Goal: Task Accomplishment & Management: Manage account settings

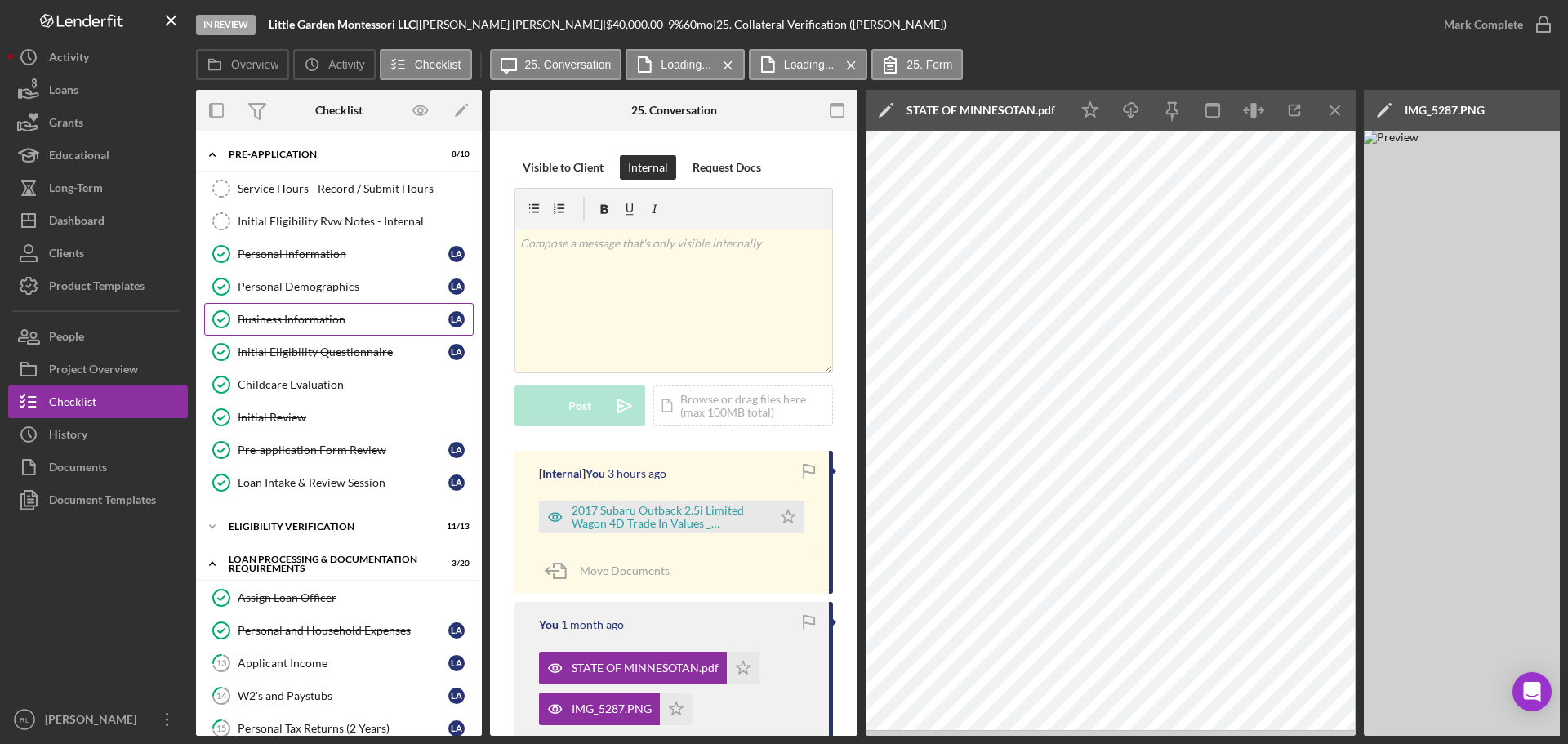
click at [327, 328] on link "Business Information Business Information L A" at bounding box center [339, 319] width 270 height 32
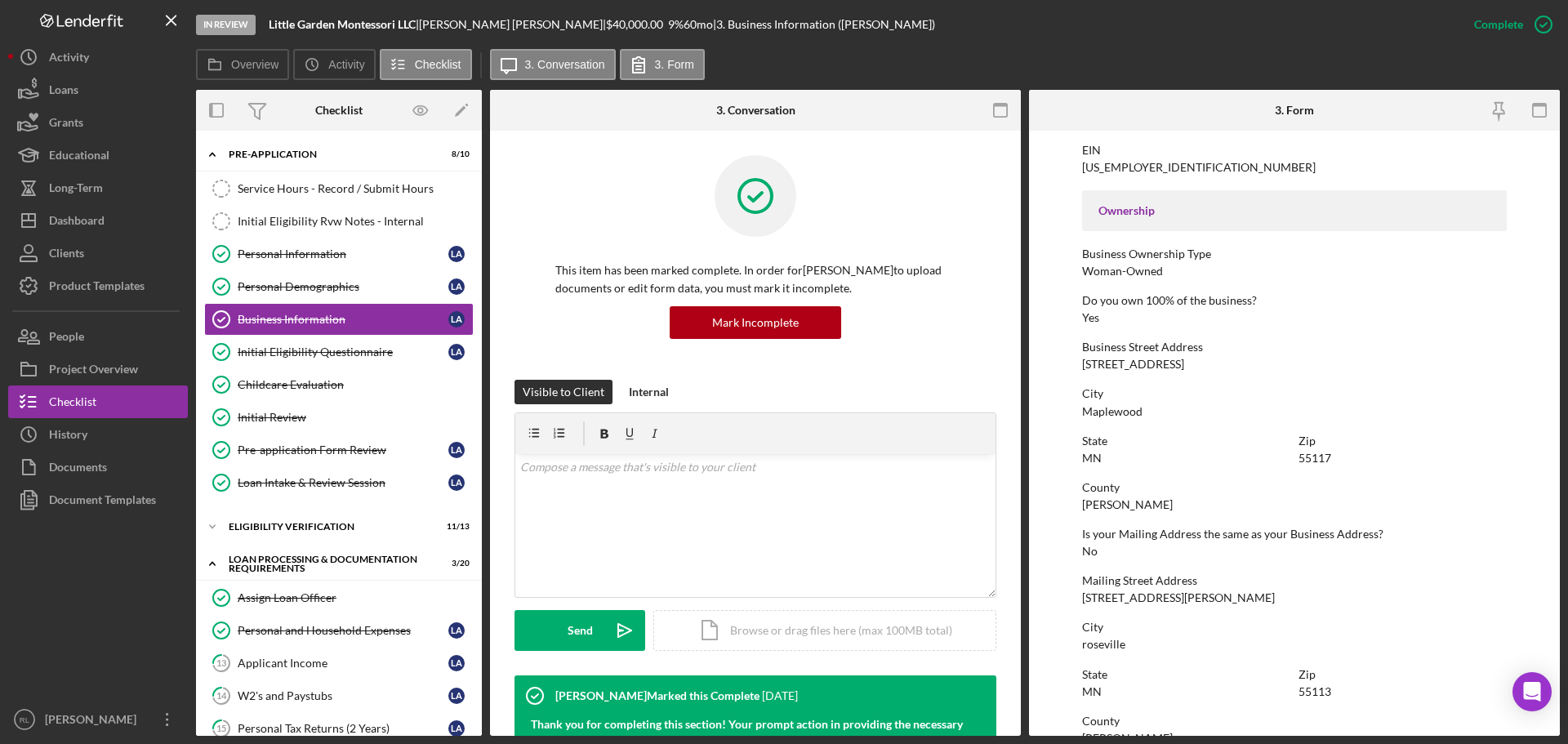
scroll to position [489, 0]
click at [1106, 363] on div "[STREET_ADDRESS]" at bounding box center [1133, 363] width 102 height 13
copy div "[STREET_ADDRESS]"
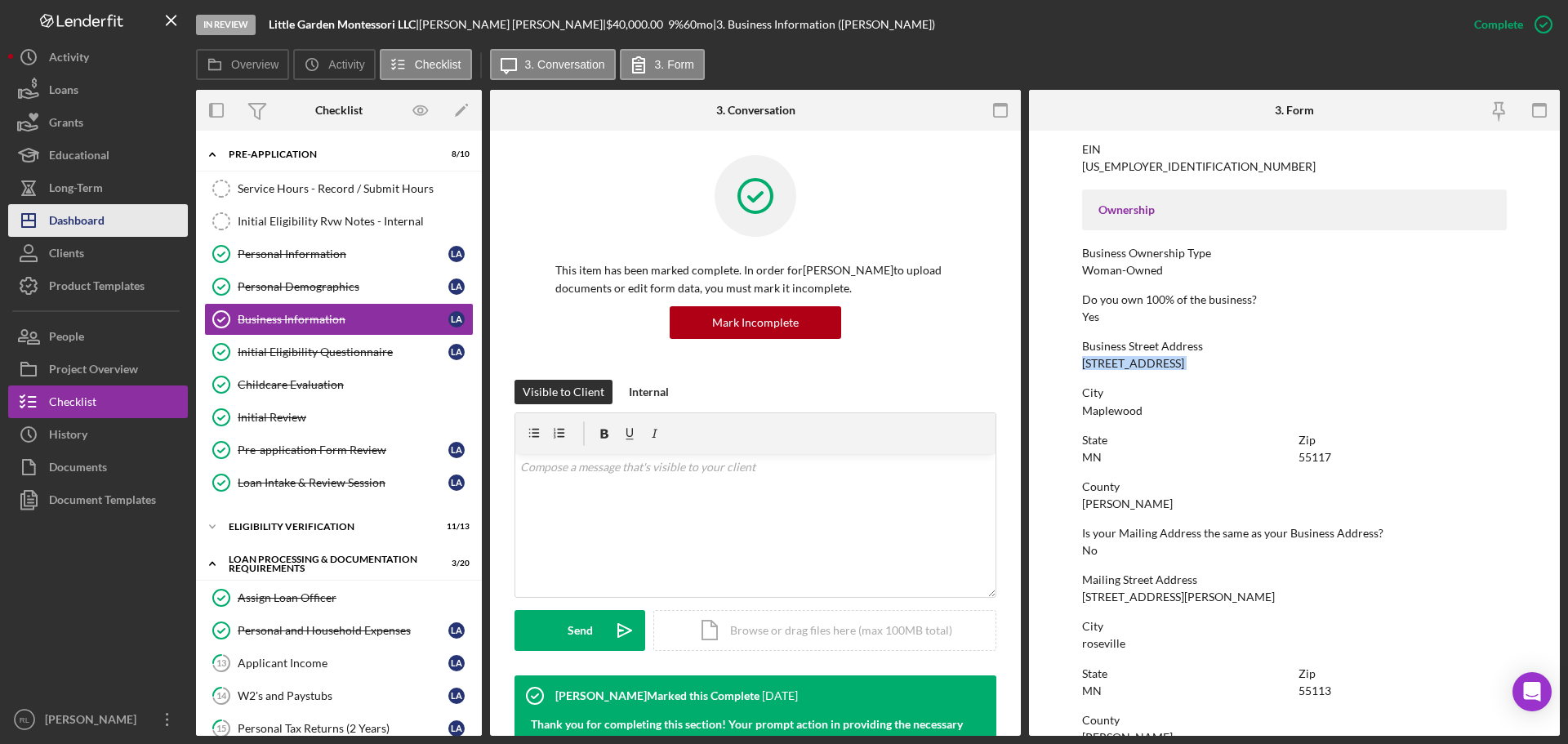
click at [79, 211] on div "Dashboard" at bounding box center [77, 222] width 56 height 37
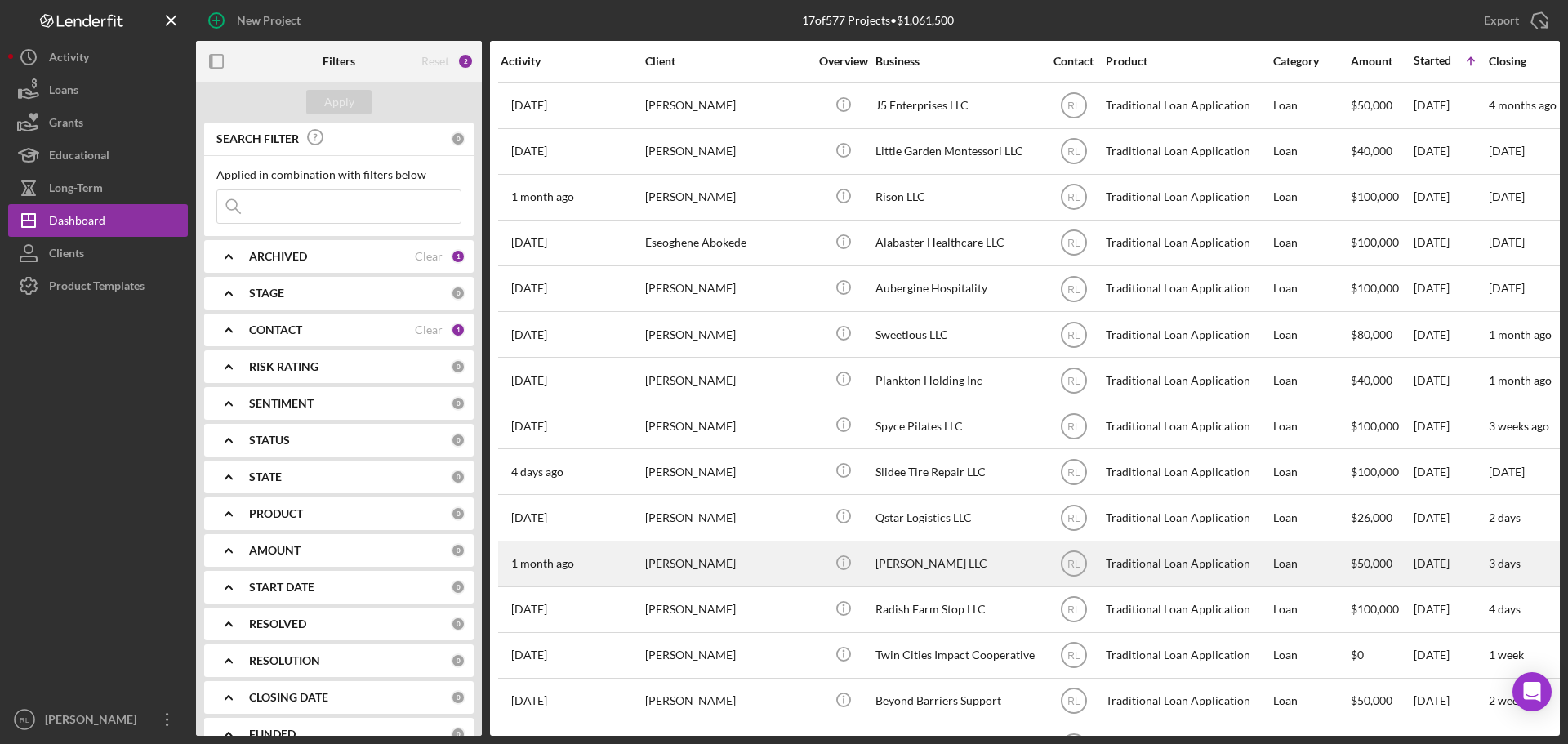
scroll to position [81, 0]
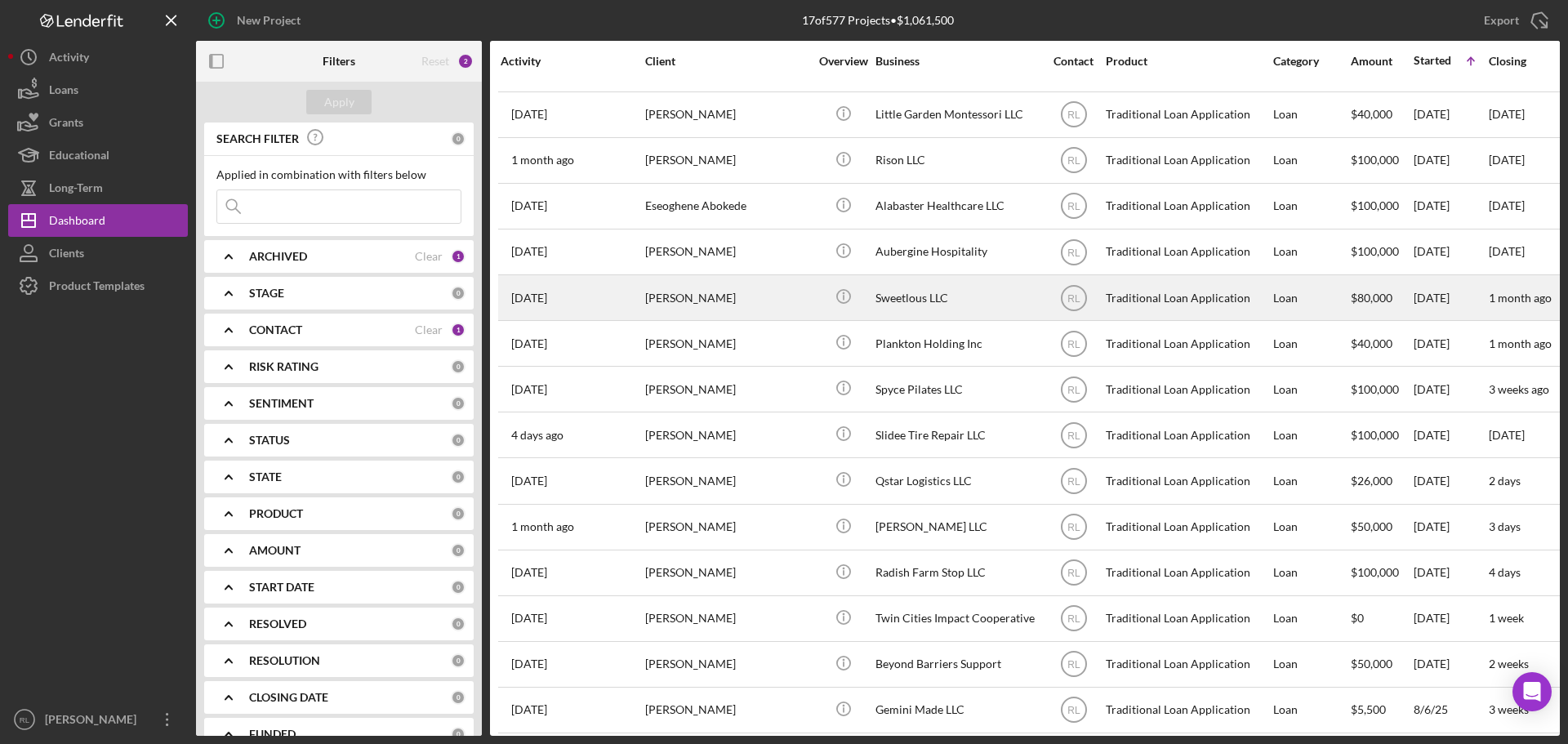
click at [760, 303] on div "[PERSON_NAME]" at bounding box center [726, 298] width 163 height 44
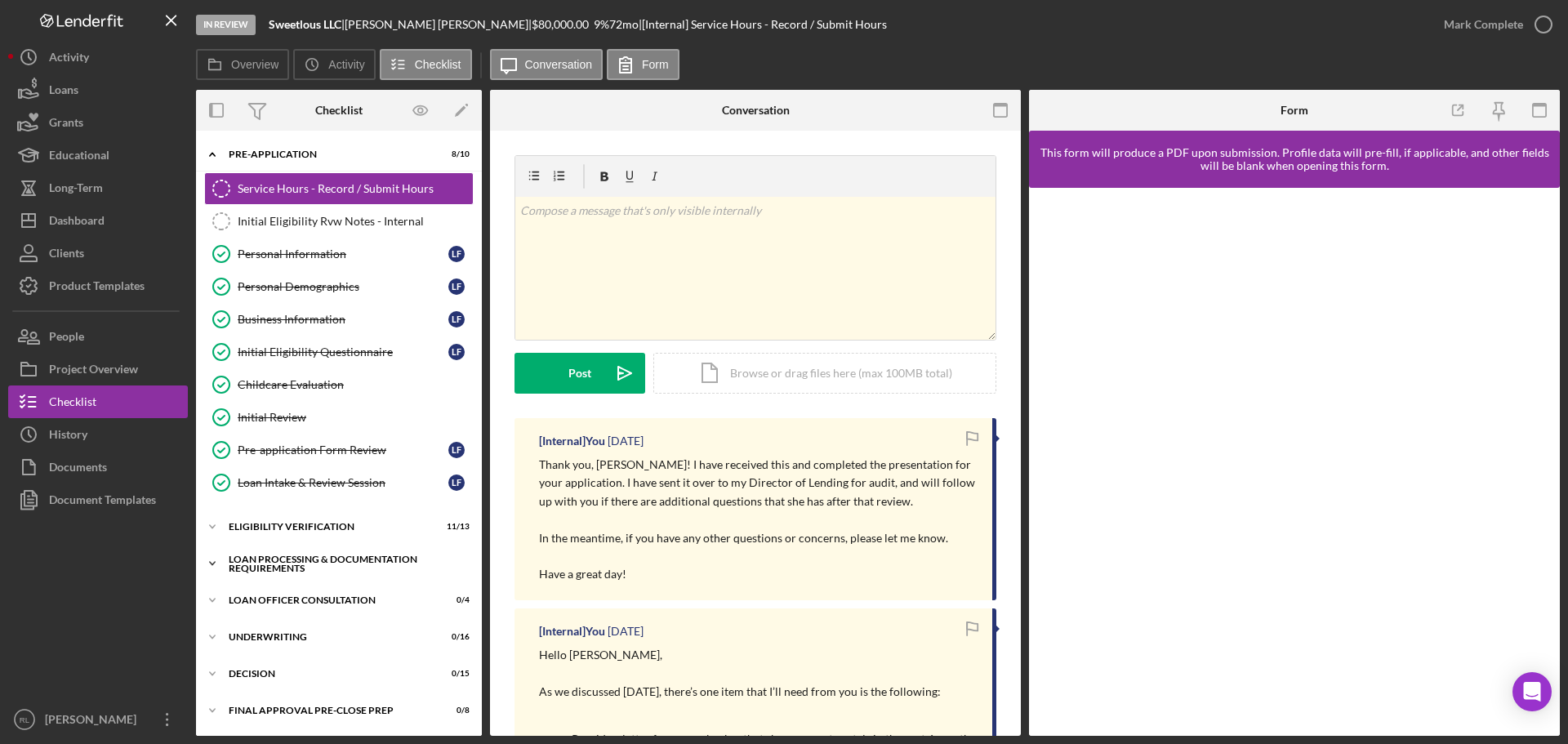
click at [295, 574] on div "Icon/Expander Loan Processing & Documentation Requirements 15 / 20" at bounding box center [339, 563] width 286 height 32
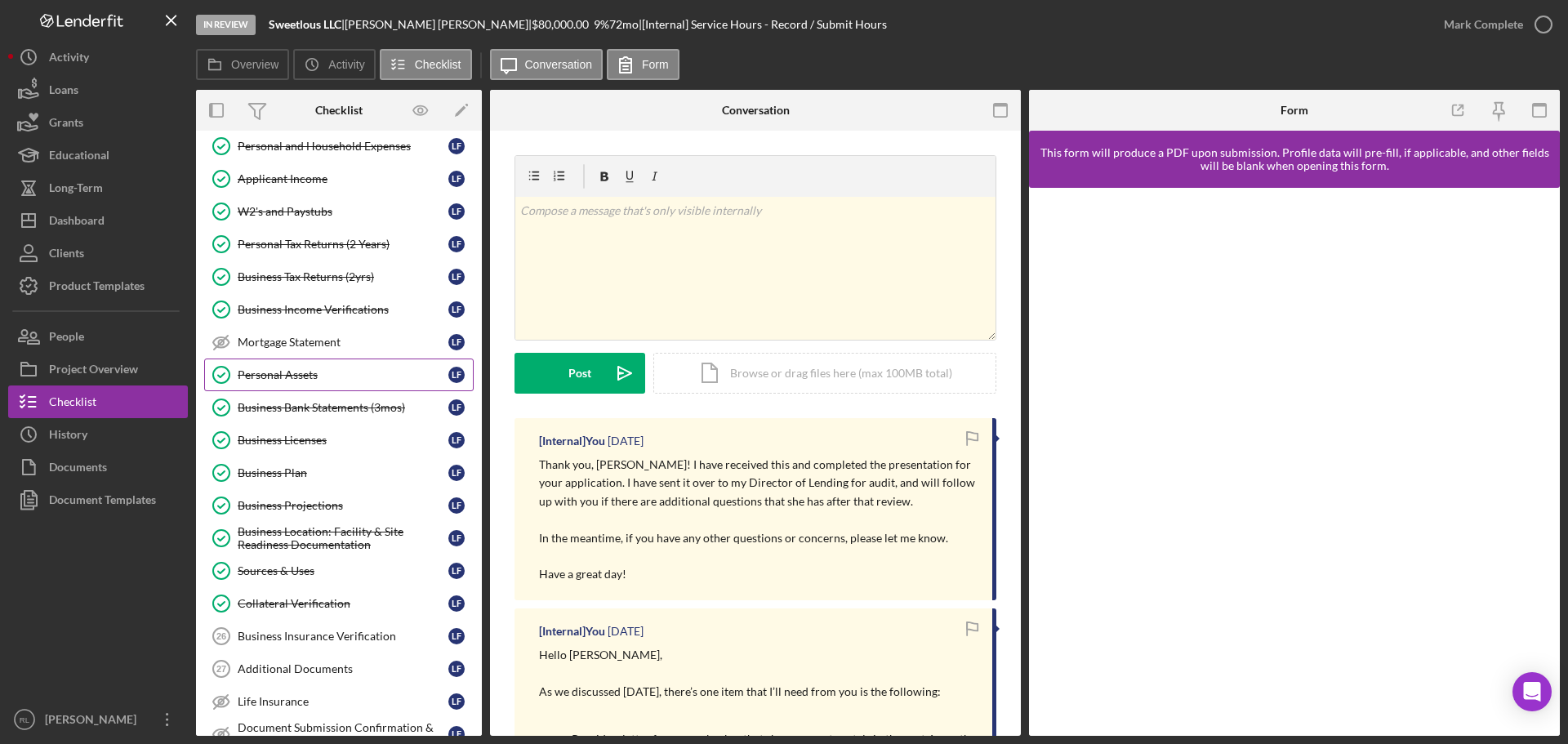
scroll to position [489, 0]
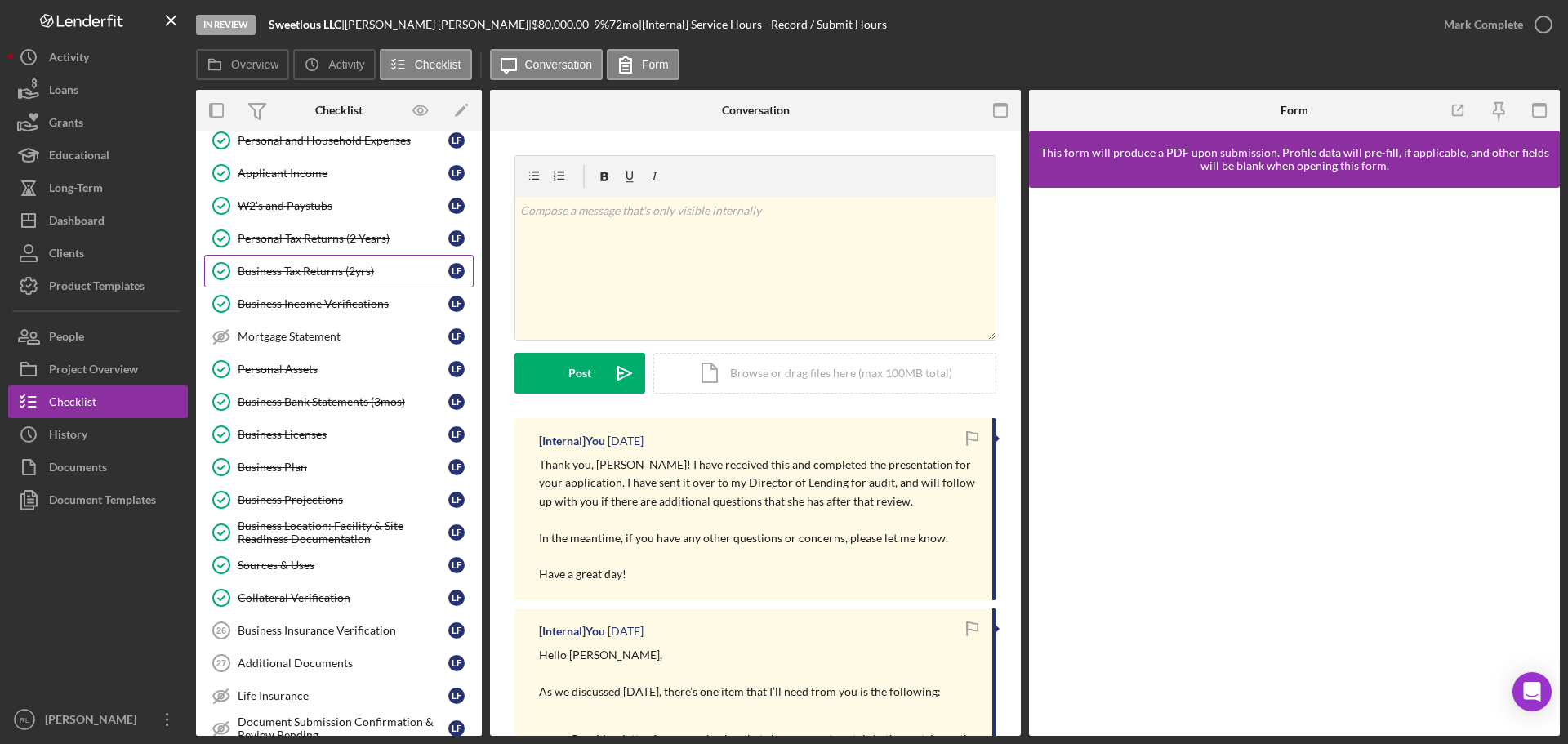
click at [319, 261] on link "Business Tax Returns (2yrs) Business Tax Returns (2yrs) L F" at bounding box center [339, 271] width 270 height 32
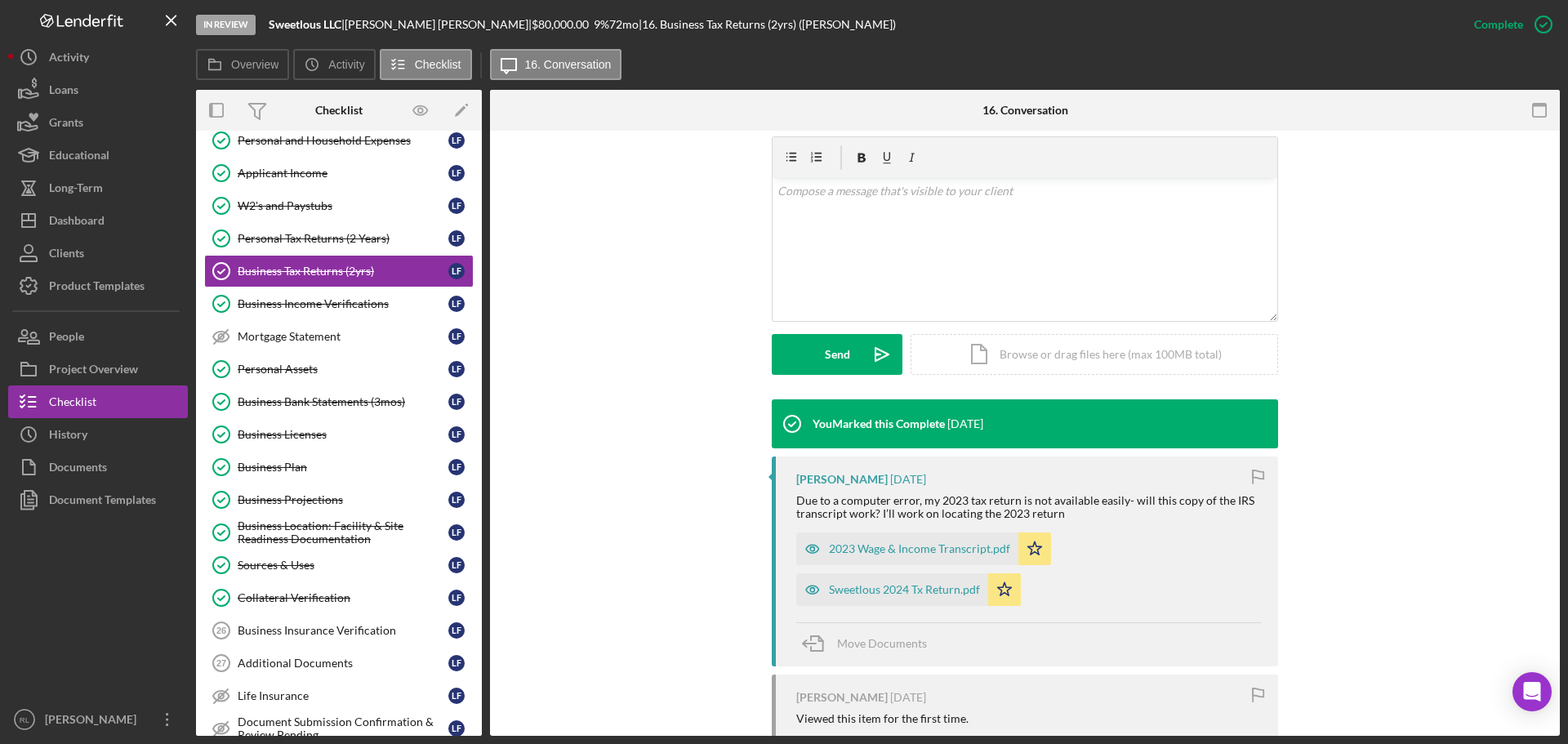
scroll to position [327, 0]
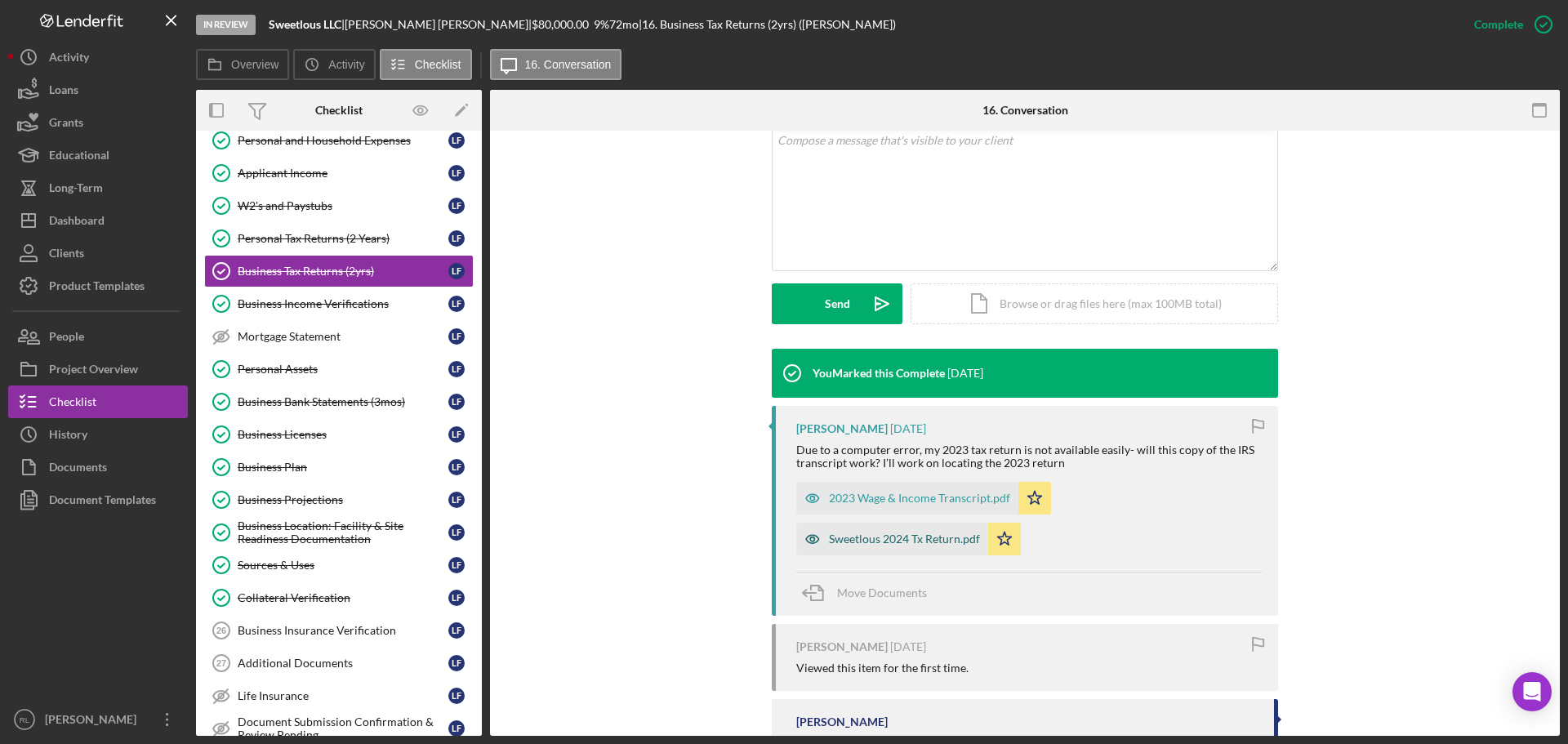
click at [906, 543] on div "Sweetlous 2024 Tx Return.pdf" at bounding box center [904, 539] width 151 height 13
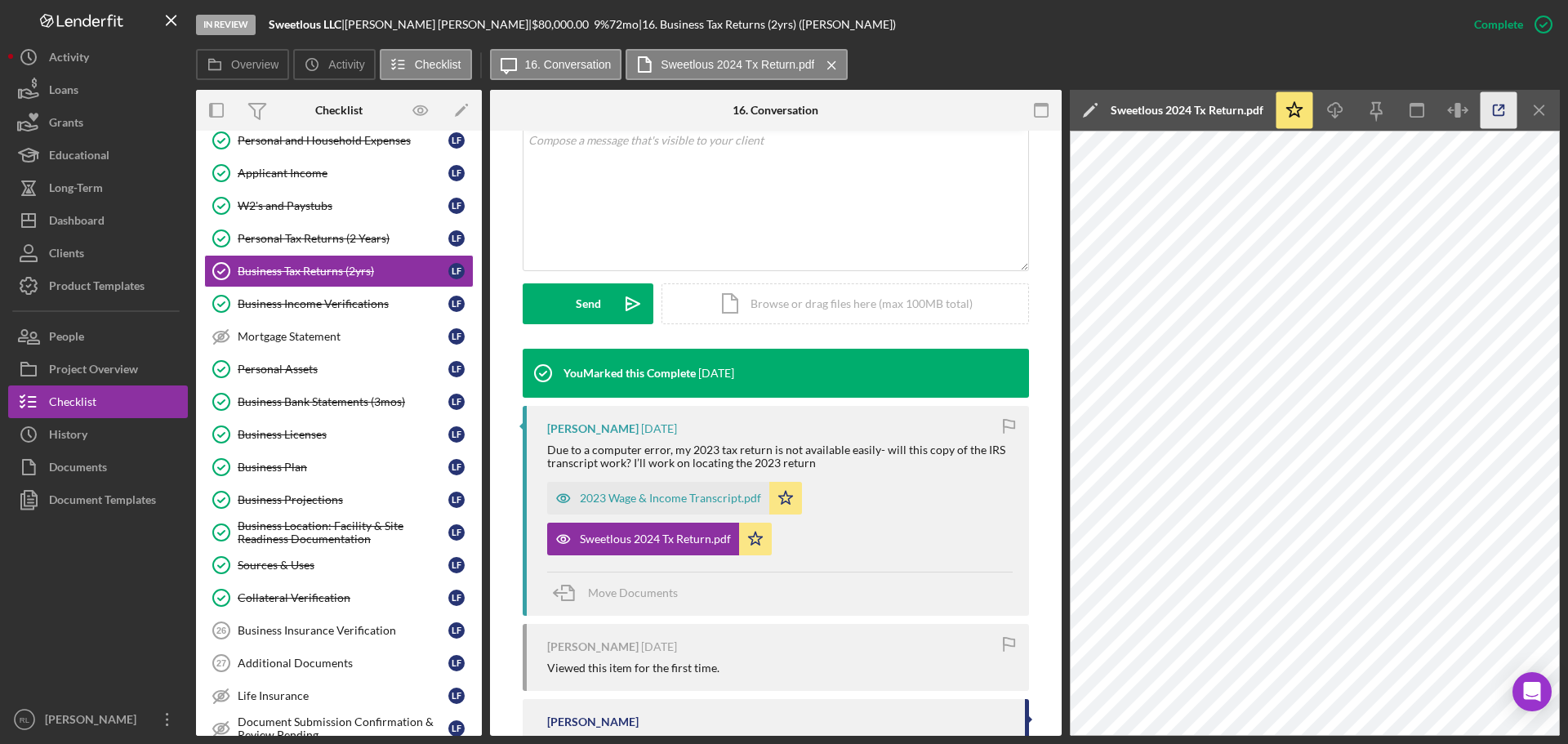
click at [1488, 104] on icon "button" at bounding box center [1499, 110] width 37 height 37
click at [327, 490] on link "Business Projections Business Projections L F" at bounding box center [339, 500] width 270 height 32
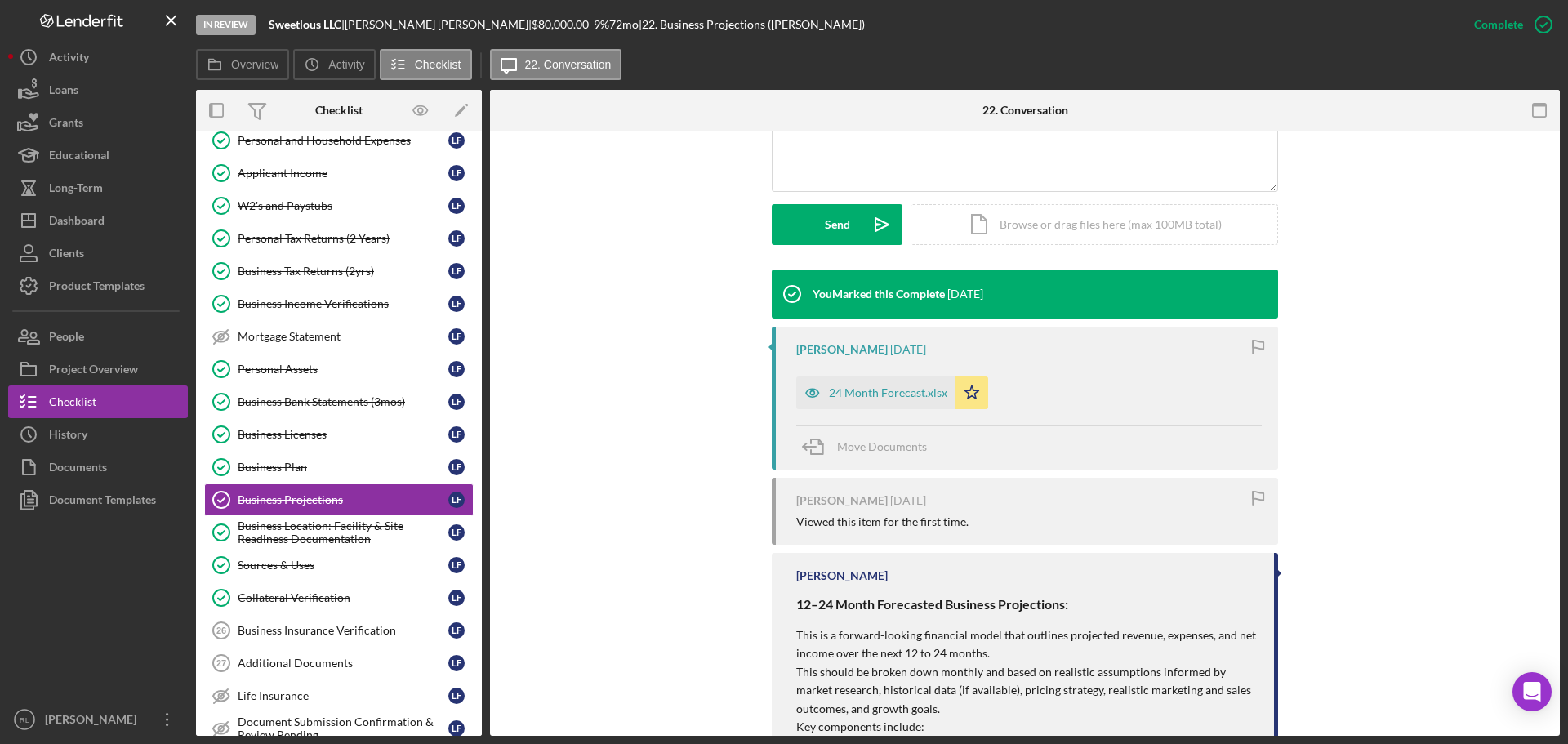
scroll to position [408, 0]
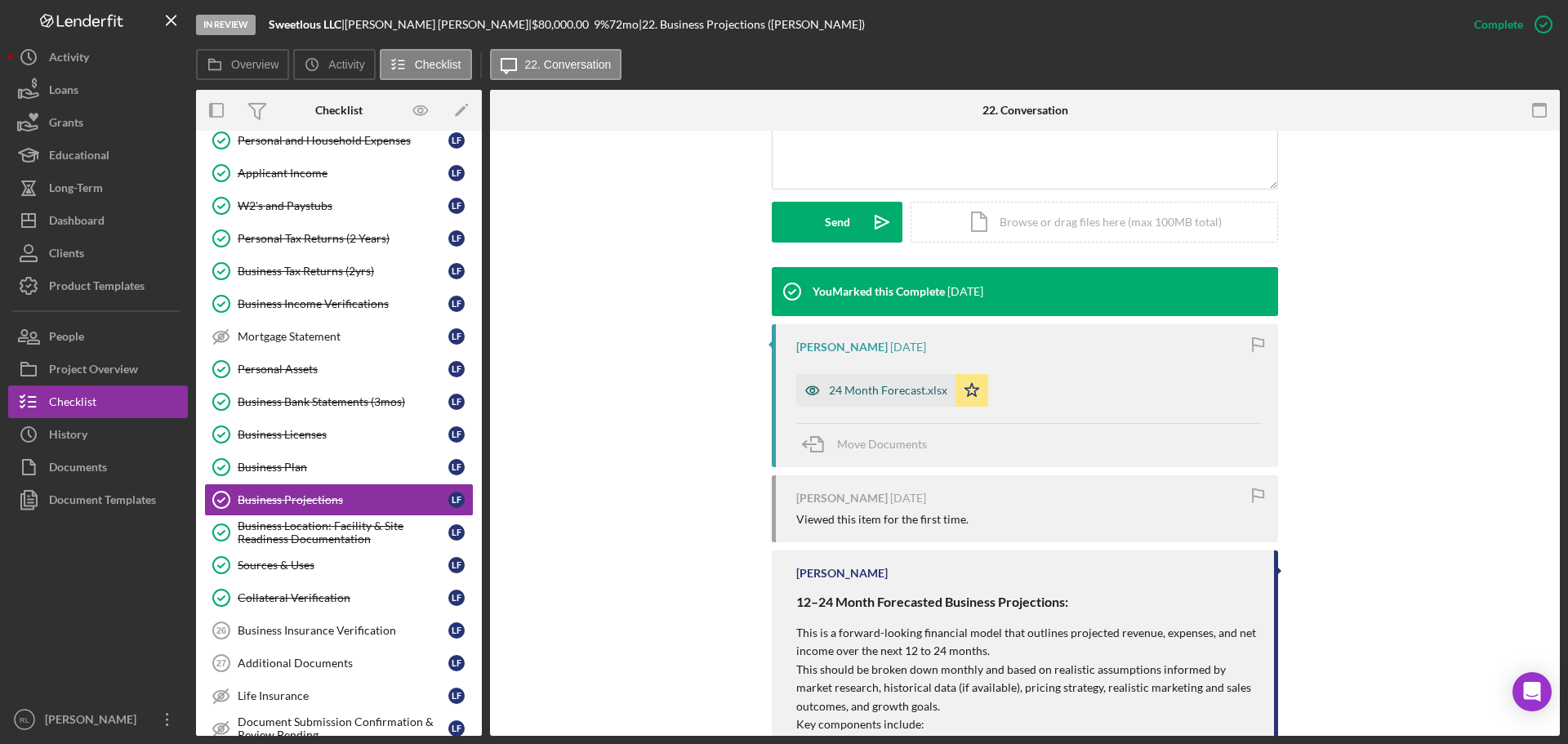
click at [879, 399] on div "24 Month Forecast.xlsx" at bounding box center [876, 390] width 159 height 32
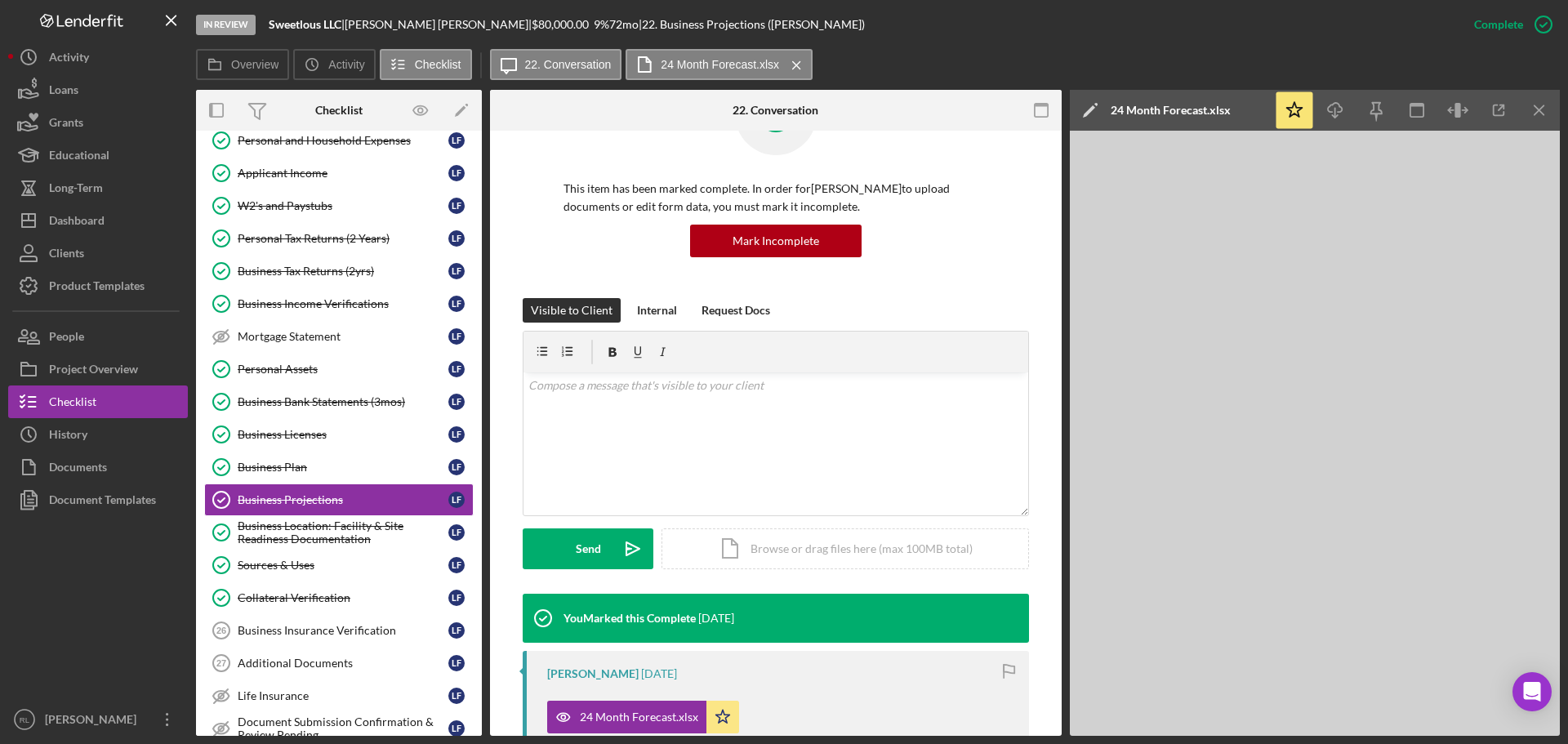
scroll to position [0, 0]
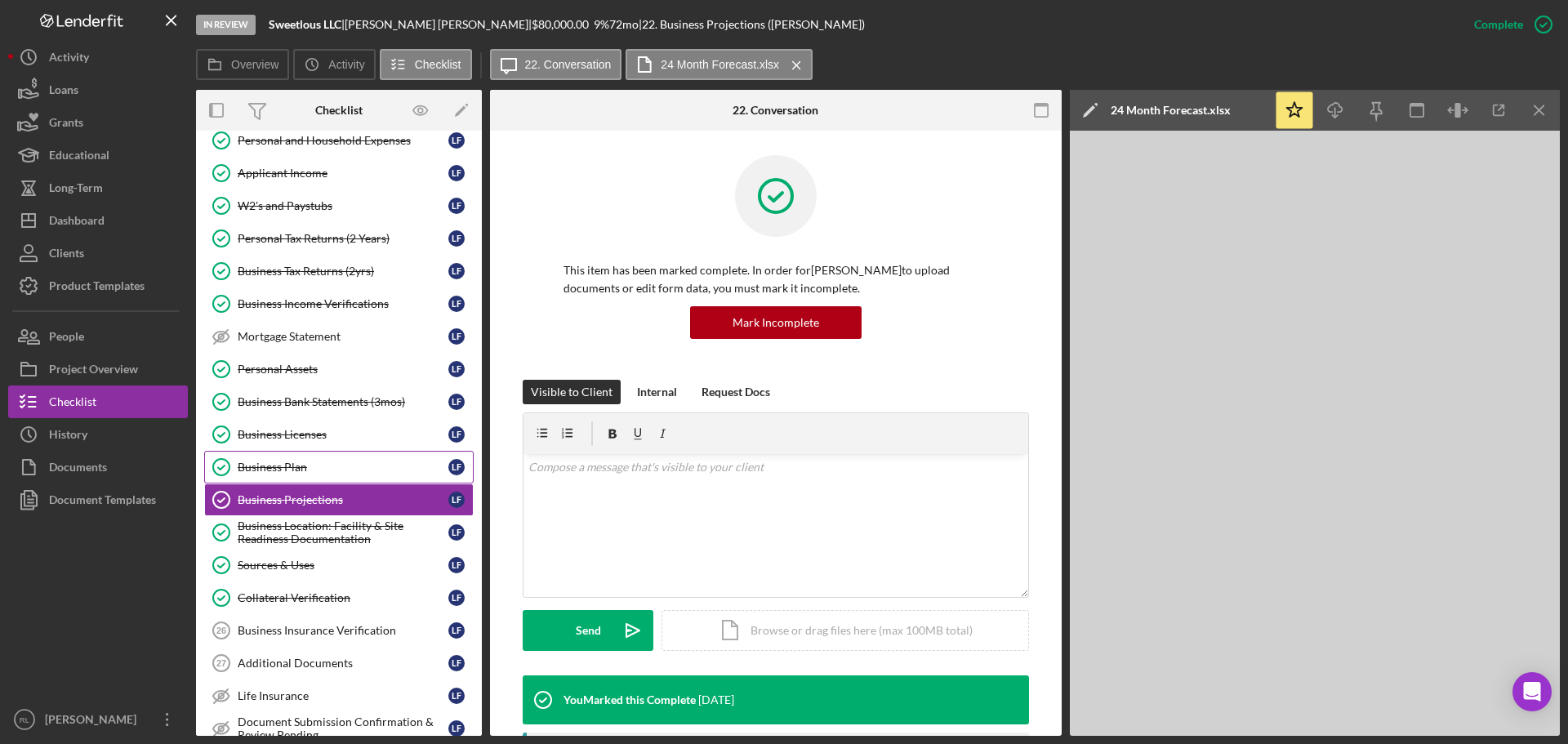
click at [300, 469] on div "Business Plan" at bounding box center [343, 467] width 211 height 13
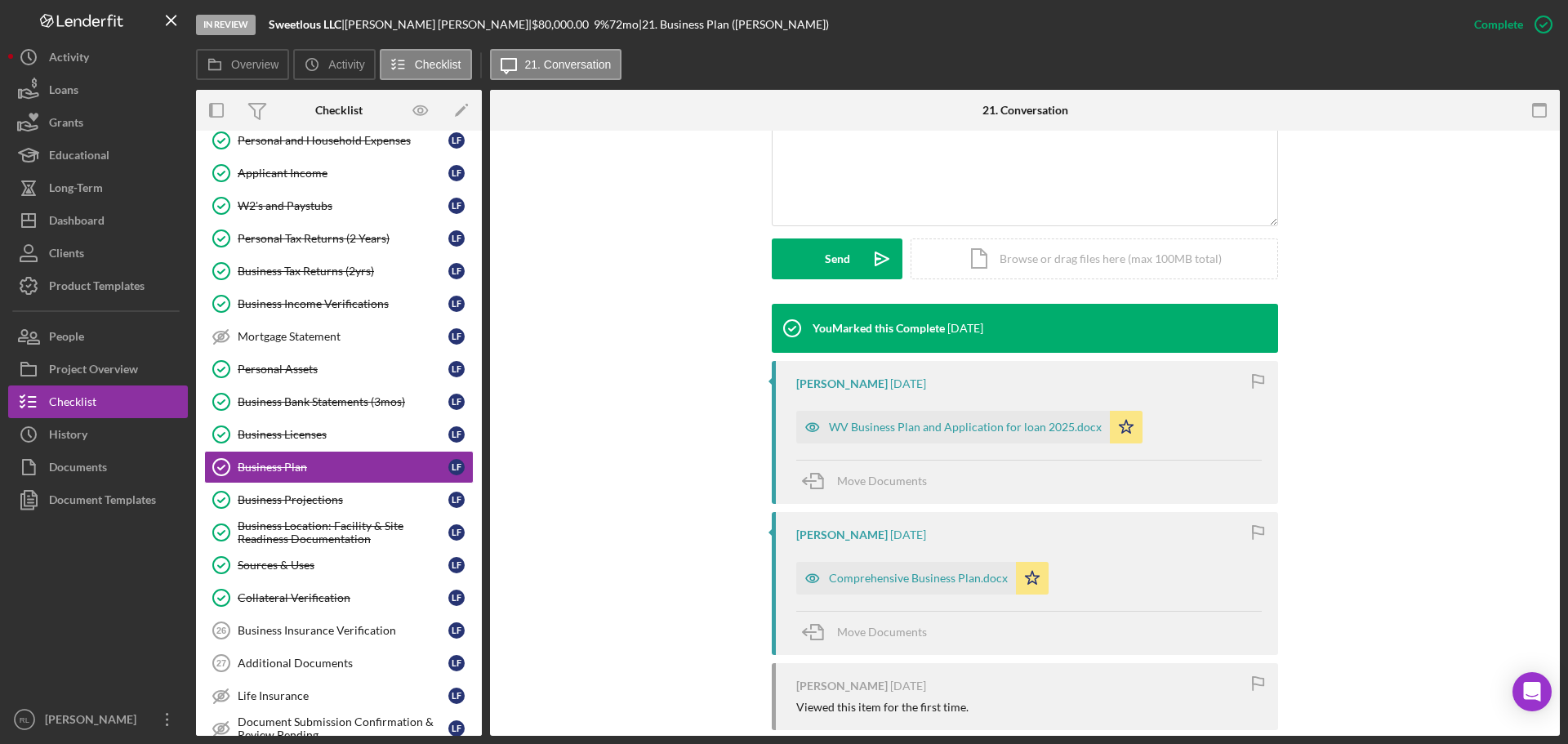
scroll to position [408, 0]
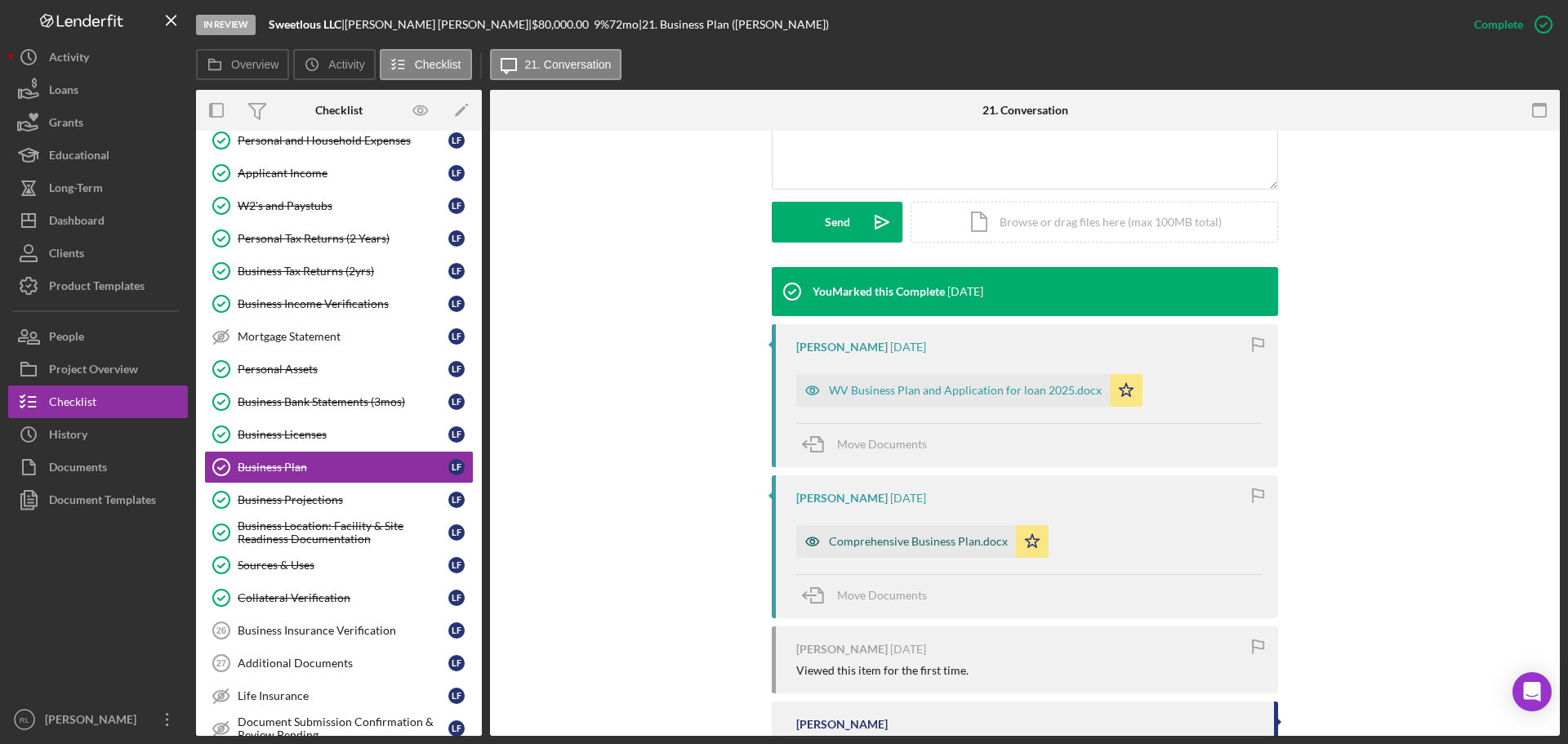
click at [911, 550] on div "Comprehensive Business Plan.docx" at bounding box center [906, 541] width 220 height 32
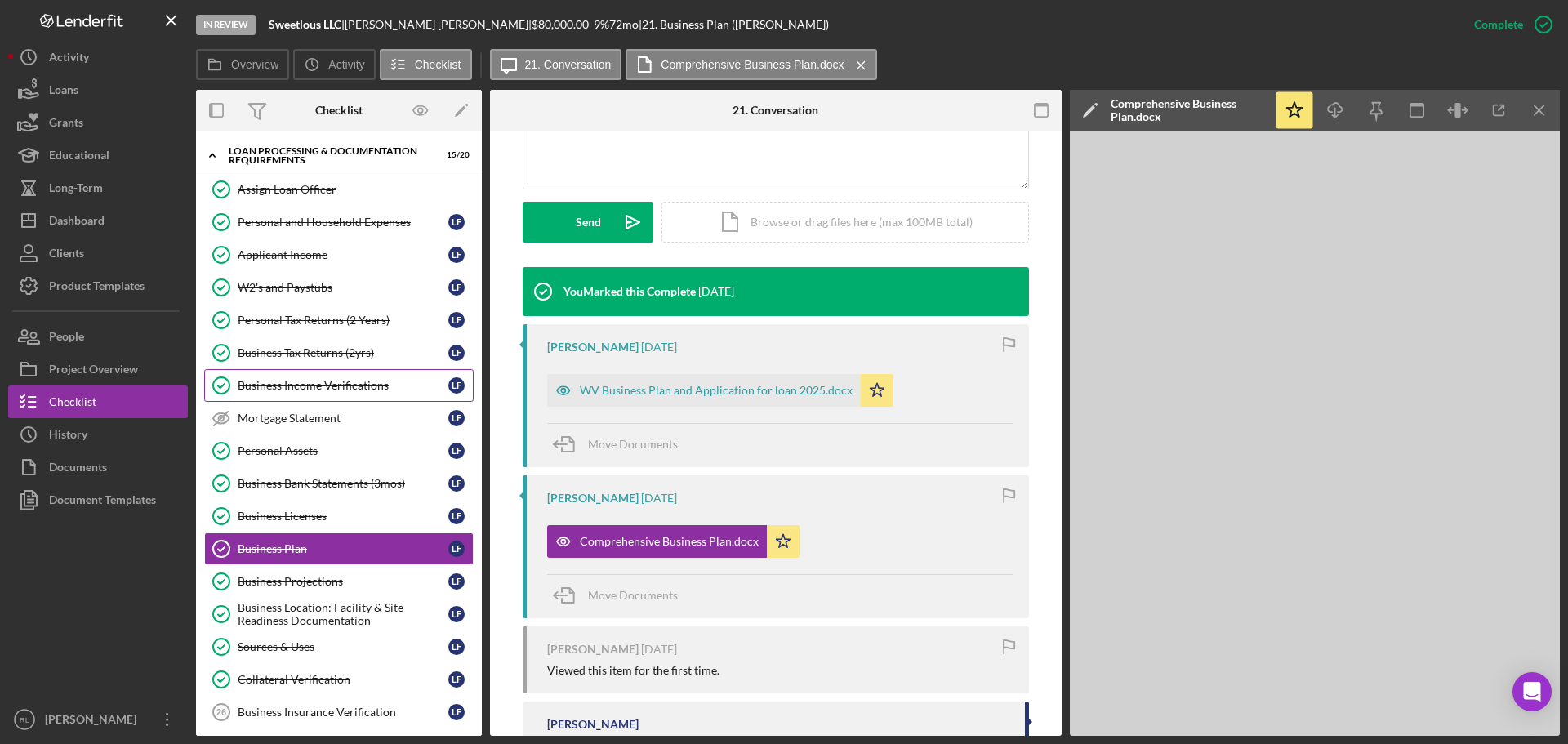
click at [375, 389] on div "Business Income Verifications" at bounding box center [343, 385] width 211 height 13
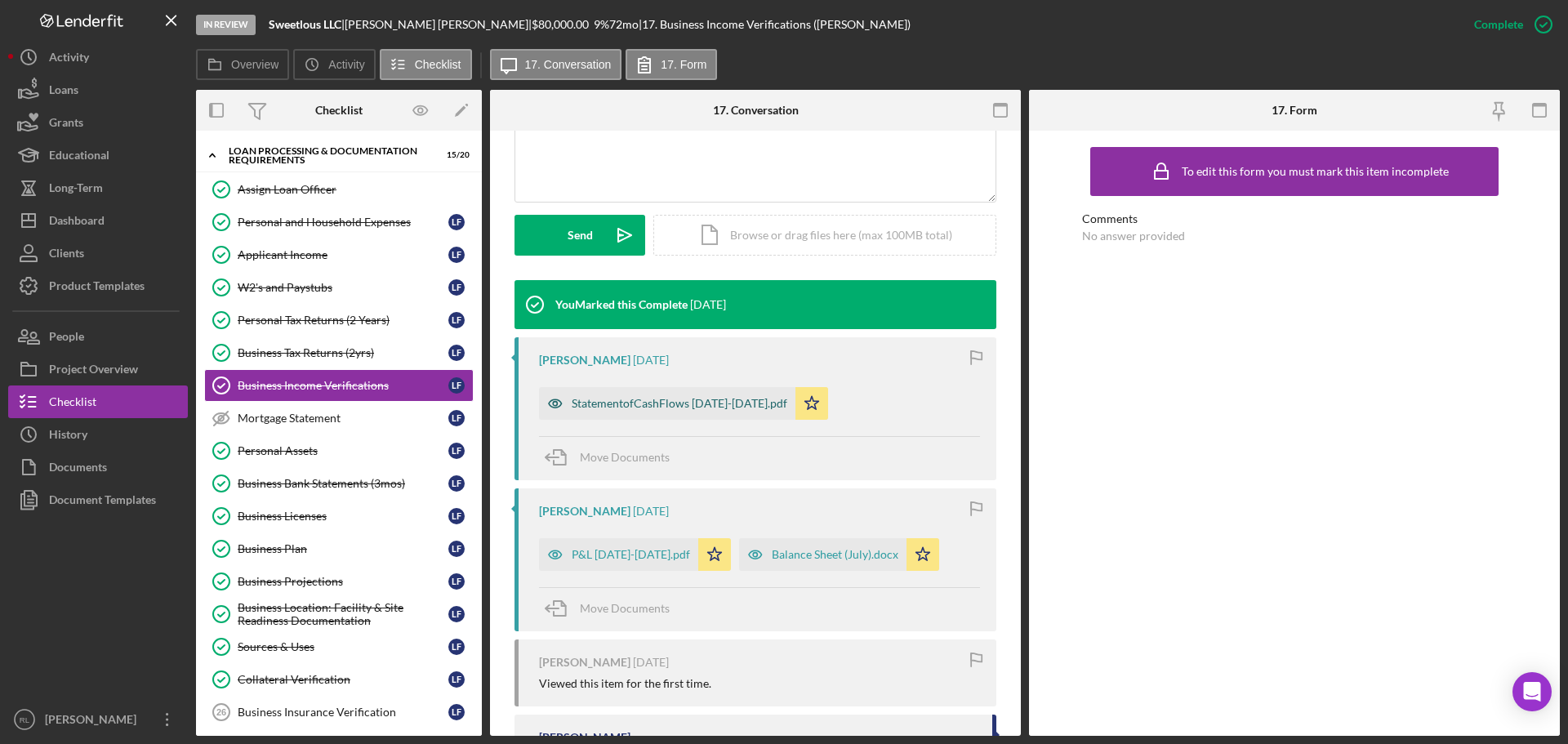
scroll to position [408, 0]
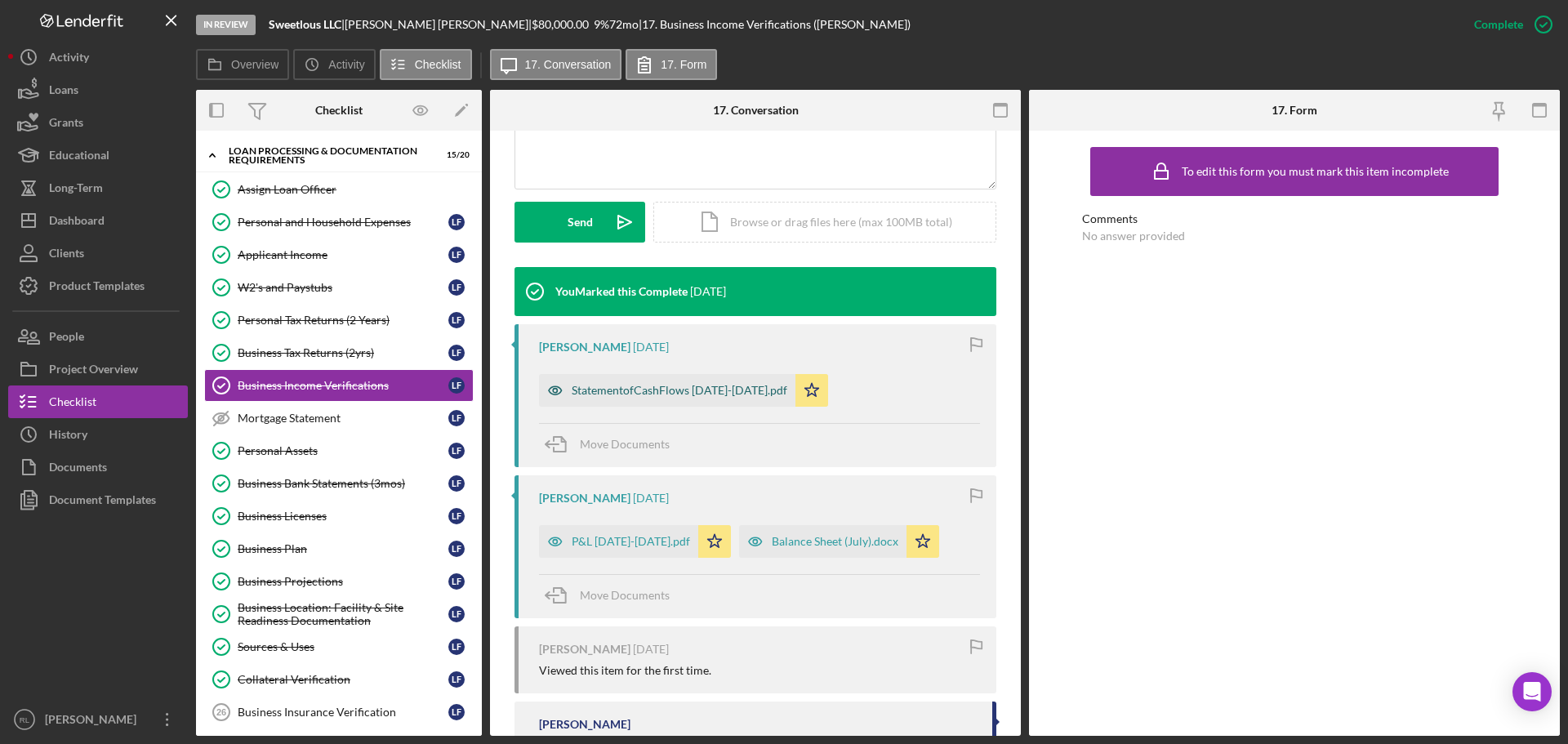
click at [705, 399] on div "StatementofCashFlows [DATE]-[DATE].pdf" at bounding box center [667, 390] width 257 height 32
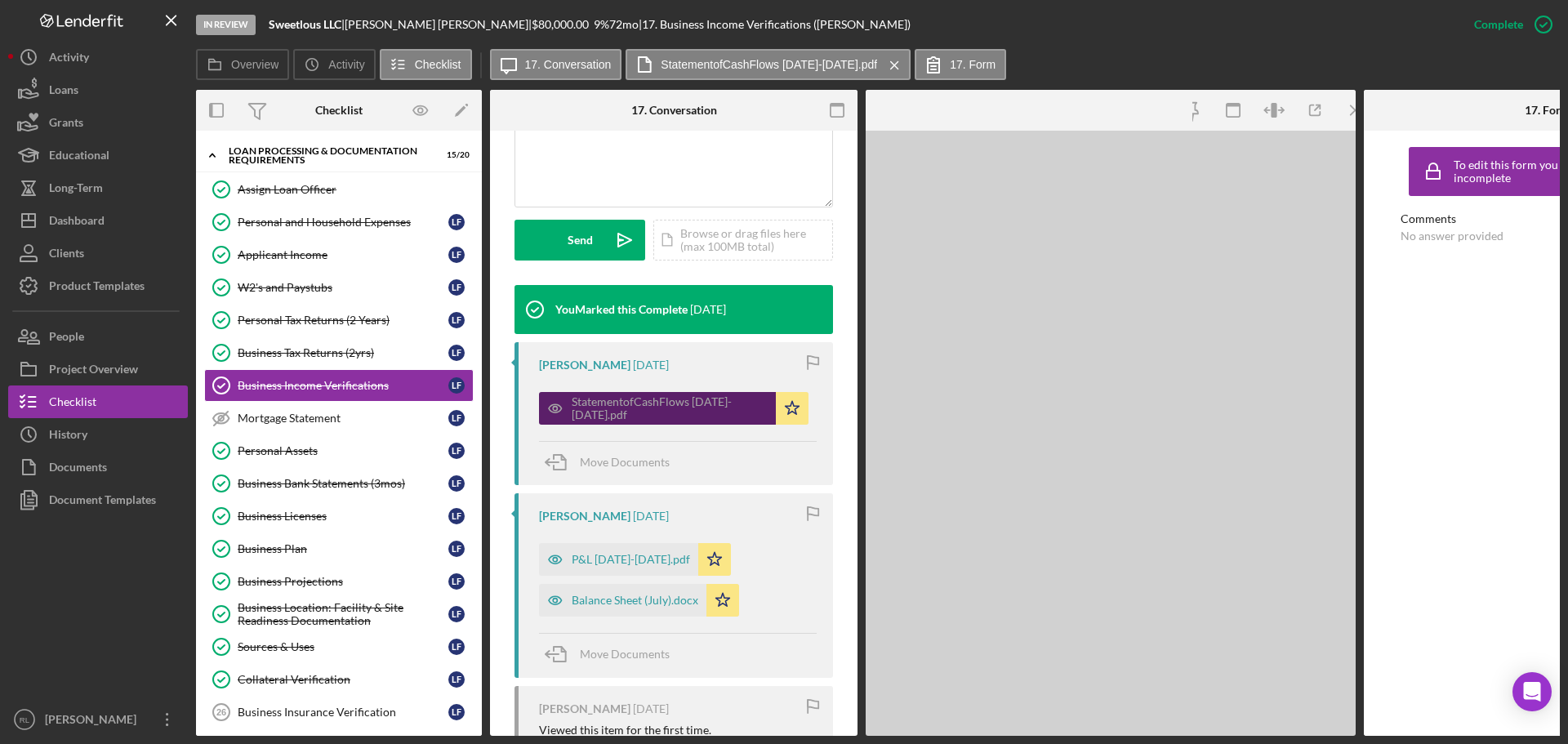
scroll to position [426, 0]
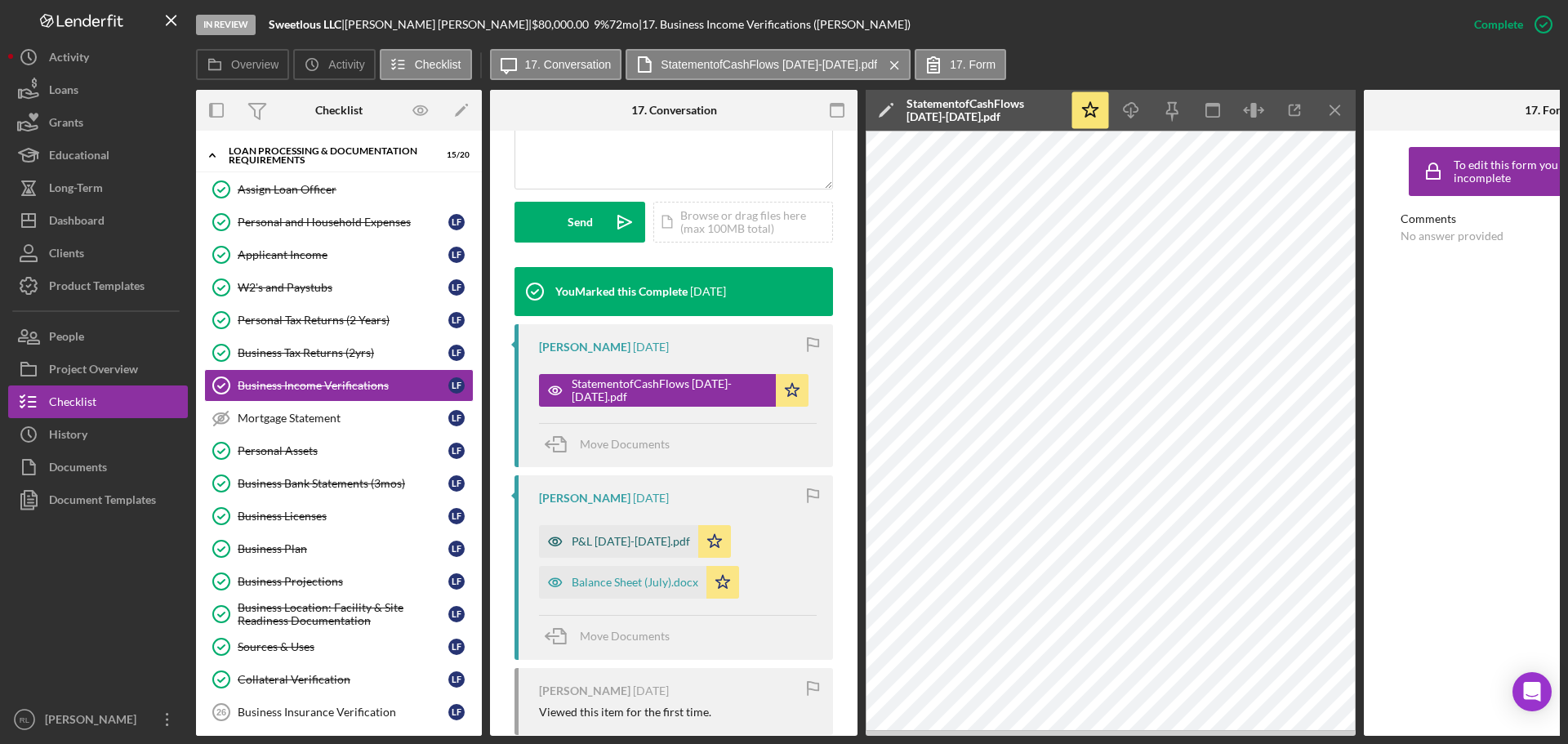
click at [620, 542] on div "P&L [DATE]-[DATE].pdf" at bounding box center [631, 541] width 118 height 13
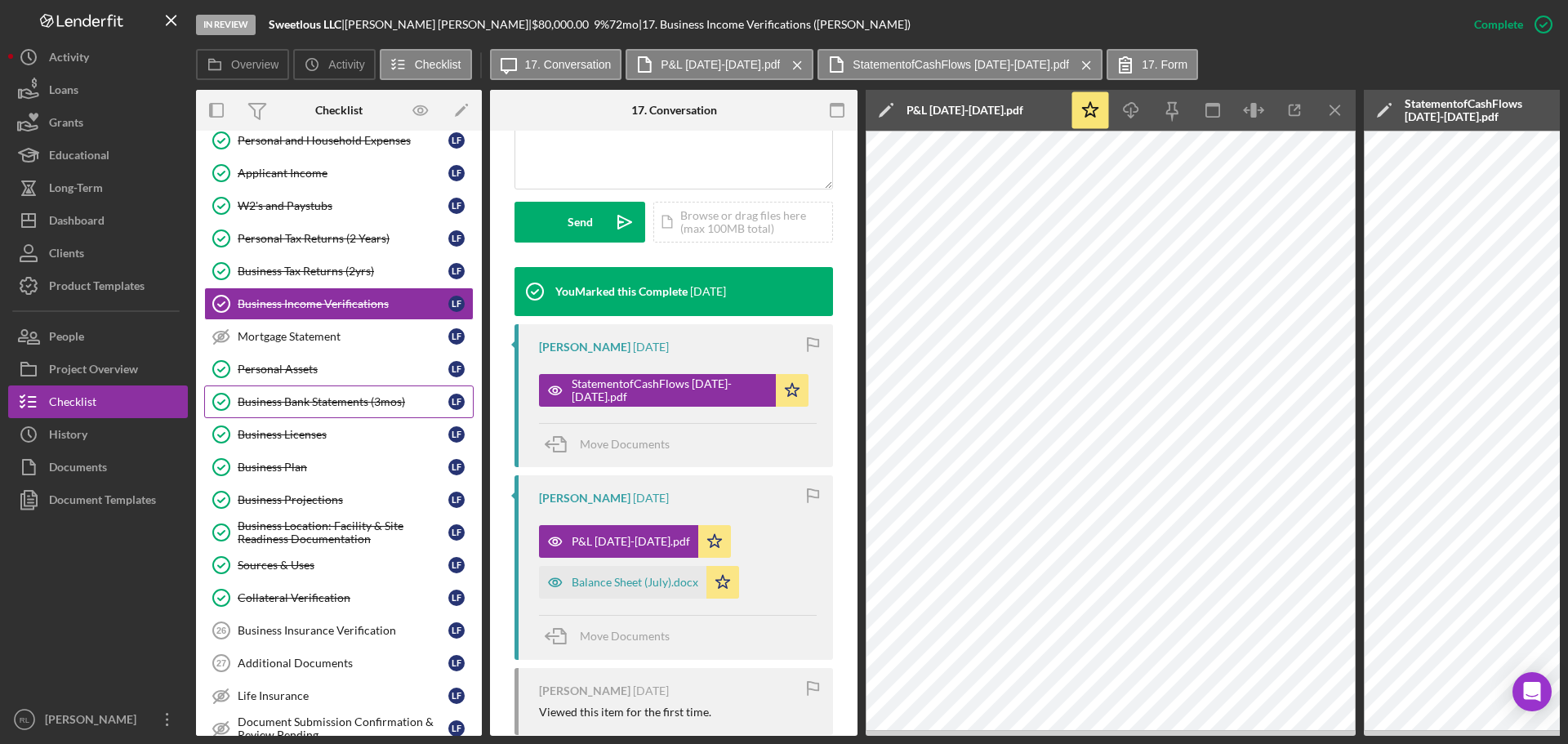
scroll to position [572, 0]
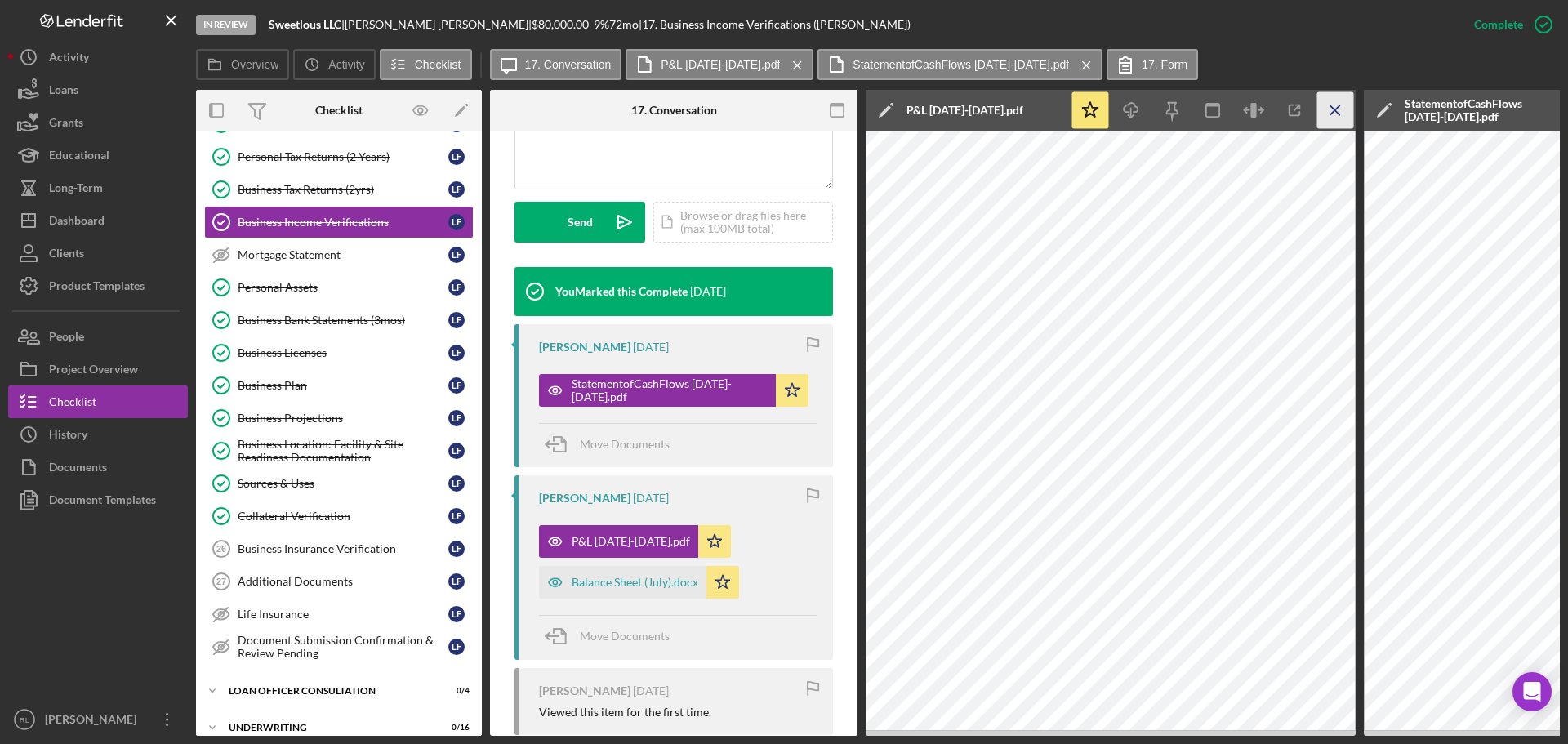
click at [1335, 108] on icon "Icon/Menu Close" at bounding box center [1335, 110] width 37 height 37
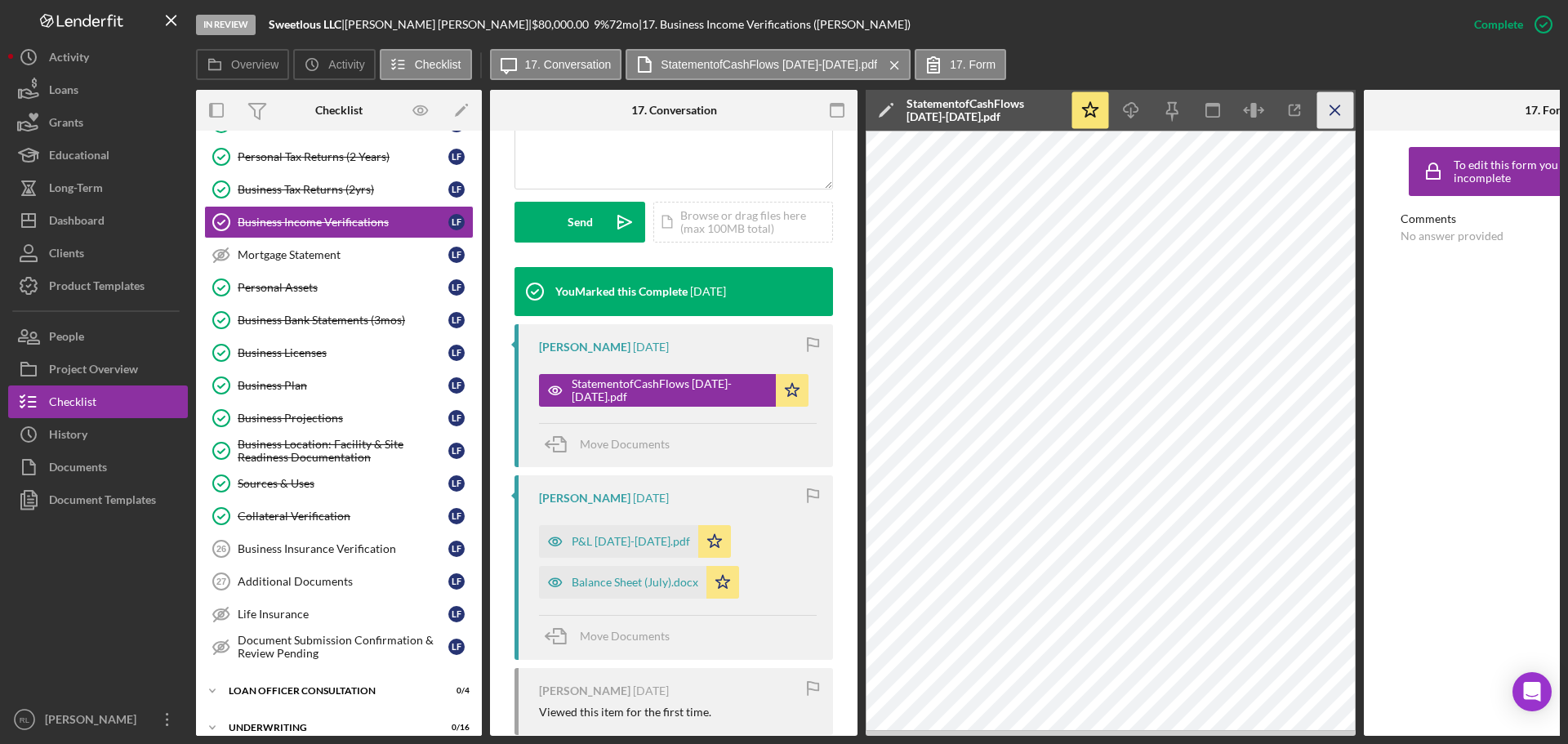
click at [1337, 109] on line "button" at bounding box center [1334, 109] width 9 height 9
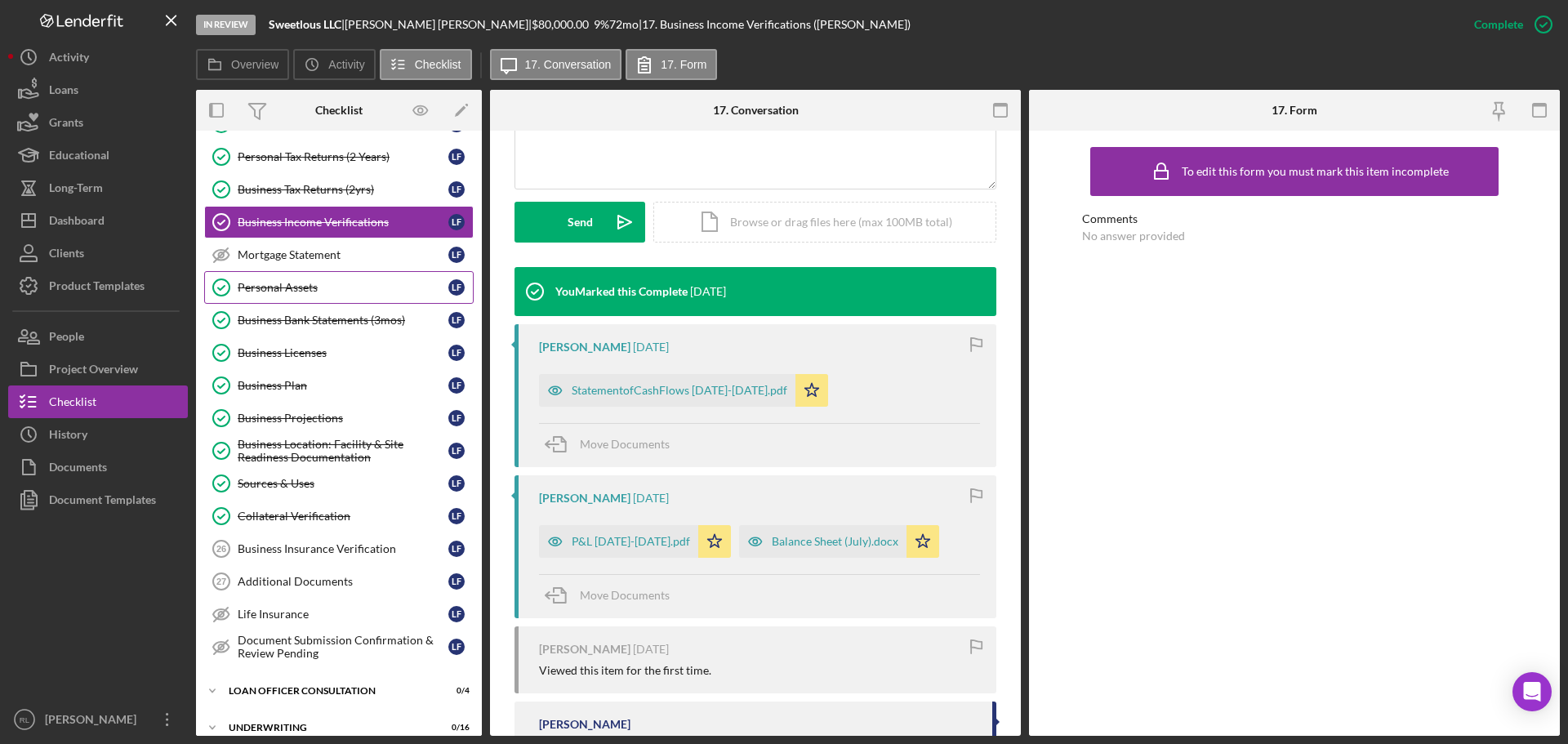
click at [318, 295] on link "Personal Assets Personal Assets L F" at bounding box center [339, 287] width 270 height 32
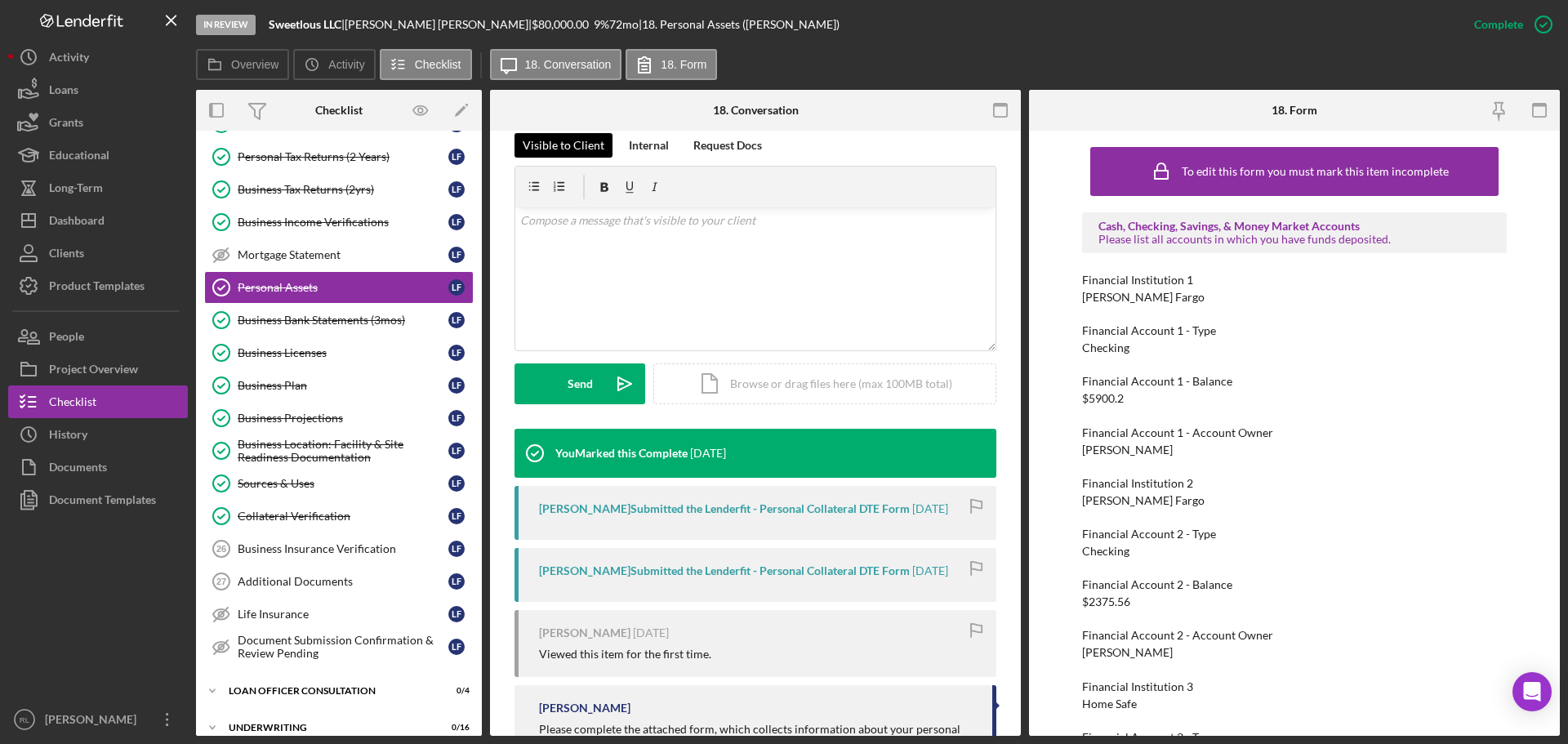
scroll to position [408, 0]
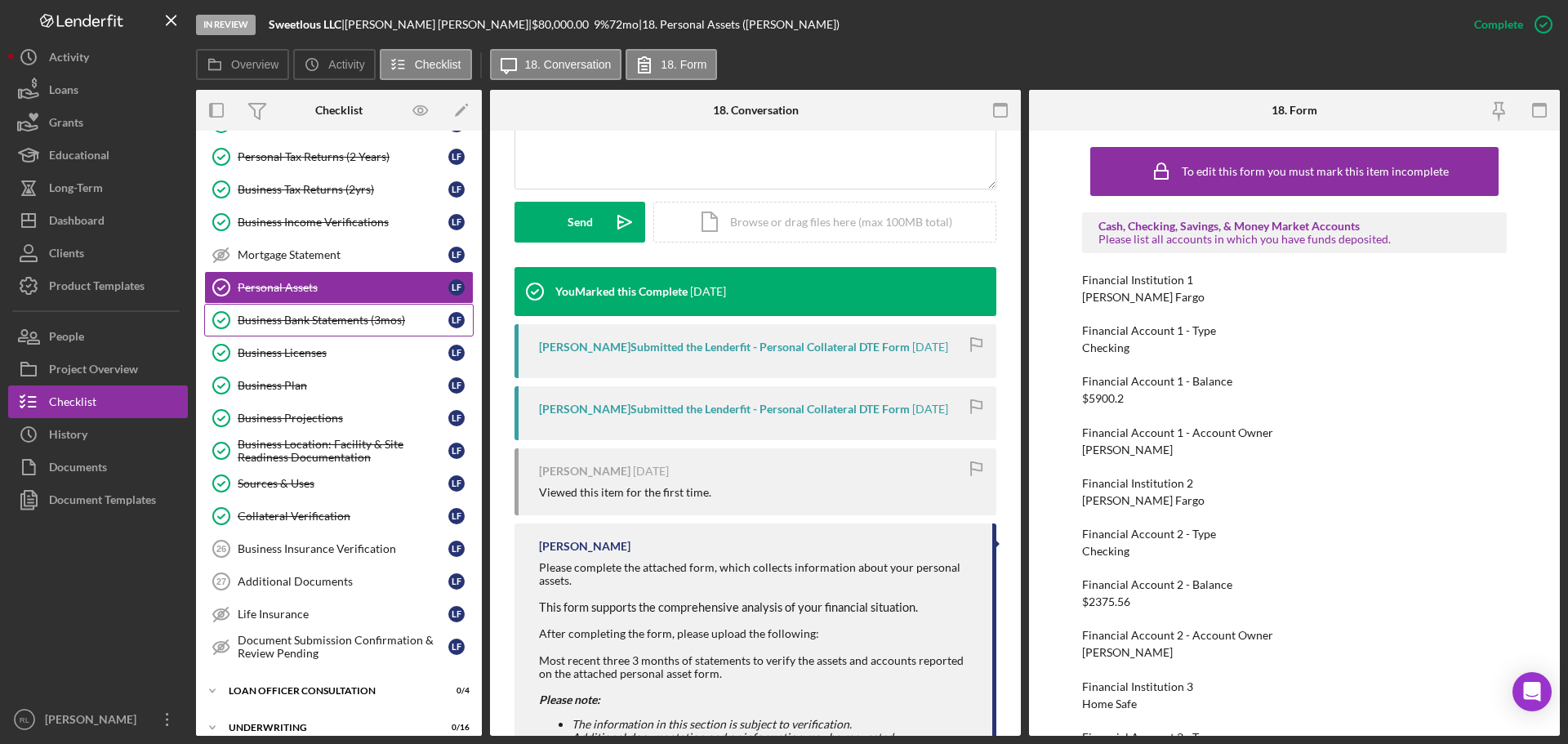
click at [345, 318] on div "Business Bank Statements (3mos)" at bounding box center [343, 320] width 211 height 13
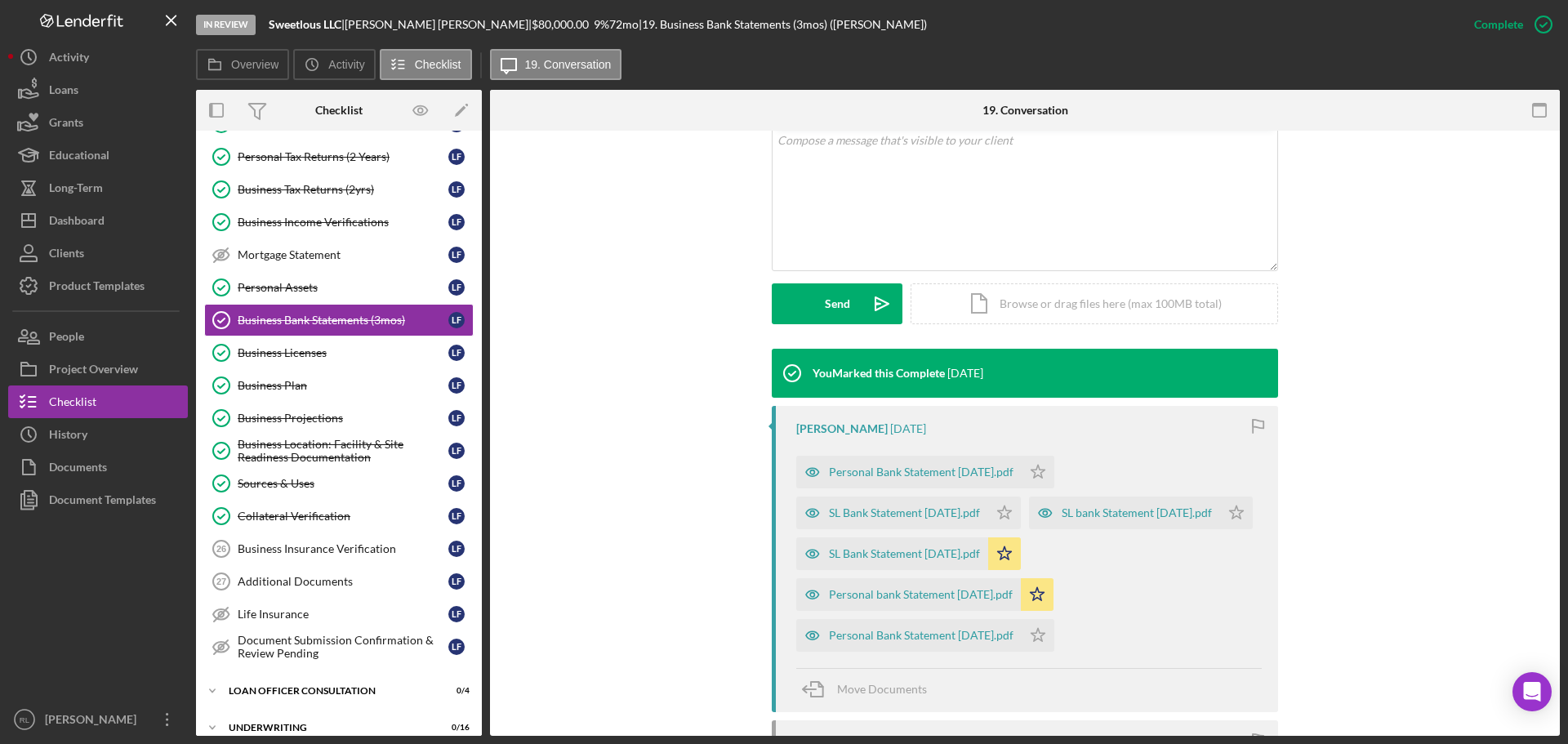
scroll to position [408, 0]
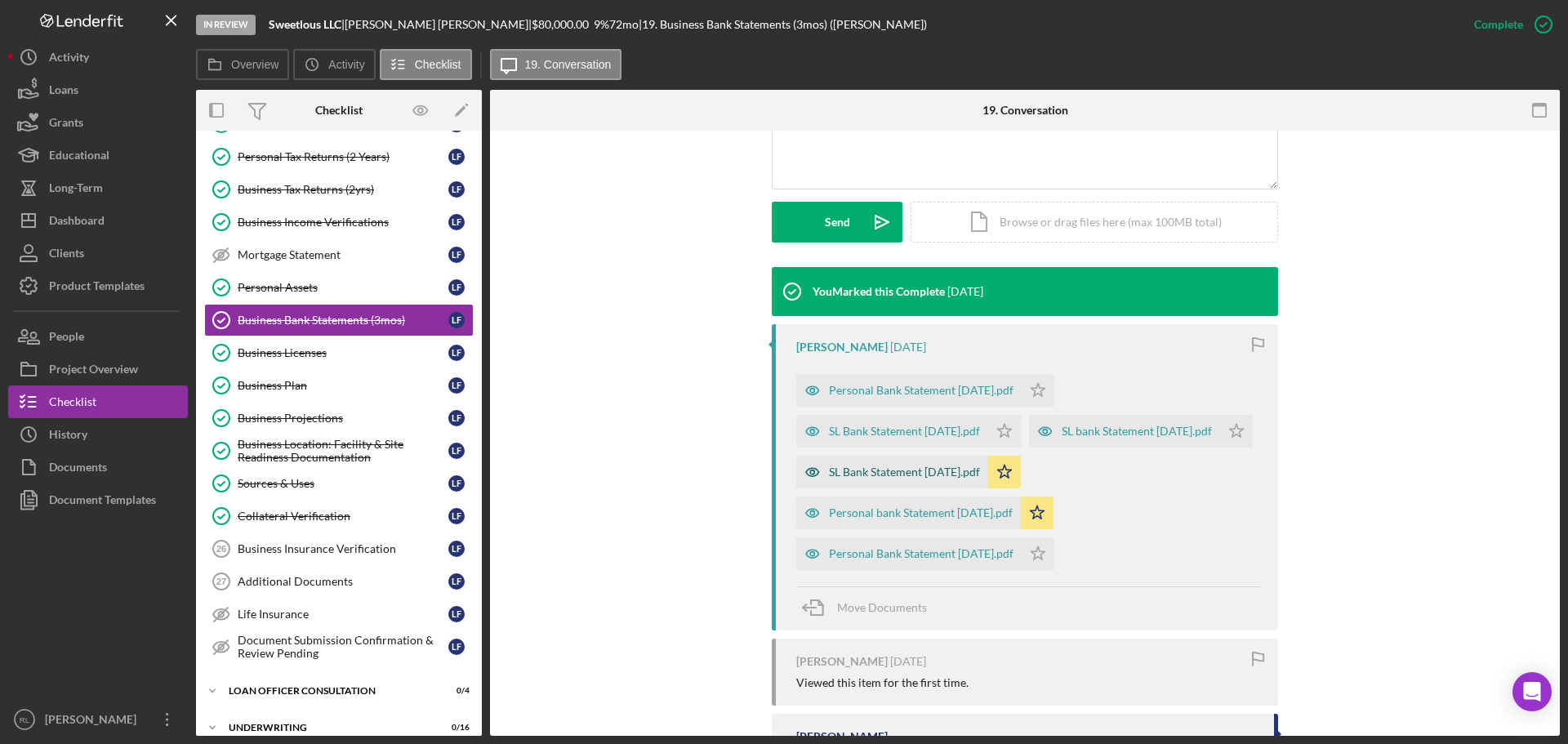
click at [879, 478] on div "SL Bank Statement [DATE].pdf" at bounding box center [904, 472] width 151 height 13
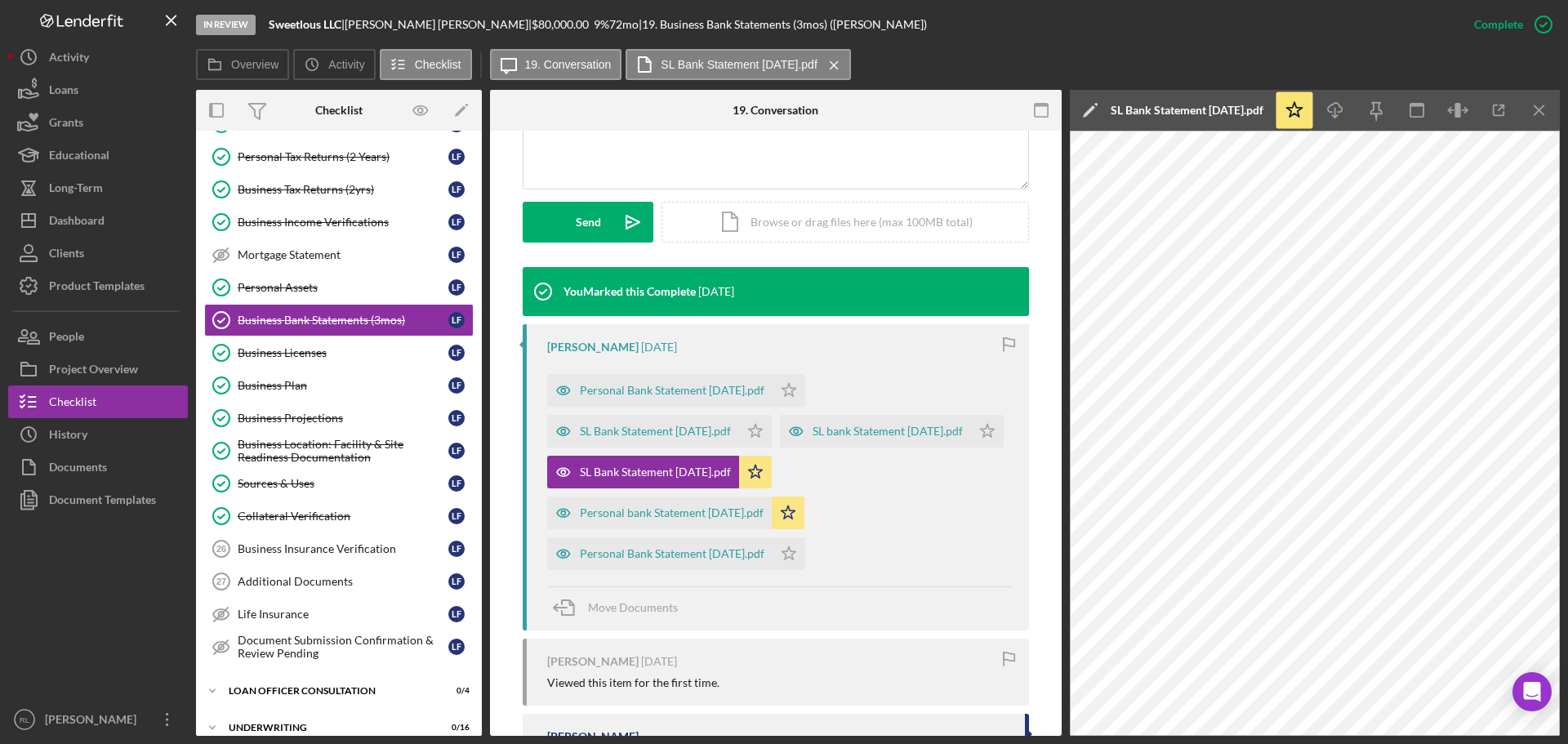
click at [897, 508] on div "Personal Bank Statement [DATE].pdf Icon/Star SL Bank Statement [DATE].pdf Icon/…" at bounding box center [780, 468] width 466 height 204
click at [1559, 102] on div "In Review Sweetlous LLC | [PERSON_NAME] | $80,000.00 9 % 72 mo | 19. Business B…" at bounding box center [784, 372] width 1568 height 744
click at [1541, 105] on icon "Icon/Menu Close" at bounding box center [1540, 110] width 37 height 37
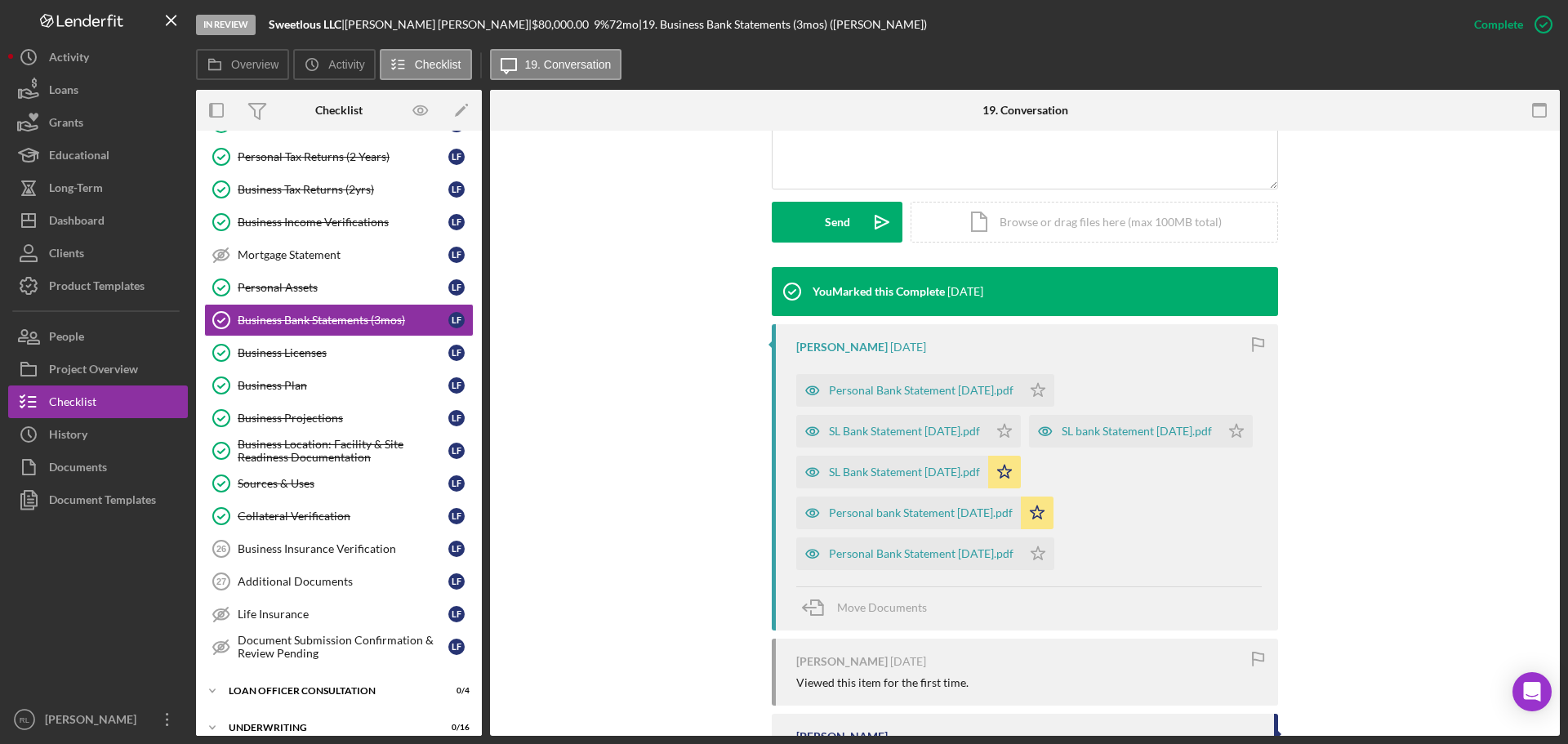
click at [574, 394] on div "You Marked this Complete [DATE] [PERSON_NAME] [DATE] Personal Bank Statement [D…" at bounding box center [1025, 576] width 1021 height 618
click at [312, 578] on div "Additional Documents" at bounding box center [343, 581] width 211 height 13
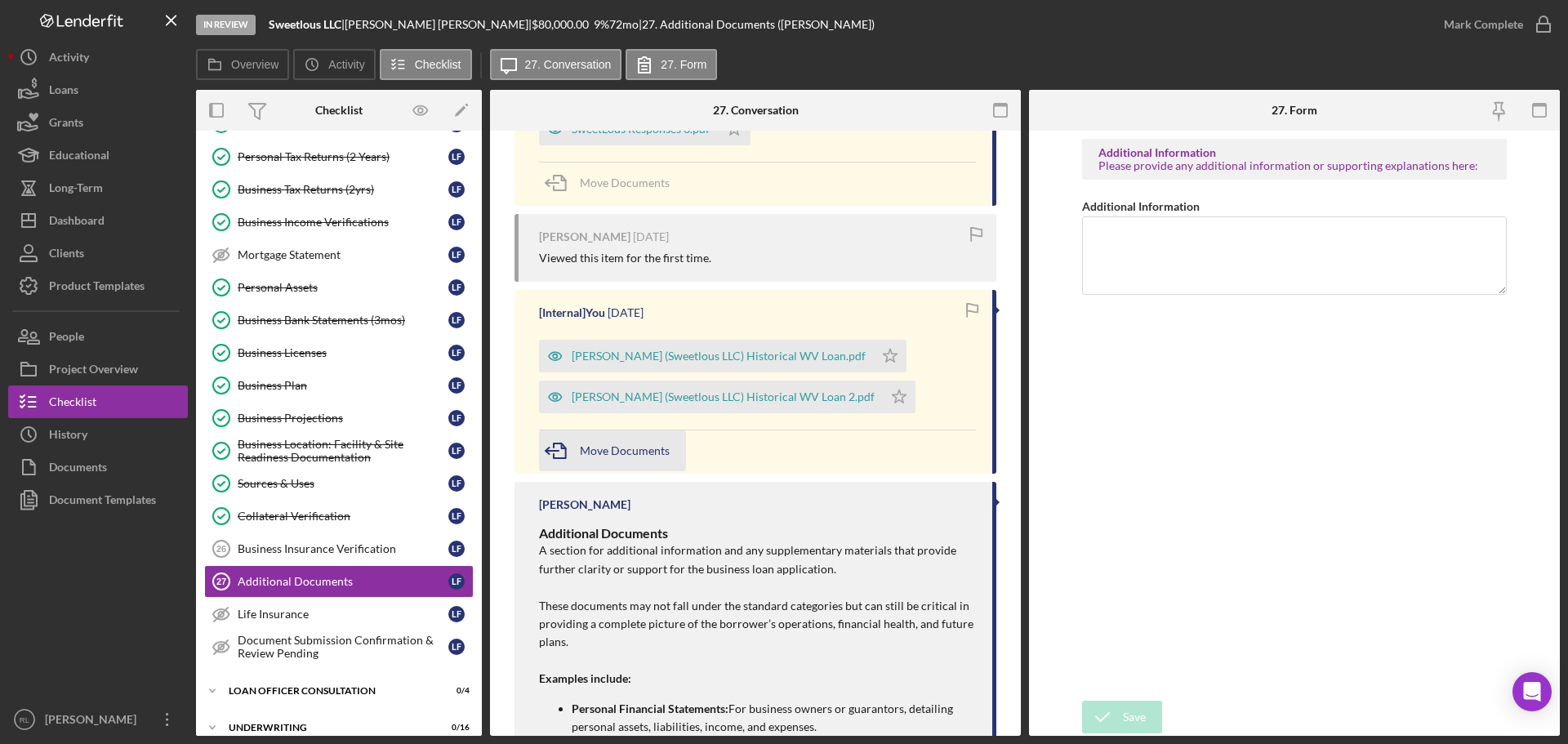
scroll to position [524, 0]
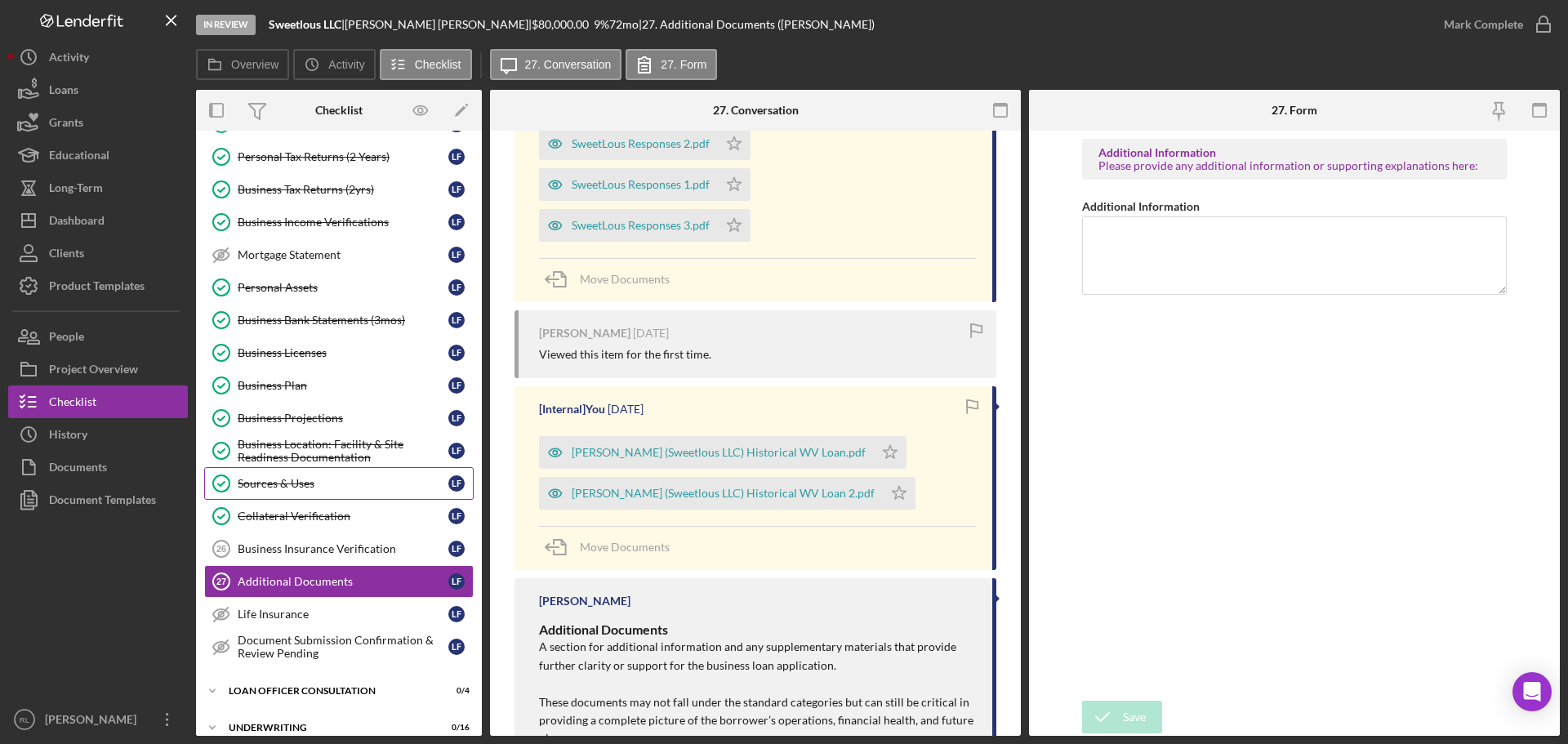
click at [310, 489] on div "Sources & Uses" at bounding box center [343, 484] width 211 height 13
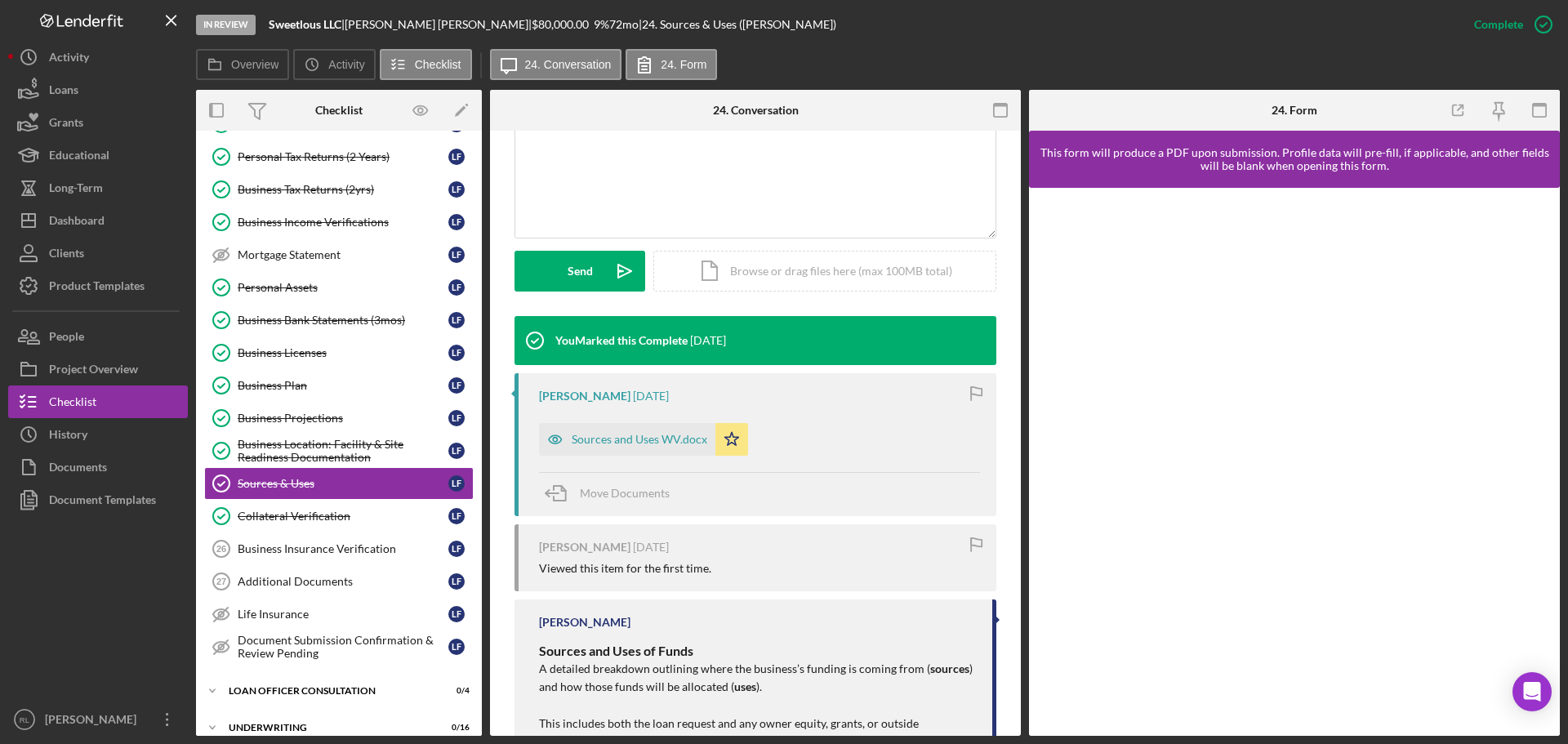
scroll to position [408, 0]
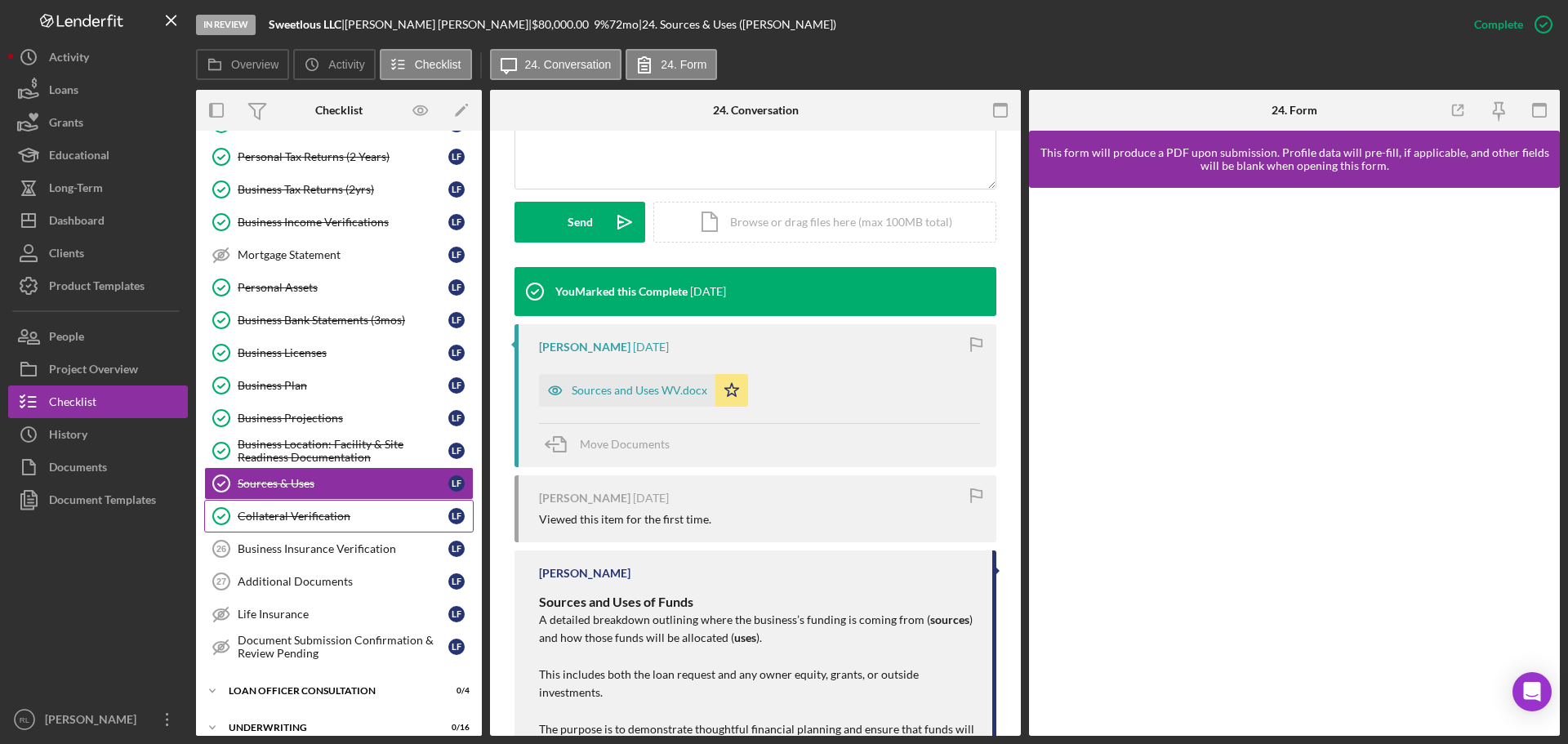
click at [316, 520] on div "Collateral Verification" at bounding box center [343, 516] width 211 height 13
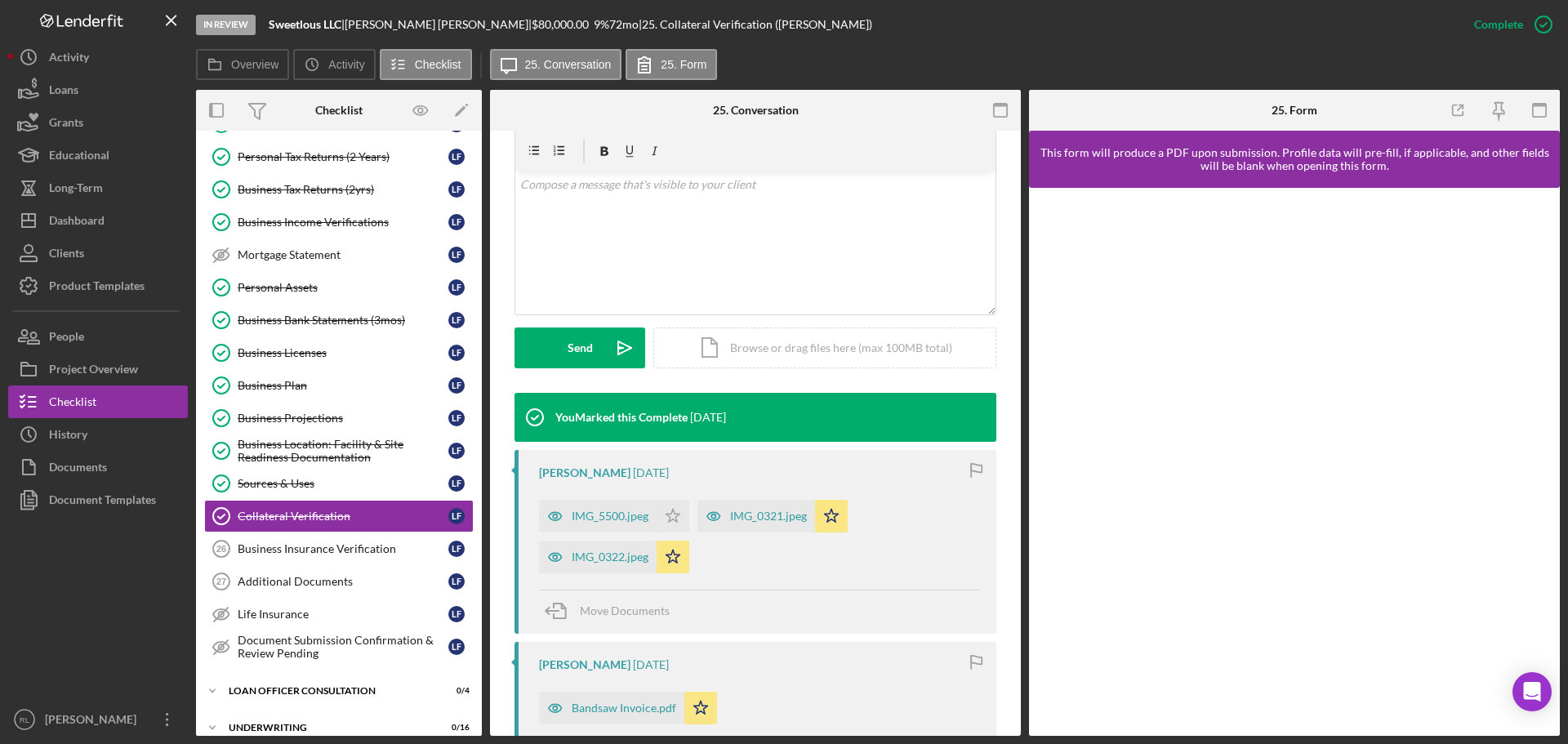
scroll to position [408, 0]
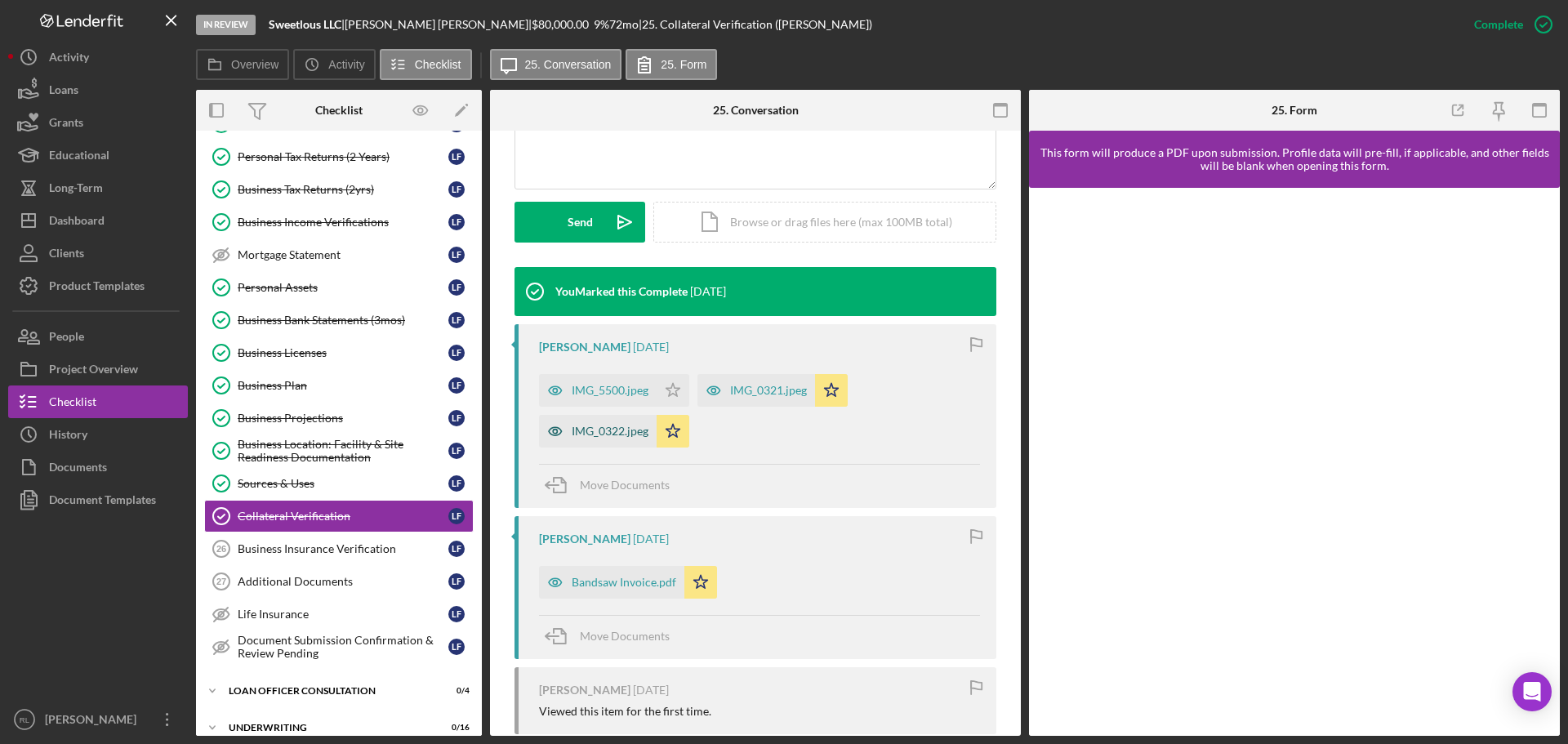
click at [612, 437] on div "IMG_0322.jpeg" at bounding box center [597, 431] width 117 height 32
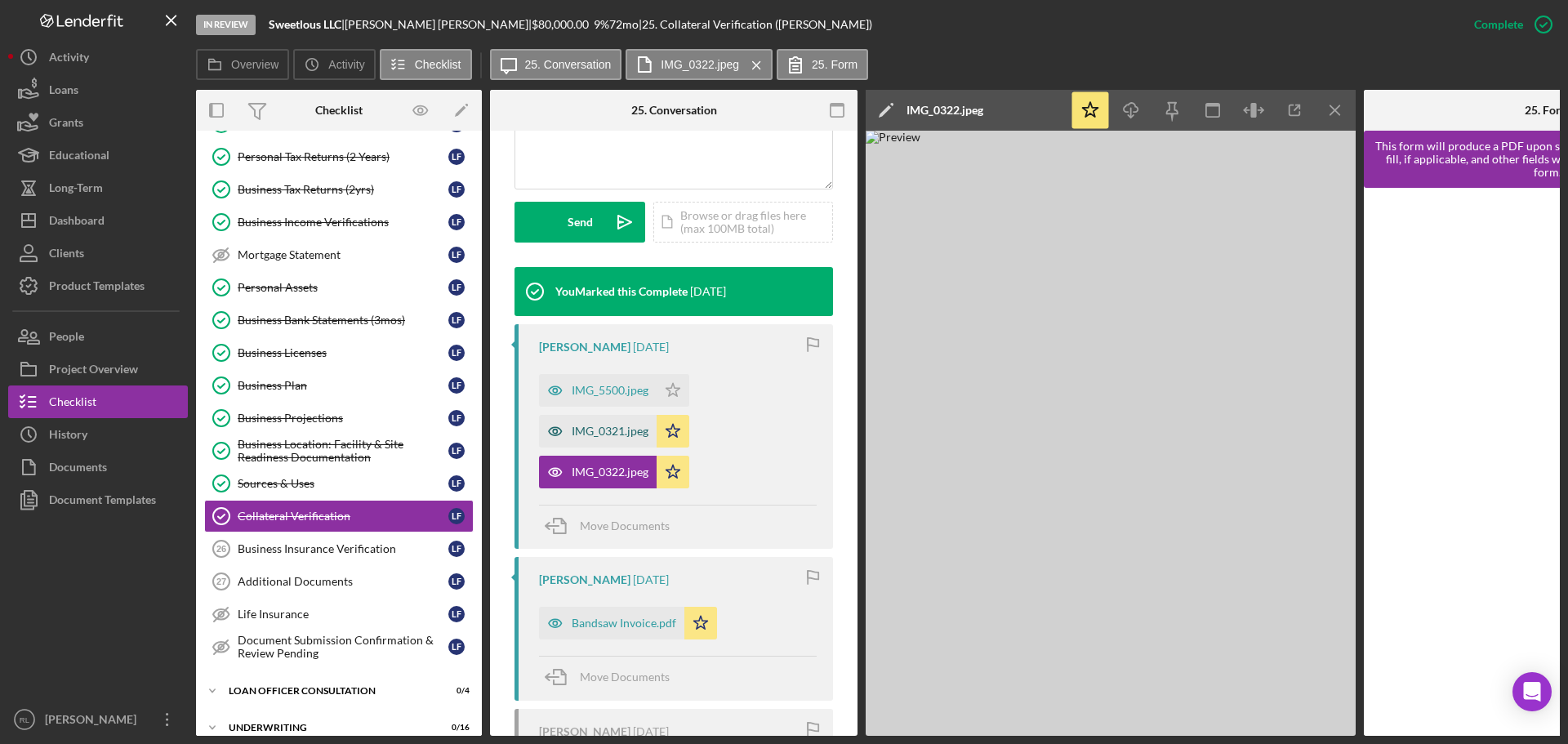
click at [608, 430] on div "IMG_0321.jpeg" at bounding box center [610, 431] width 77 height 13
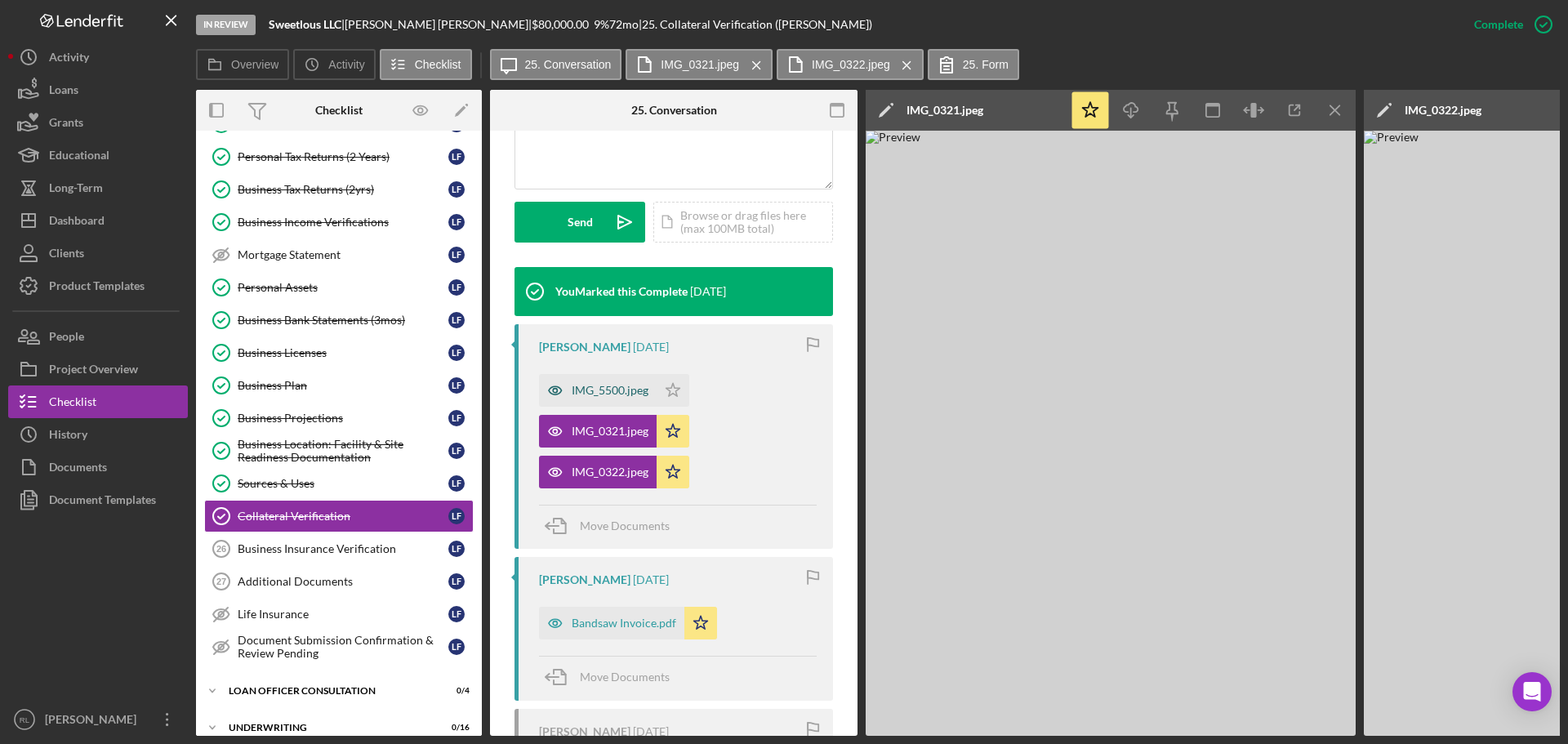
click at [598, 390] on div "IMG_5500.jpeg" at bounding box center [610, 390] width 77 height 13
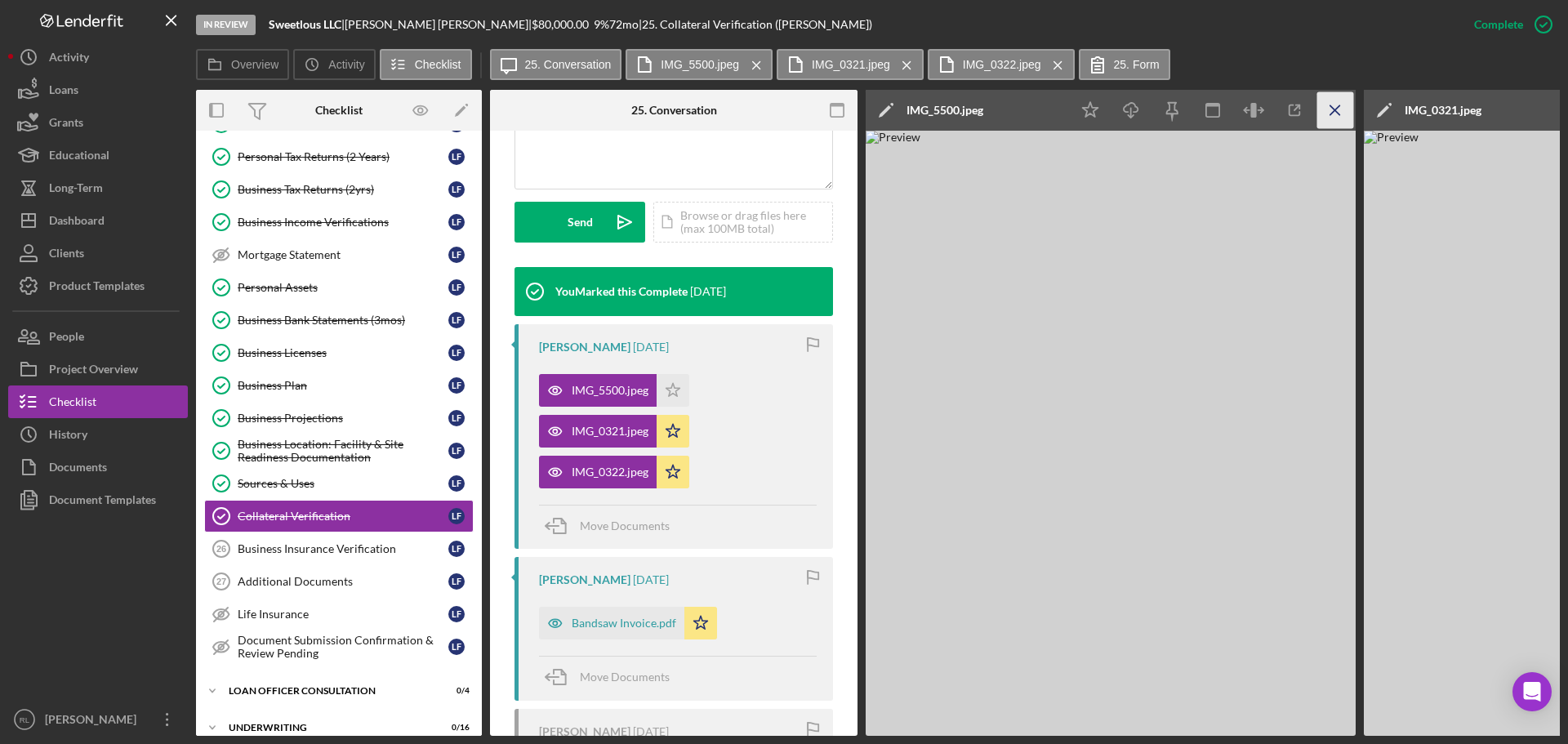
click at [1336, 106] on icon "Icon/Menu Close" at bounding box center [1335, 110] width 37 height 37
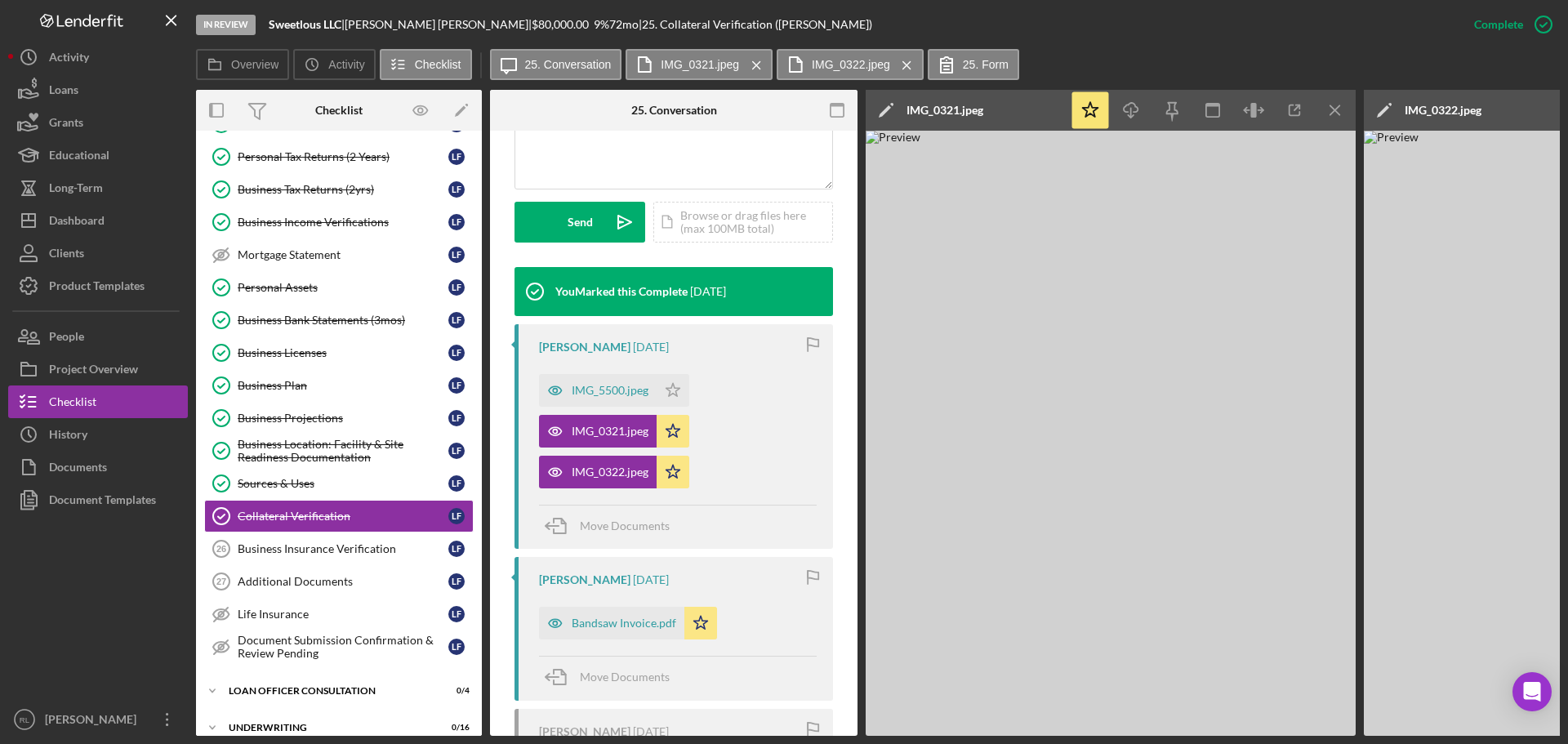
click at [1336, 106] on icon "Icon/Menu Close" at bounding box center [1335, 110] width 37 height 37
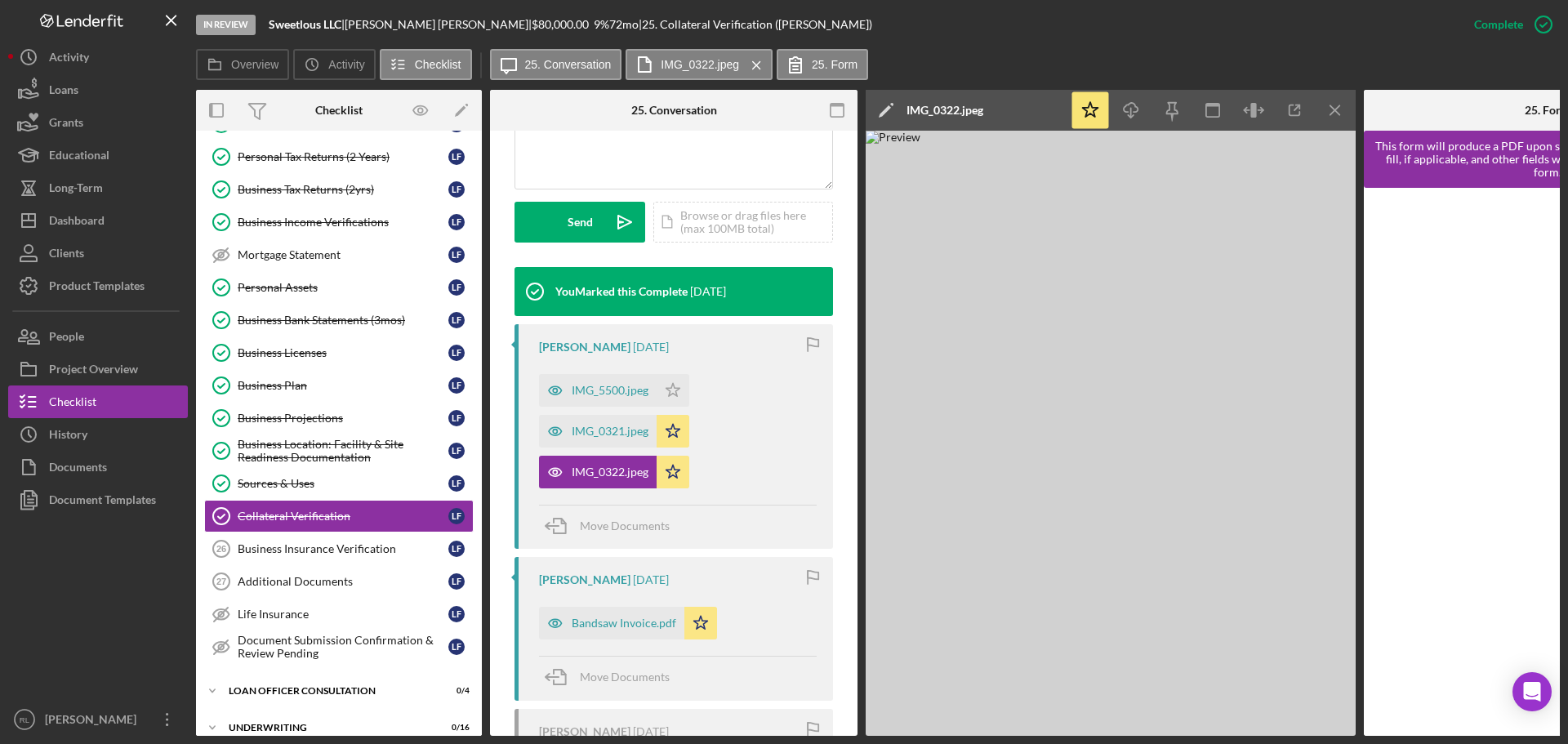
click at [1336, 106] on icon "Icon/Menu Close" at bounding box center [1335, 110] width 37 height 37
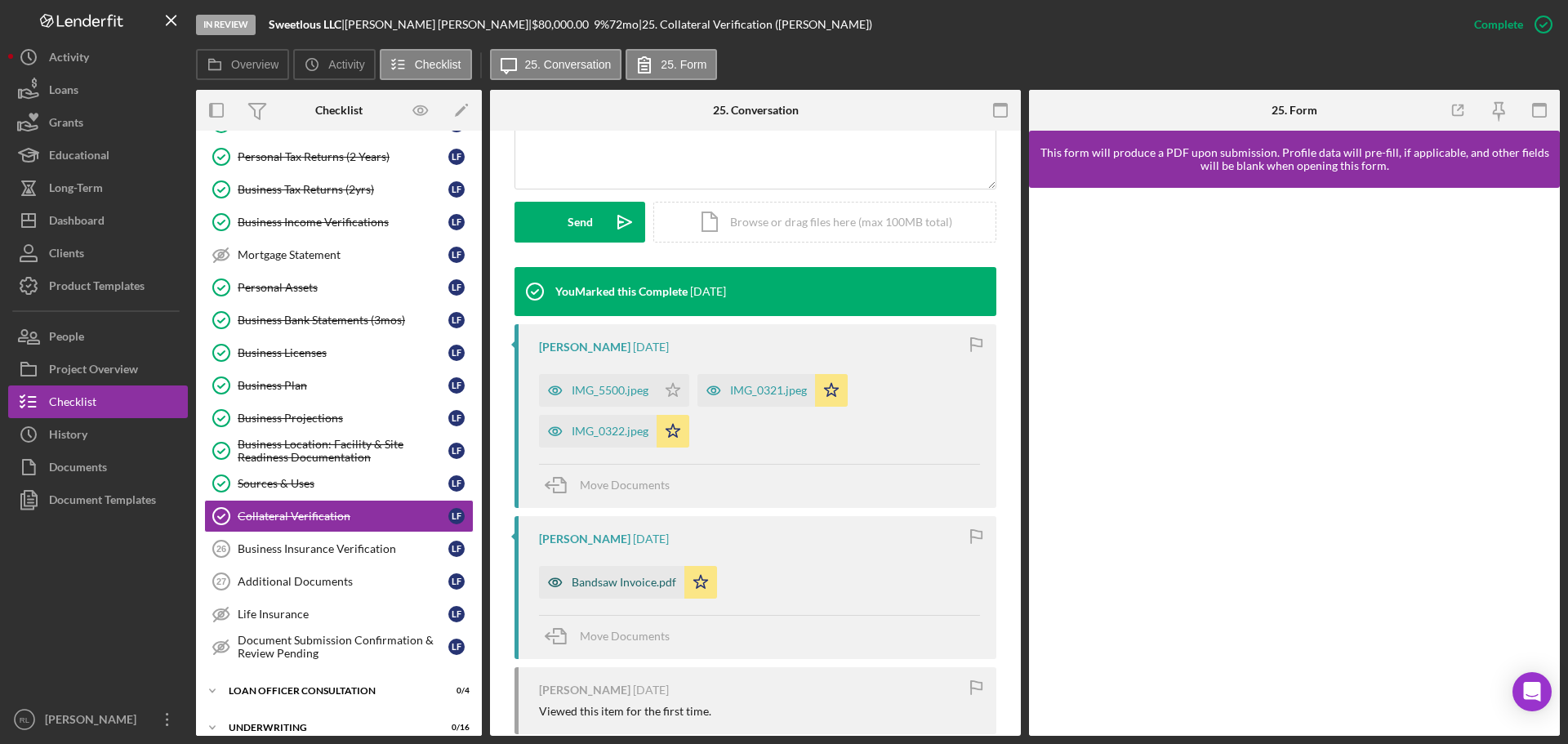
click at [638, 585] on div "Bandsaw Invoice.pdf" at bounding box center [624, 582] width 104 height 13
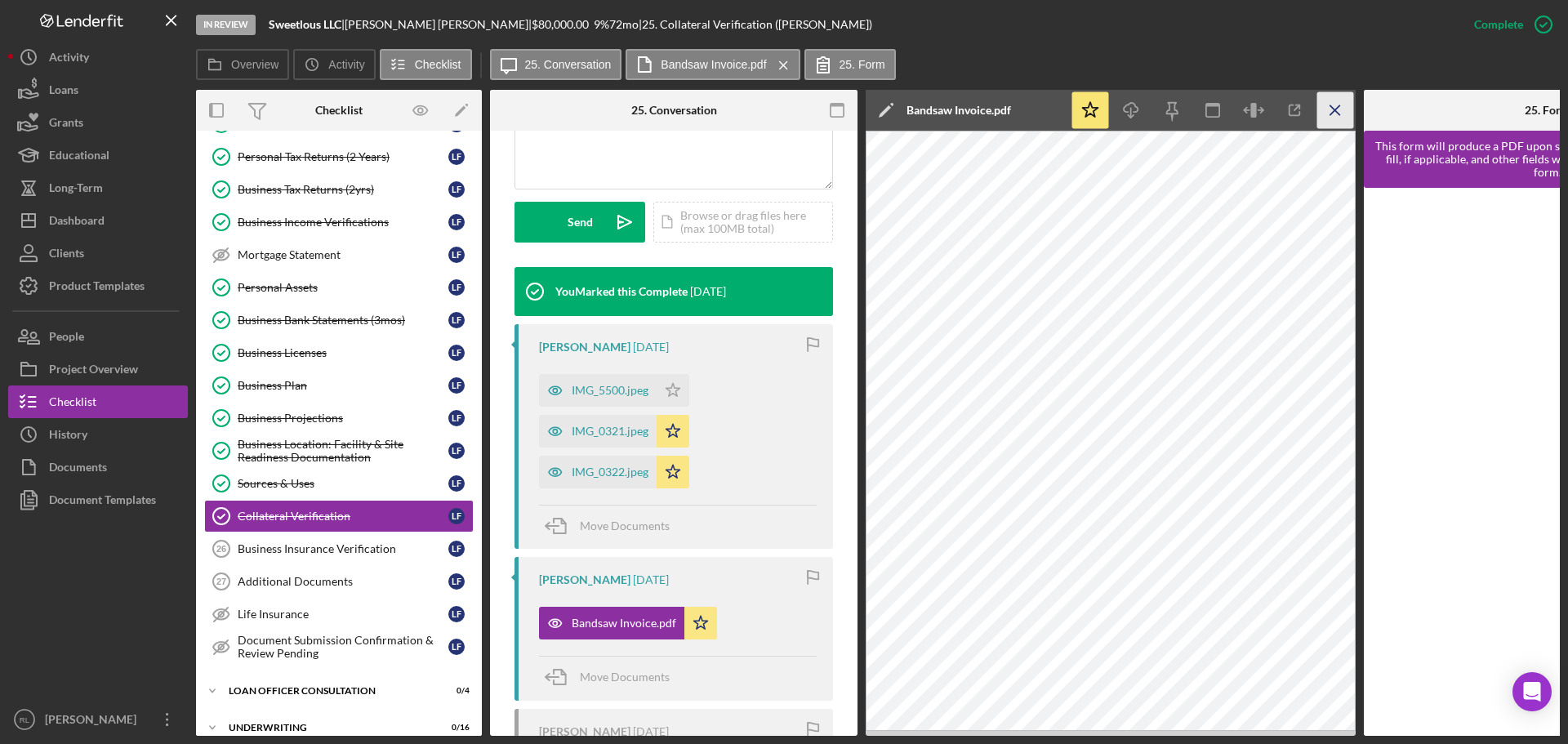
click at [1332, 106] on icon "Icon/Menu Close" at bounding box center [1335, 110] width 37 height 37
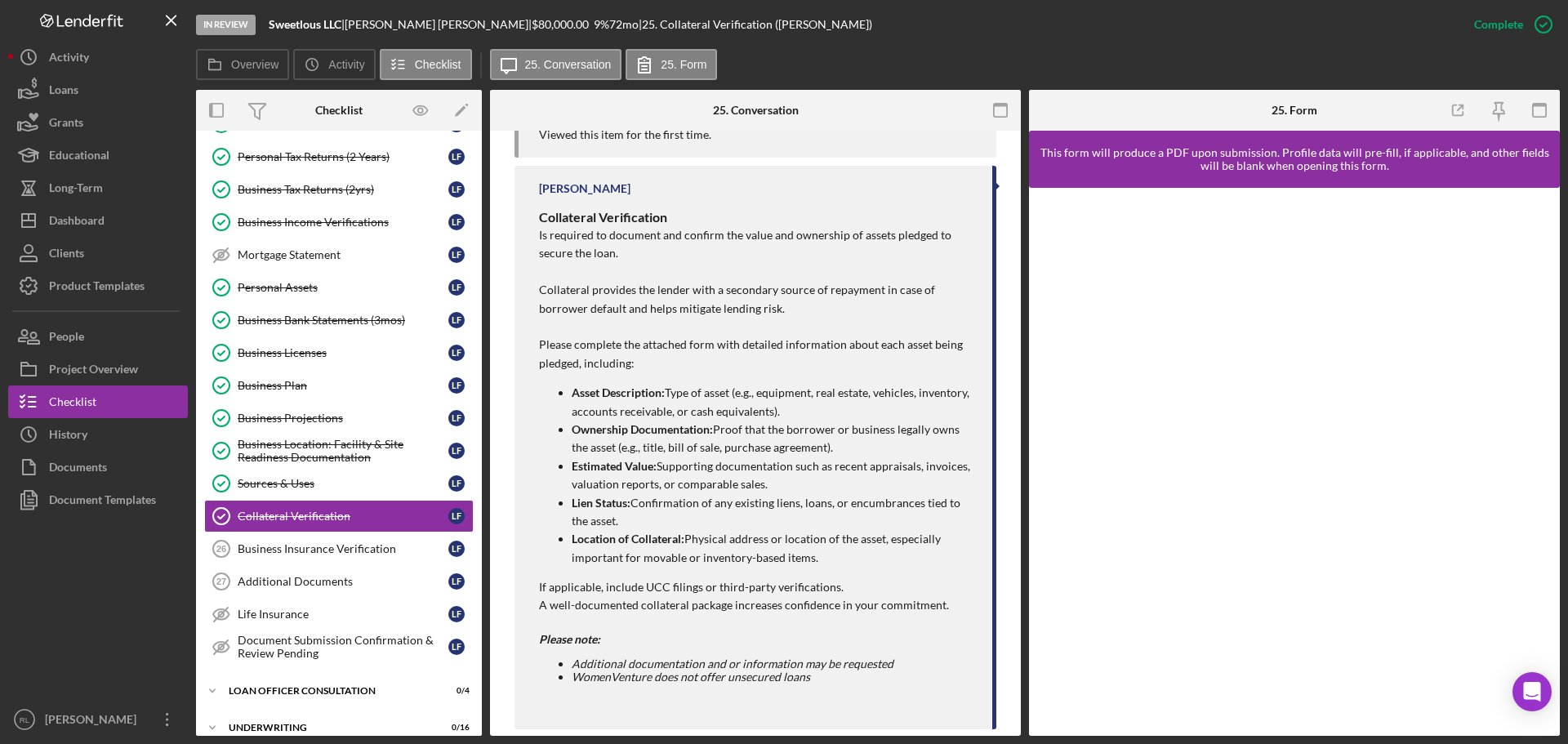
scroll to position [1011, 0]
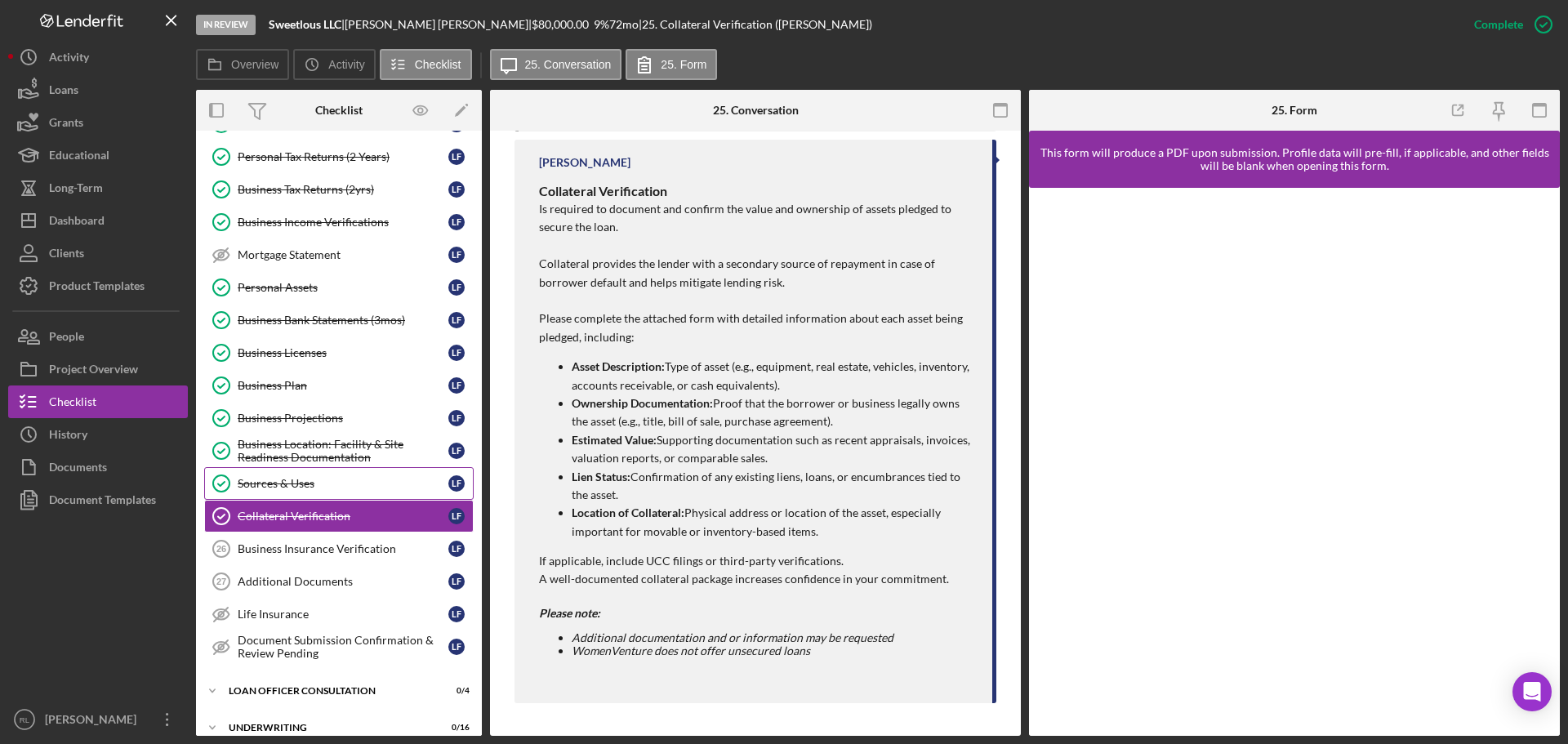
click at [321, 489] on div "Sources & Uses" at bounding box center [343, 484] width 211 height 13
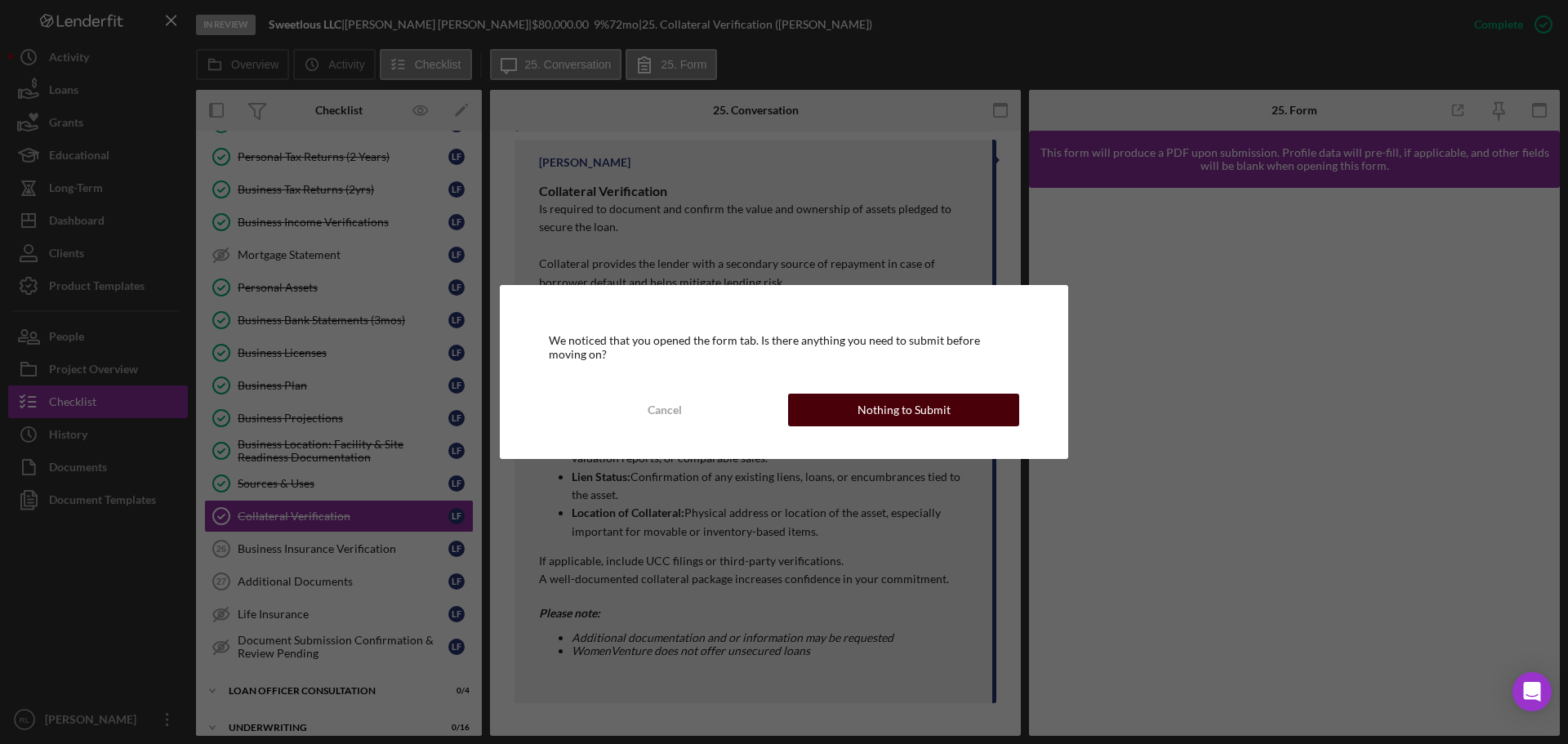
click at [840, 410] on button "Nothing to Submit" at bounding box center [903, 410] width 231 height 32
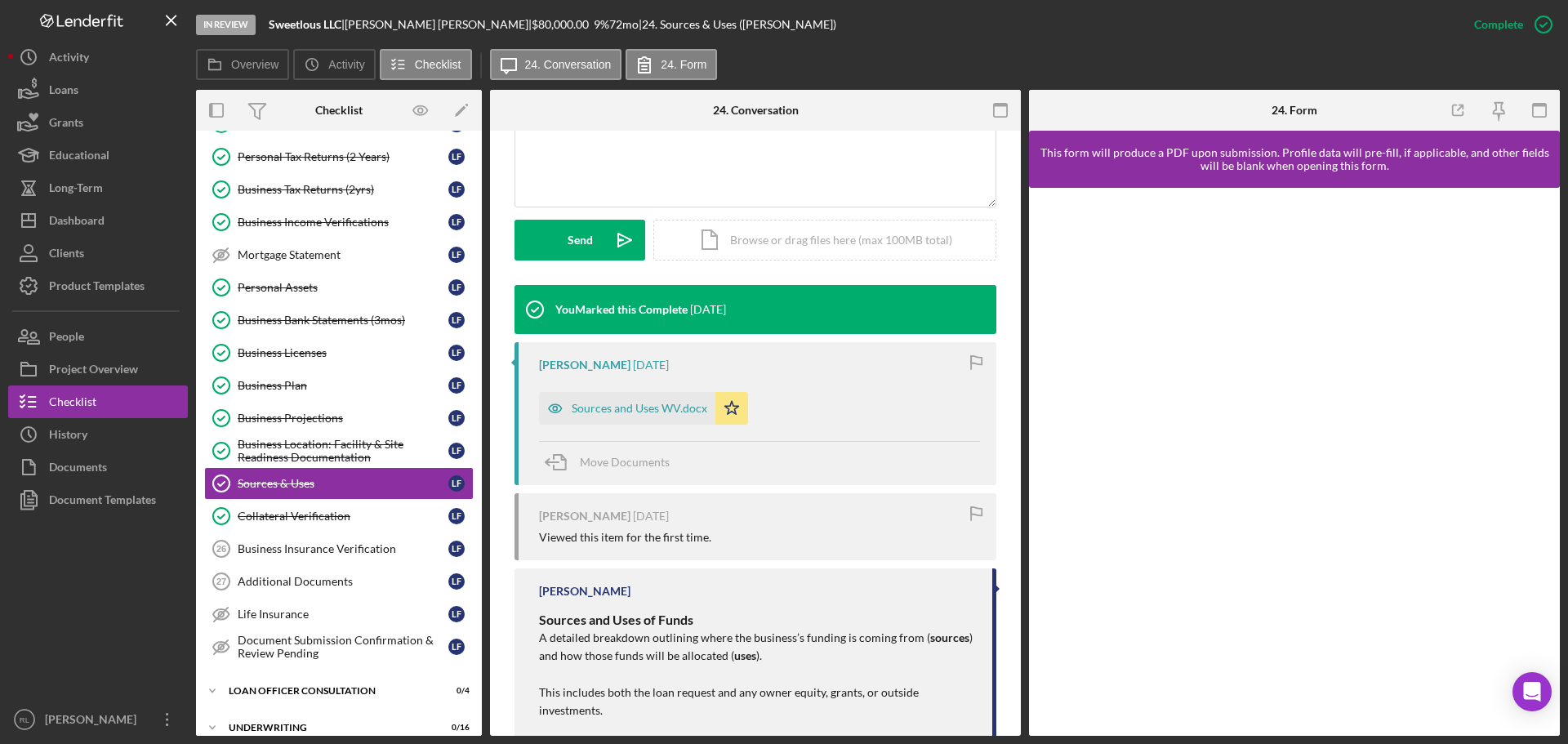
scroll to position [408, 0]
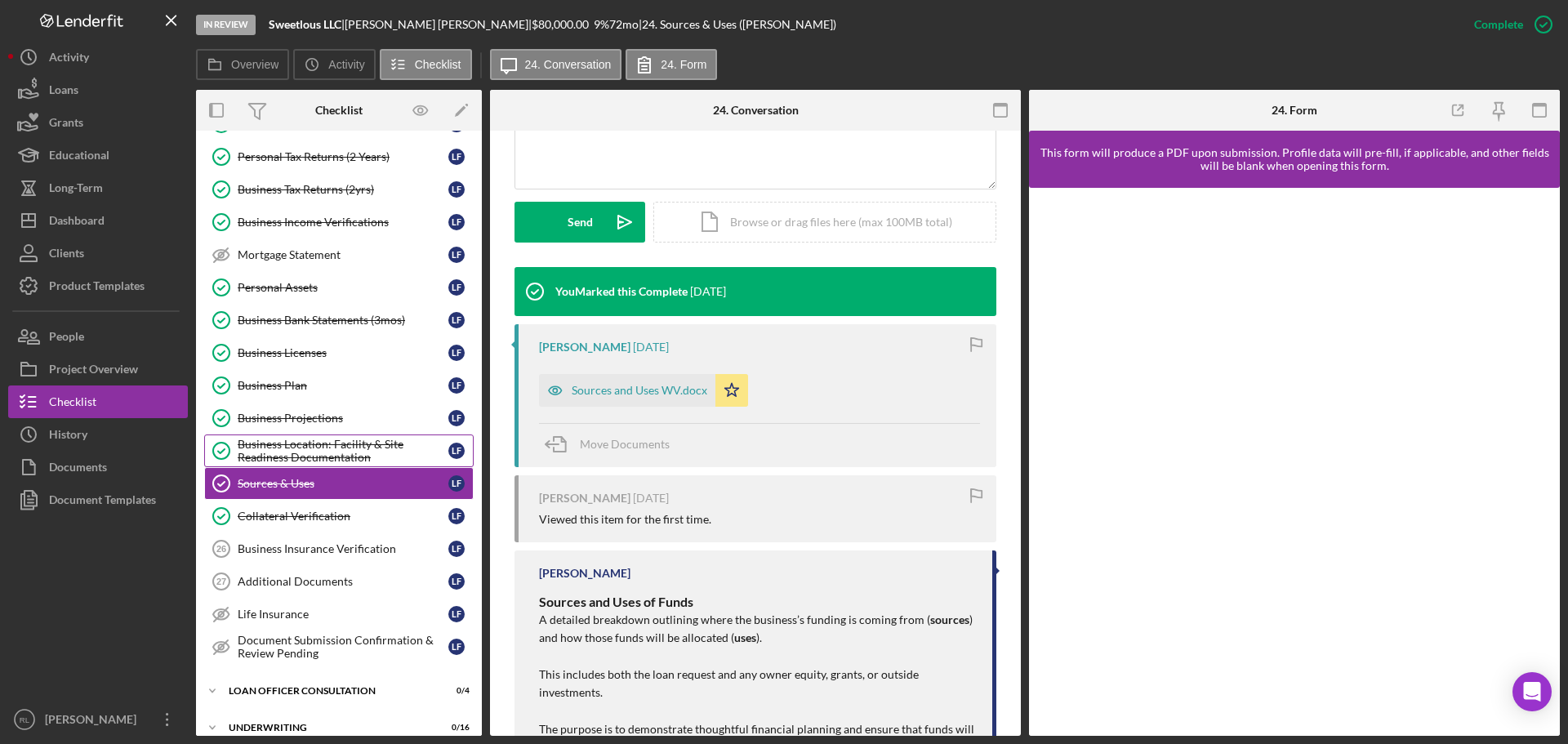
click at [331, 461] on div "Business Location: Facility & Site Readiness Documentation" at bounding box center [343, 451] width 211 height 27
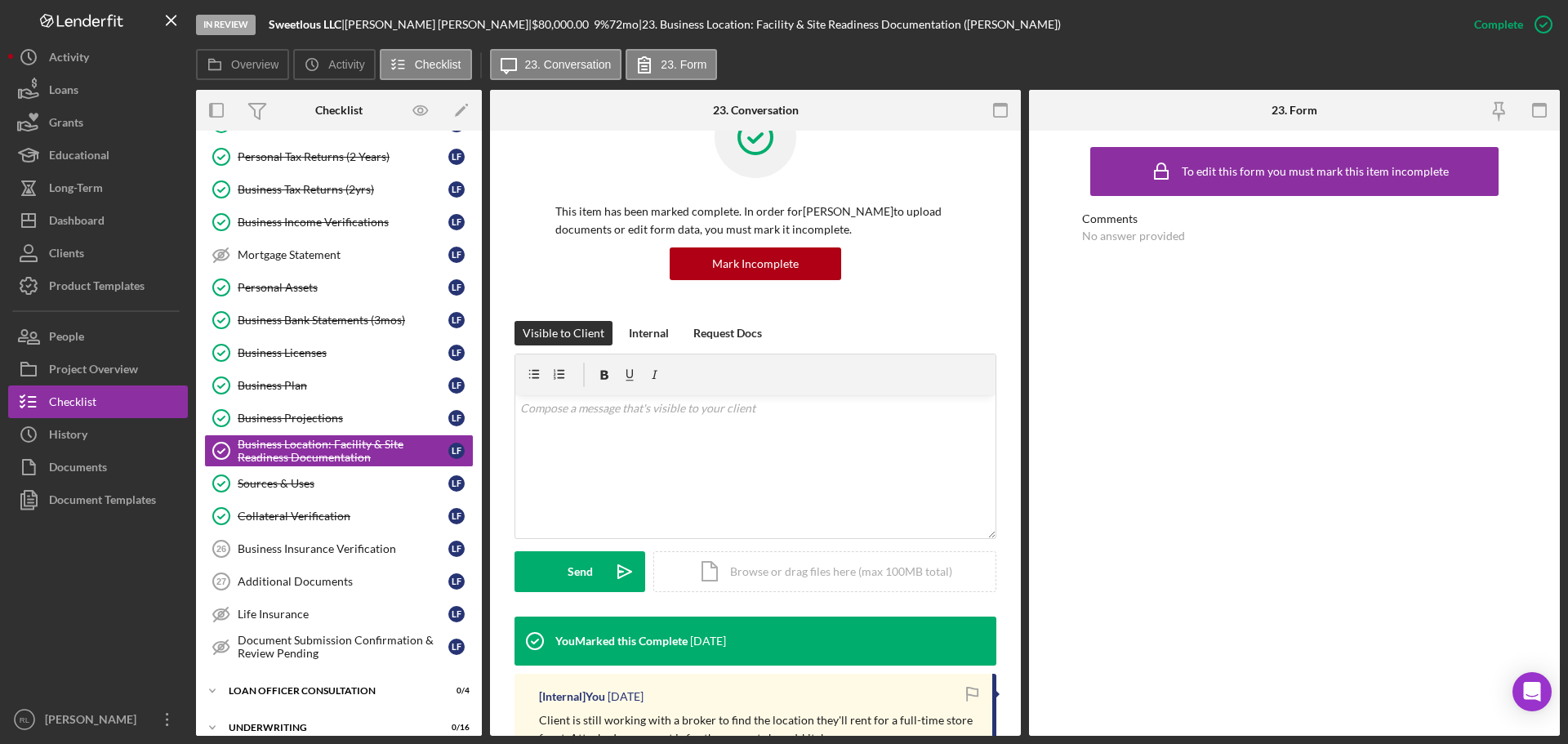
scroll to position [408, 0]
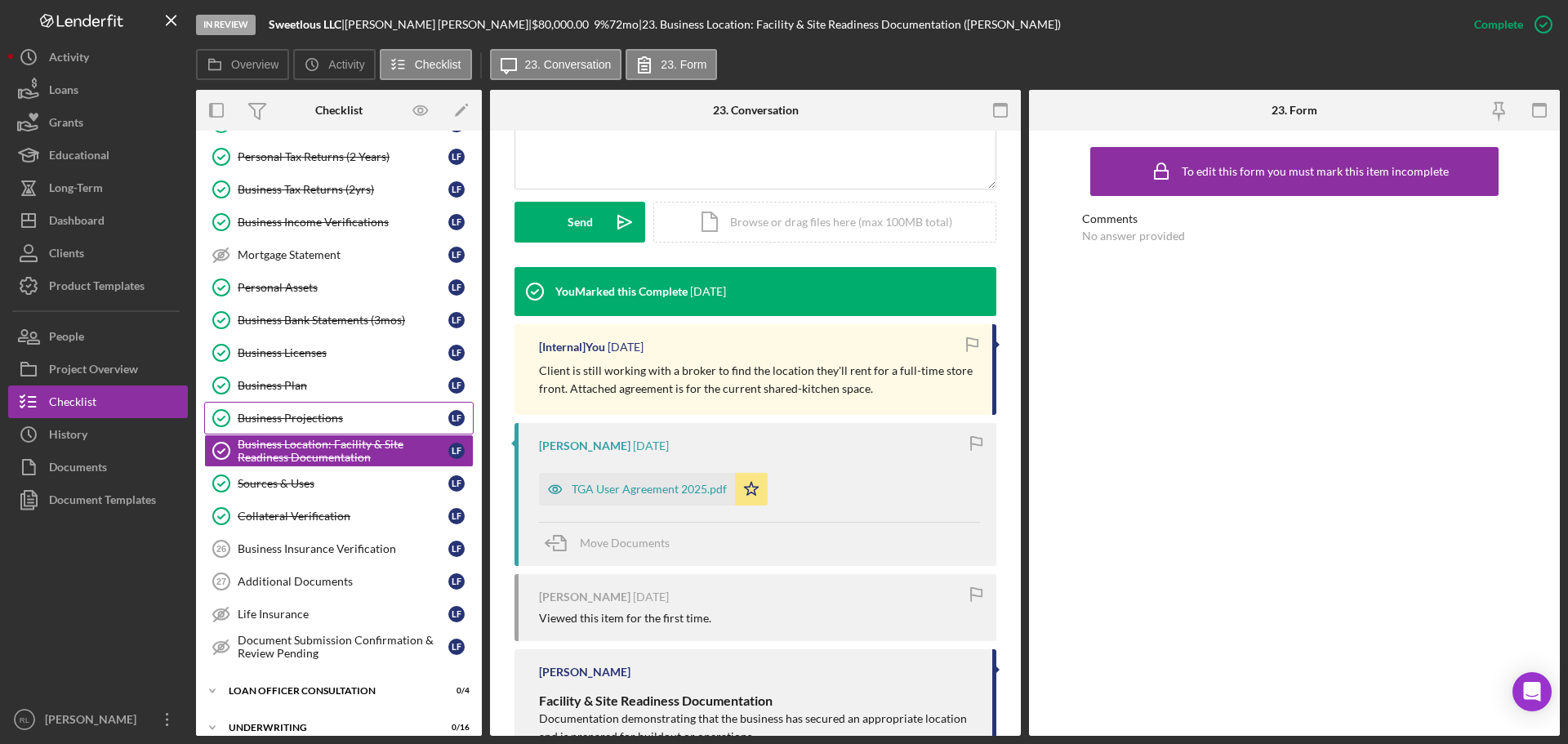
click at [358, 417] on div "Business Projections" at bounding box center [343, 418] width 211 height 13
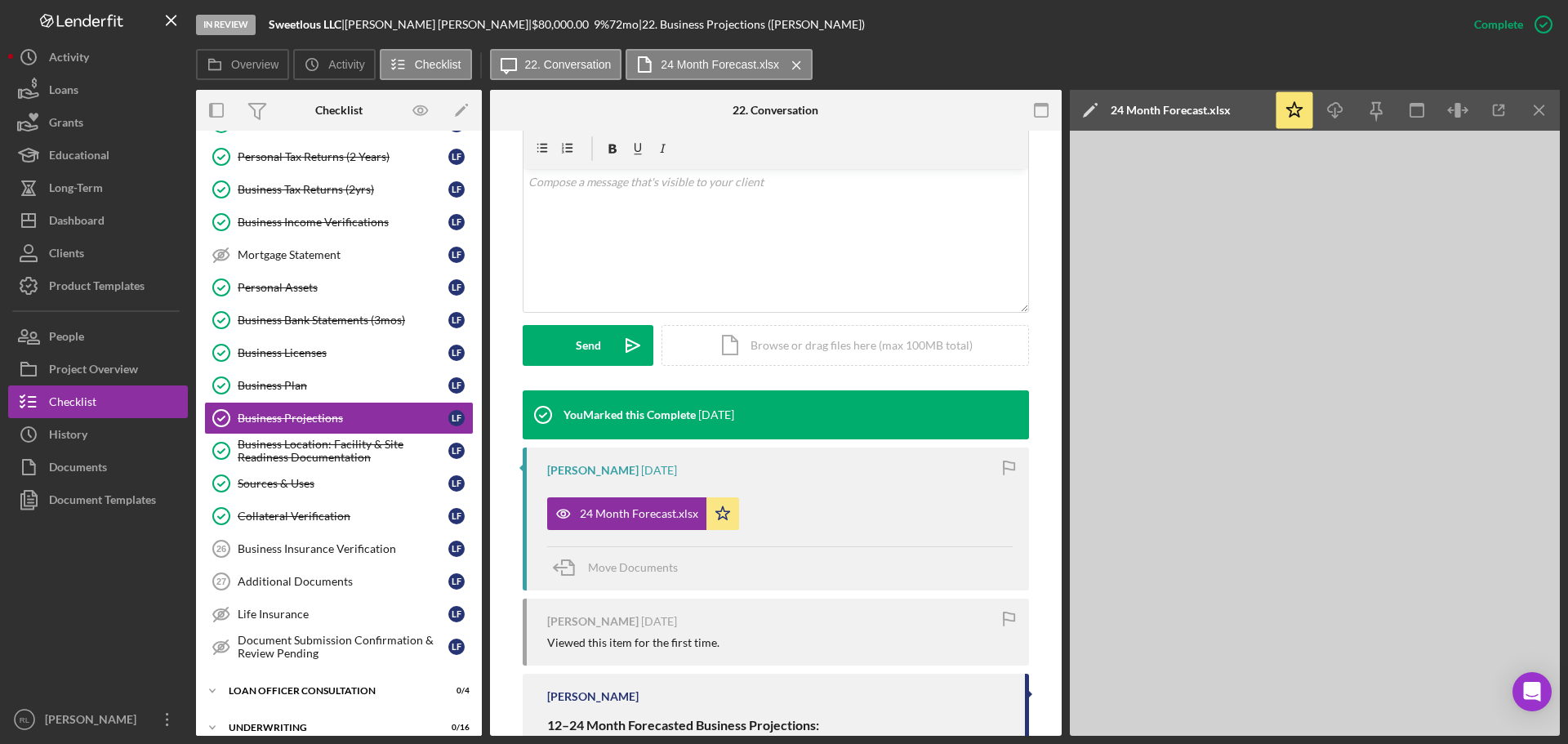
scroll to position [327, 0]
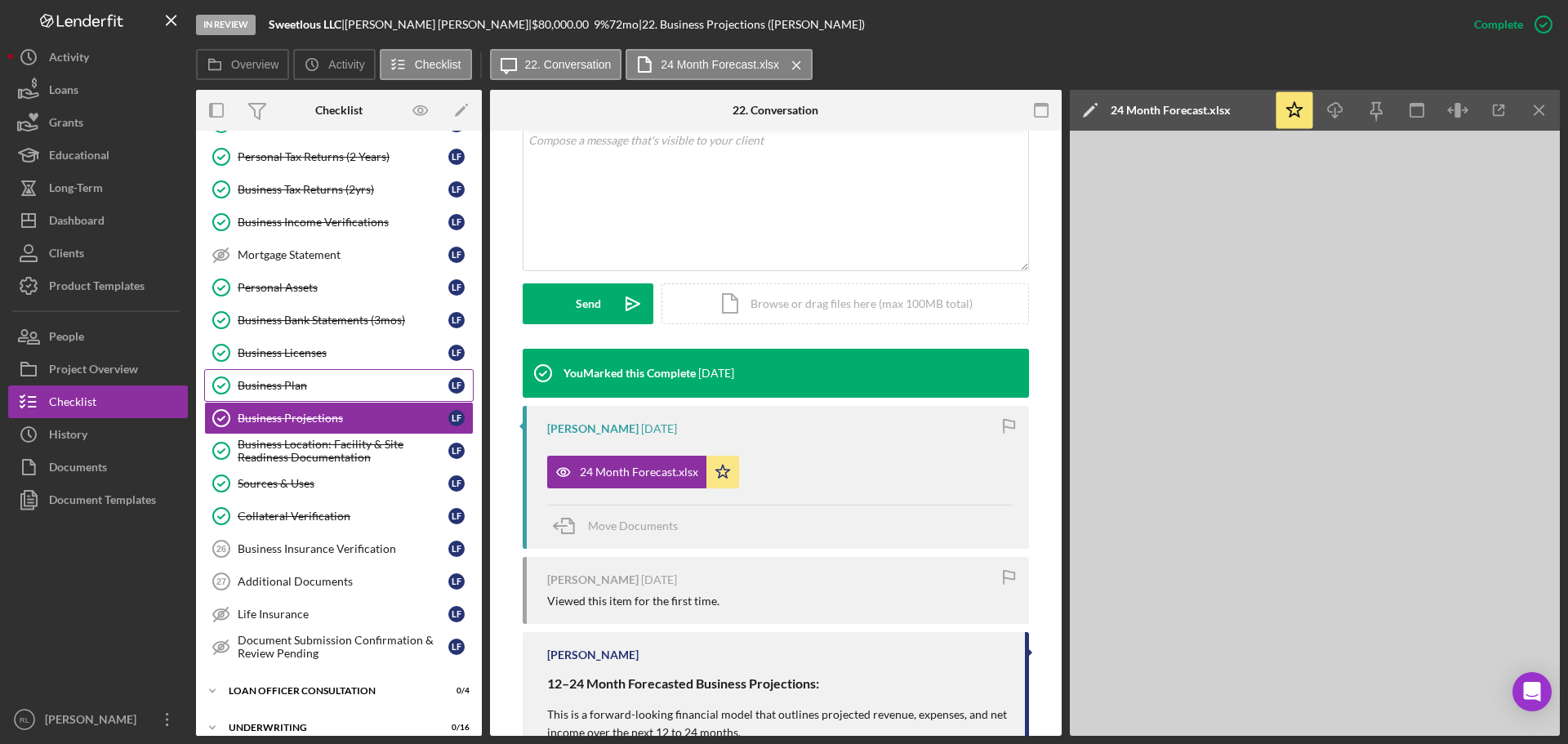
click at [338, 389] on div "Business Plan" at bounding box center [343, 385] width 211 height 13
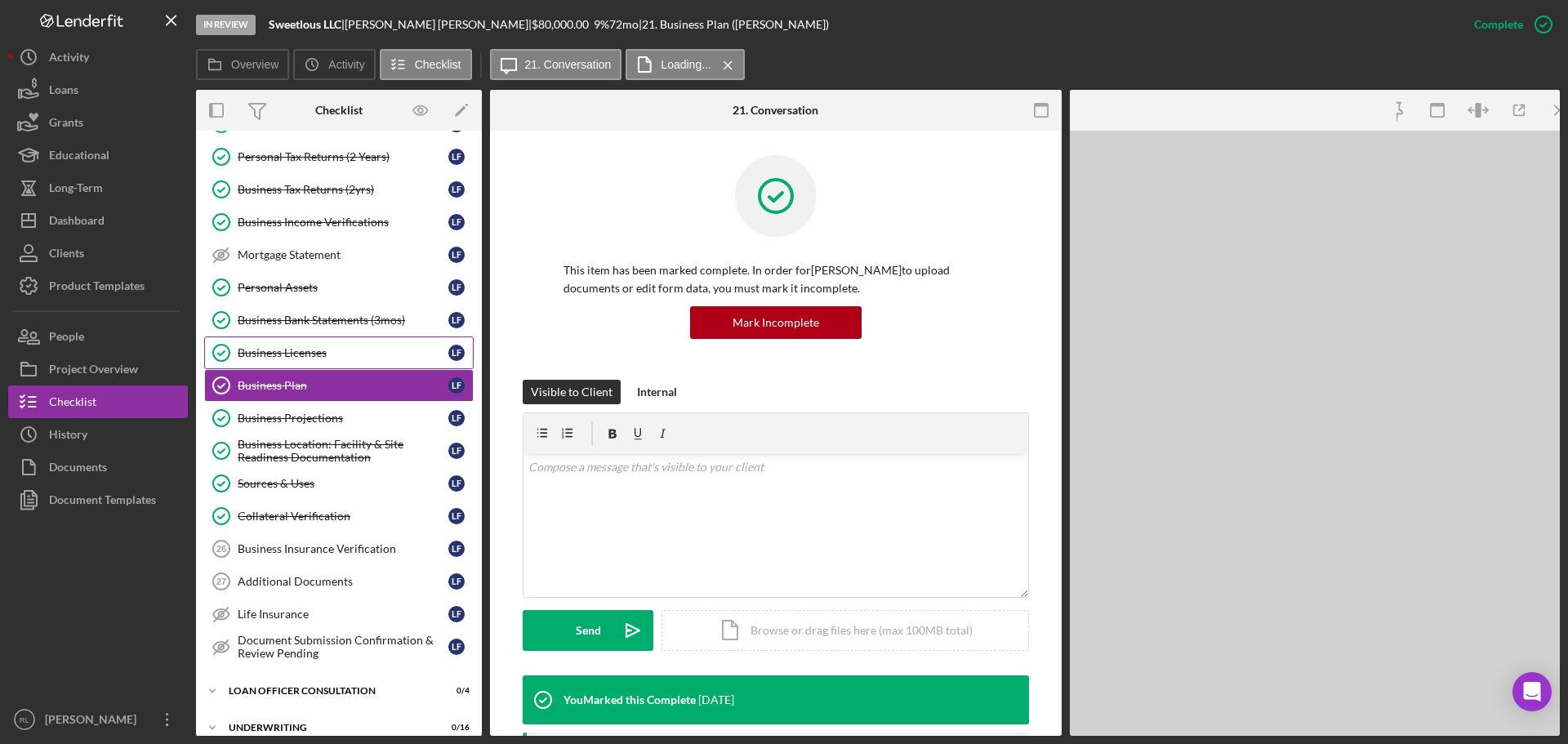
click at [326, 351] on div "Business Licenses" at bounding box center [343, 353] width 211 height 13
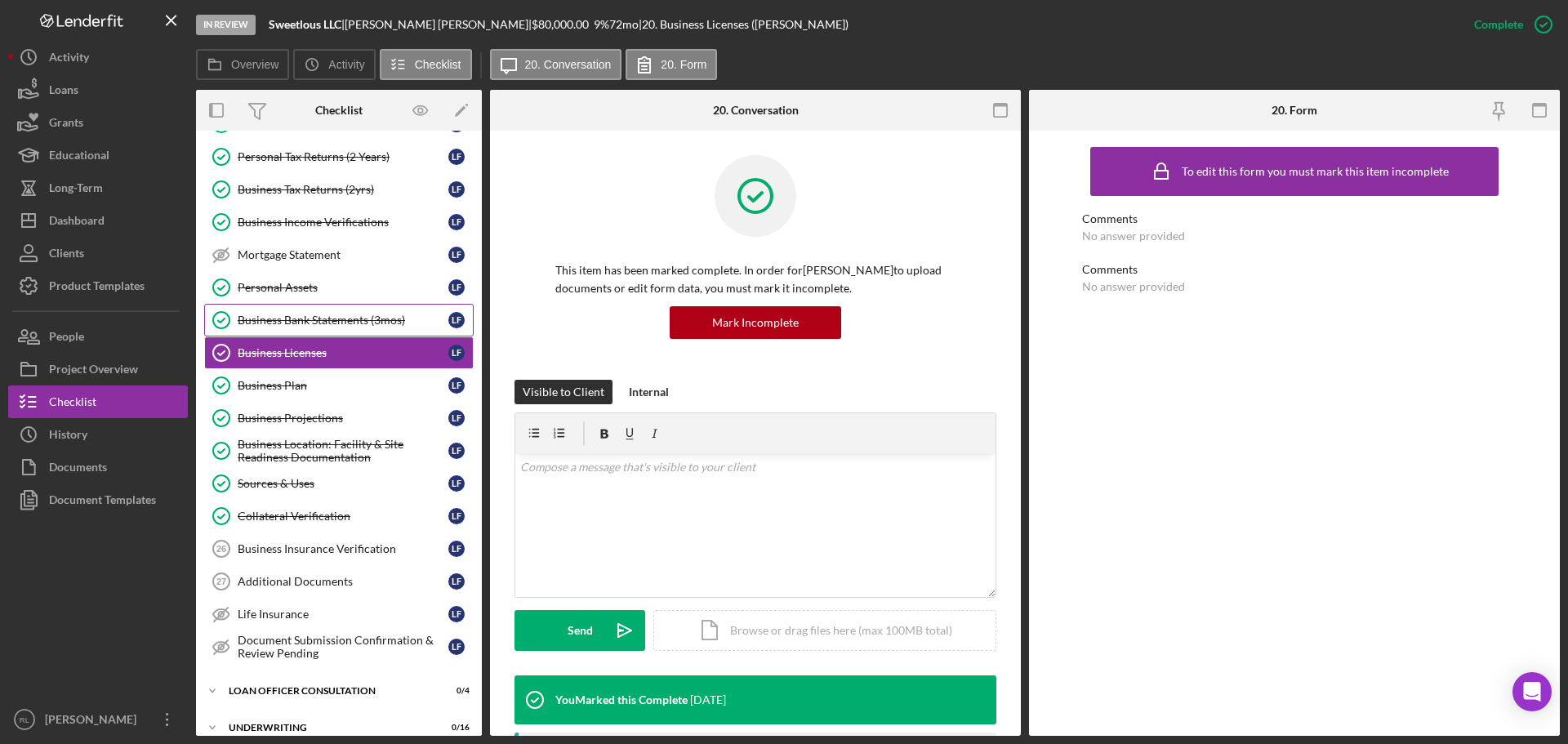
click at [331, 324] on div "Business Bank Statements (3mos)" at bounding box center [343, 320] width 211 height 13
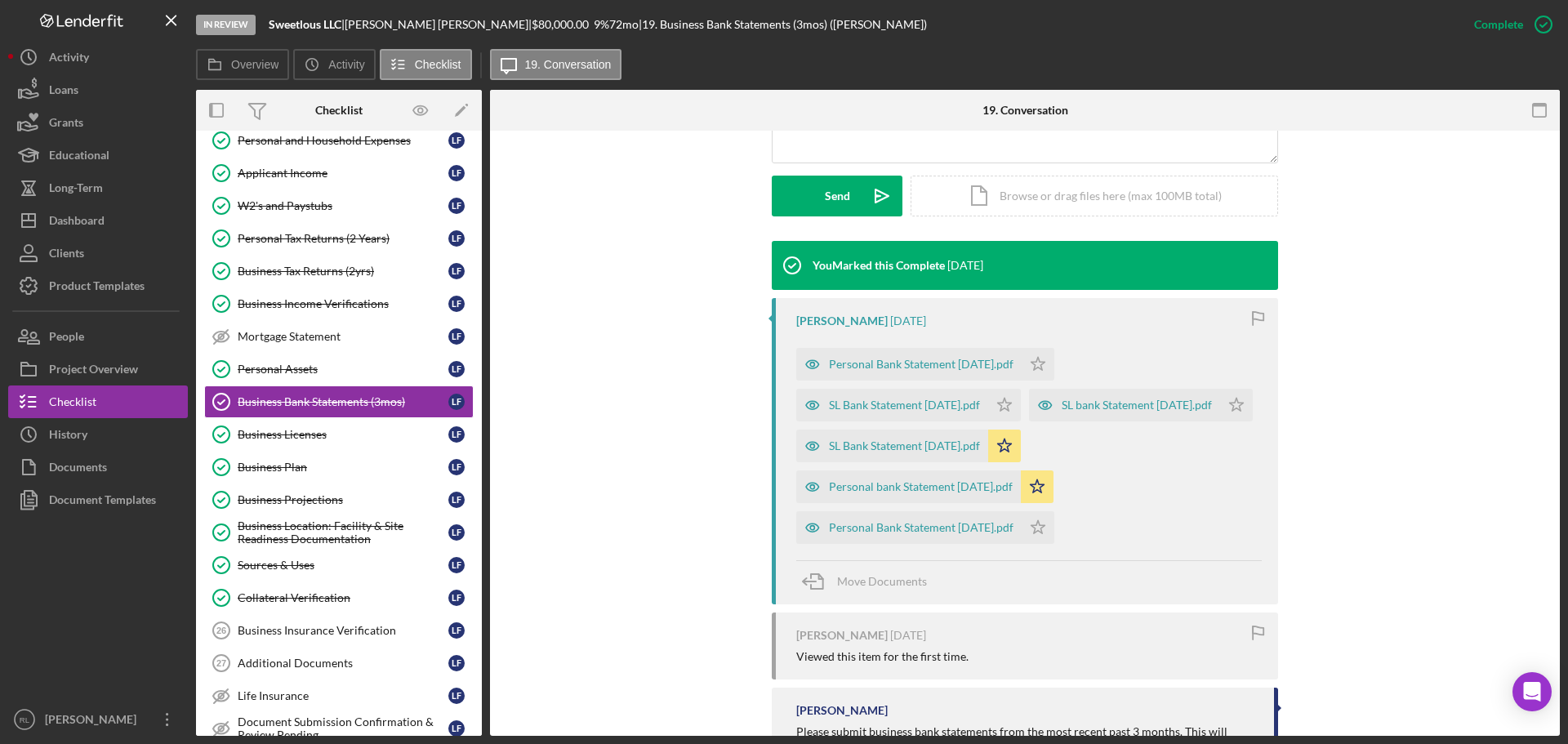
scroll to position [489, 0]
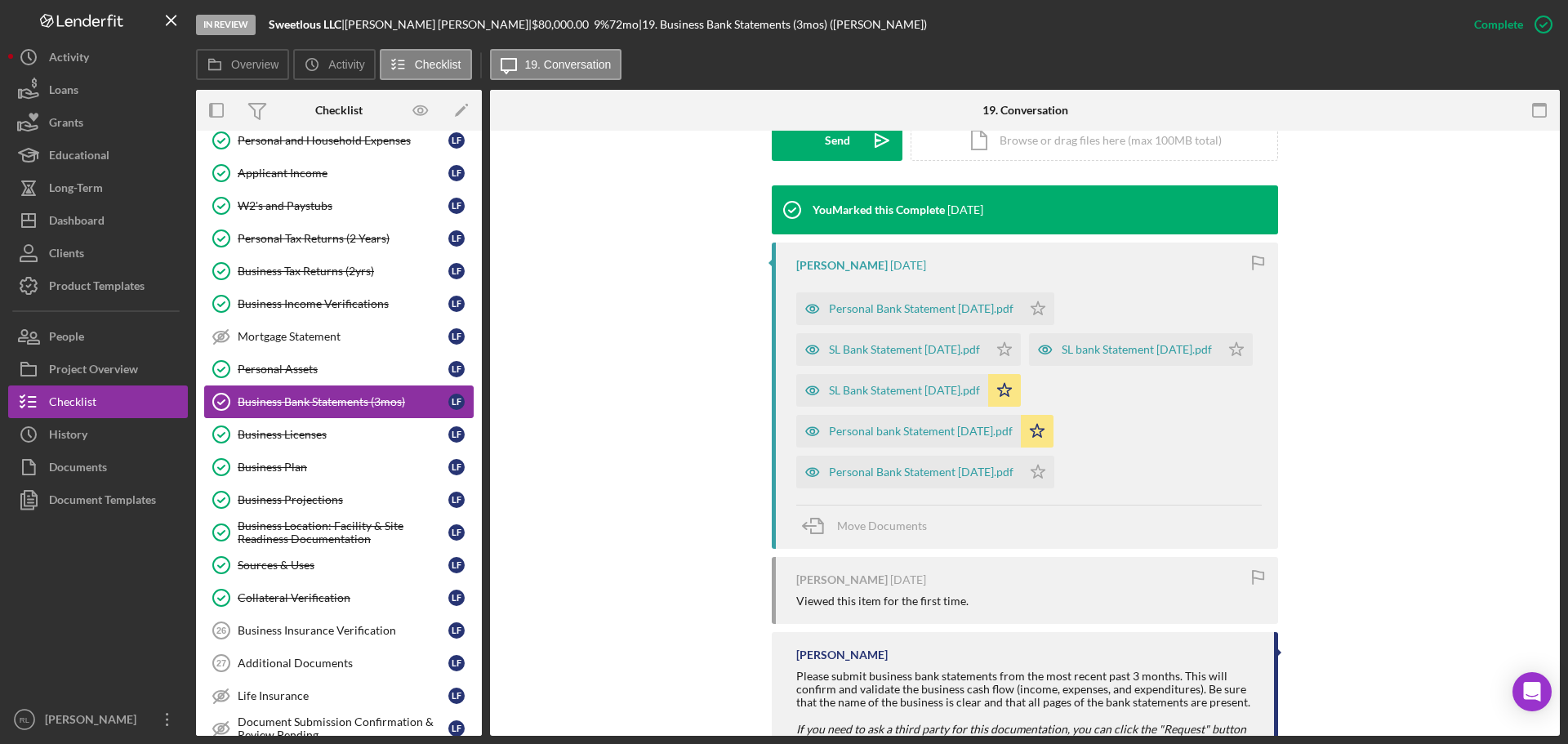
click at [330, 385] on link "Business Bank Statements (3mos) Business Bank Statements (3mos) L F" at bounding box center [339, 401] width 270 height 32
click at [330, 371] on div "Personal Assets" at bounding box center [343, 369] width 211 height 13
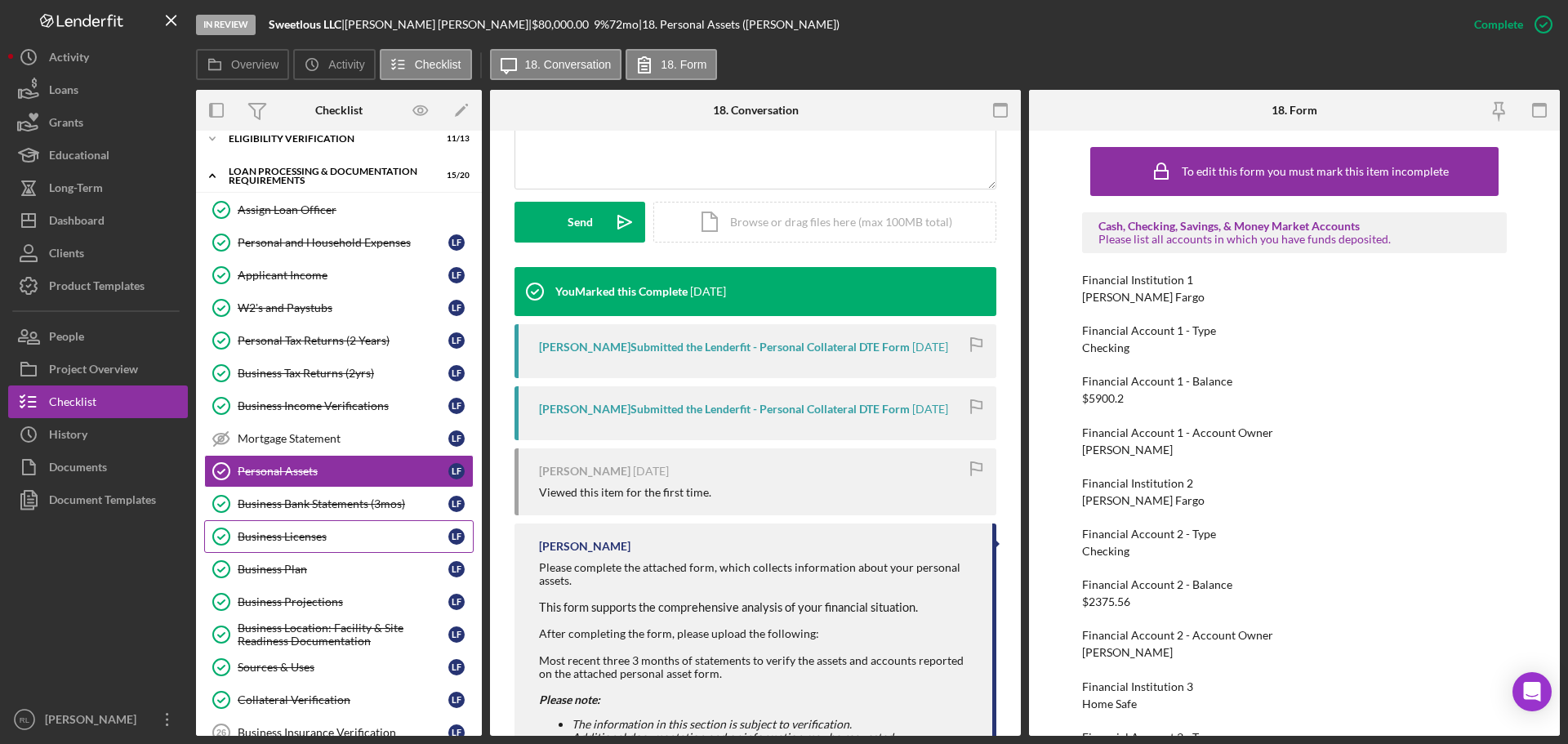
scroll to position [327, 0]
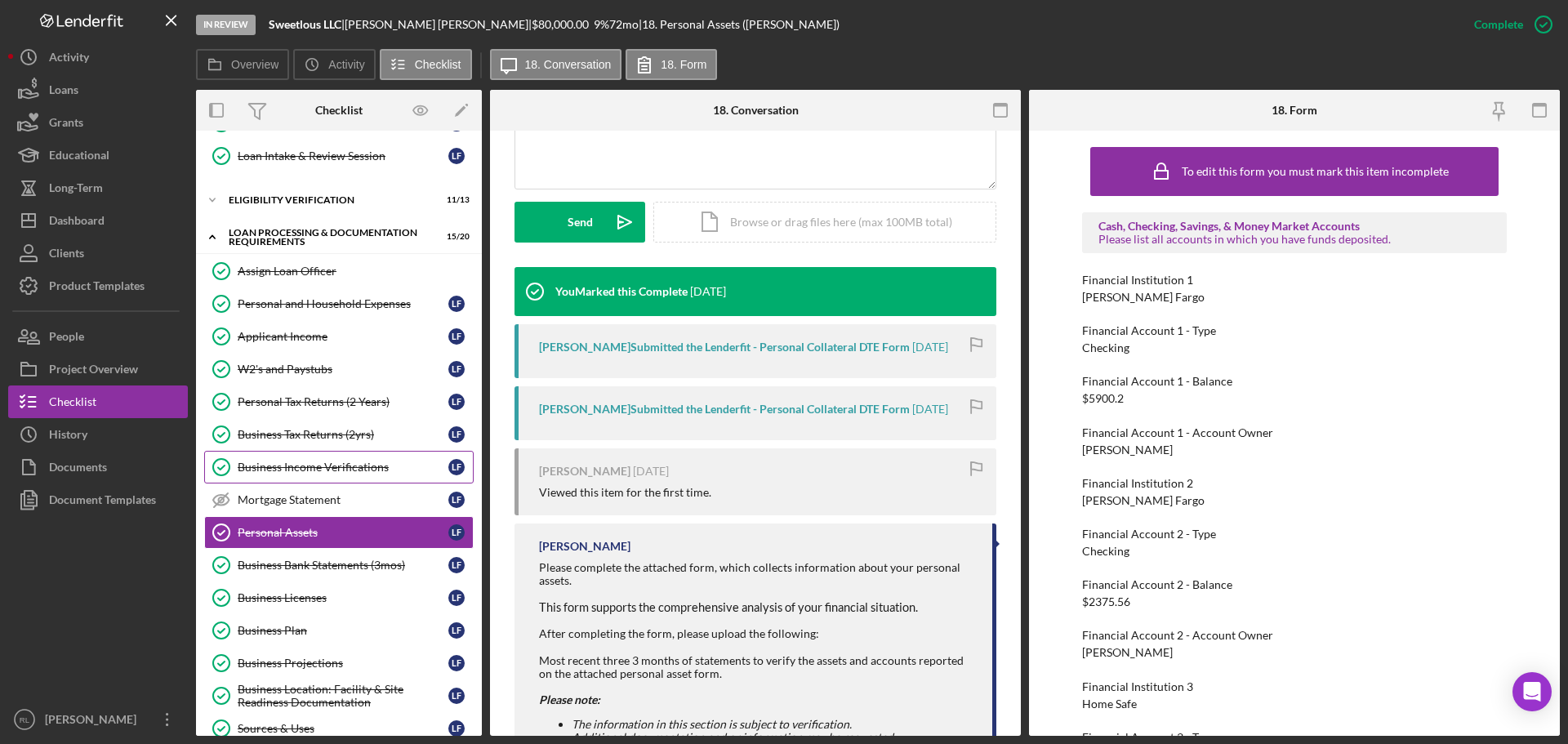
click at [332, 468] on div "Business Income Verifications" at bounding box center [343, 467] width 211 height 13
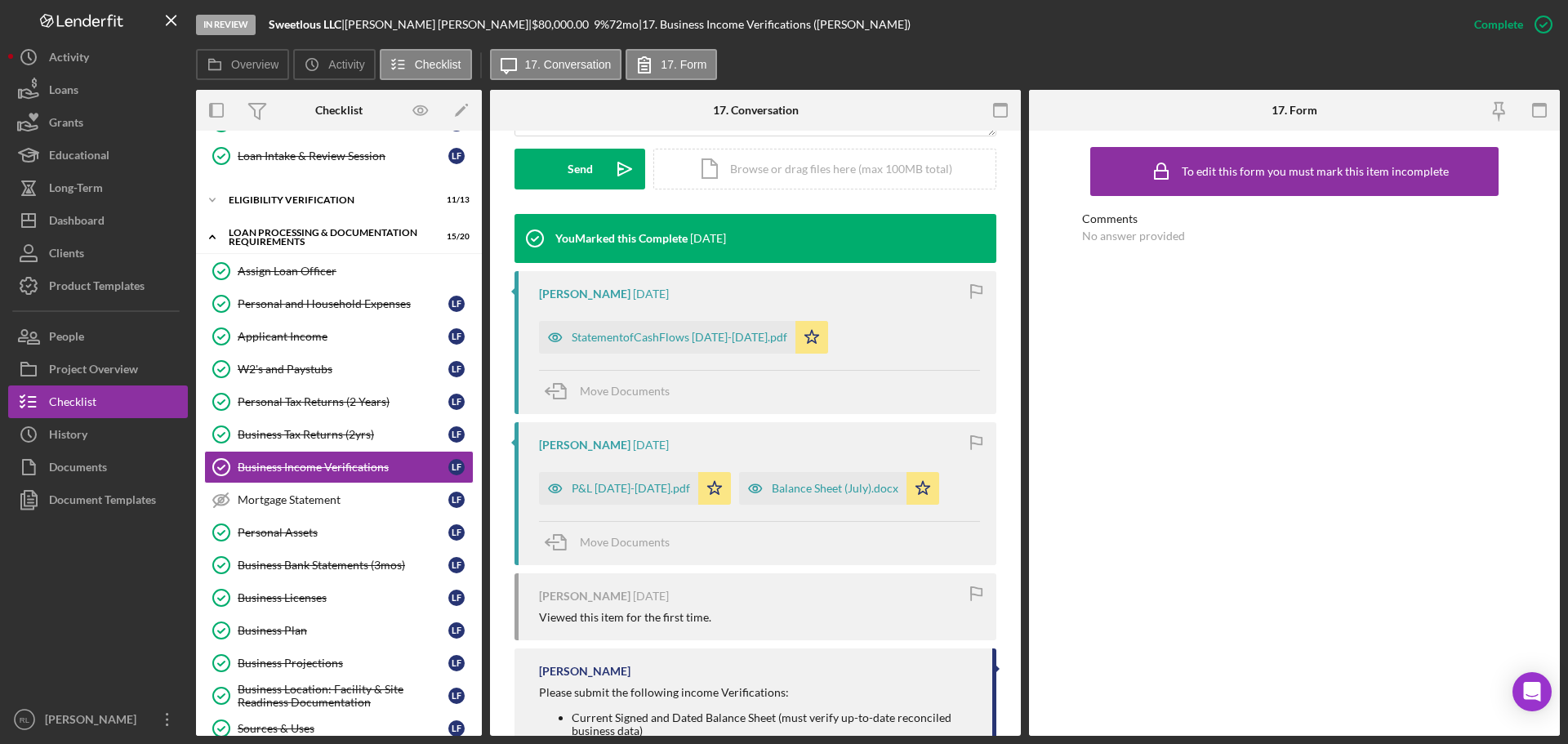
scroll to position [489, 0]
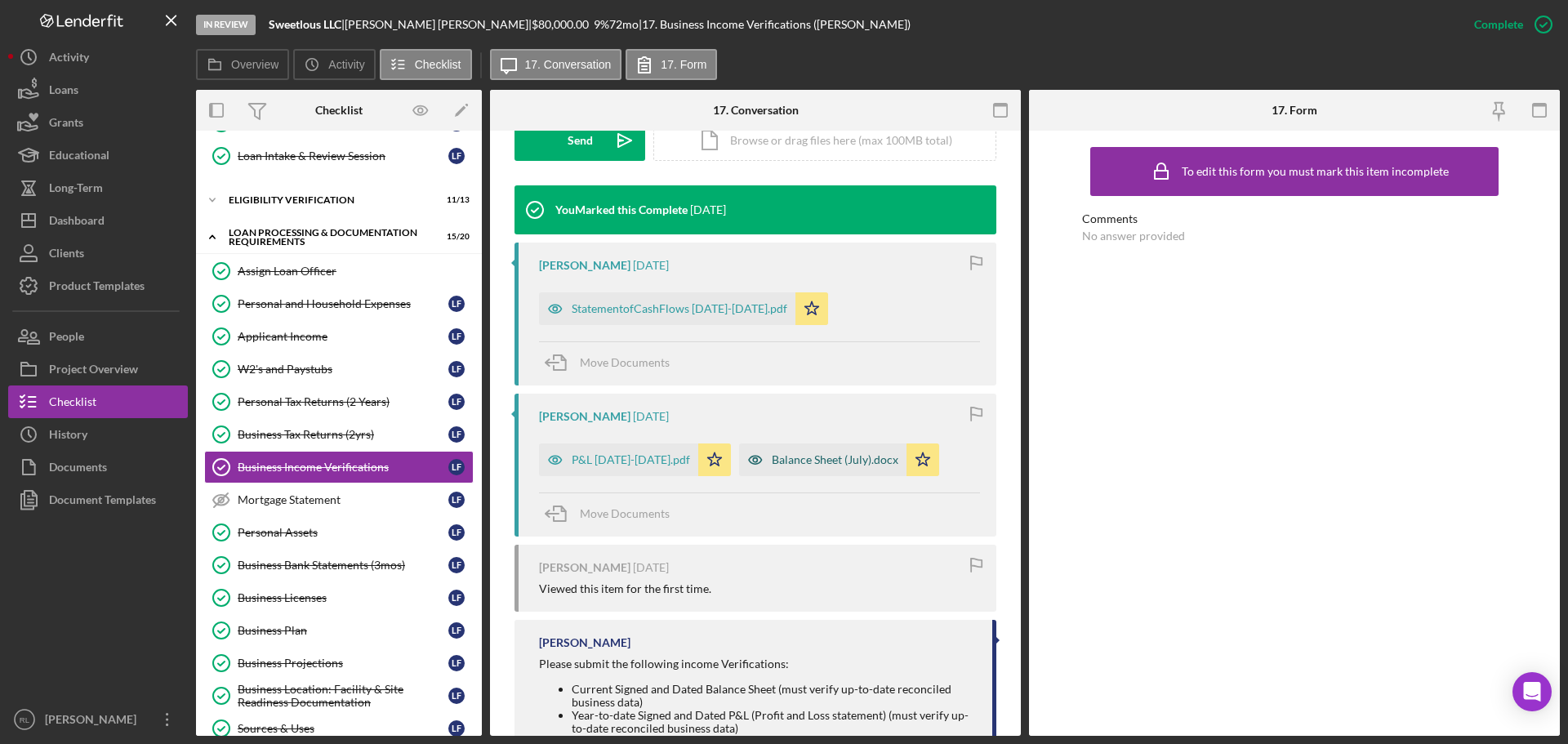
click at [821, 456] on div "Balance Sheet (July).docx" at bounding box center [835, 460] width 127 height 13
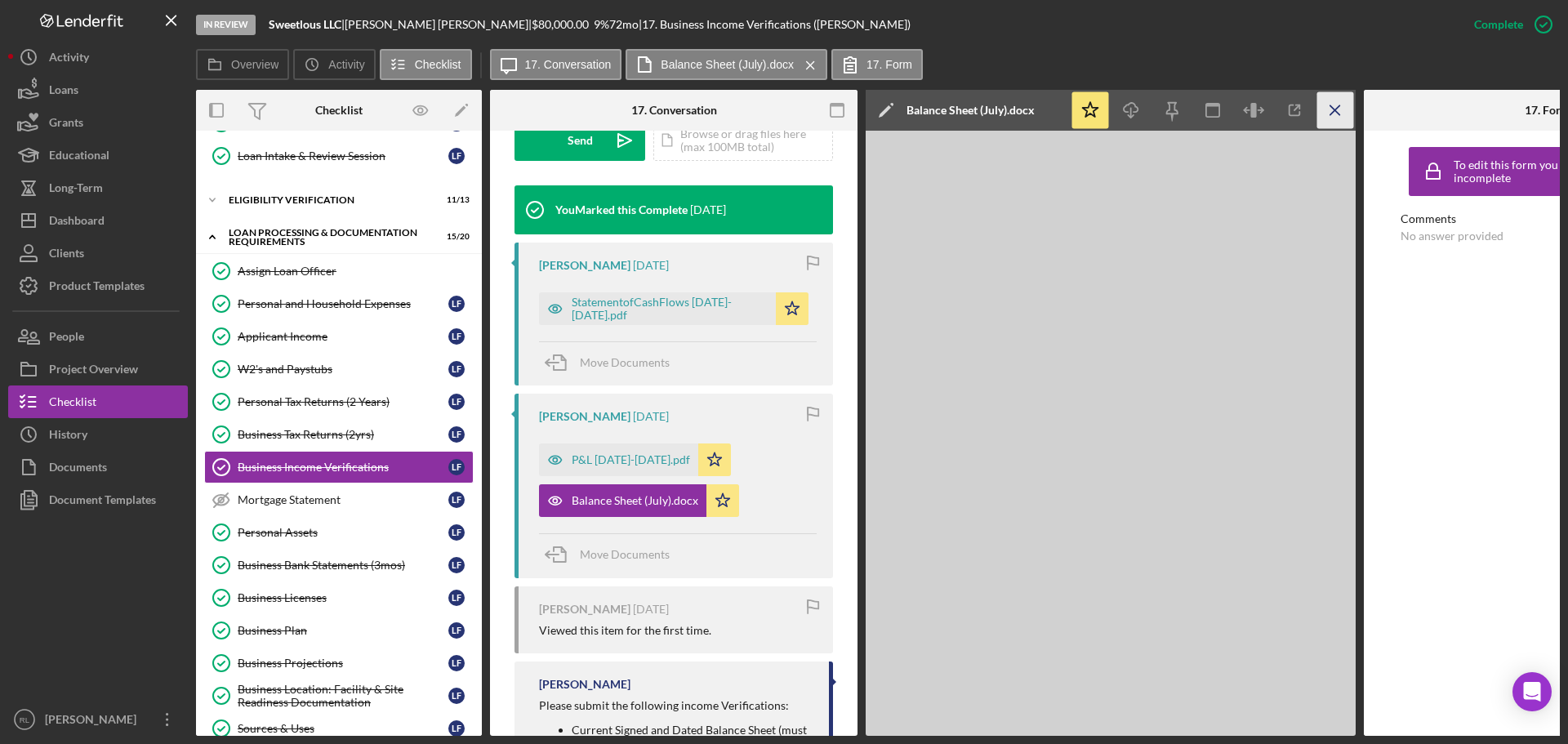
click at [1322, 115] on icon "Icon/Menu Close" at bounding box center [1335, 110] width 37 height 37
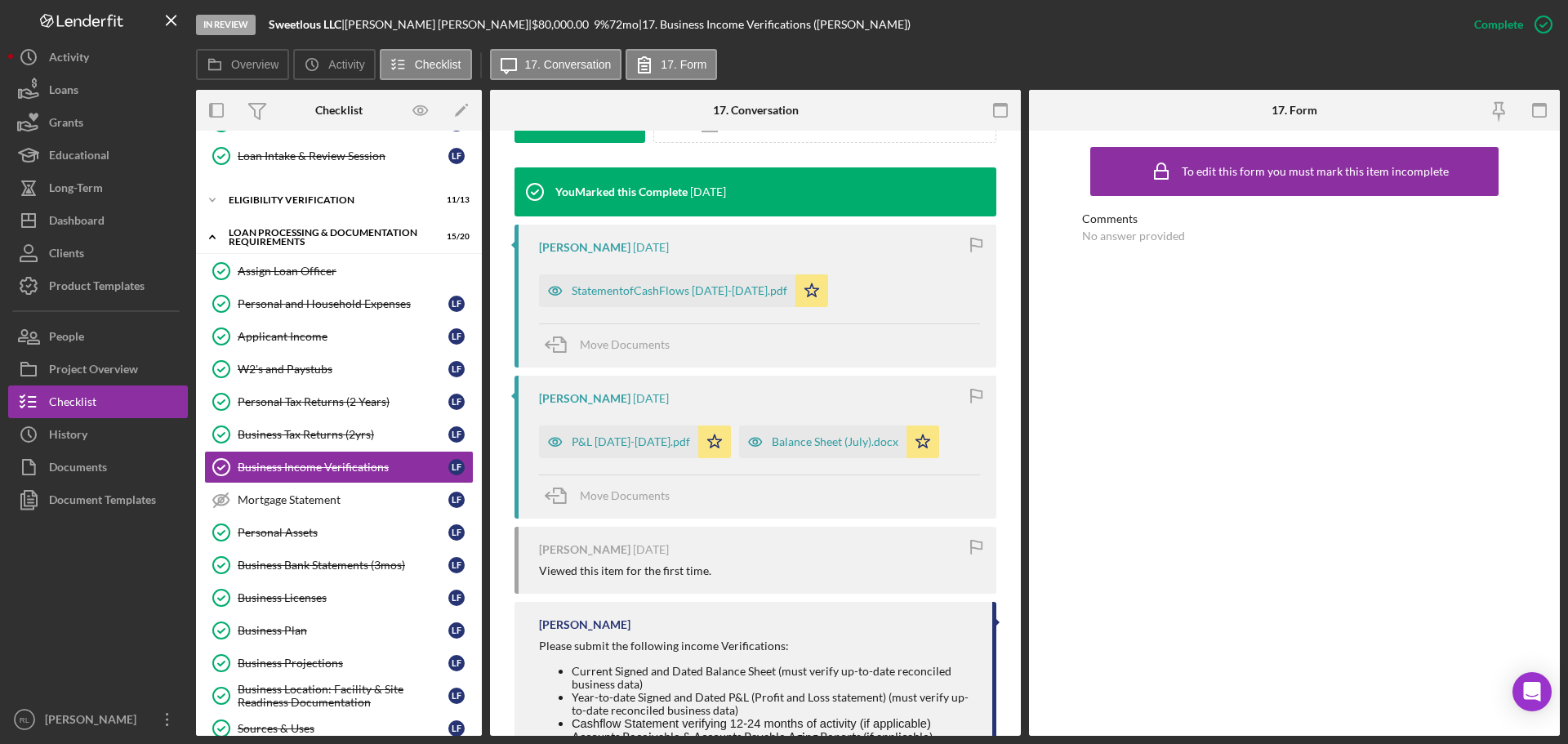
scroll to position [489, 0]
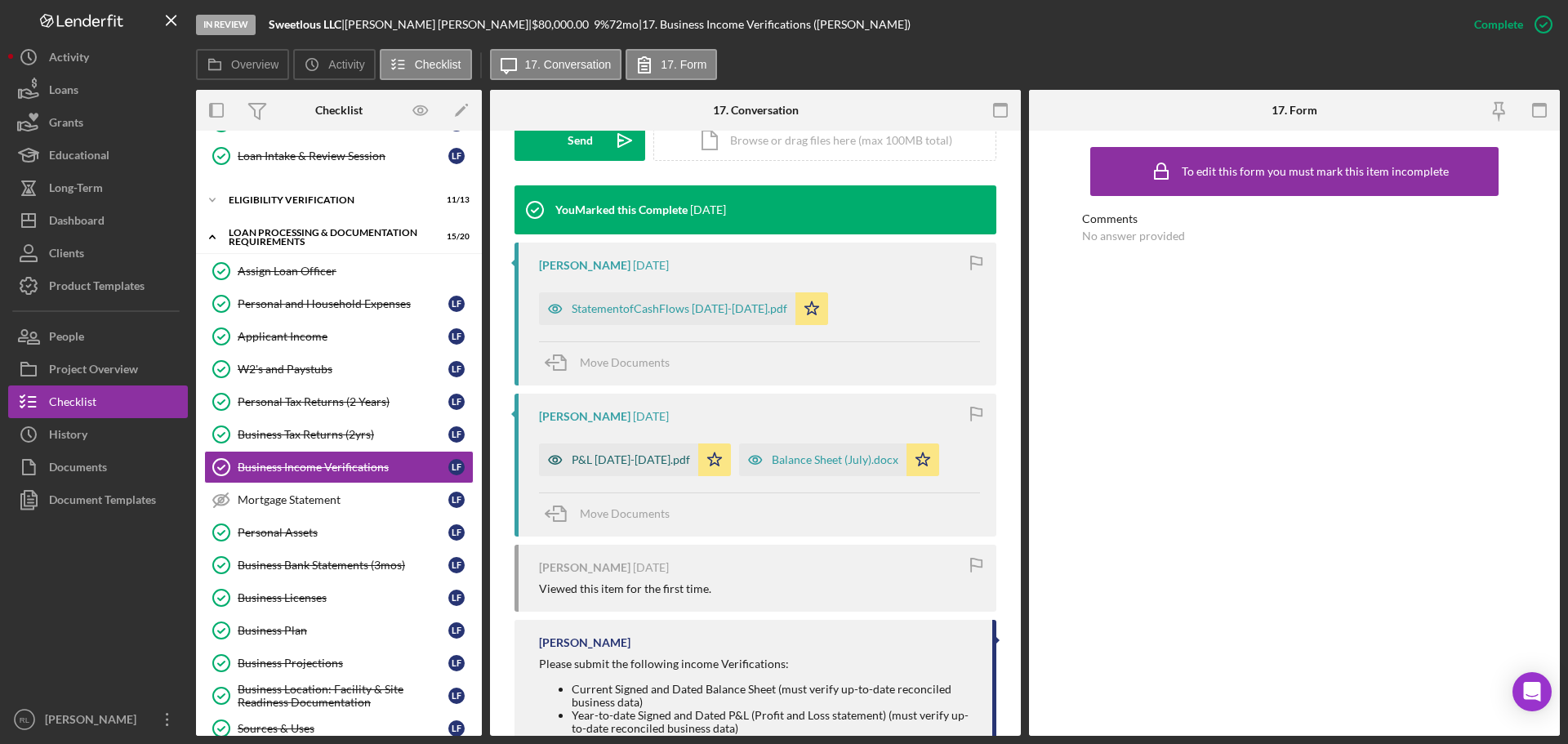
click at [634, 460] on div "P&L [DATE]-[DATE].pdf" at bounding box center [631, 460] width 118 height 13
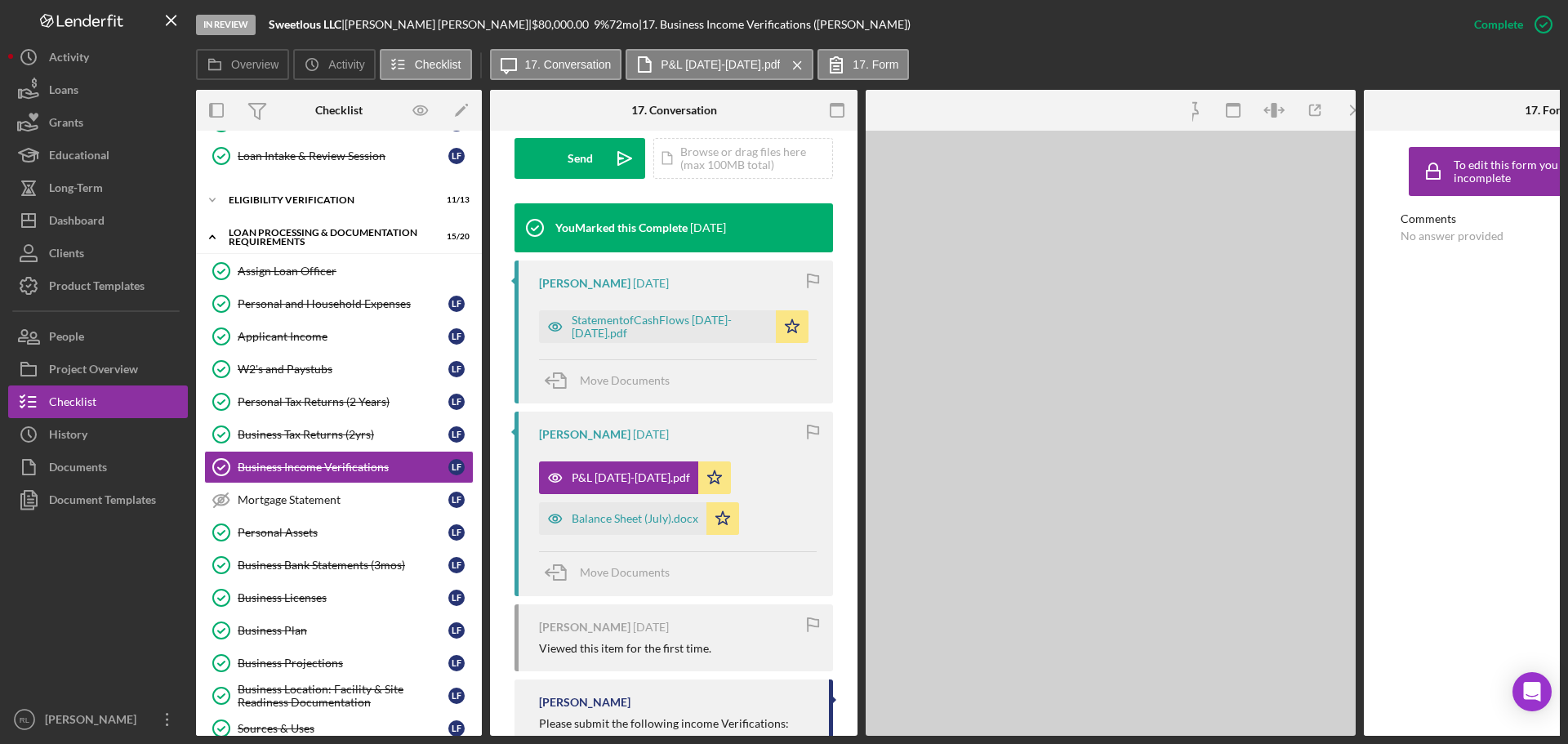
scroll to position [507, 0]
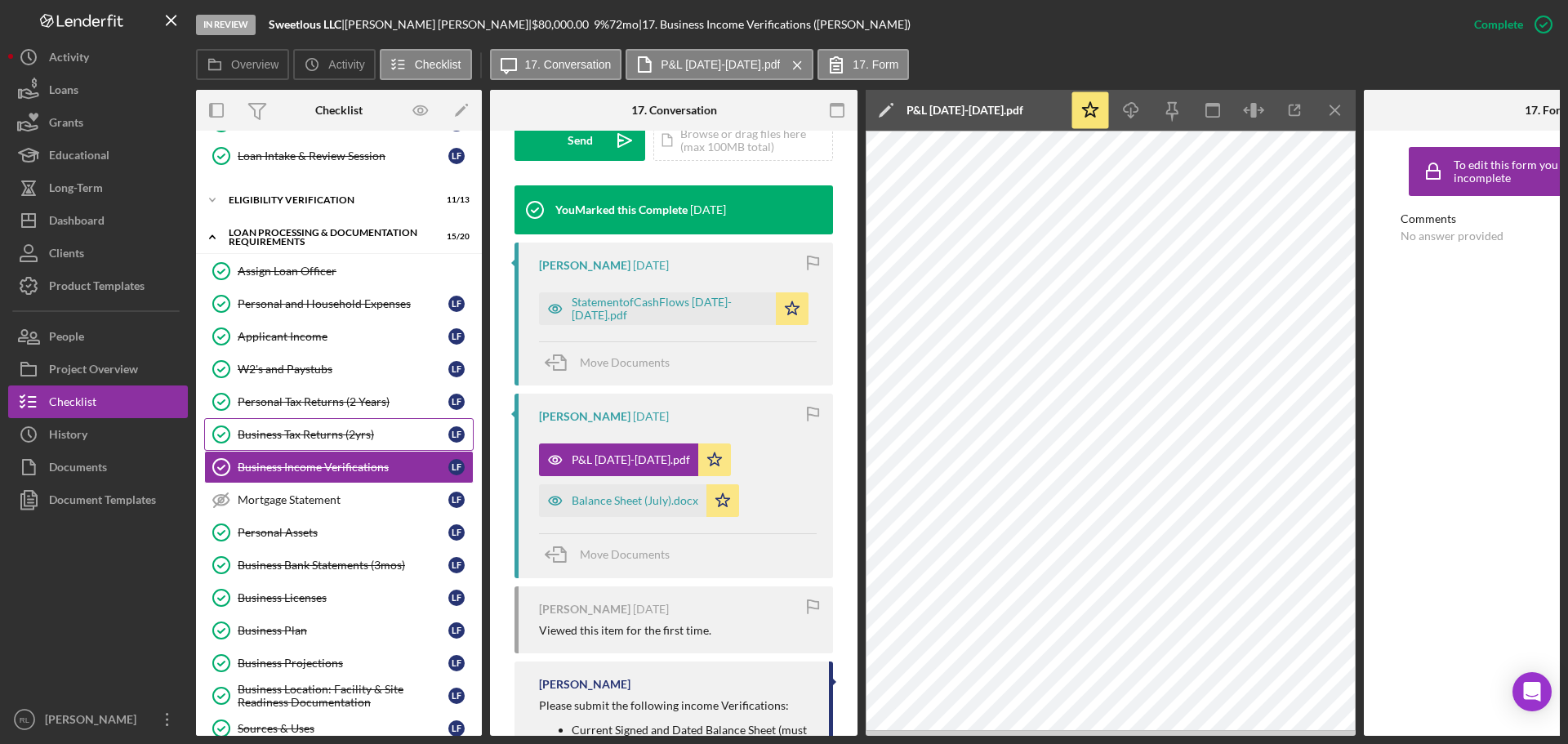
click at [299, 429] on div "Business Tax Returns (2yrs)" at bounding box center [343, 434] width 211 height 13
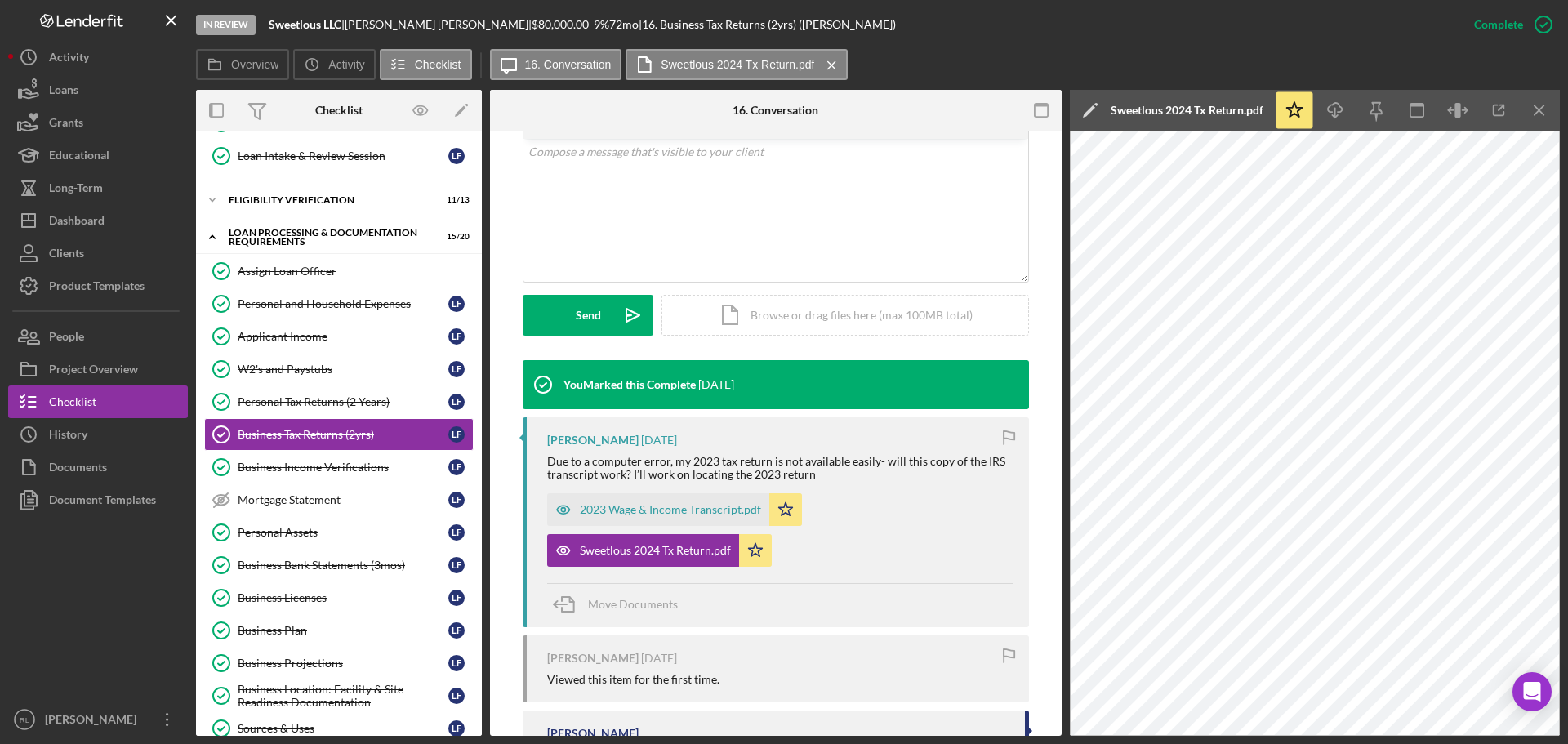
scroll to position [327, 0]
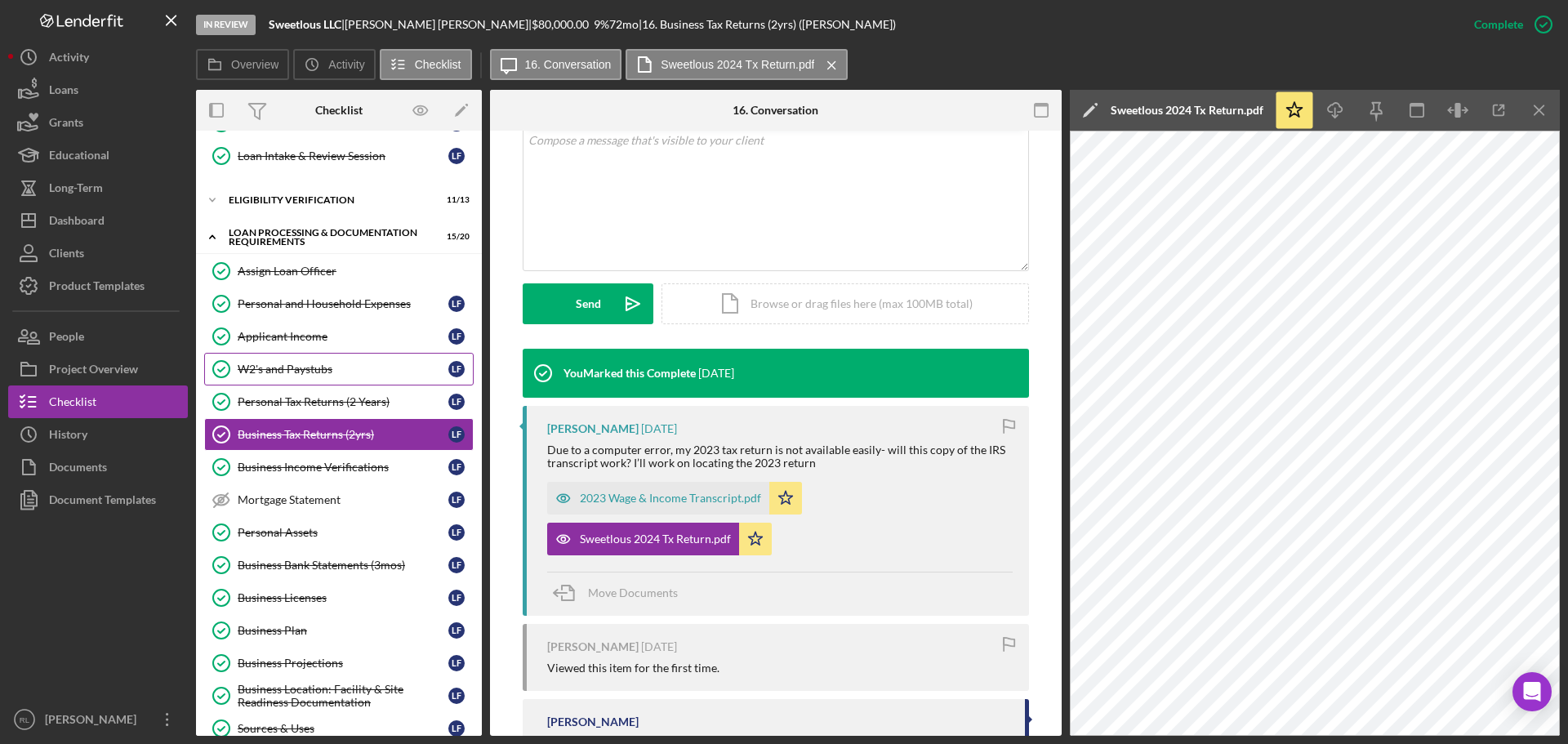
click at [314, 361] on link "W2's and Paystubs W2's and Paystubs L F" at bounding box center [339, 369] width 270 height 32
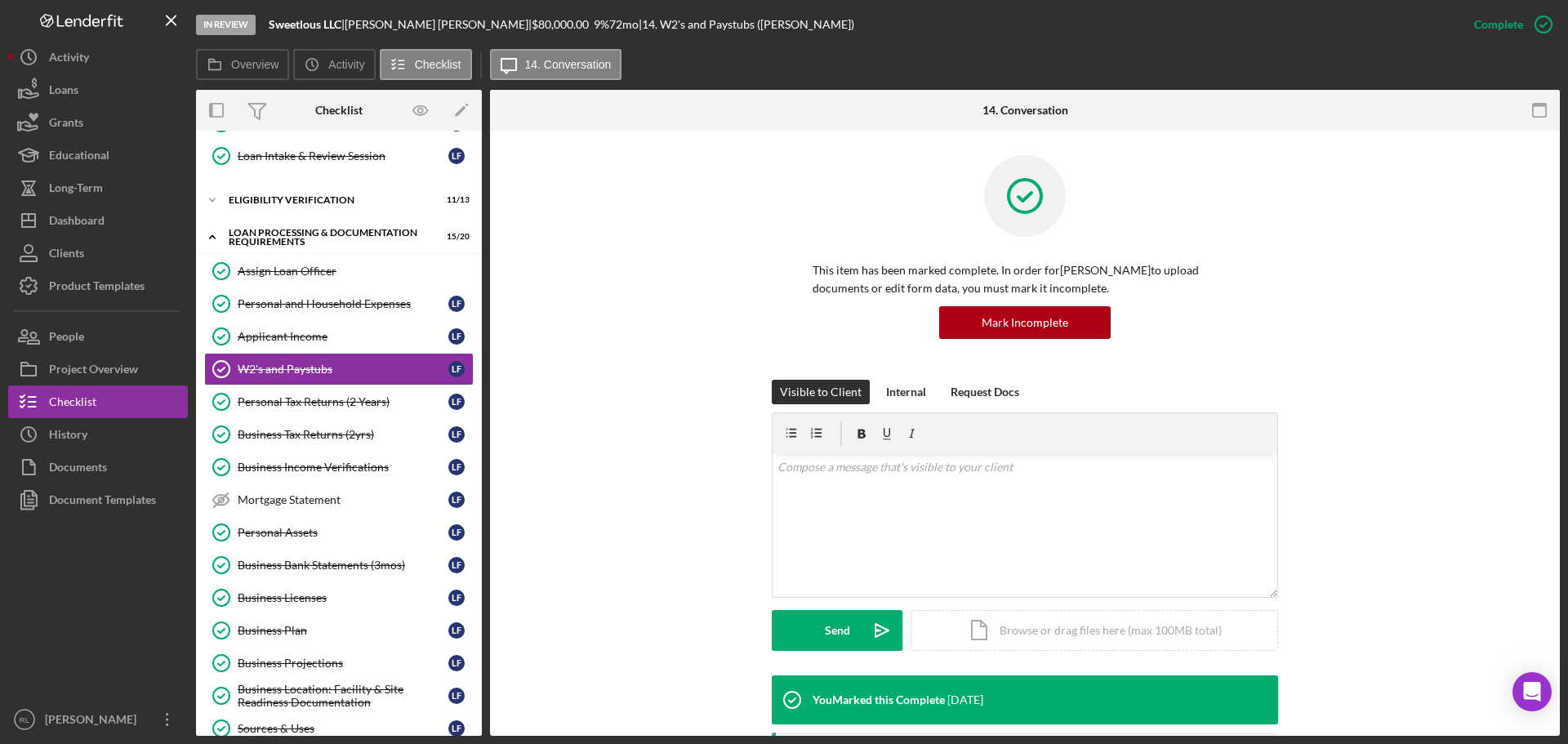
scroll to position [327, 0]
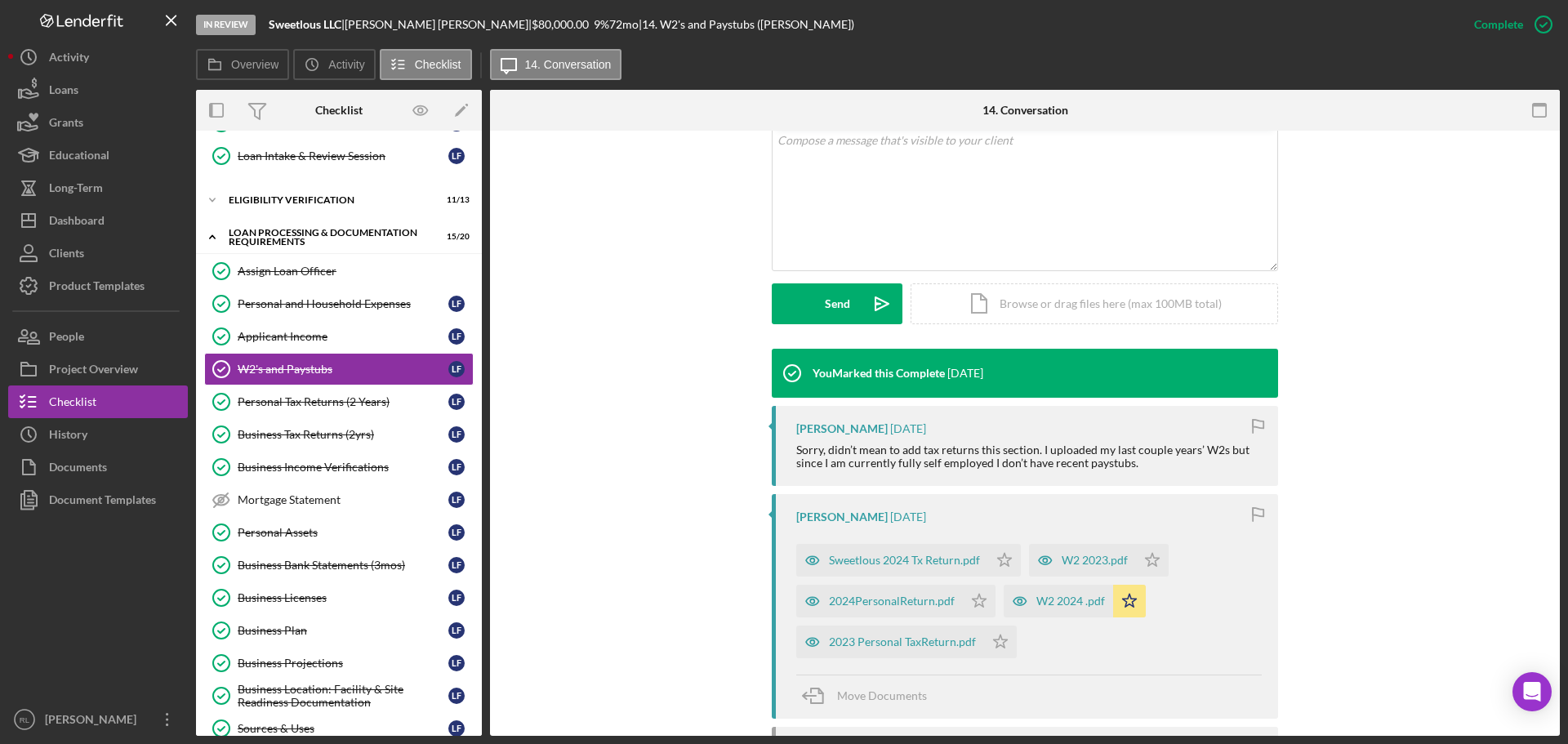
click at [1052, 445] on div "Sorry, didn’t mean to add tax returns this section. I uploaded my last couple y…" at bounding box center [1029, 456] width 466 height 27
click at [1030, 452] on div "Sorry, didn’t mean to add tax returns this section. I uploaded my last couple y…" at bounding box center [1029, 456] width 466 height 27
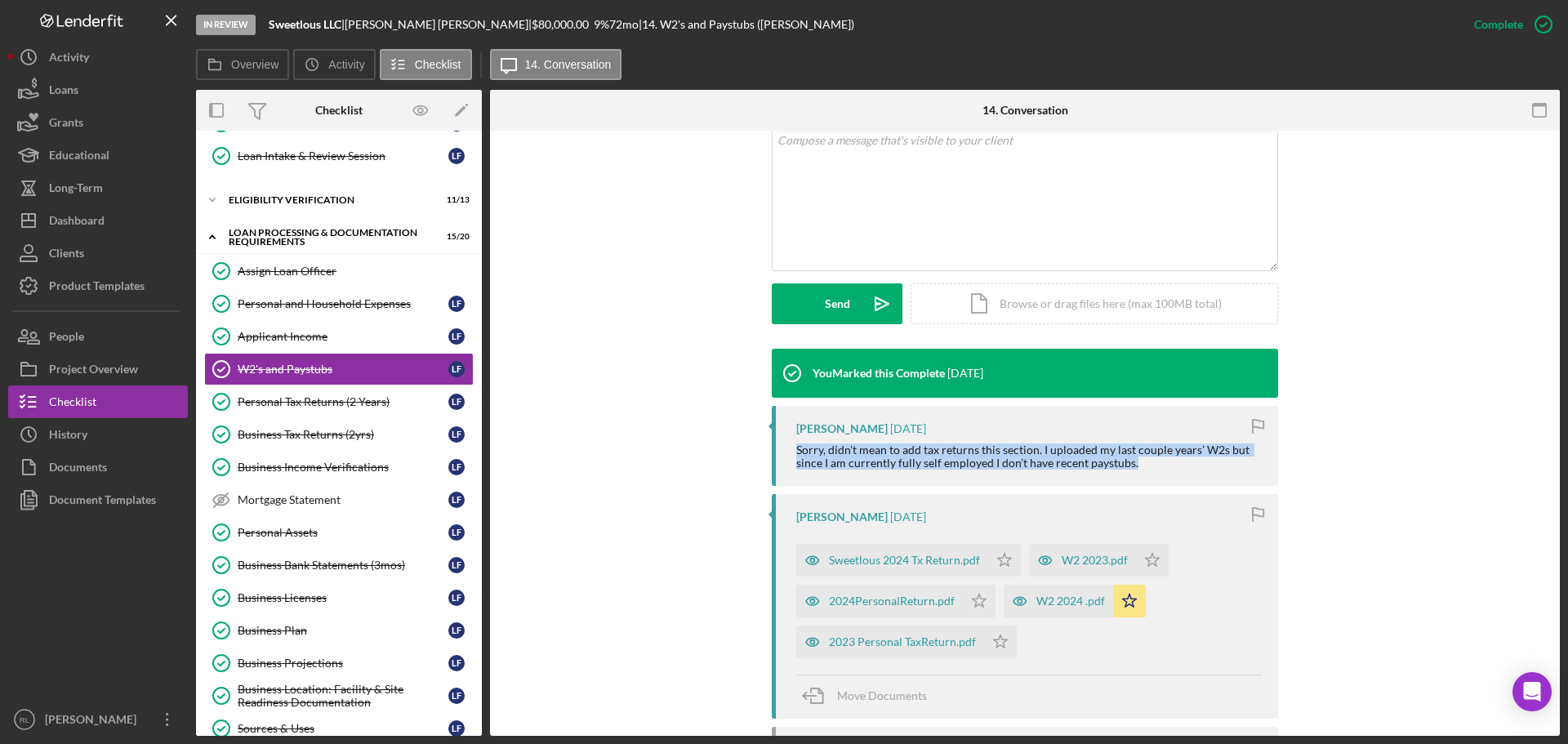
click at [1030, 452] on div "Sorry, didn’t mean to add tax returns this section. I uploaded my last couple y…" at bounding box center [1029, 456] width 466 height 27
click at [1041, 450] on div "Sorry, didn’t mean to add tax returns this section. I uploaded my last couple y…" at bounding box center [1029, 456] width 466 height 27
click at [1054, 450] on div "Sorry, didn’t mean to add tax returns this section. I uploaded my last couple y…" at bounding box center [1029, 456] width 466 height 27
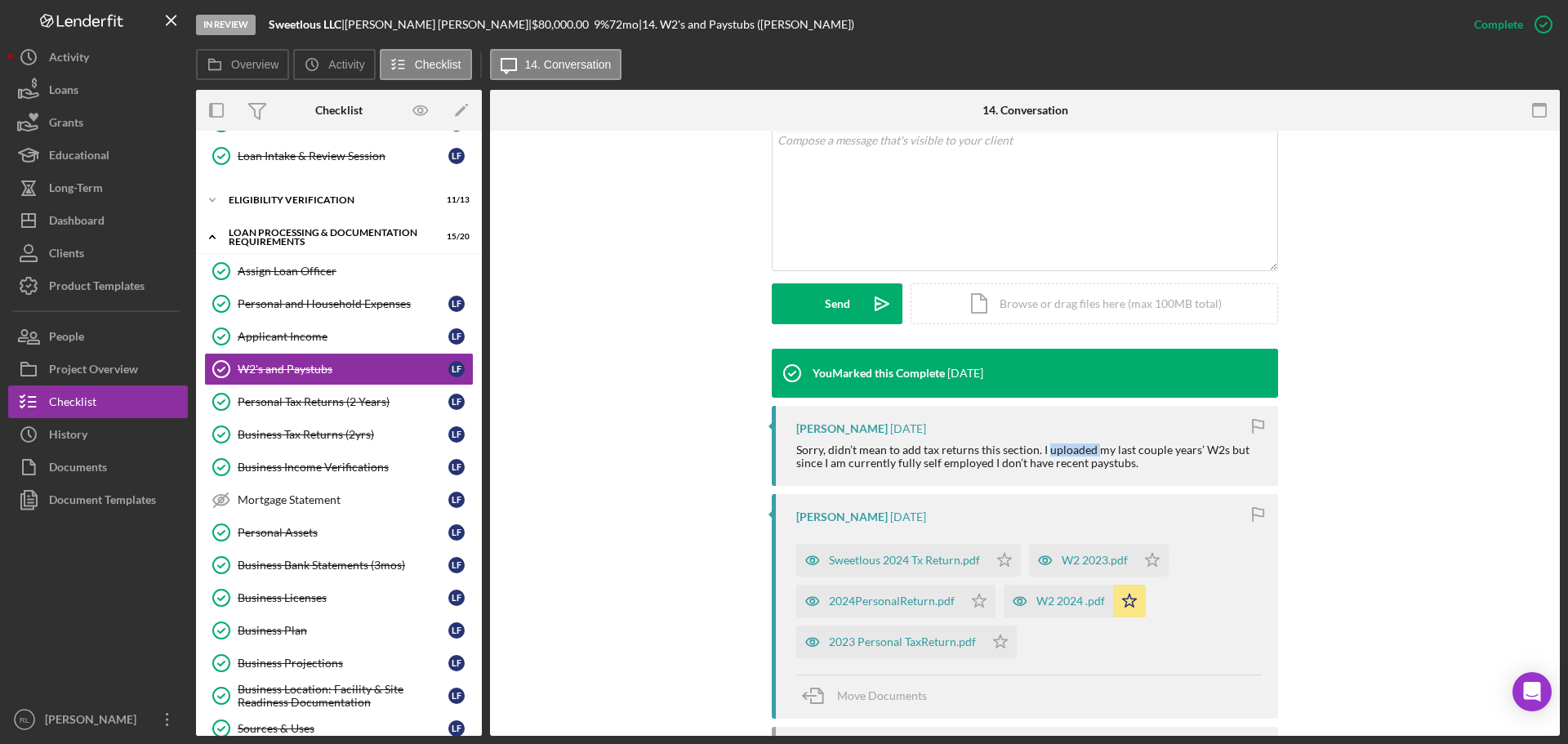
click at [1055, 450] on div "Sorry, didn’t mean to add tax returns this section. I uploaded my last couple y…" at bounding box center [1029, 456] width 466 height 27
click at [1071, 450] on div "Sorry, didn’t mean to add tax returns this section. I uploaded my last couple y…" at bounding box center [1029, 456] width 466 height 27
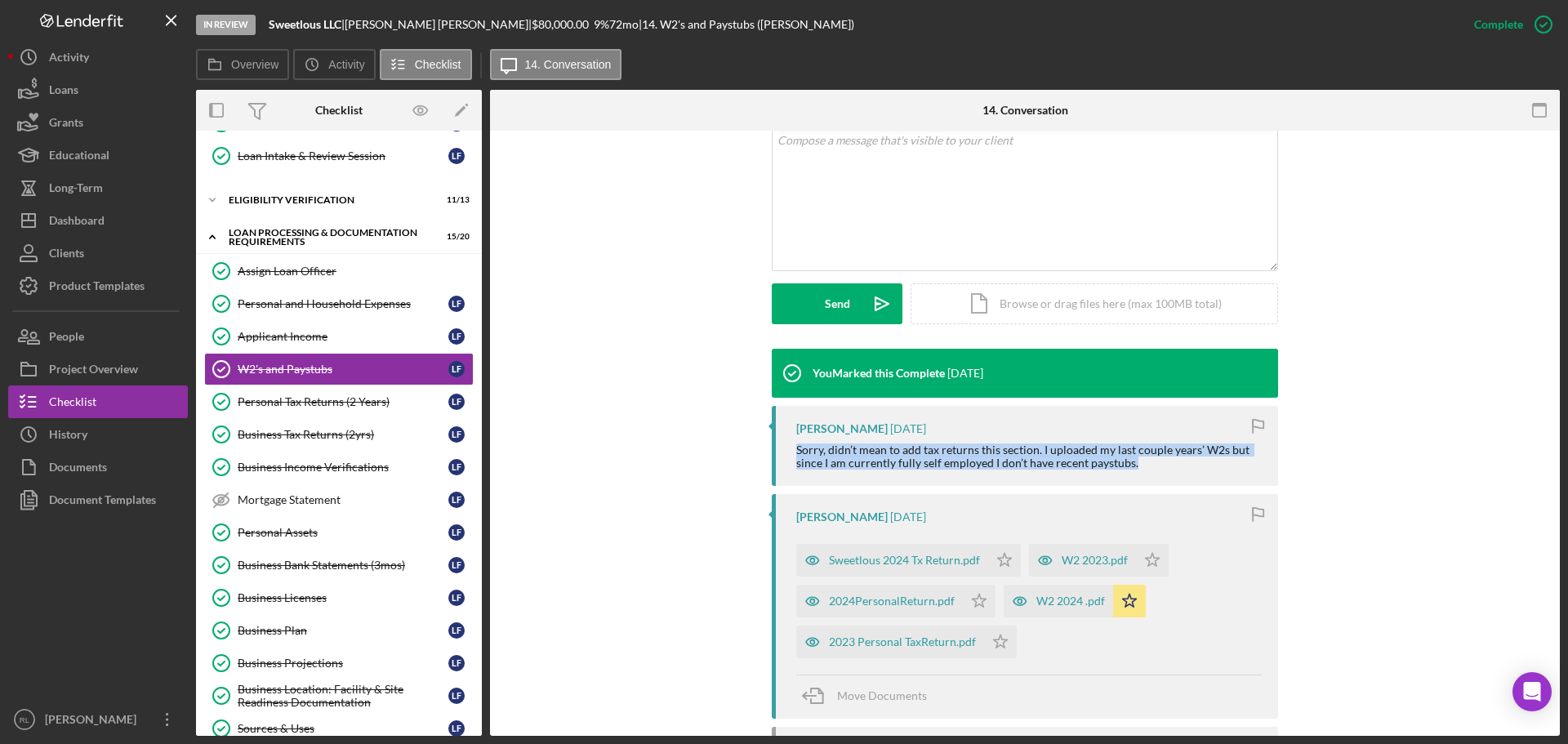
click at [1056, 448] on div "Sorry, didn’t mean to add tax returns this section. I uploaded my last couple y…" at bounding box center [1029, 456] width 466 height 27
click at [1036, 446] on div "Sorry, didn’t mean to add tax returns this section. I uploaded my last couple y…" at bounding box center [1029, 456] width 466 height 27
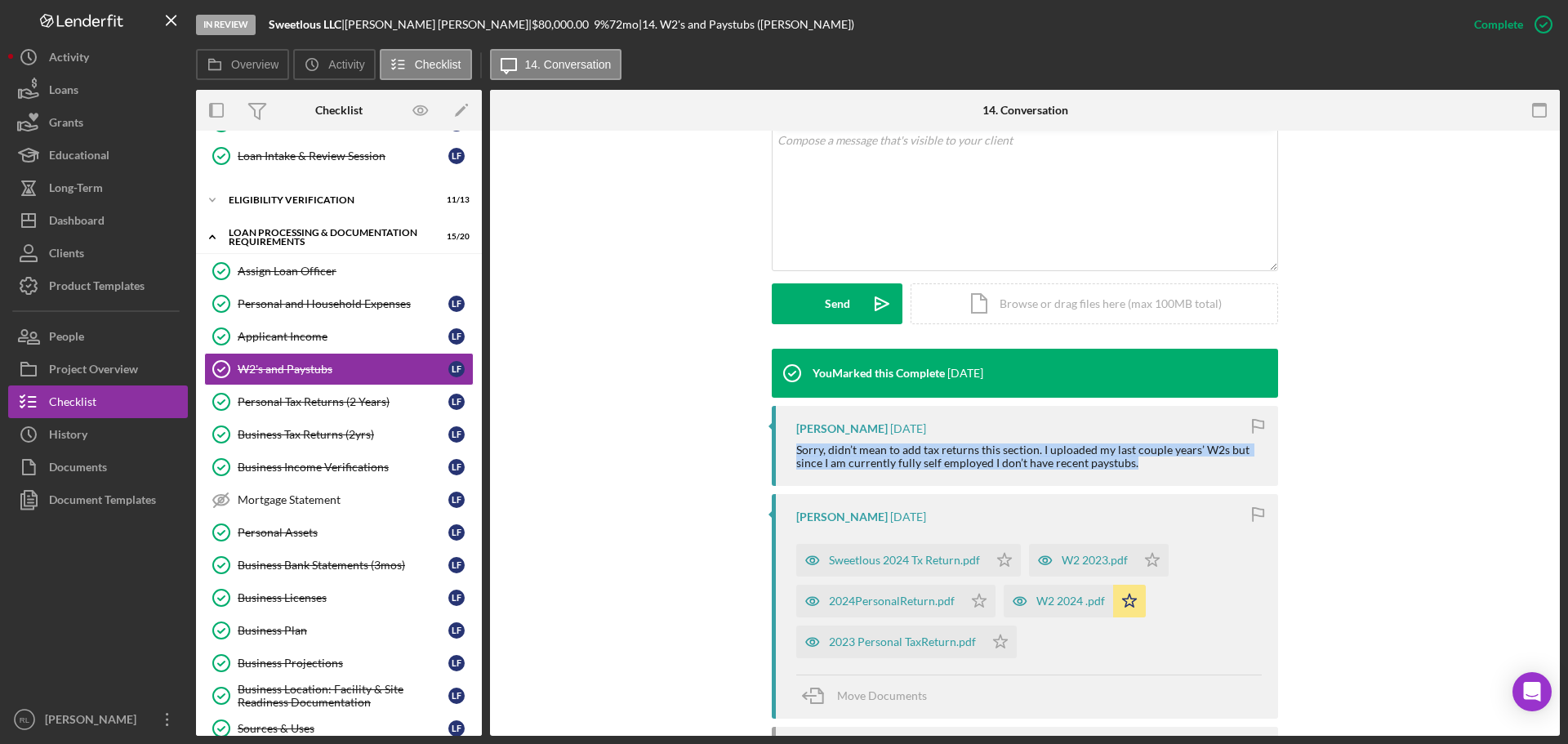
click at [1036, 446] on div "Sorry, didn’t mean to add tax returns this section. I uploaded my last couple y…" at bounding box center [1029, 456] width 466 height 27
click at [1062, 448] on div "Sorry, didn’t mean to add tax returns this section. I uploaded my last couple y…" at bounding box center [1029, 456] width 466 height 27
click at [1090, 448] on div "Sorry, didn’t mean to add tax returns this section. I uploaded my last couple y…" at bounding box center [1029, 456] width 466 height 27
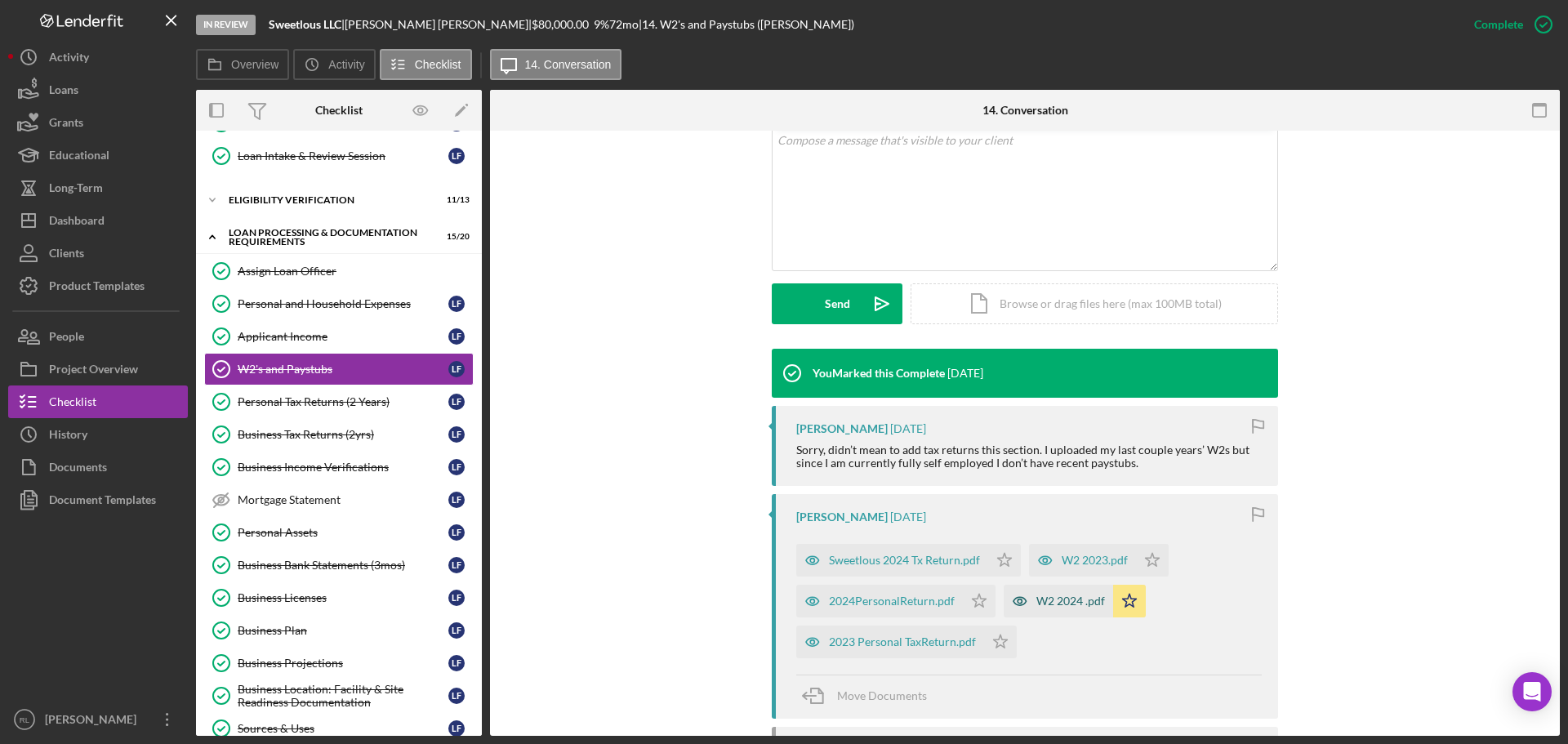
click at [1052, 603] on div "W2 2024 .pdf" at bounding box center [1070, 601] width 68 height 13
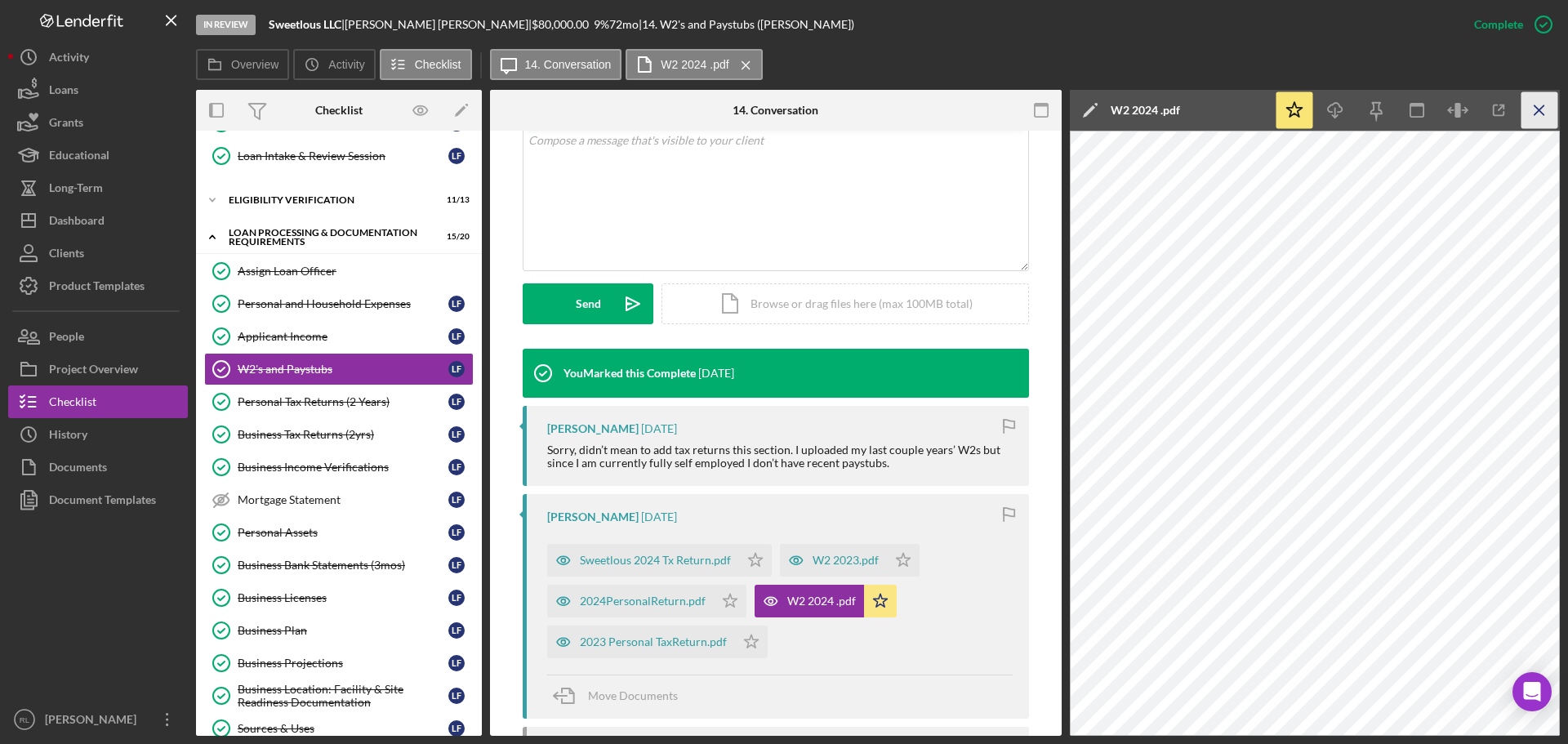
click at [1541, 119] on icon "Icon/Menu Close" at bounding box center [1540, 110] width 37 height 37
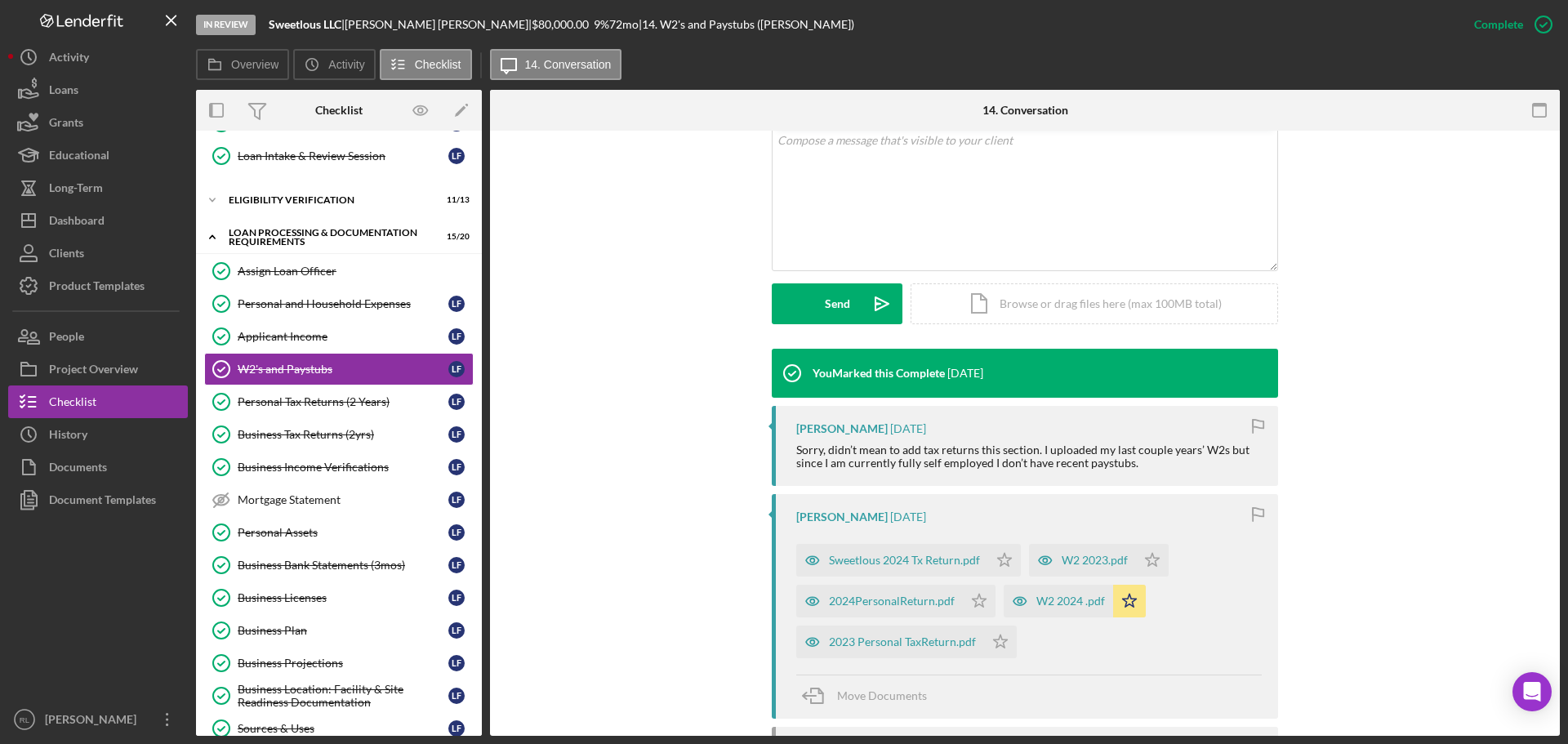
click at [612, 537] on div "You Marked this Complete [DATE] [PERSON_NAME] [DATE] Sorry, didn’t mean to add …" at bounding box center [1025, 710] width 1021 height 723
click at [595, 482] on div "You Marked this Complete [DATE] [PERSON_NAME] [DATE] Sorry, didn’t mean to add …" at bounding box center [1025, 710] width 1021 height 723
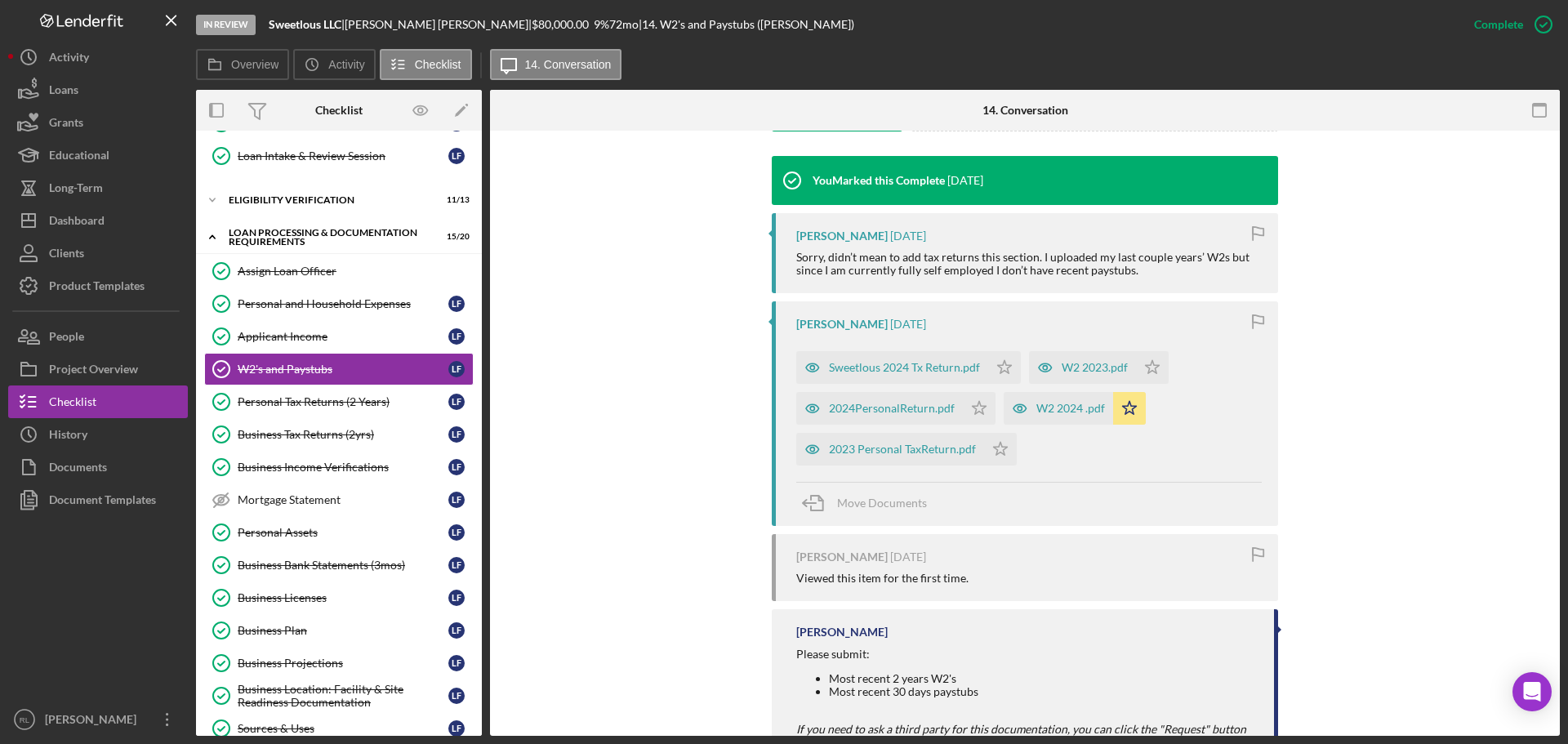
scroll to position [489, 0]
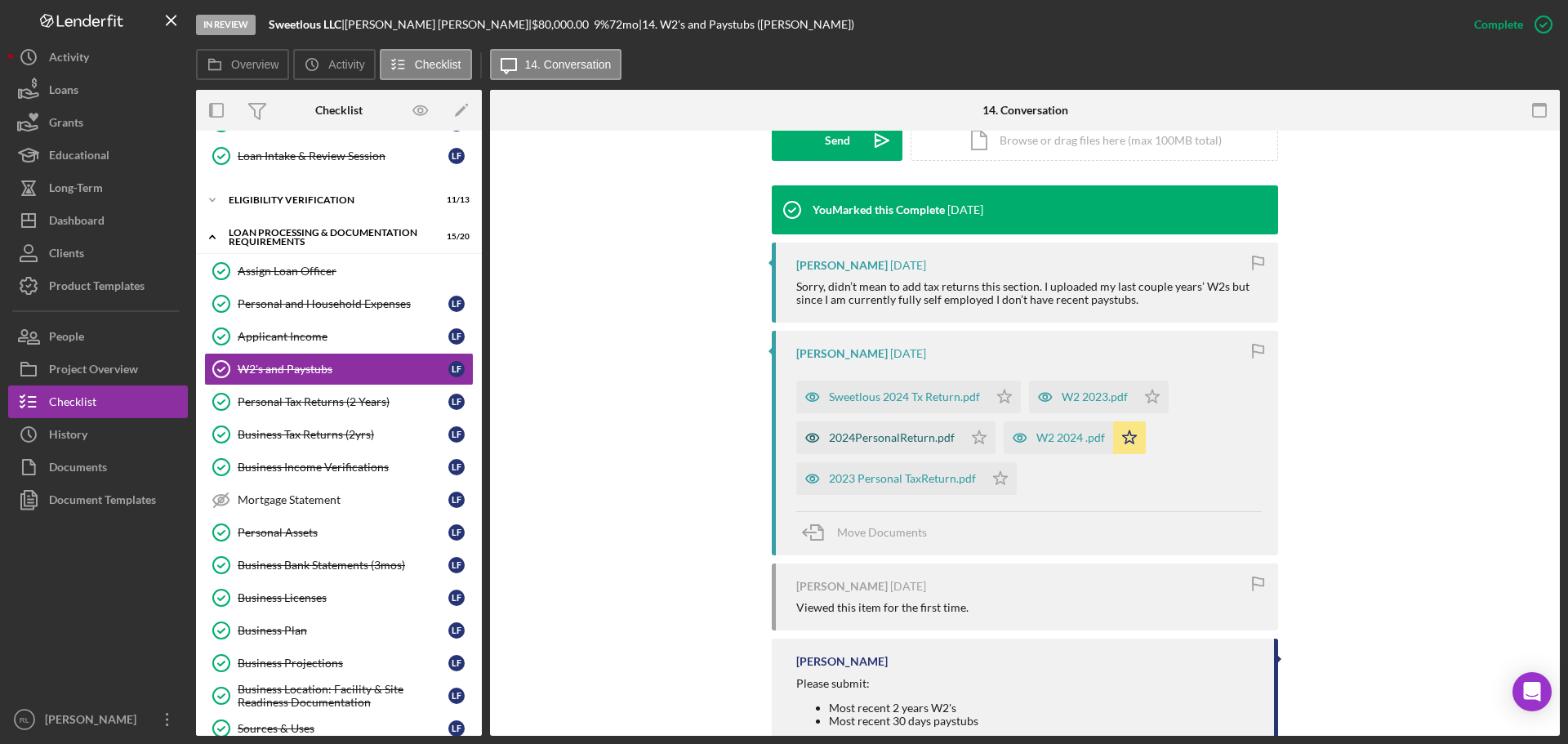
click at [864, 434] on div "2024PersonalReturn.pdf" at bounding box center [891, 437] width 126 height 13
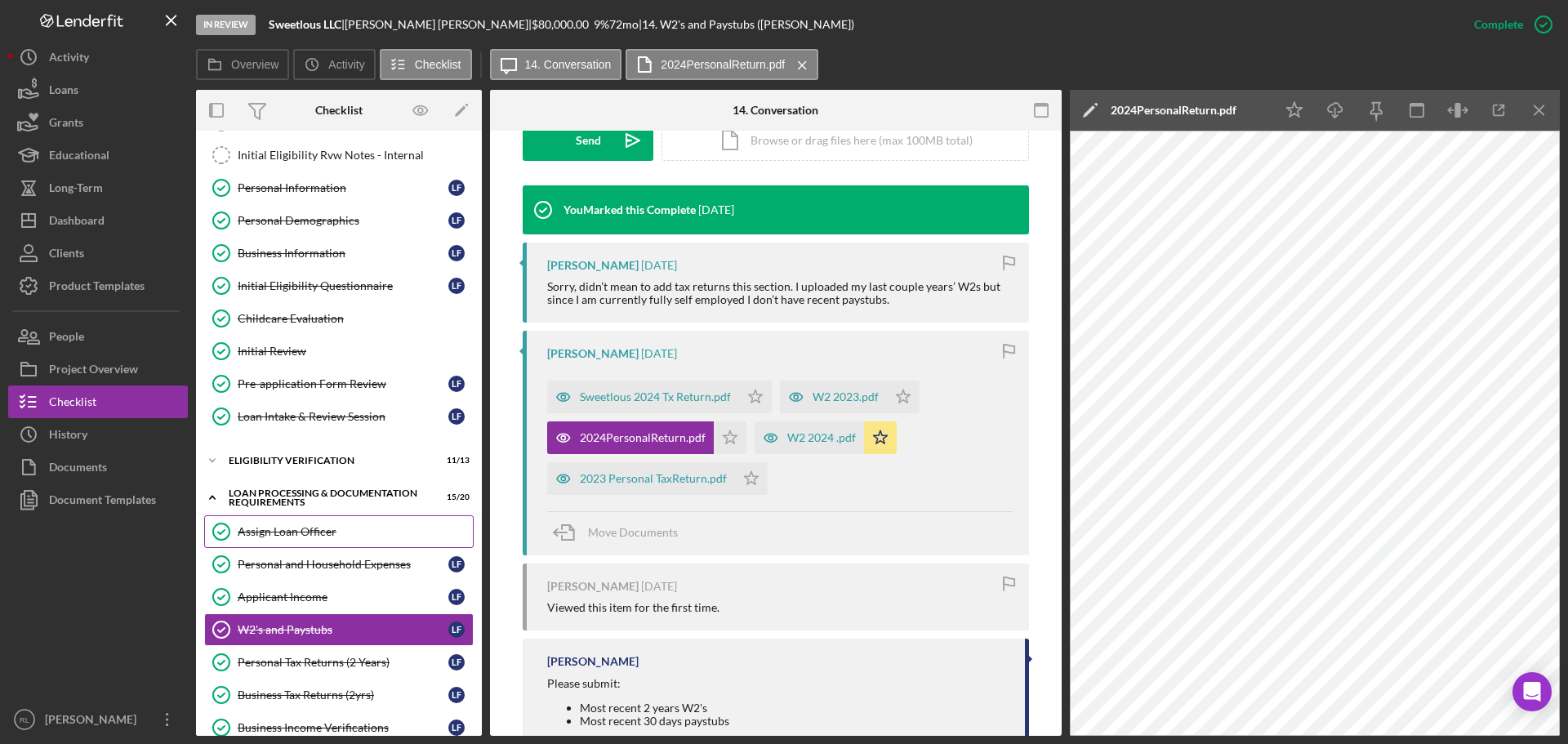
scroll to position [0, 0]
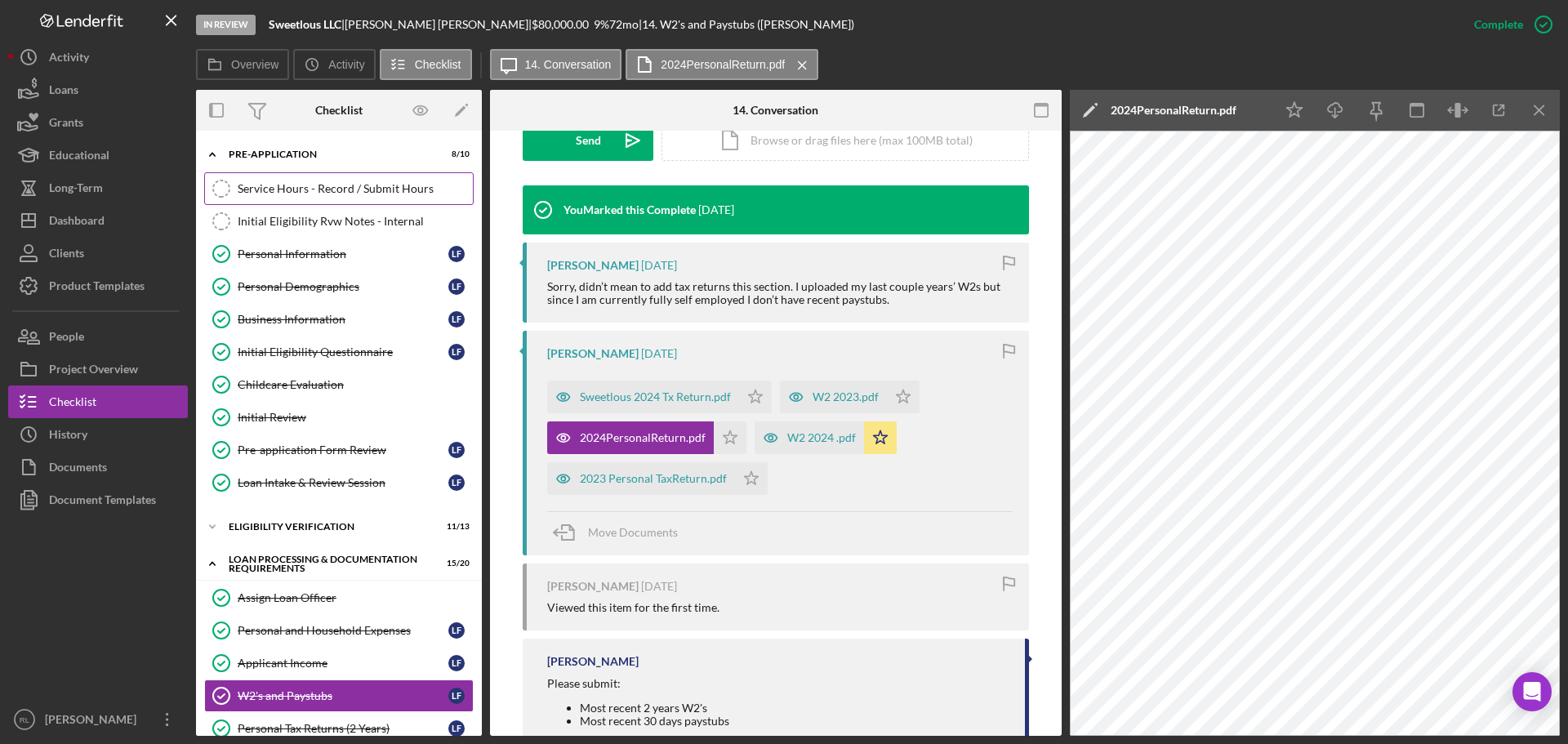
click at [320, 199] on link "Service Hours - Record / Submit Hours Service Hours - Record / Submit Hours" at bounding box center [339, 188] width 270 height 32
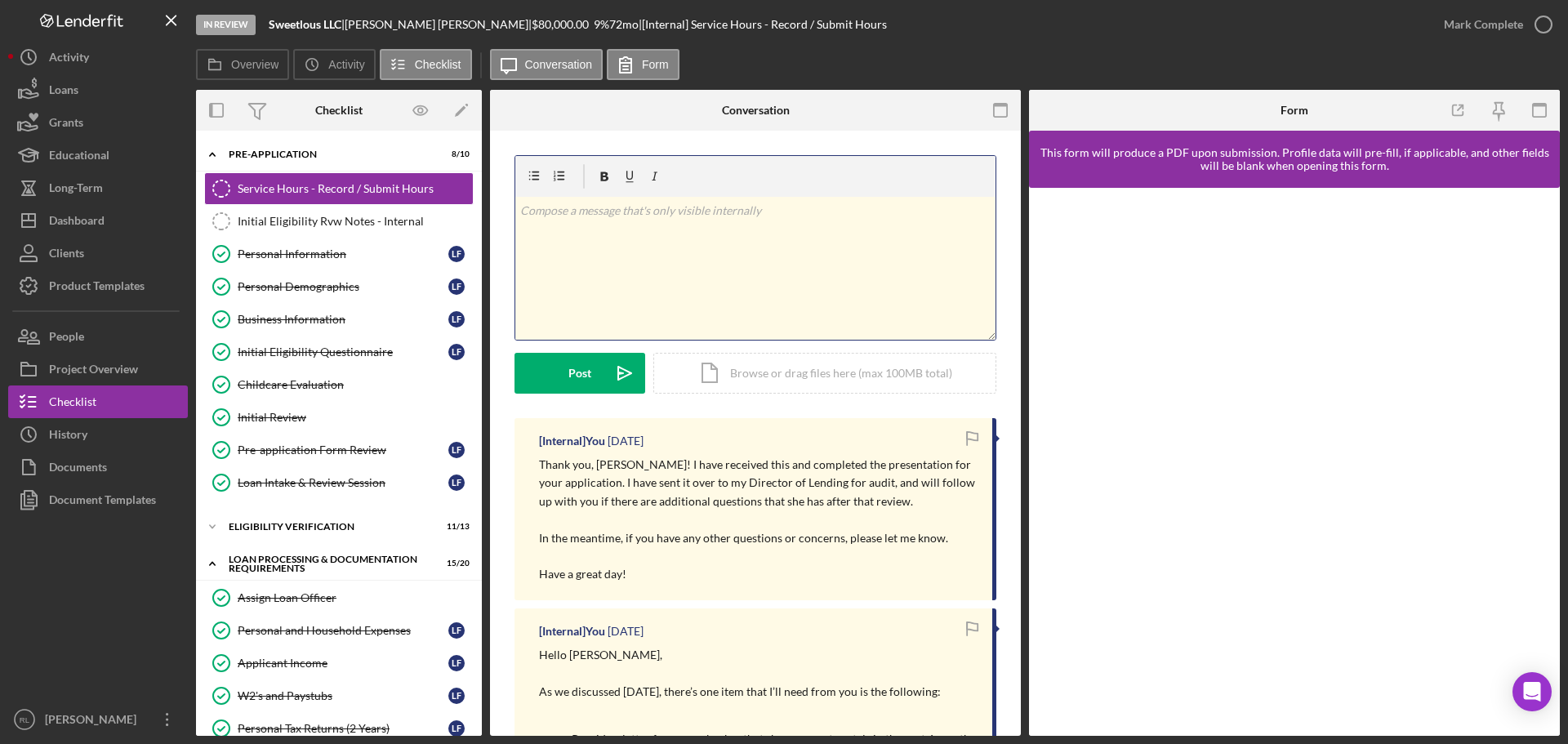
click at [713, 262] on div "v Color teal Color pink Remove color Add row above Add row below Add column bef…" at bounding box center [755, 268] width 480 height 143
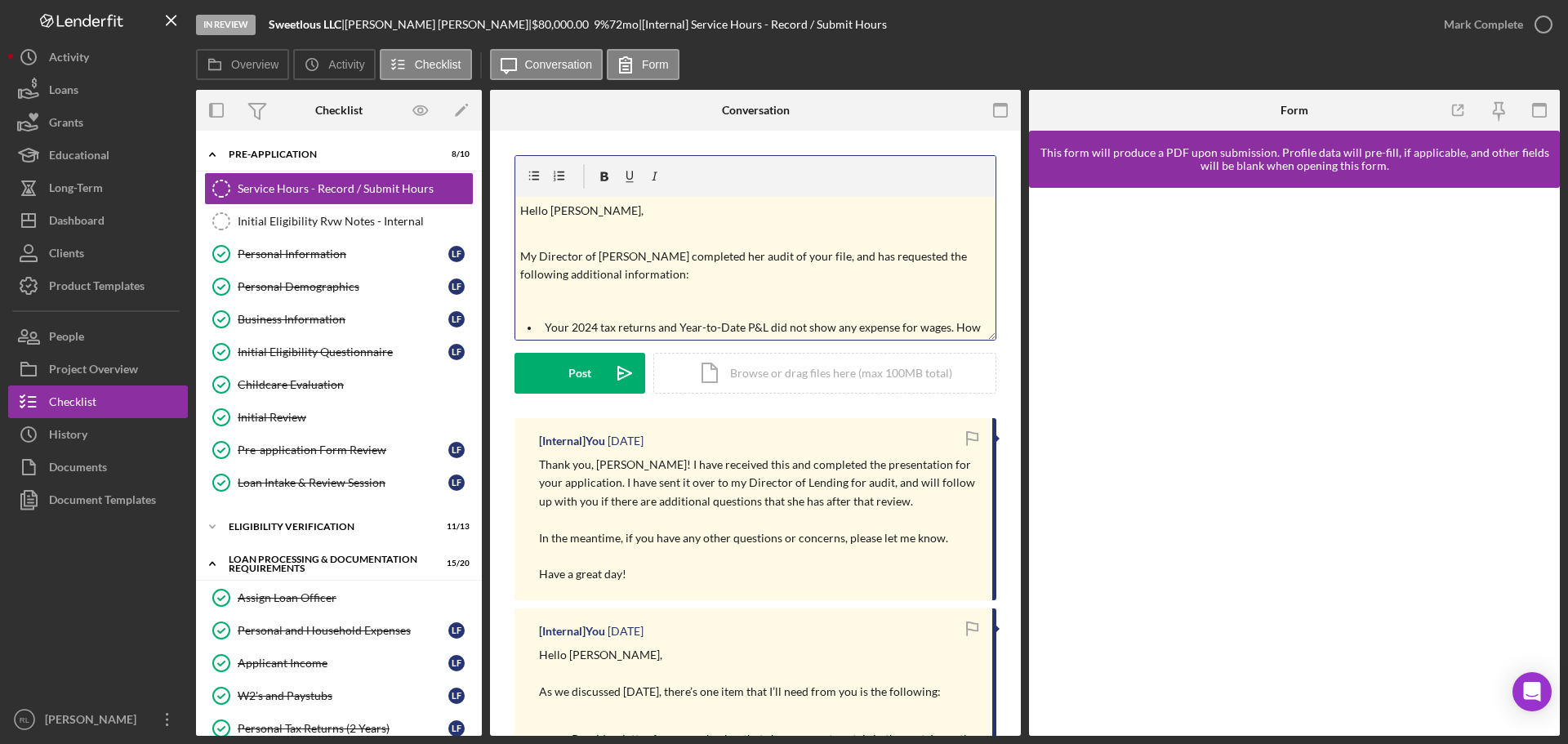
scroll to position [573, 0]
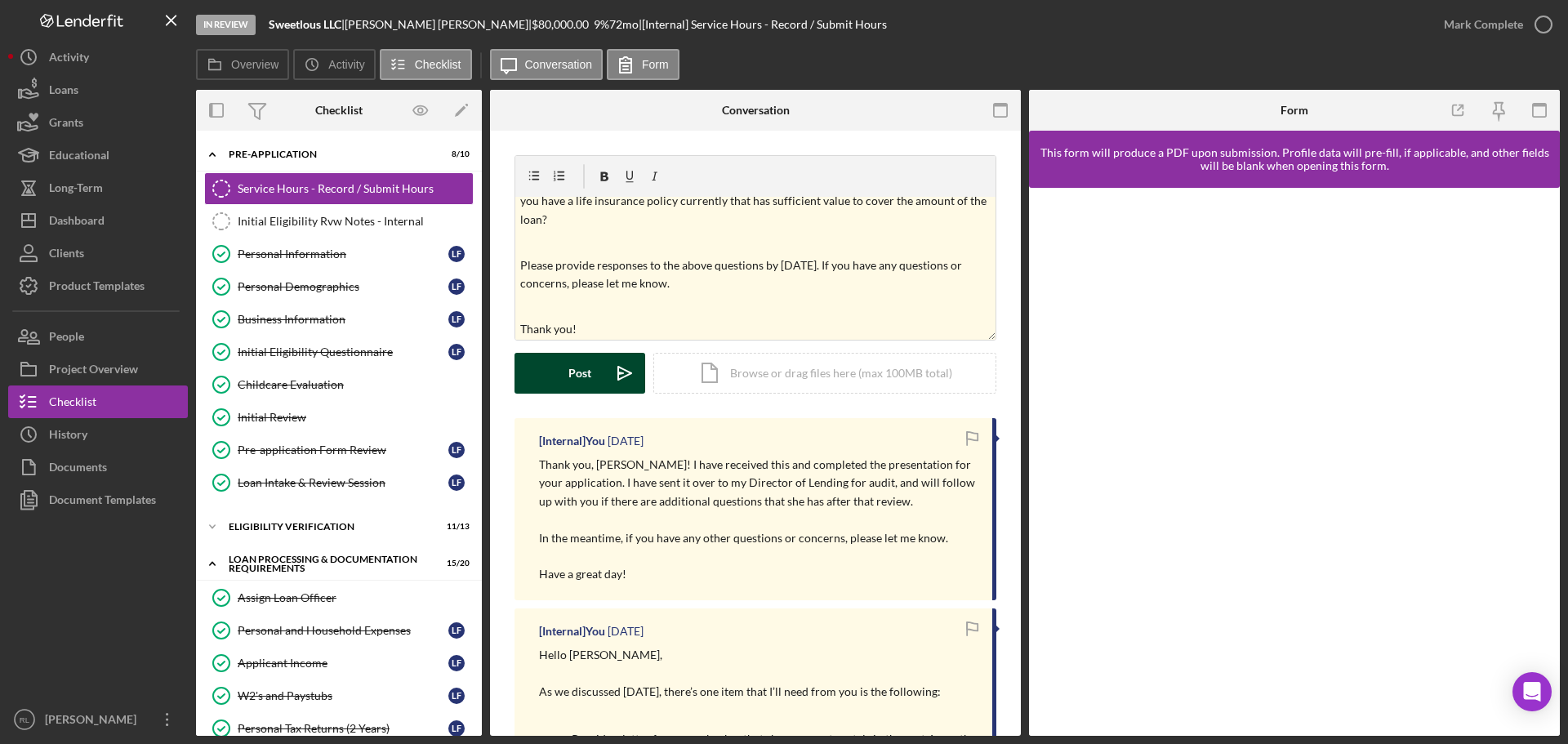
click at [576, 380] on div "Post" at bounding box center [579, 373] width 23 height 41
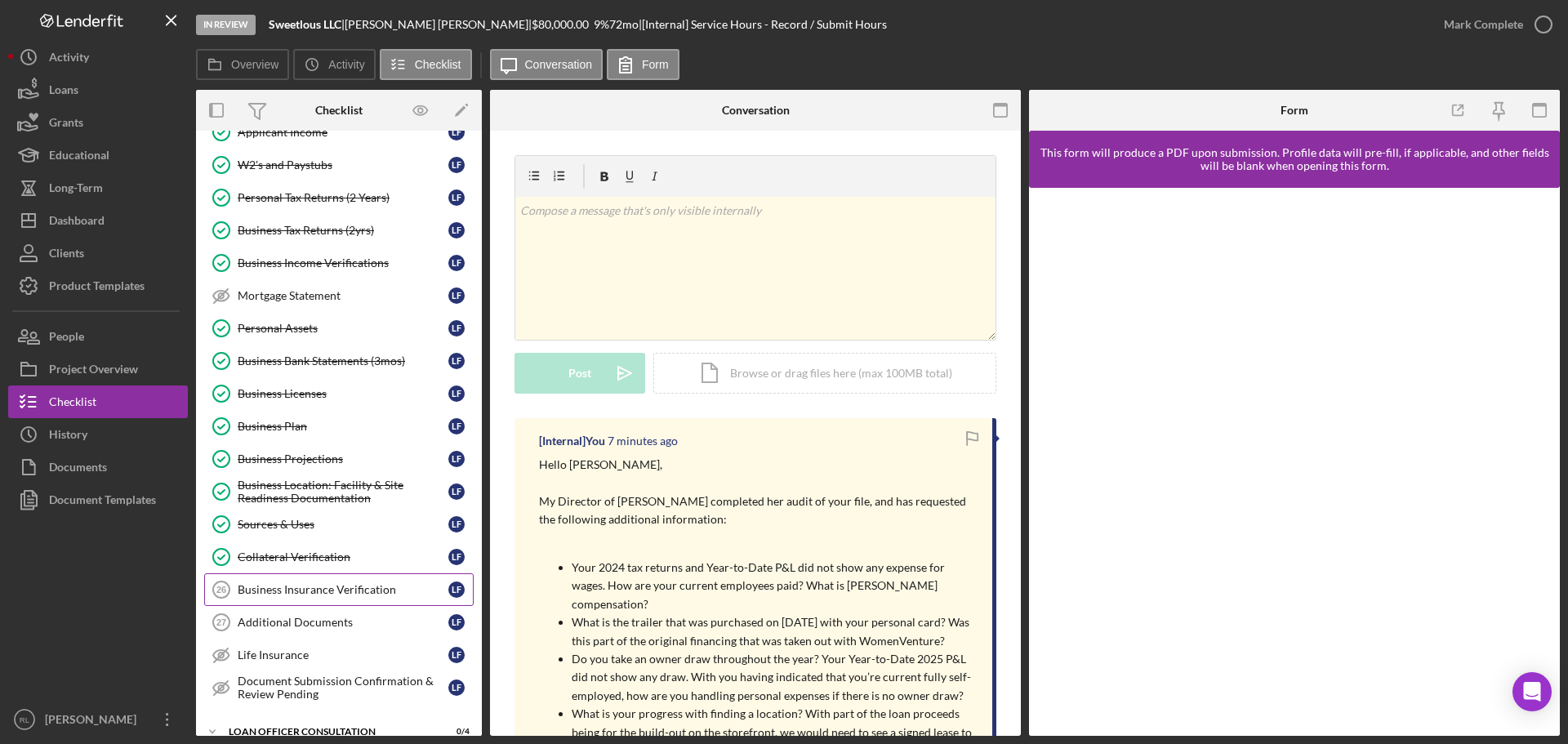
scroll to position [816, 0]
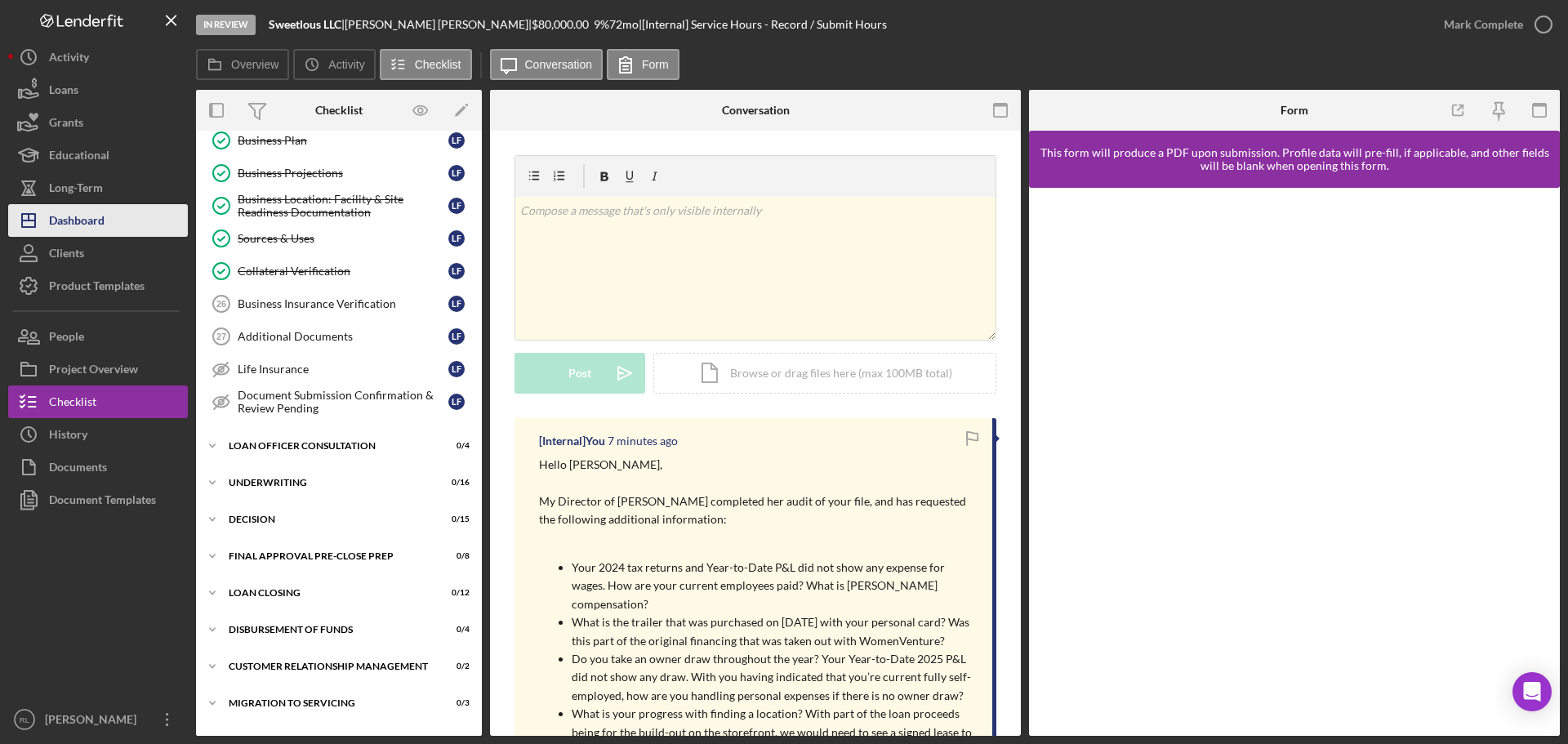
click at [66, 210] on div "Dashboard" at bounding box center [77, 222] width 56 height 37
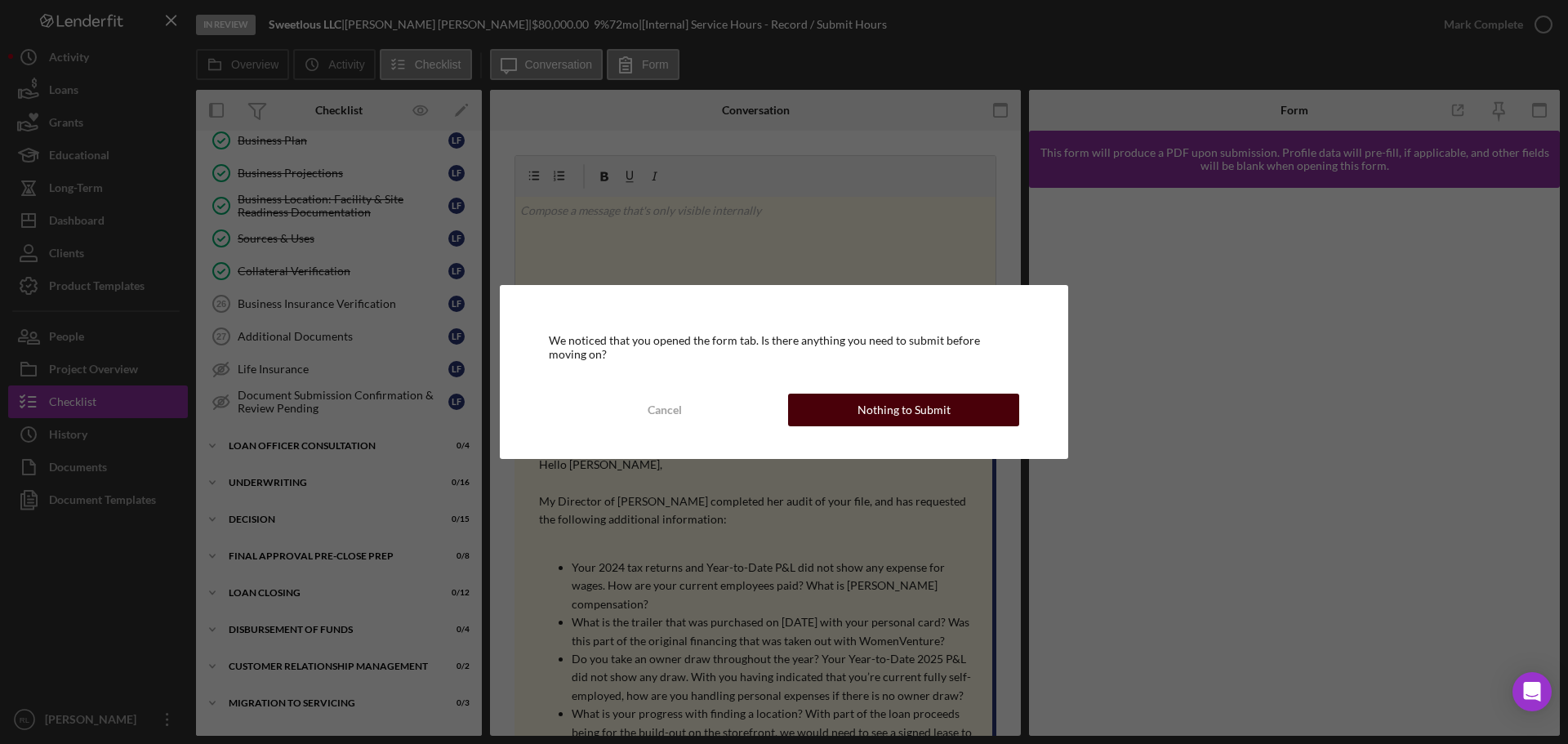
click at [857, 424] on button "Nothing to Submit" at bounding box center [903, 410] width 231 height 32
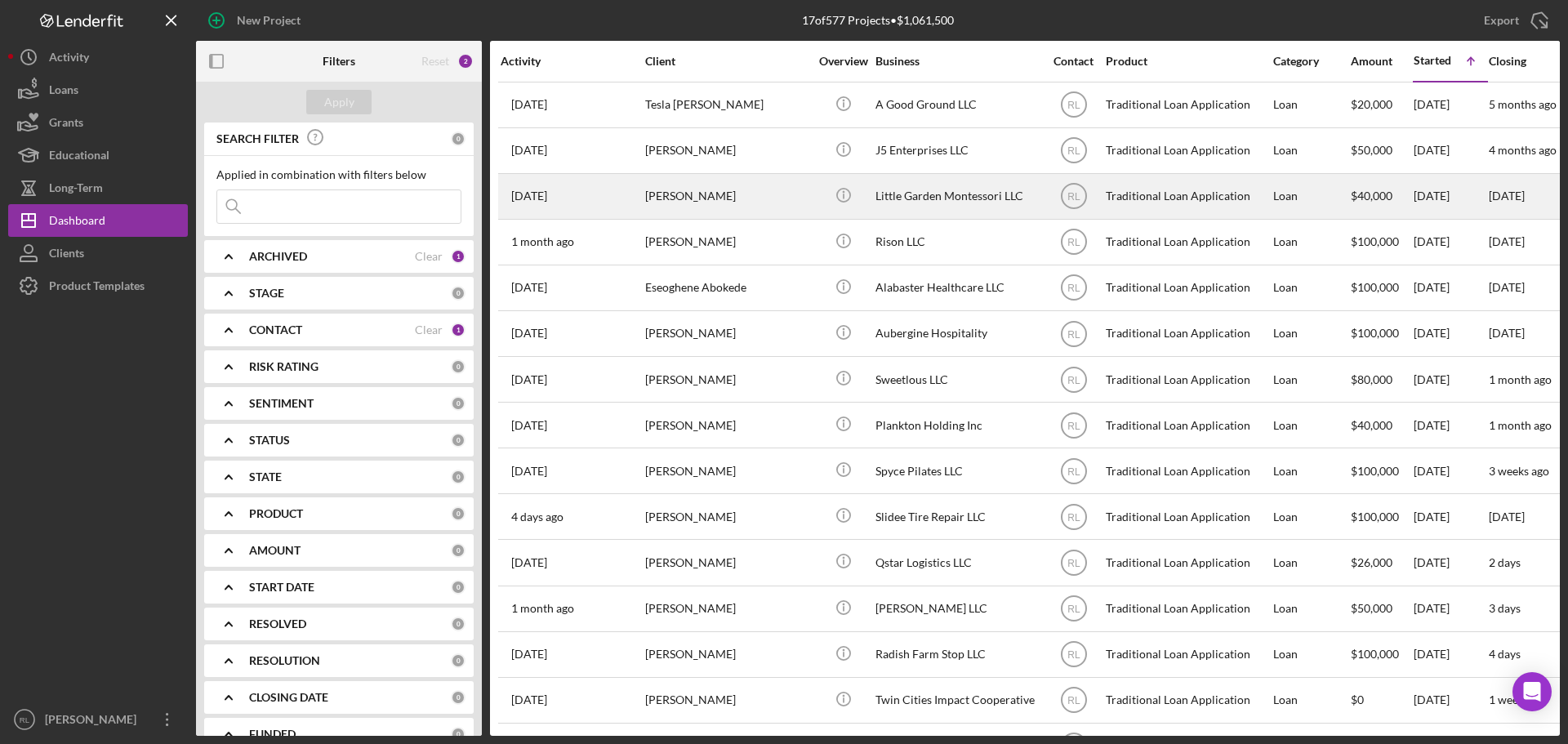
click at [776, 204] on div "[PERSON_NAME]" at bounding box center [726, 197] width 163 height 44
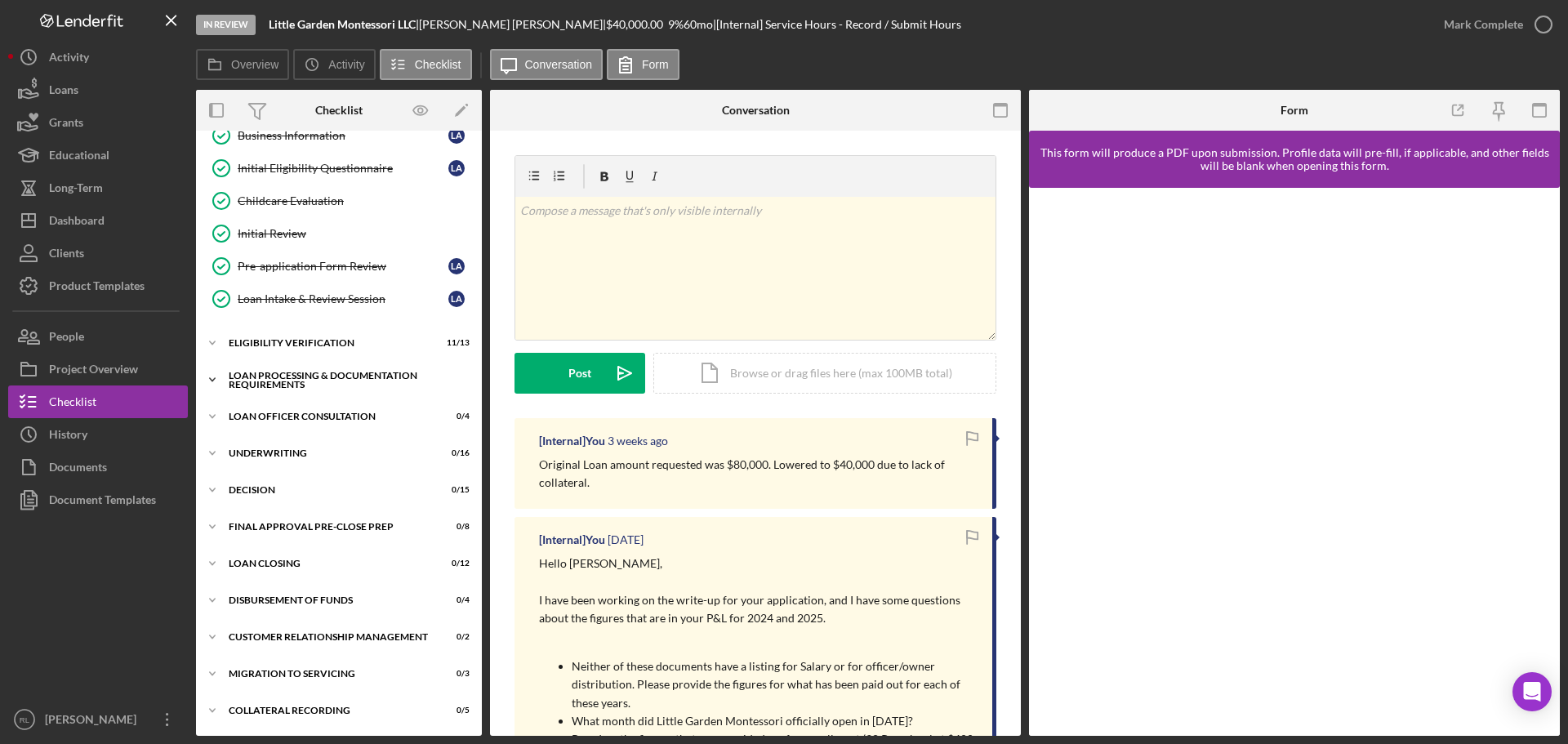
click at [310, 377] on div "Loan Processing & Documentation Requirements" at bounding box center [345, 381] width 233 height 19
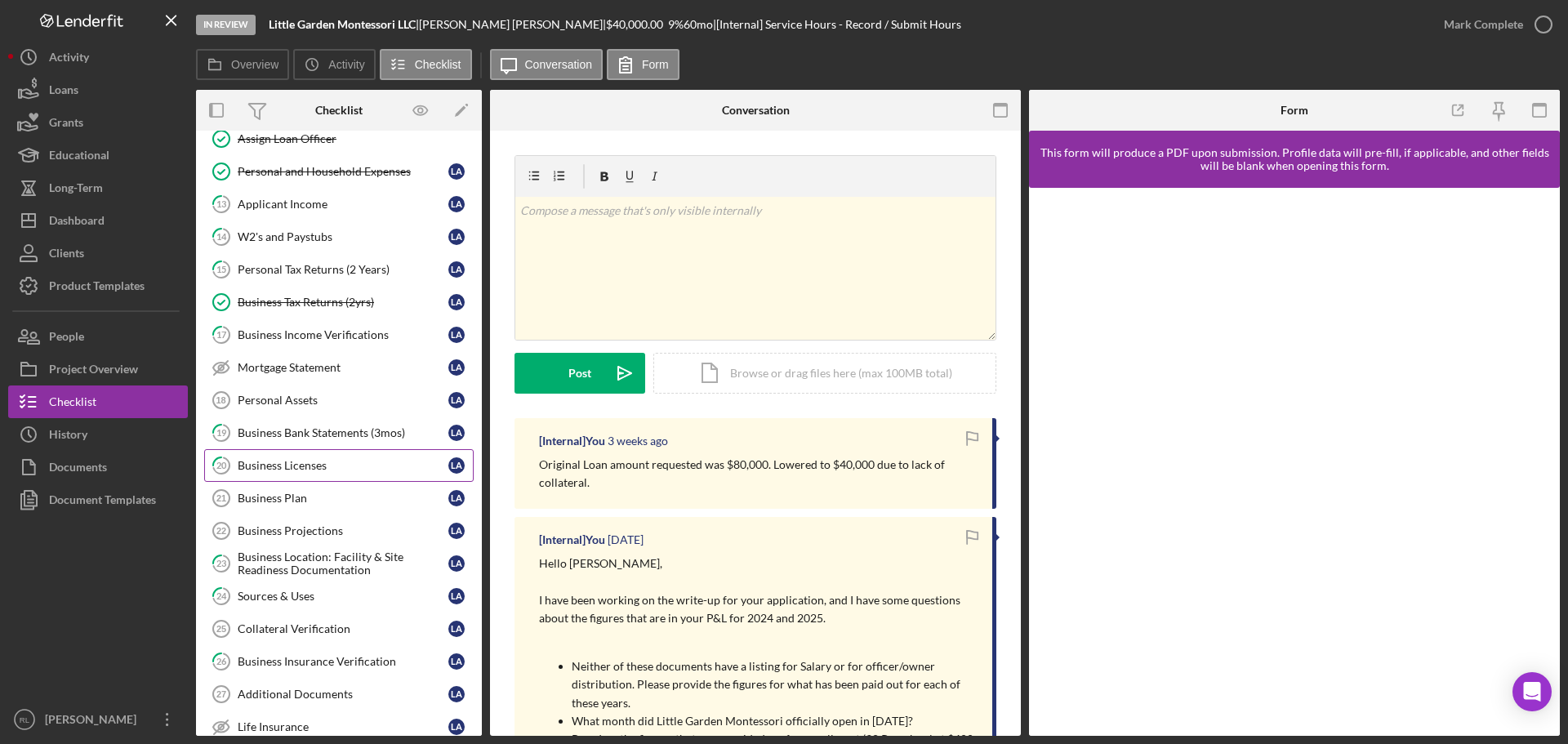
scroll to position [510, 0]
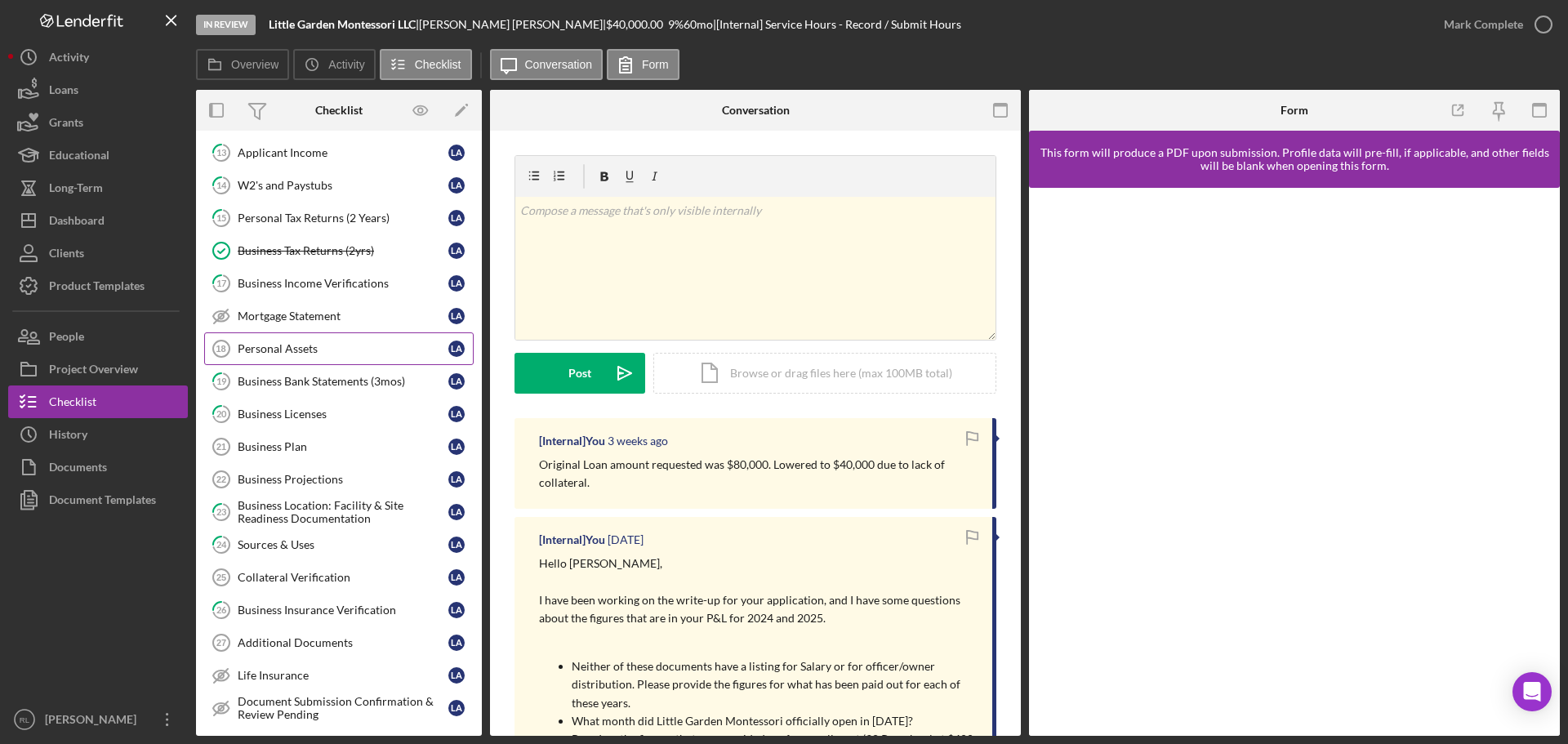
click at [336, 346] on div "Personal Assets" at bounding box center [343, 348] width 211 height 13
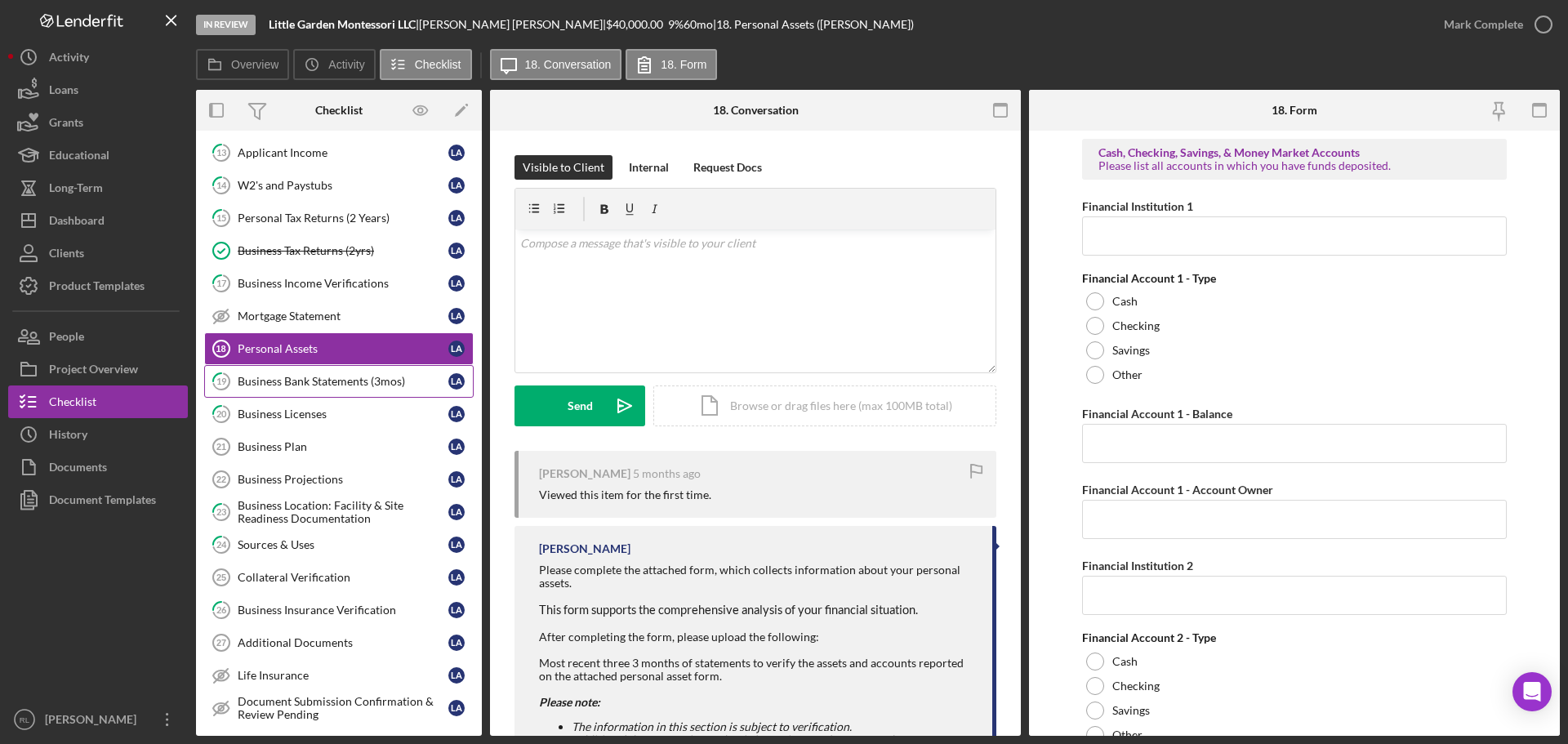
click at [294, 385] on div "Business Bank Statements (3mos)" at bounding box center [343, 381] width 211 height 13
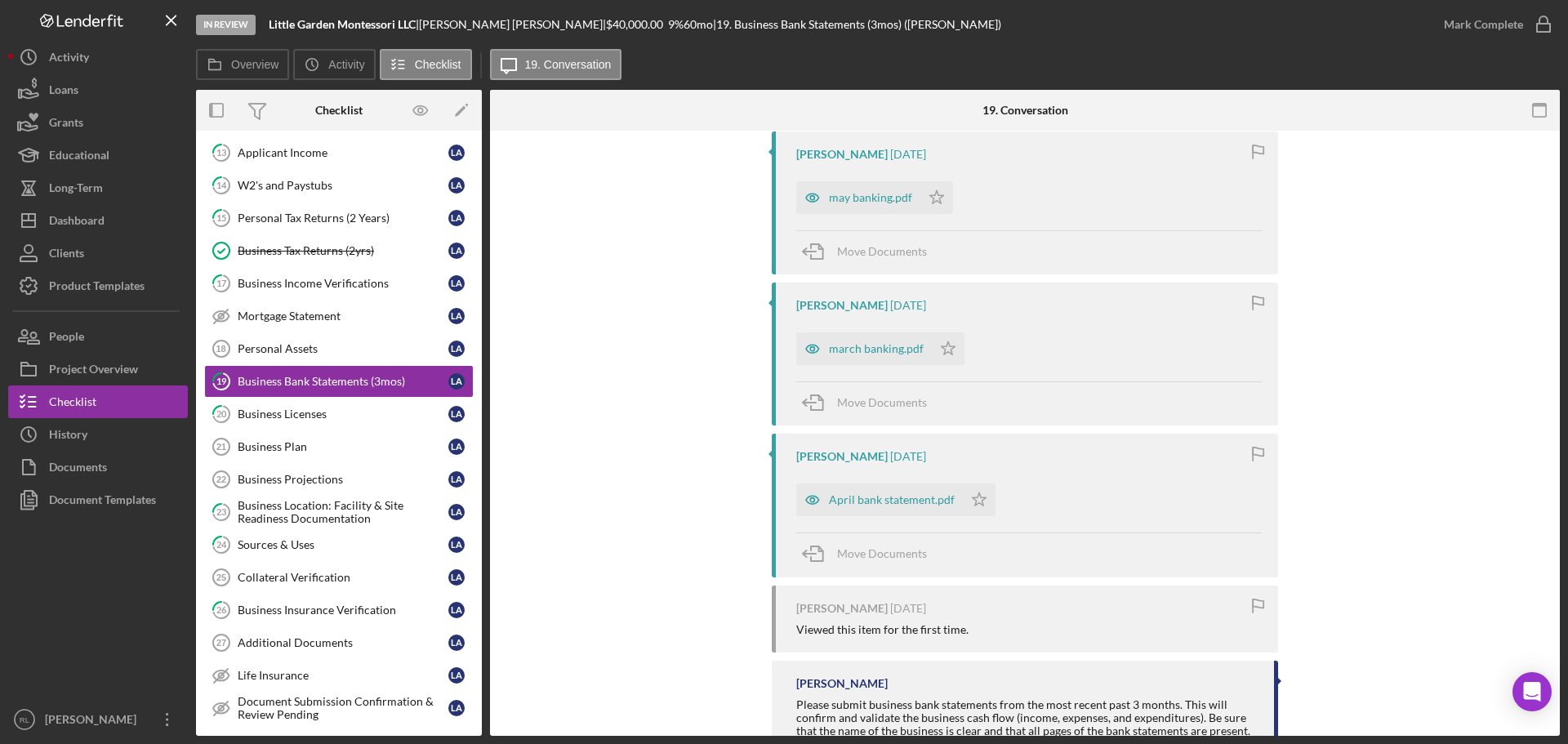
scroll to position [327, 0]
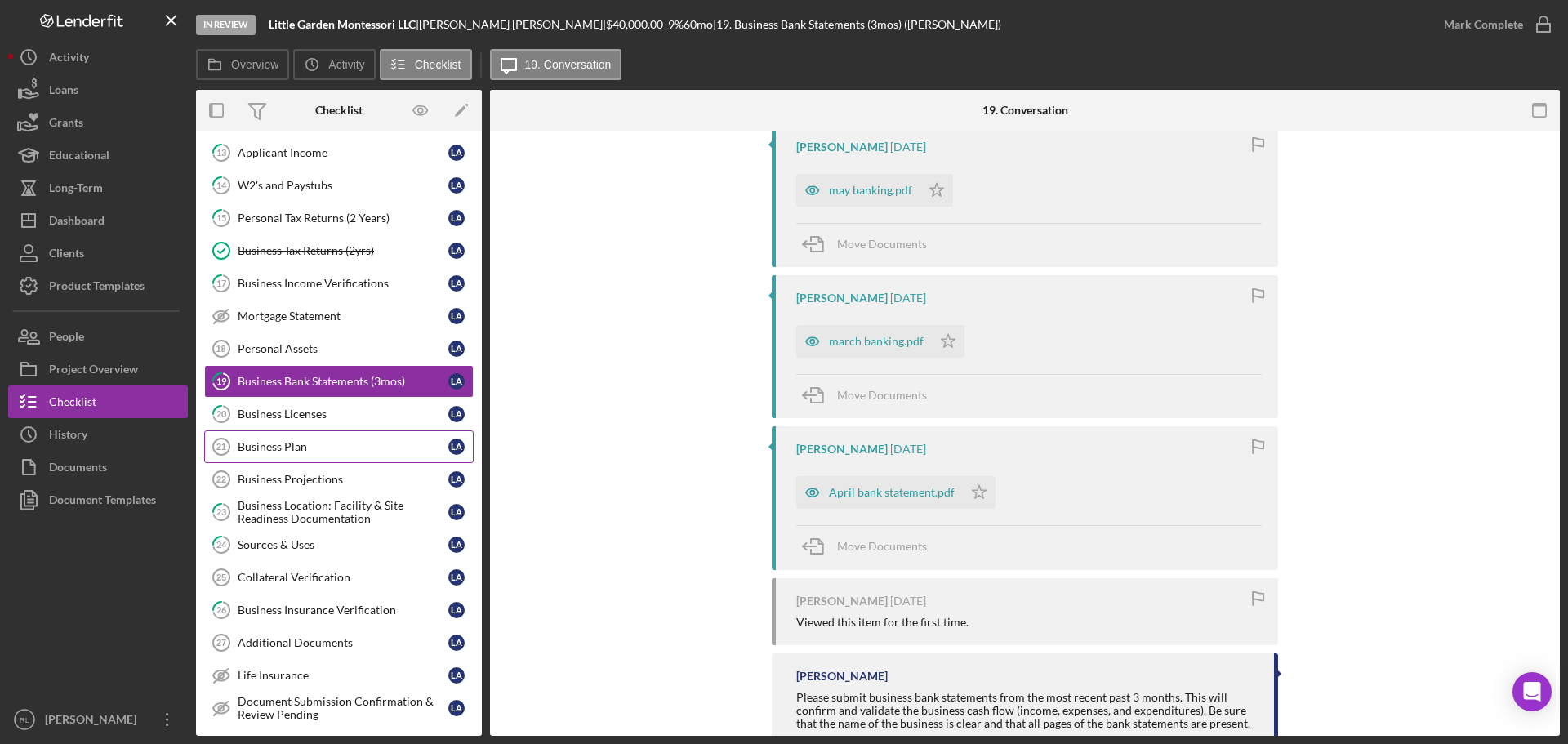
click at [312, 447] on div "Business Plan" at bounding box center [343, 447] width 211 height 13
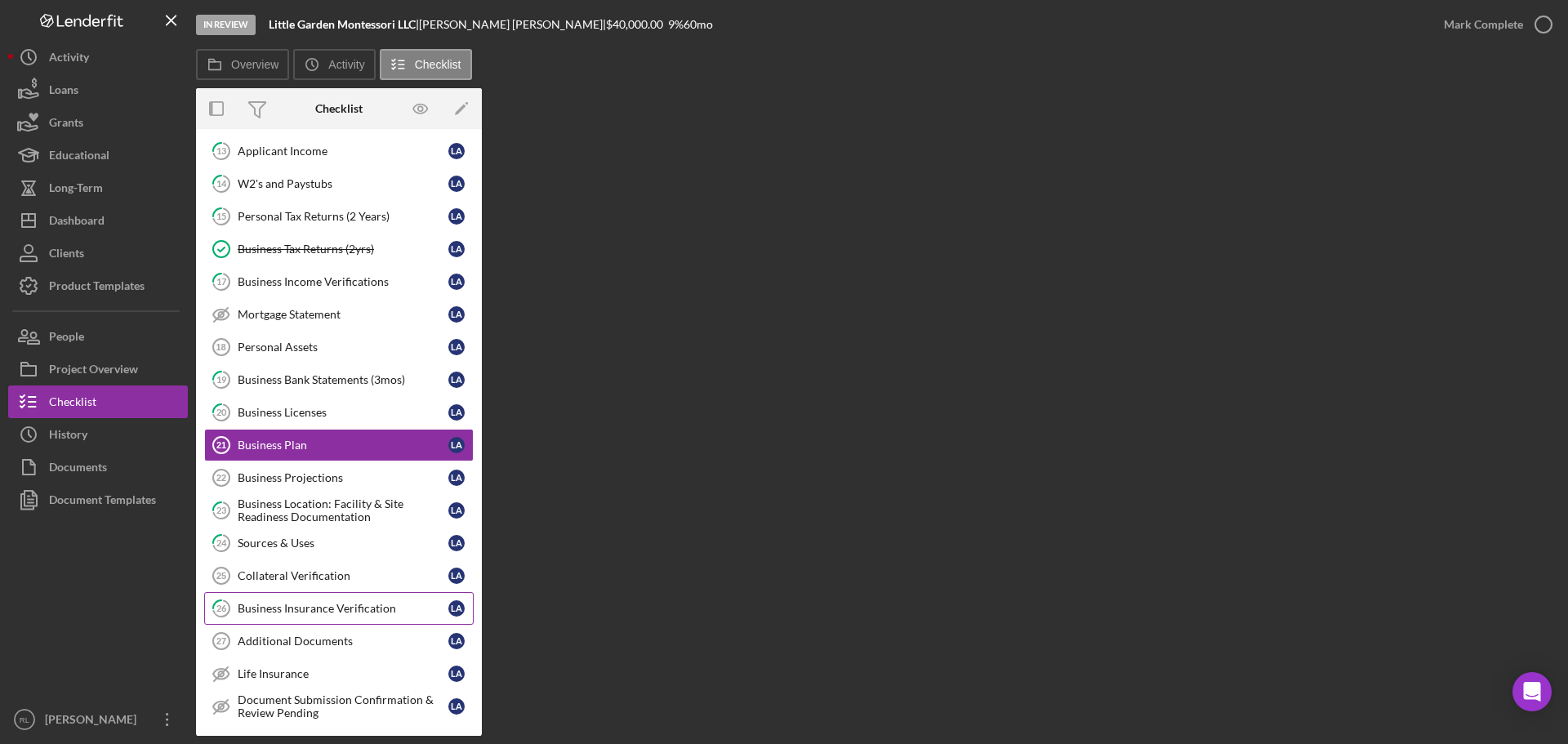
click at [329, 599] on link "26 Business Insurance Verification L A" at bounding box center [339, 608] width 270 height 32
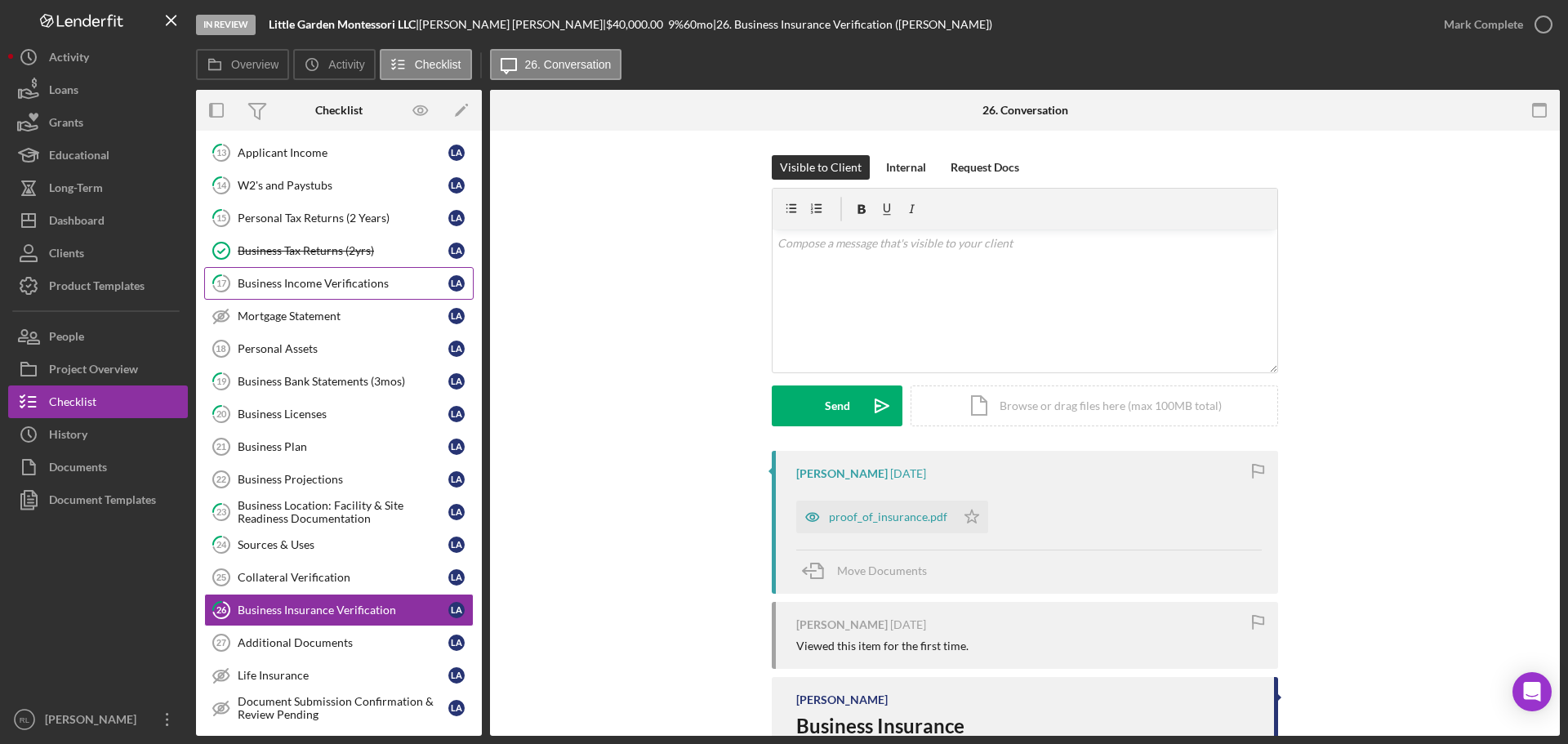
click at [337, 287] on div "Business Income Verifications" at bounding box center [343, 283] width 211 height 13
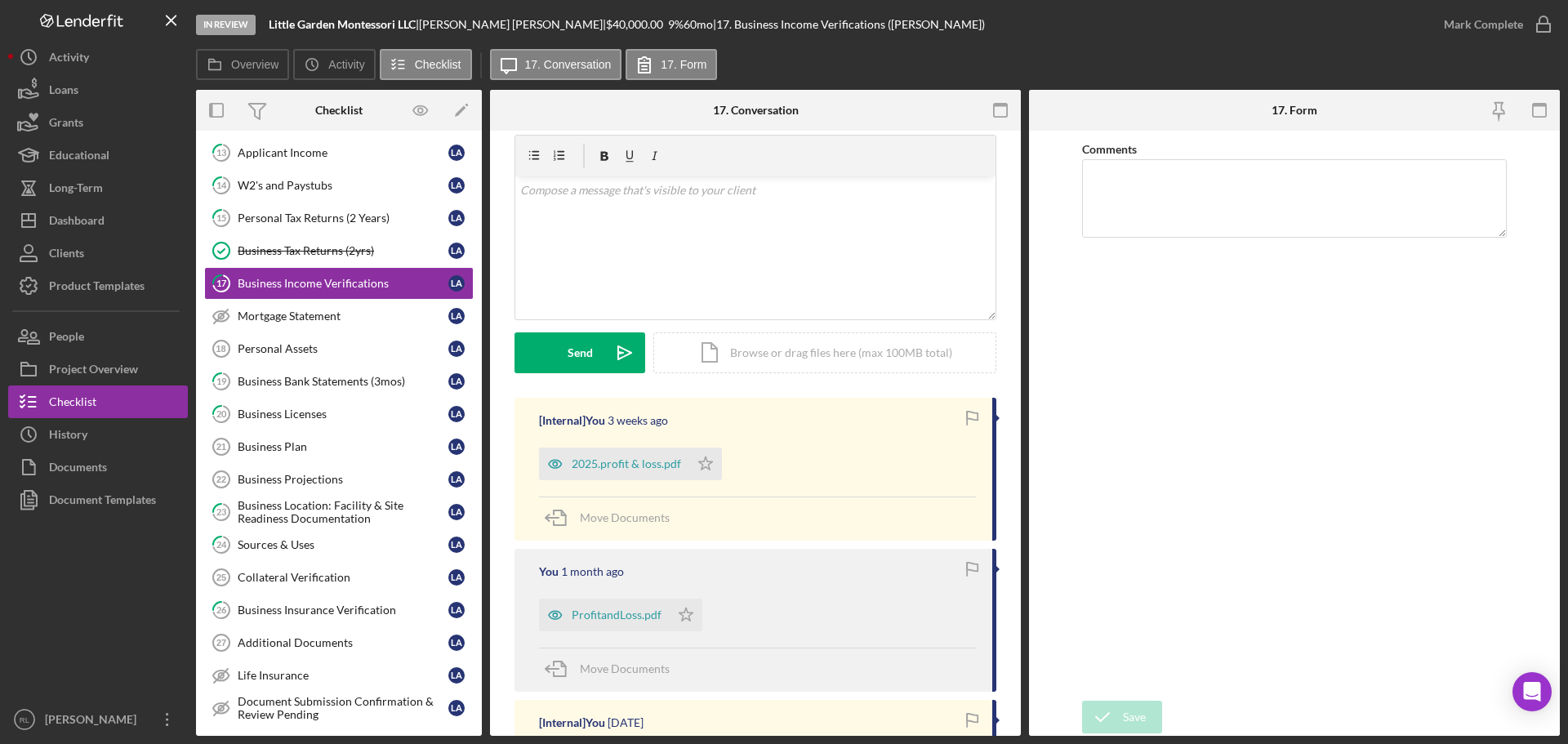
scroll to position [81, 0]
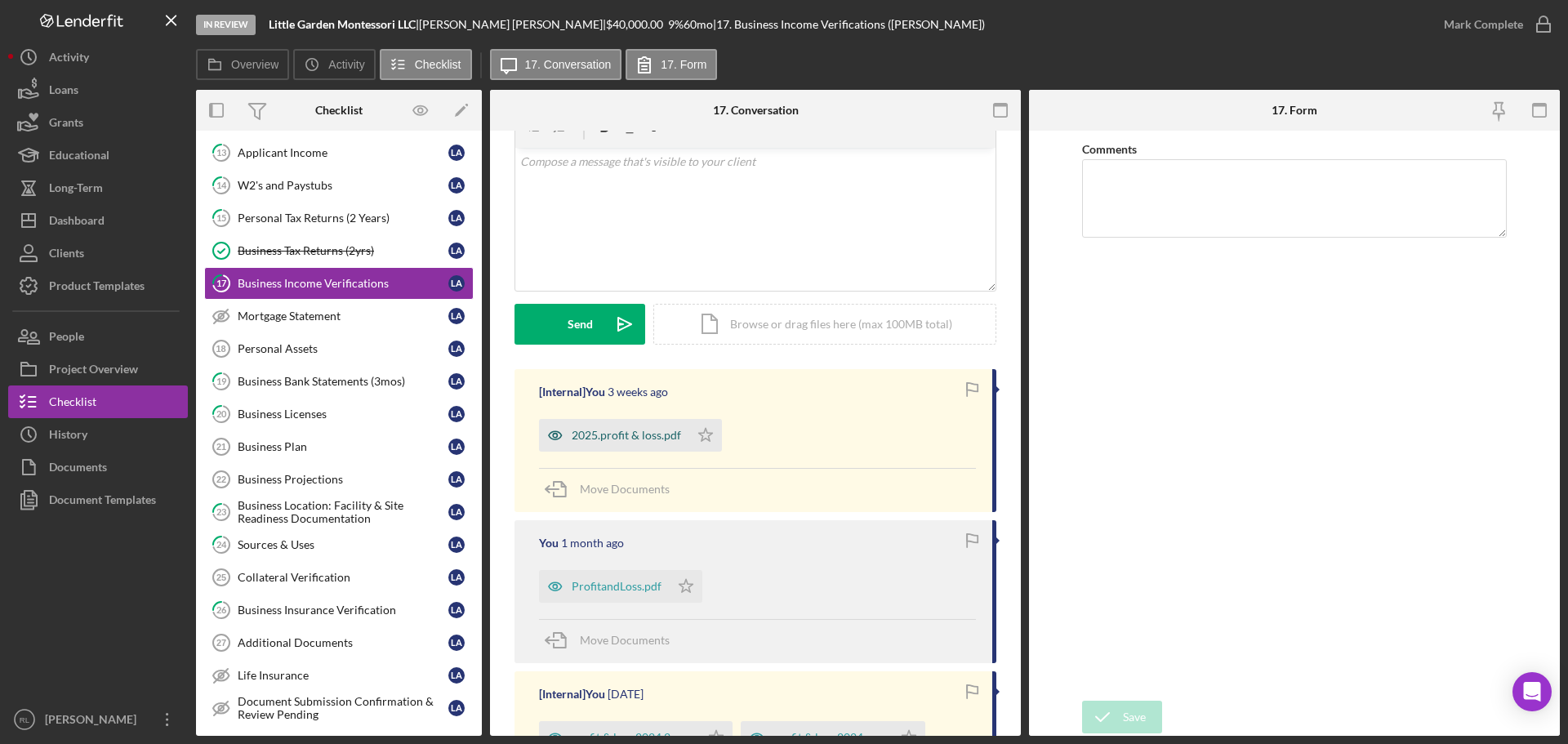
click at [617, 440] on div "2025.profit & loss.pdf" at bounding box center [627, 435] width 110 height 13
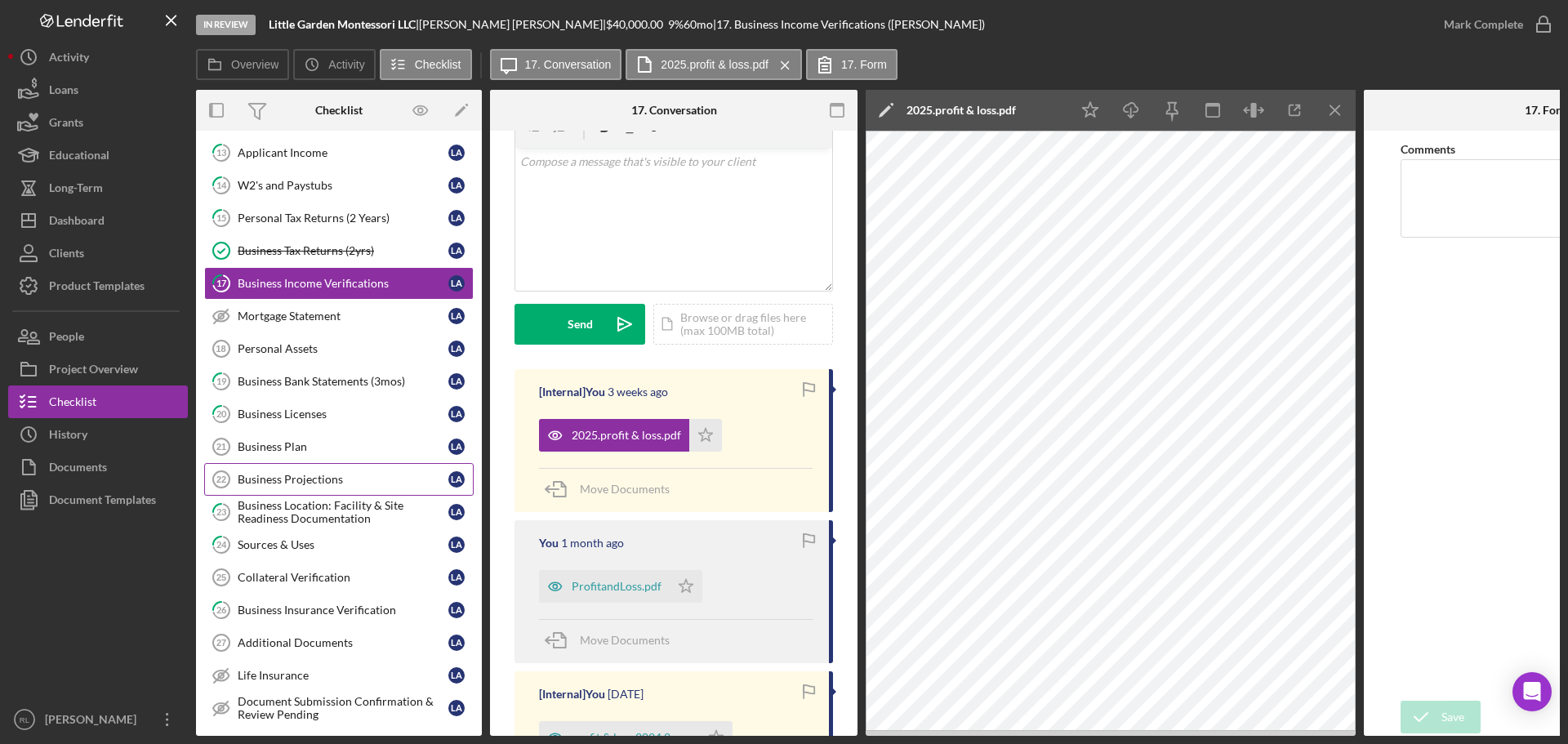
click at [359, 478] on div "Business Projections" at bounding box center [343, 479] width 211 height 13
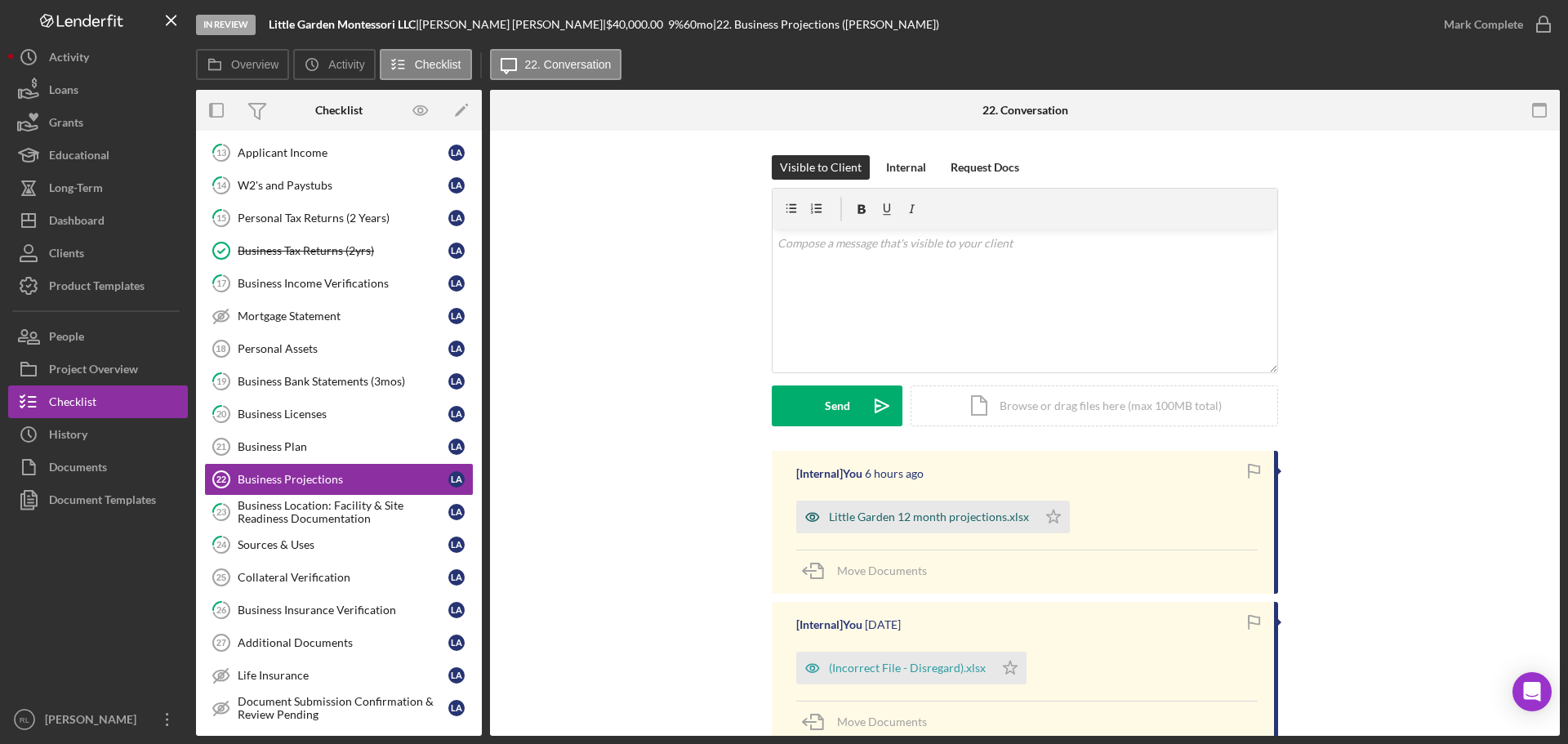
click at [900, 517] on div "Little Garden 12 month projections.xlsx" at bounding box center [928, 517] width 200 height 13
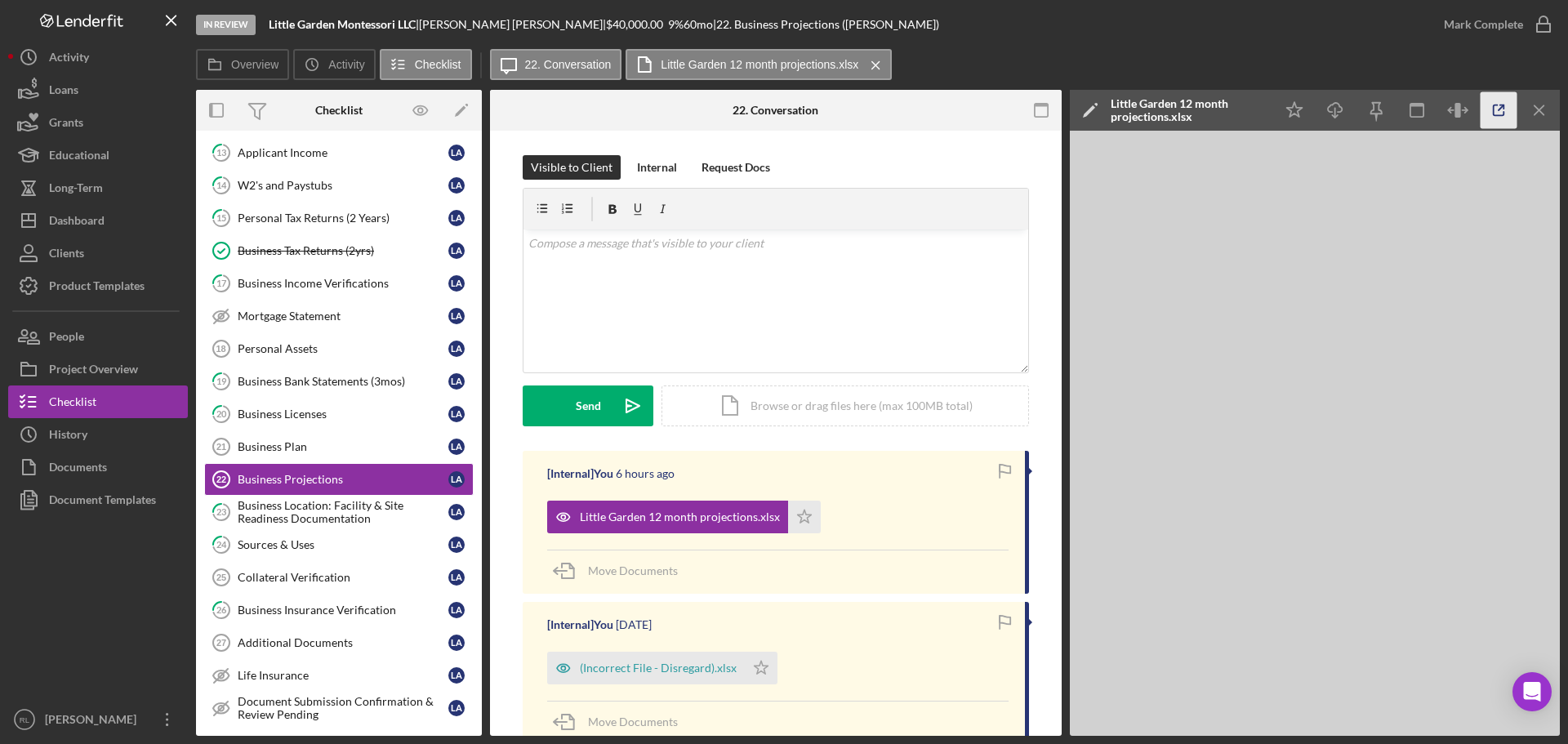
click at [1500, 123] on icon "button" at bounding box center [1499, 110] width 37 height 37
click at [296, 449] on div "Business Plan" at bounding box center [343, 447] width 211 height 13
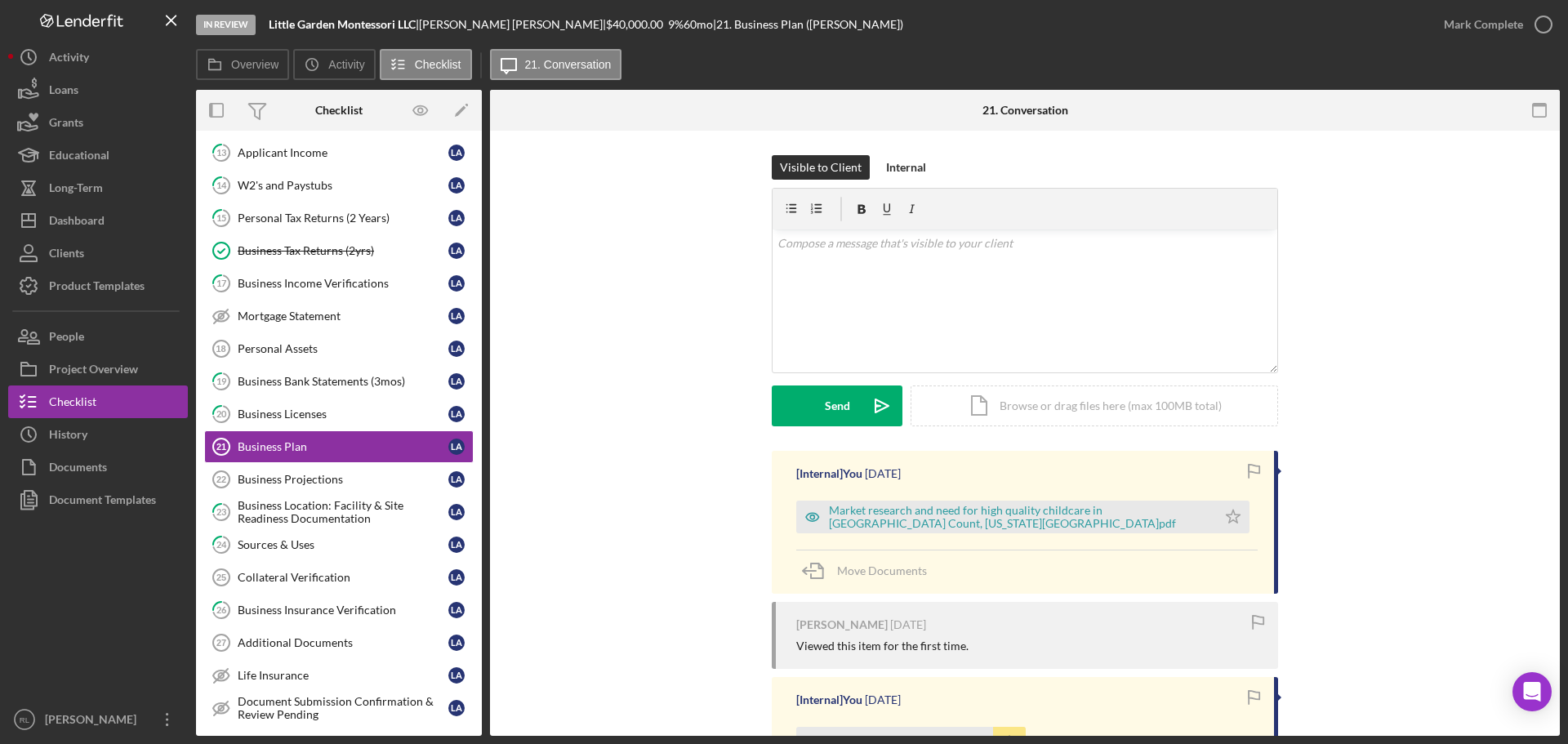
click at [932, 498] on div "Market research and need for high quality childcare in [GEOGRAPHIC_DATA] Count,…" at bounding box center [1026, 512] width 461 height 41
click at [941, 511] on div "Market research and need for high quality childcare in [GEOGRAPHIC_DATA] Count,…" at bounding box center [1018, 517] width 380 height 27
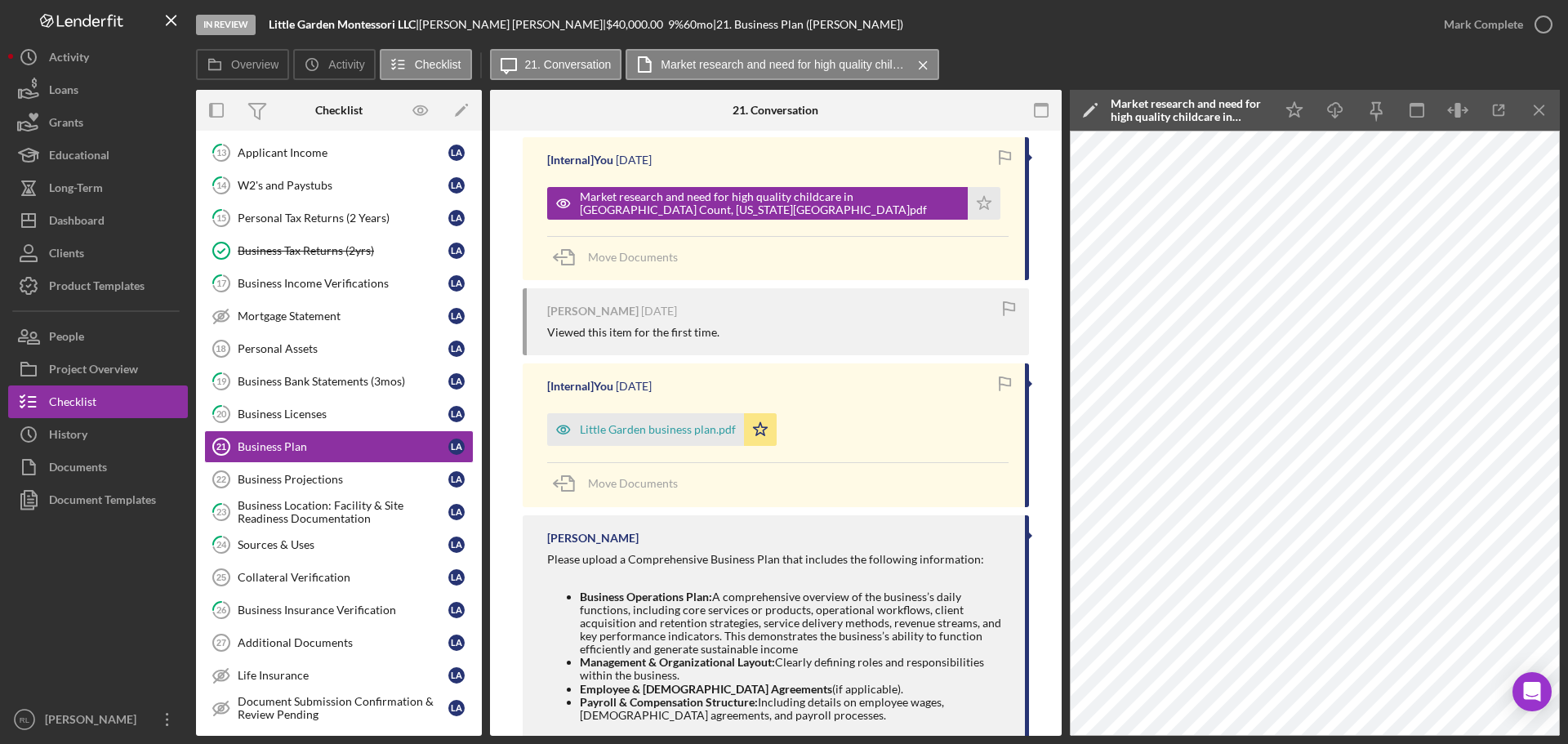
scroll to position [327, 0]
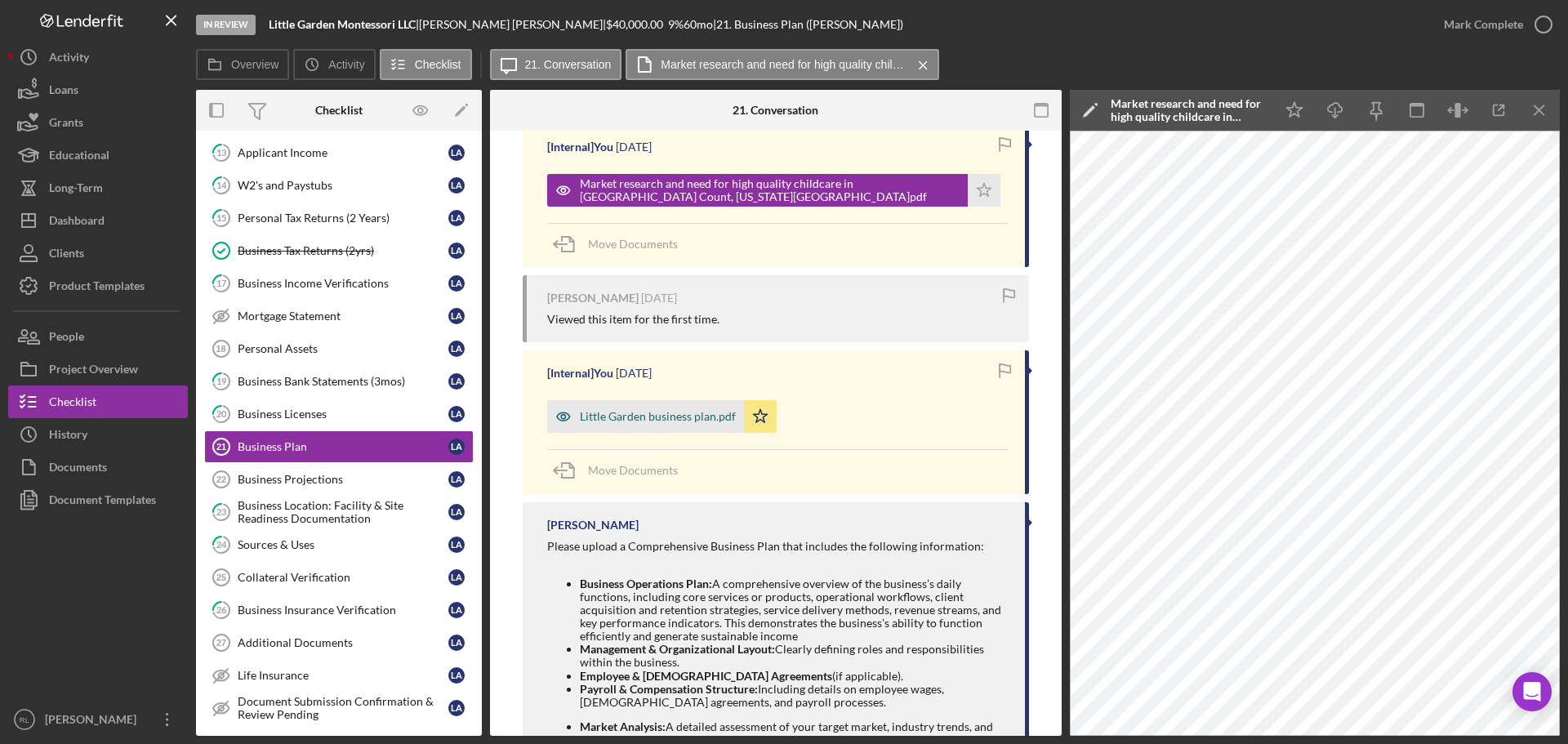
click at [652, 407] on div "Little Garden business plan.pdf" at bounding box center [646, 416] width 197 height 32
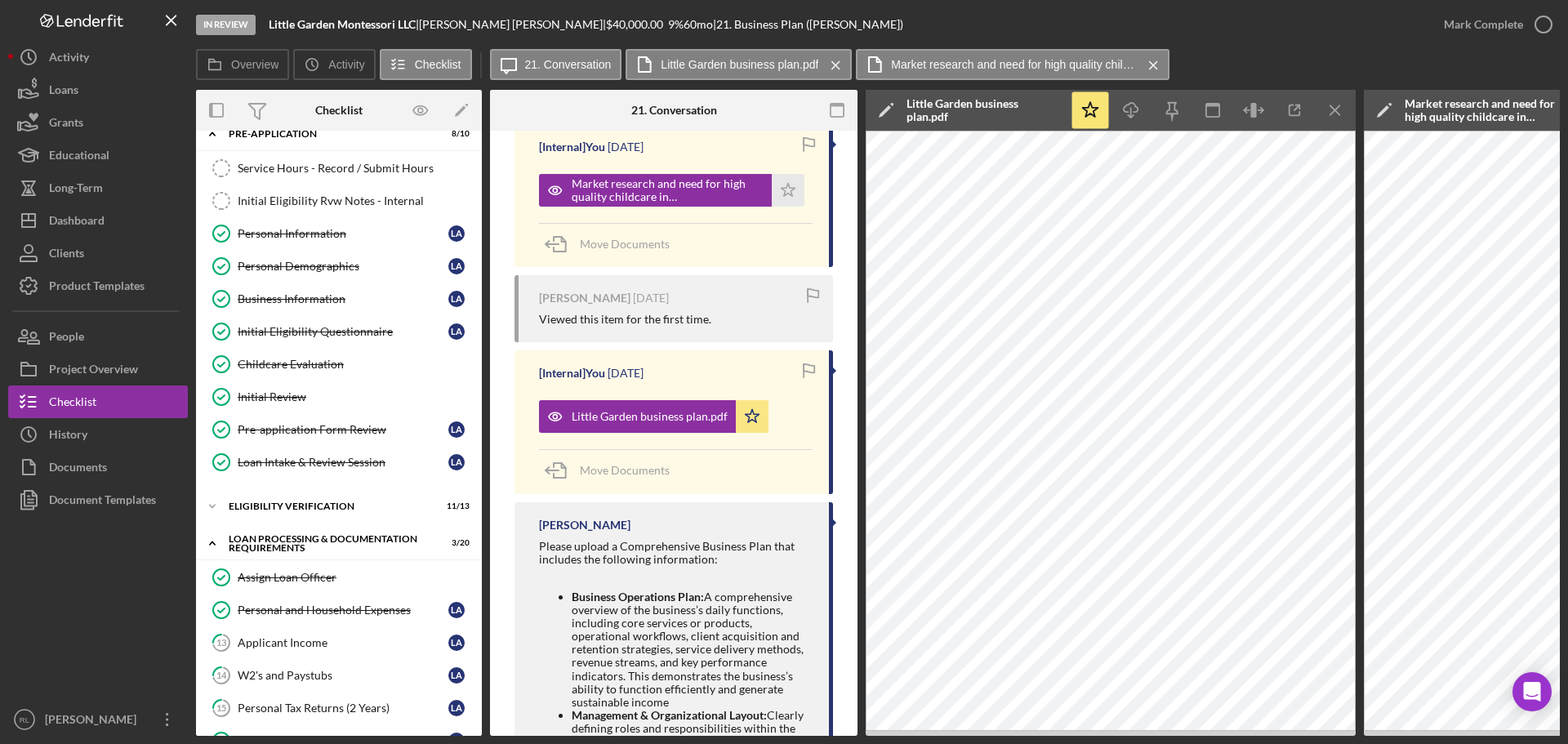
scroll to position [0, 0]
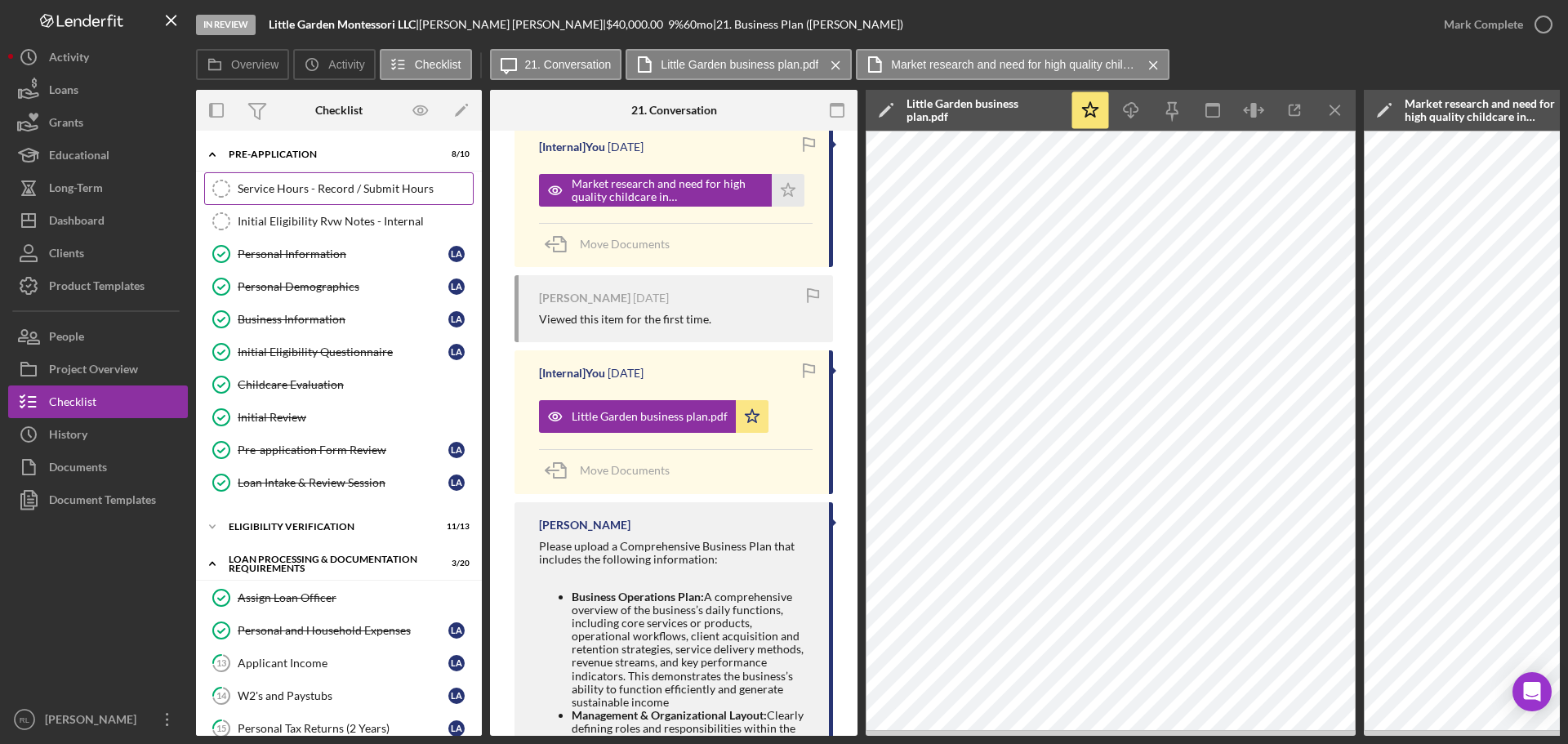
click at [365, 182] on div "Service Hours - Record / Submit Hours" at bounding box center [355, 188] width 235 height 13
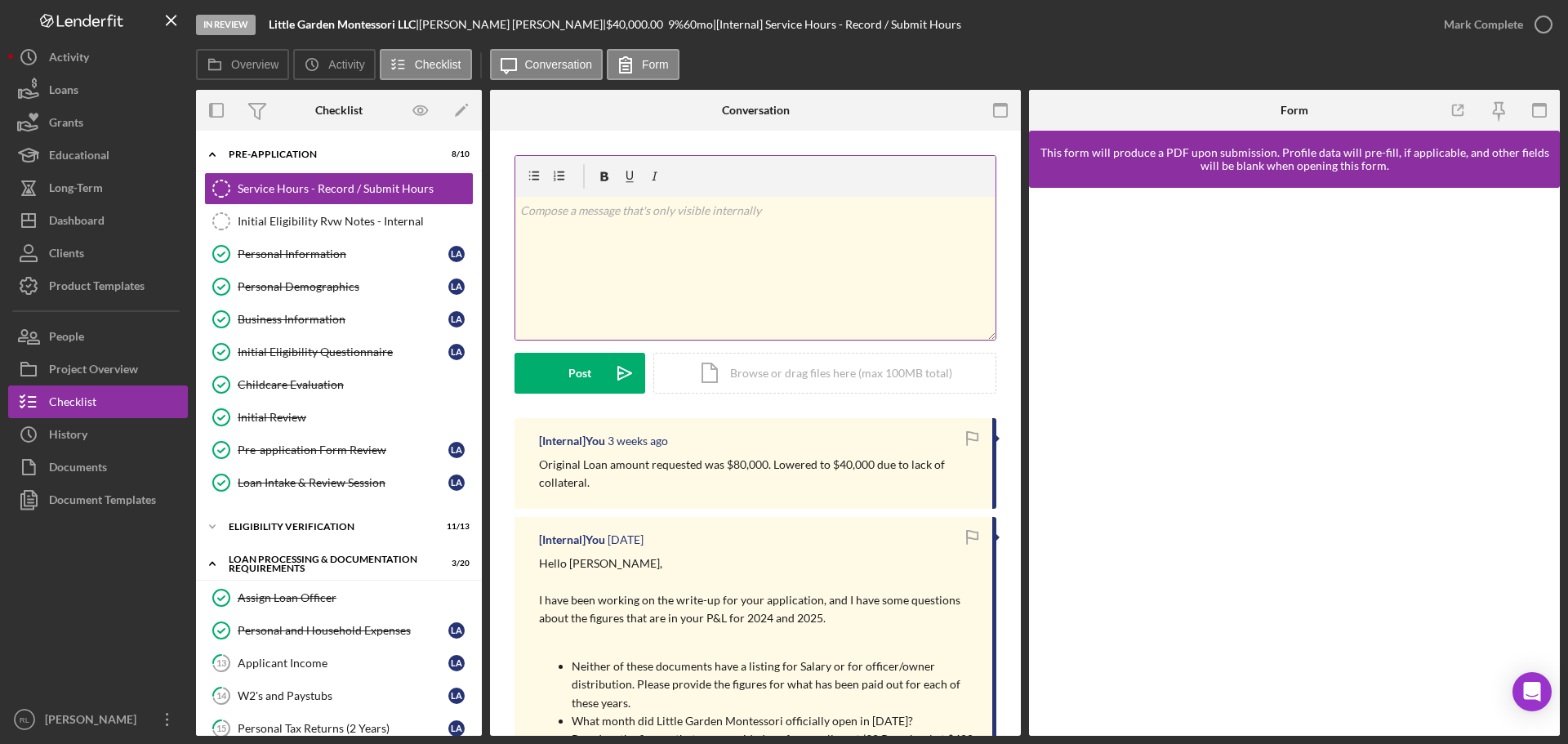
click at [717, 272] on div "v Color teal Color pink Remove color Add row above Add row below Add column bef…" at bounding box center [755, 268] width 480 height 143
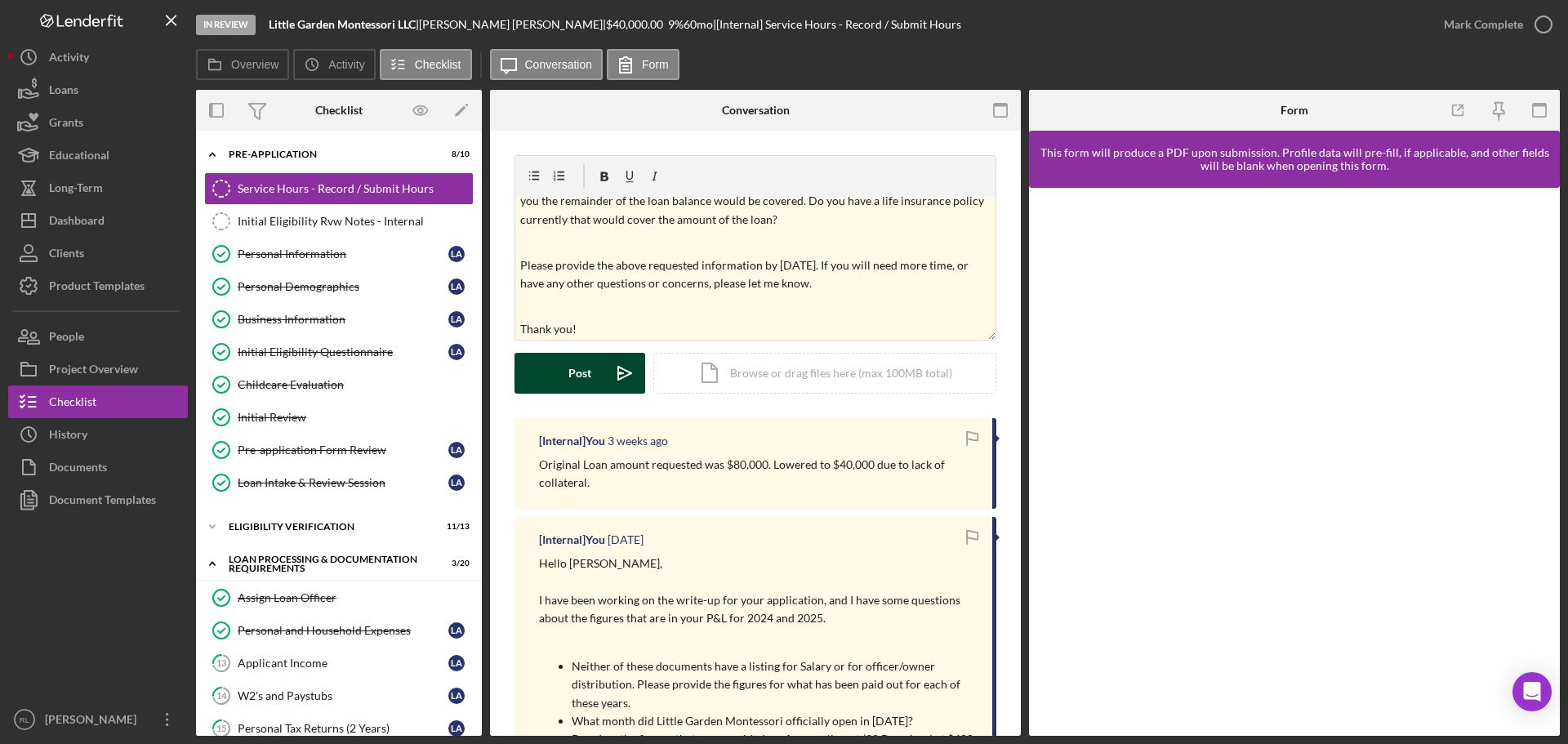
click at [579, 370] on div "Post" at bounding box center [579, 373] width 23 height 41
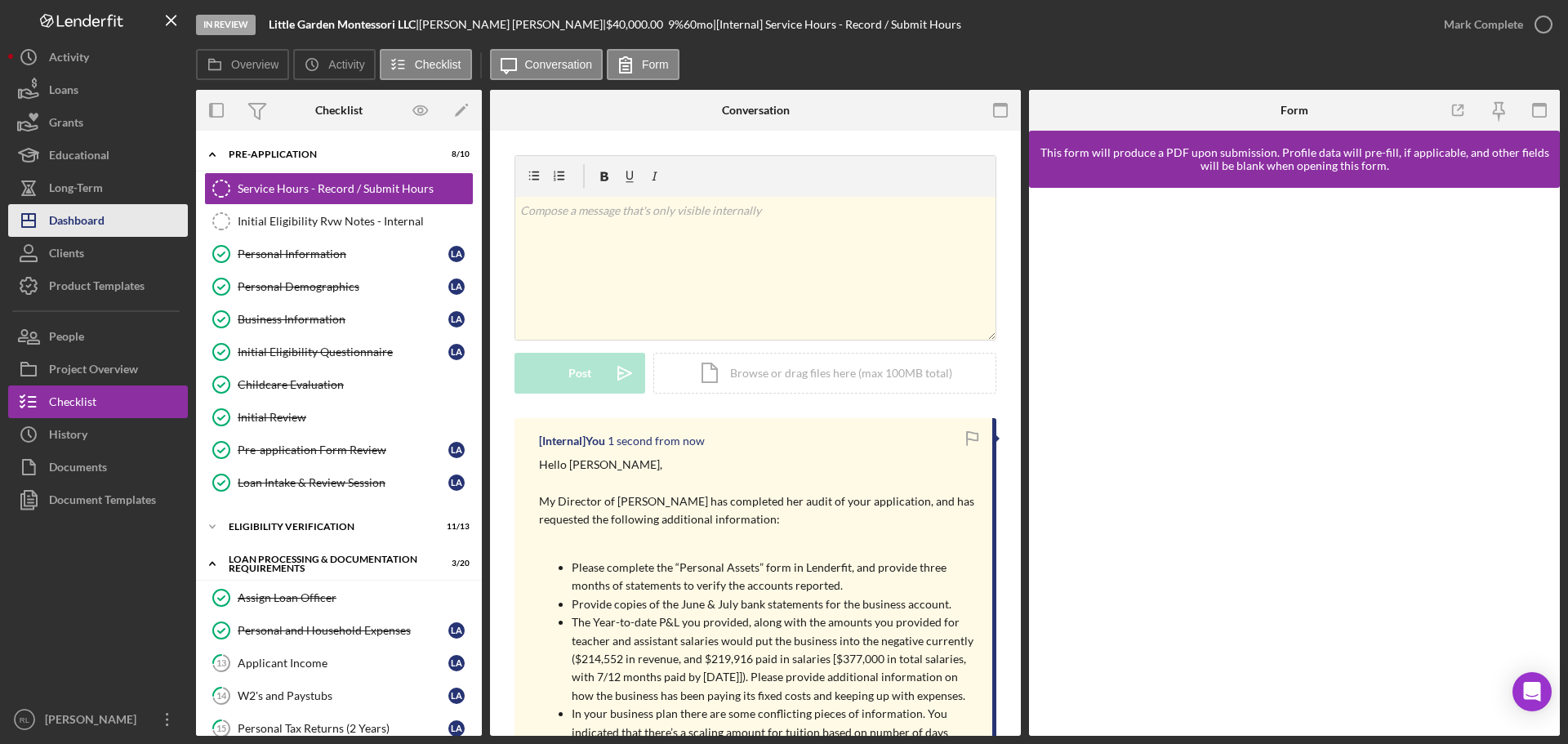
click at [103, 228] on div "Dashboard" at bounding box center [77, 222] width 56 height 37
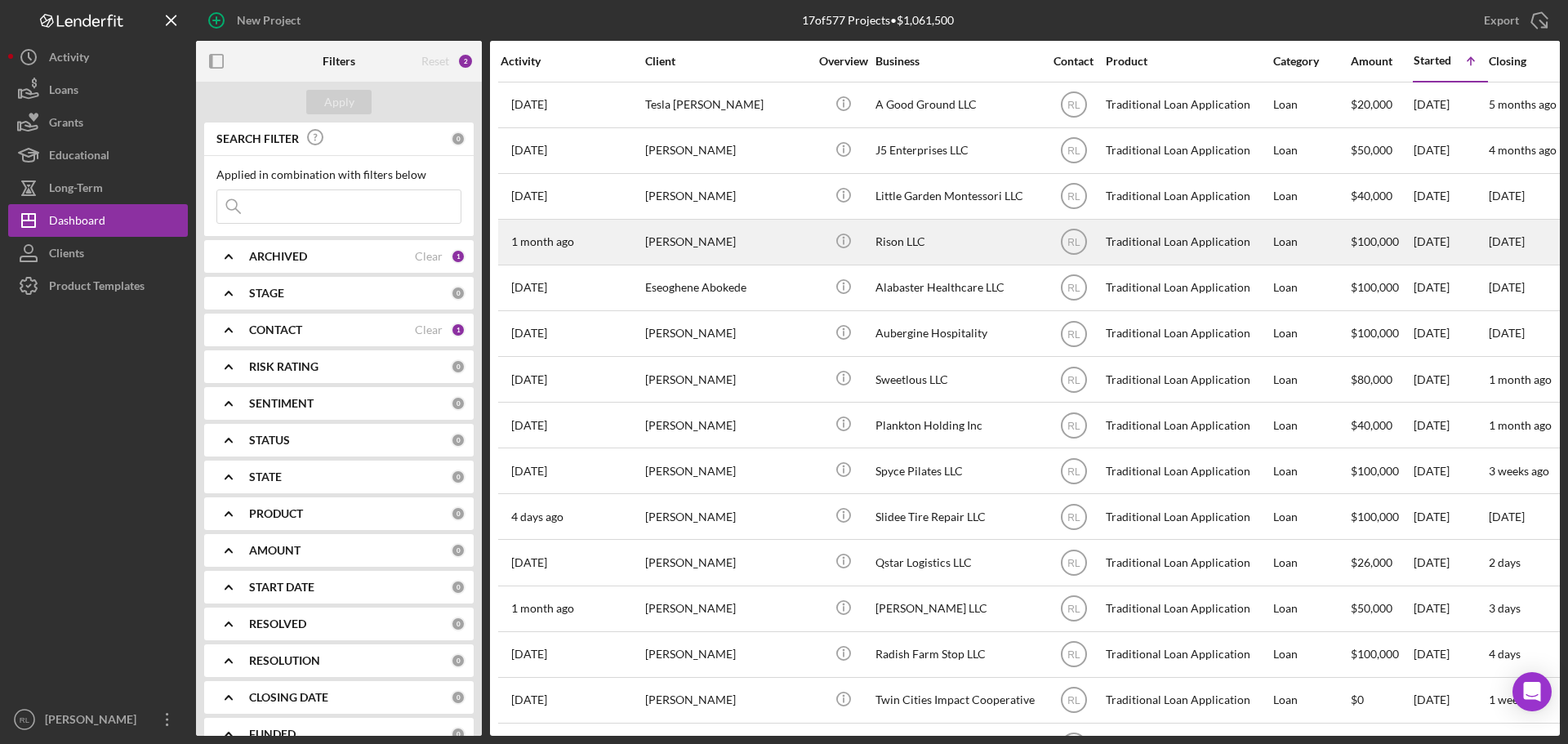
click at [735, 250] on div "[PERSON_NAME]" at bounding box center [726, 242] width 163 height 44
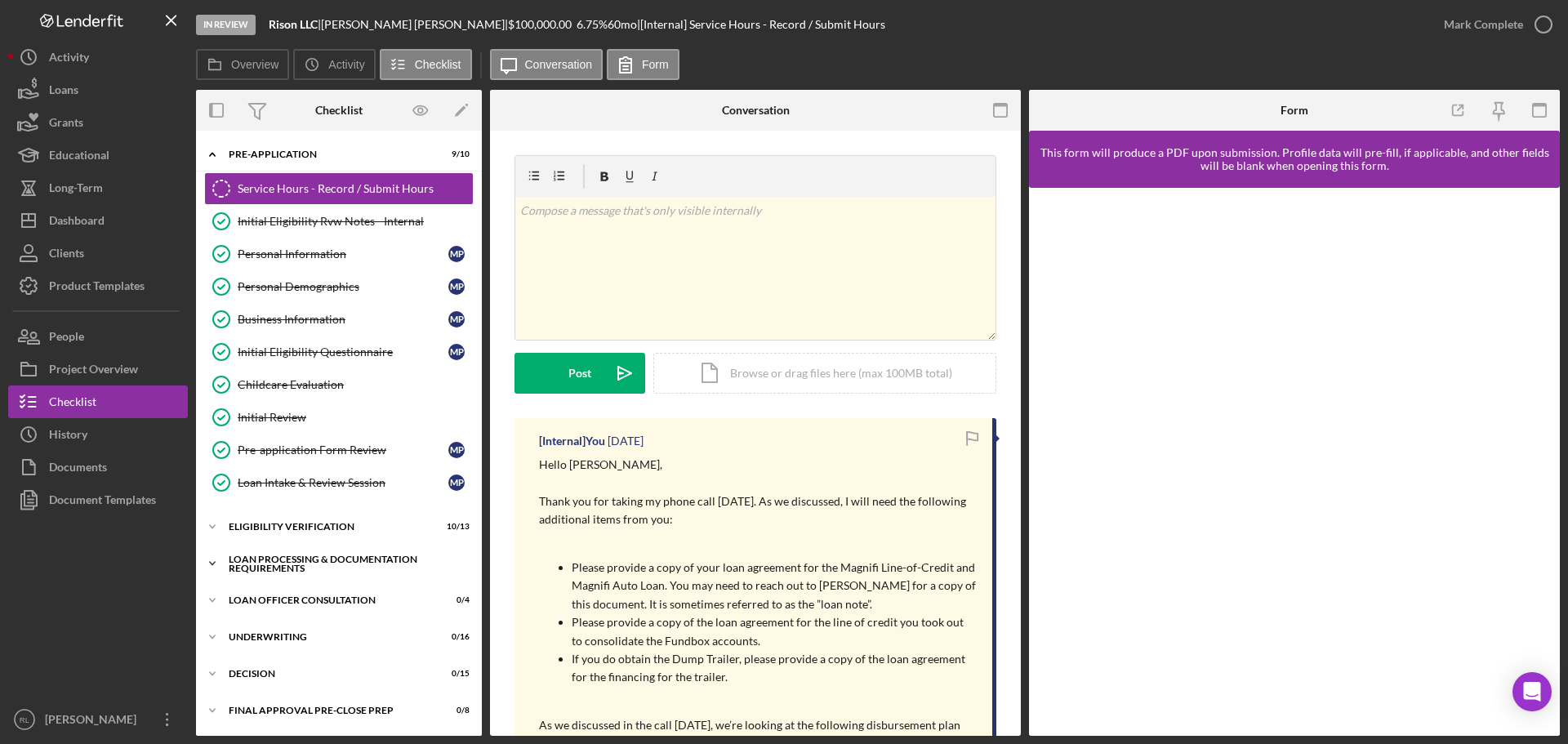
click at [297, 561] on div "Loan Processing & Documentation Requirements" at bounding box center [345, 564] width 233 height 19
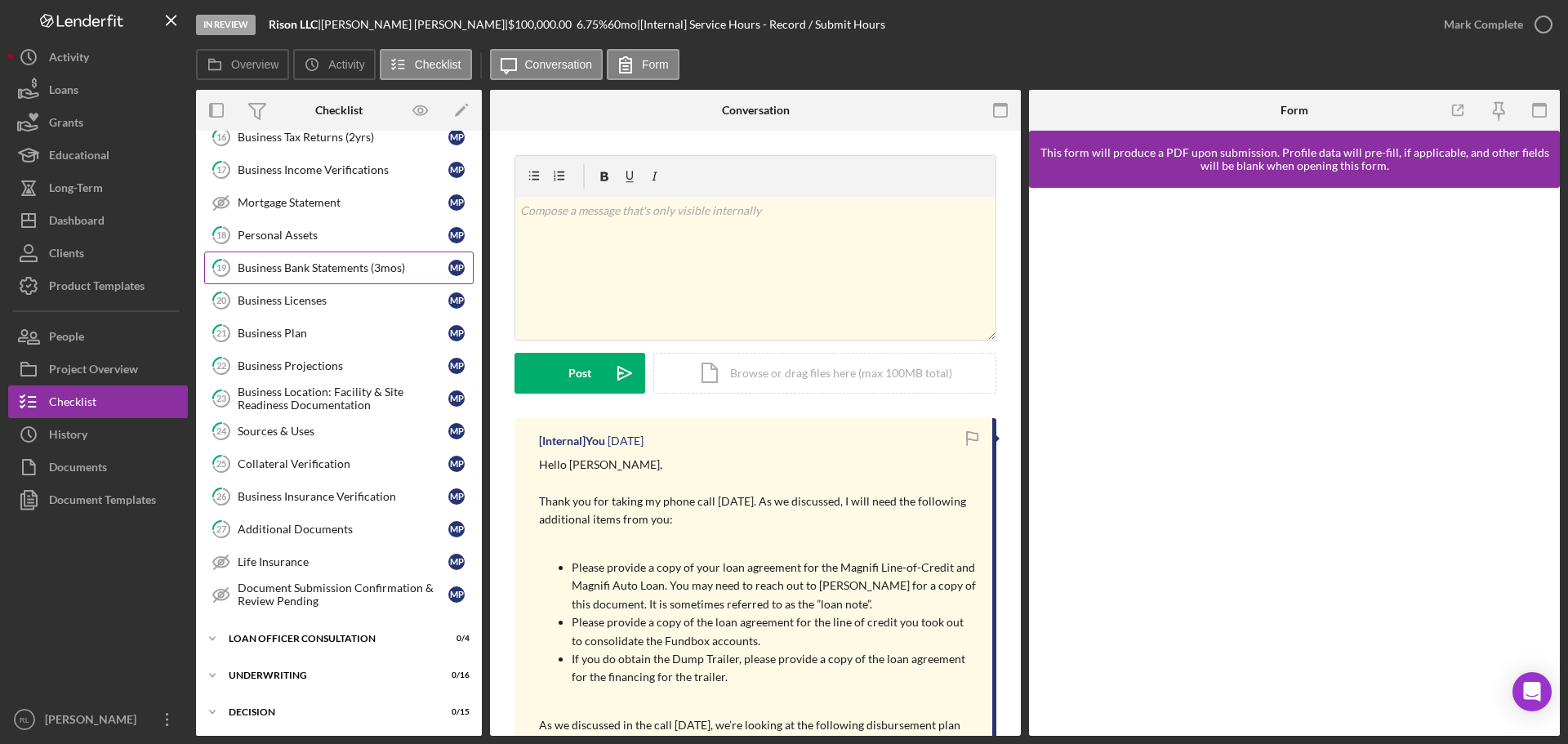
scroll to position [653, 0]
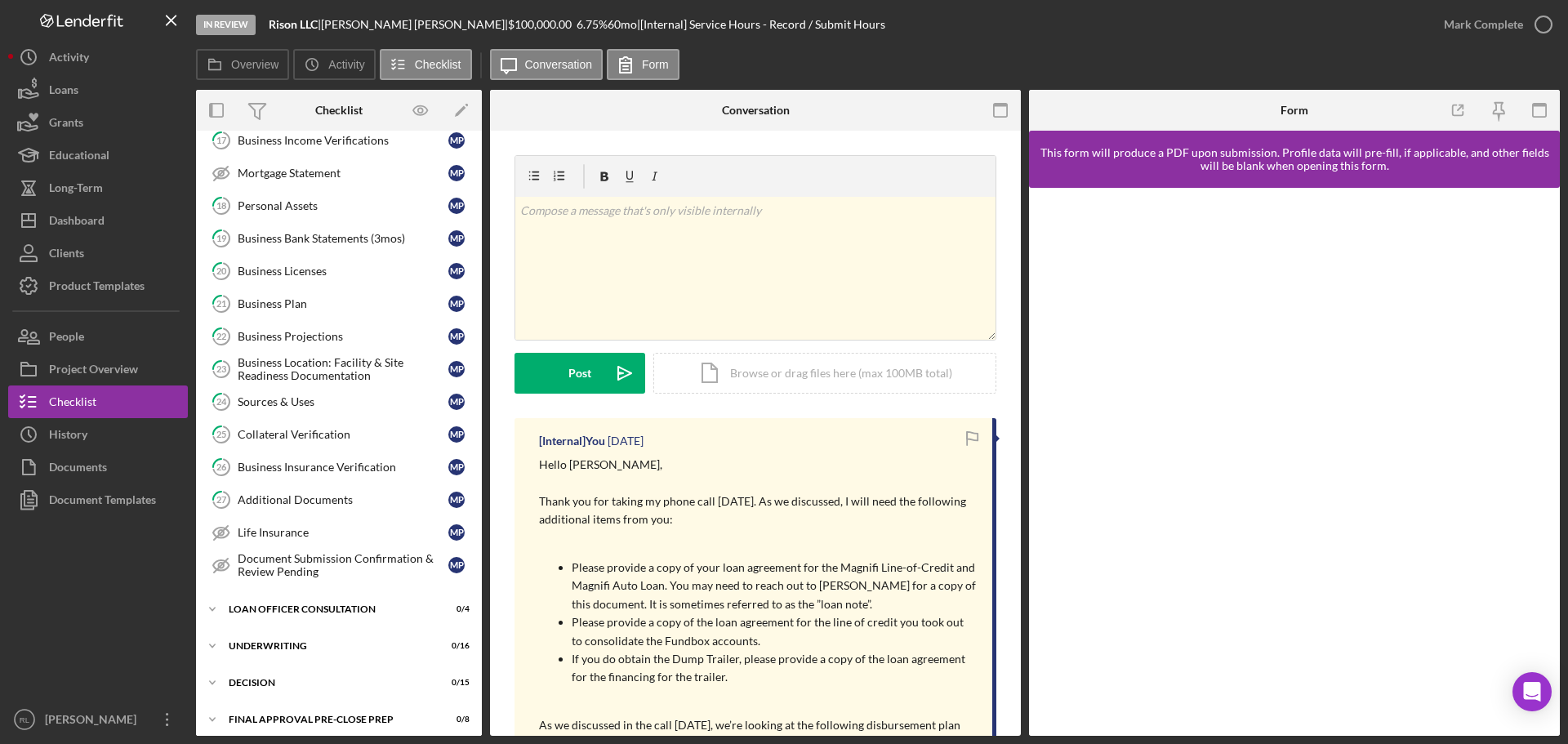
drag, startPoint x: 1359, startPoint y: 57, endPoint x: 1284, endPoint y: 90, distance: 81.9
click at [1359, 57] on div "Overview Icon/History Activity Checklist Icon/Message Conversation Form" at bounding box center [878, 65] width 1363 height 32
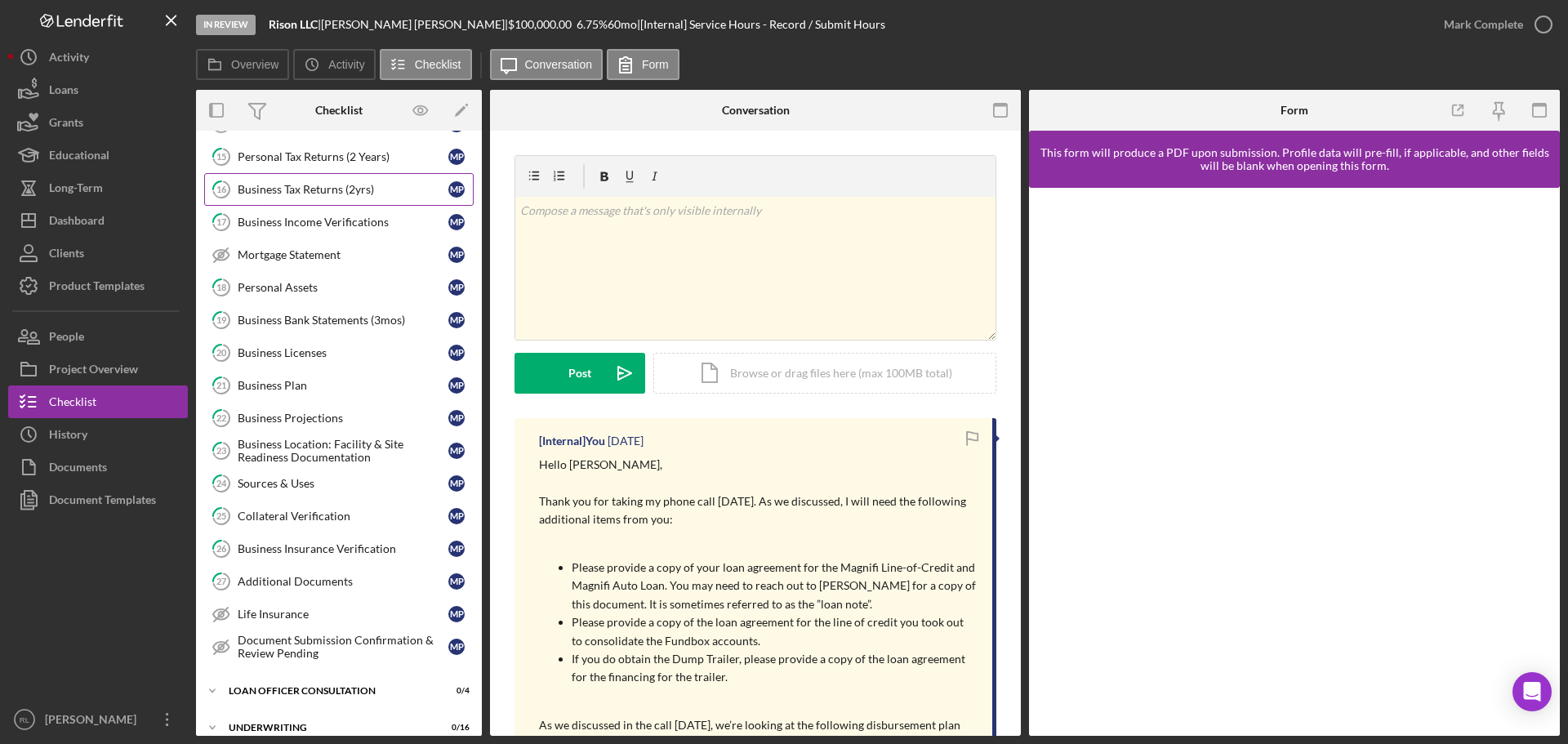
click at [342, 196] on div "Business Tax Returns (2yrs)" at bounding box center [343, 189] width 211 height 13
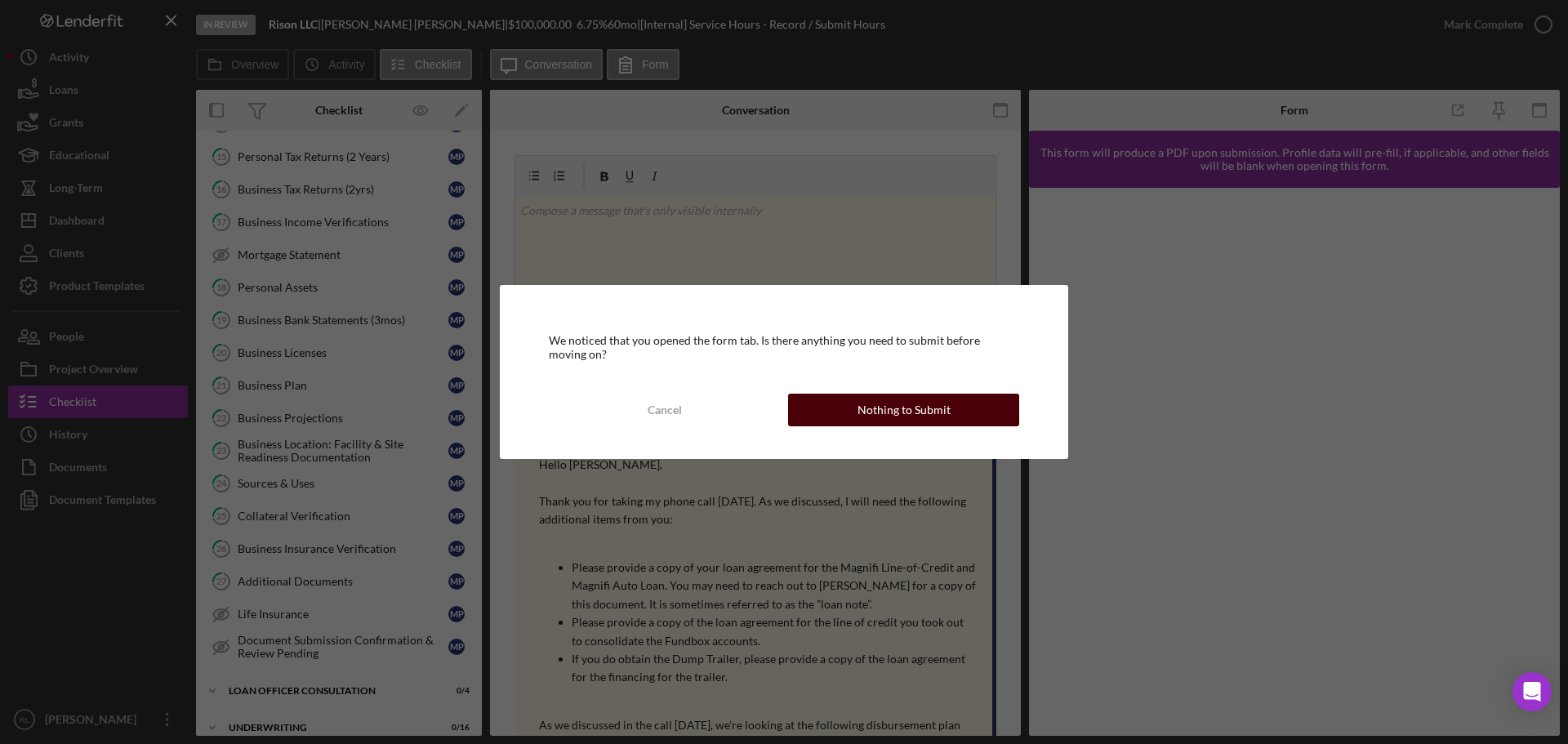
click at [865, 400] on div "Nothing to Submit" at bounding box center [904, 410] width 93 height 32
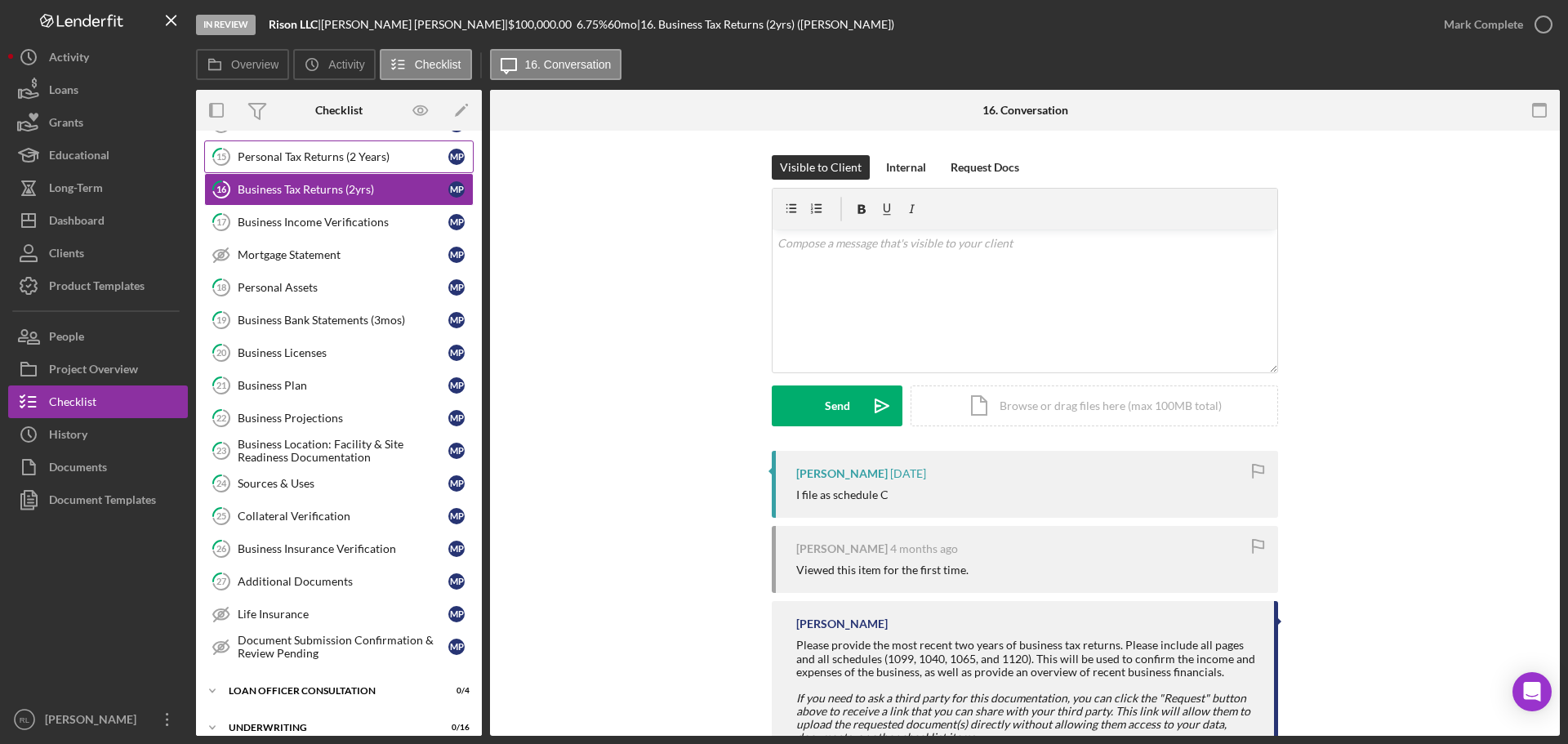
click at [355, 161] on div "Personal Tax Returns (2 Years)" at bounding box center [343, 157] width 211 height 13
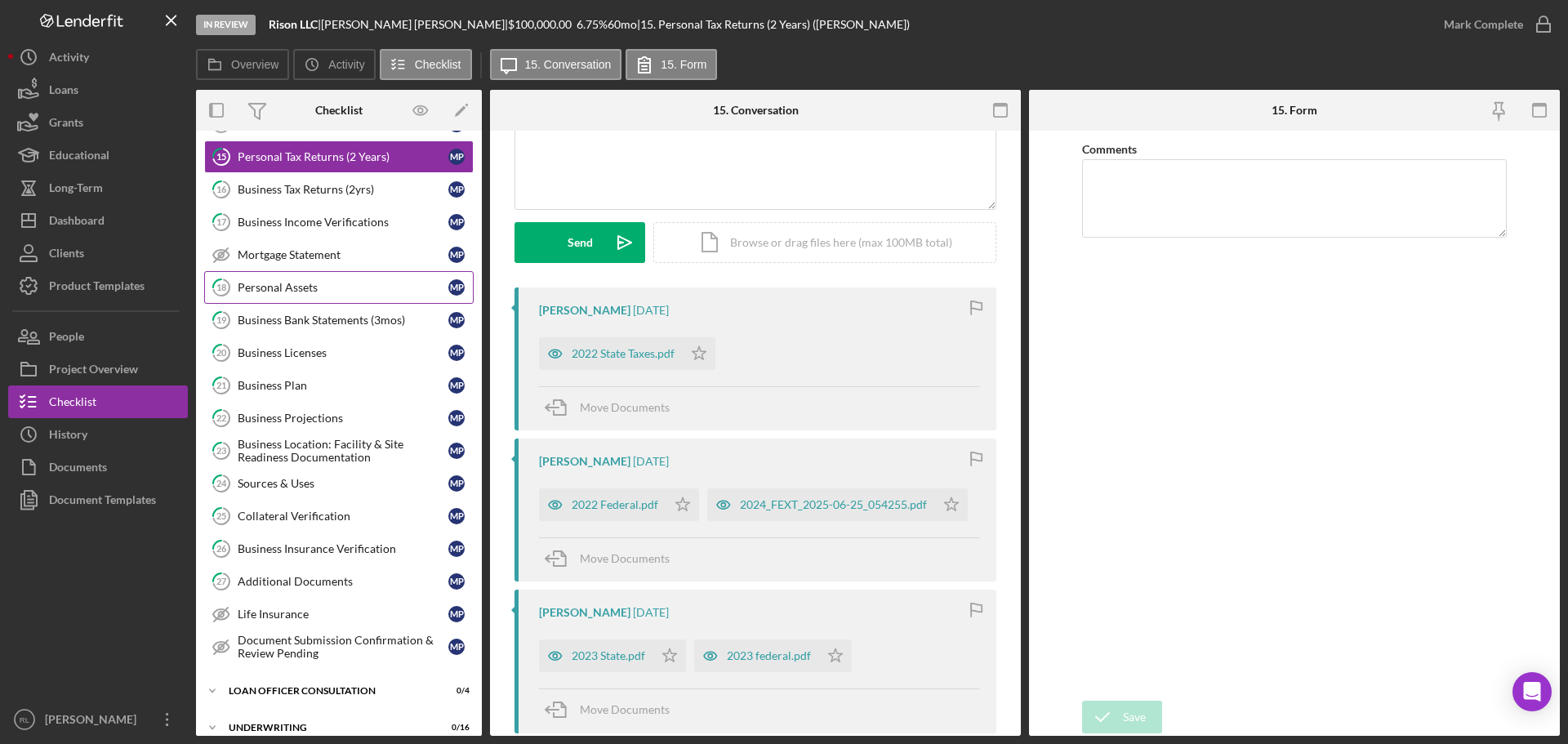
scroll to position [489, 0]
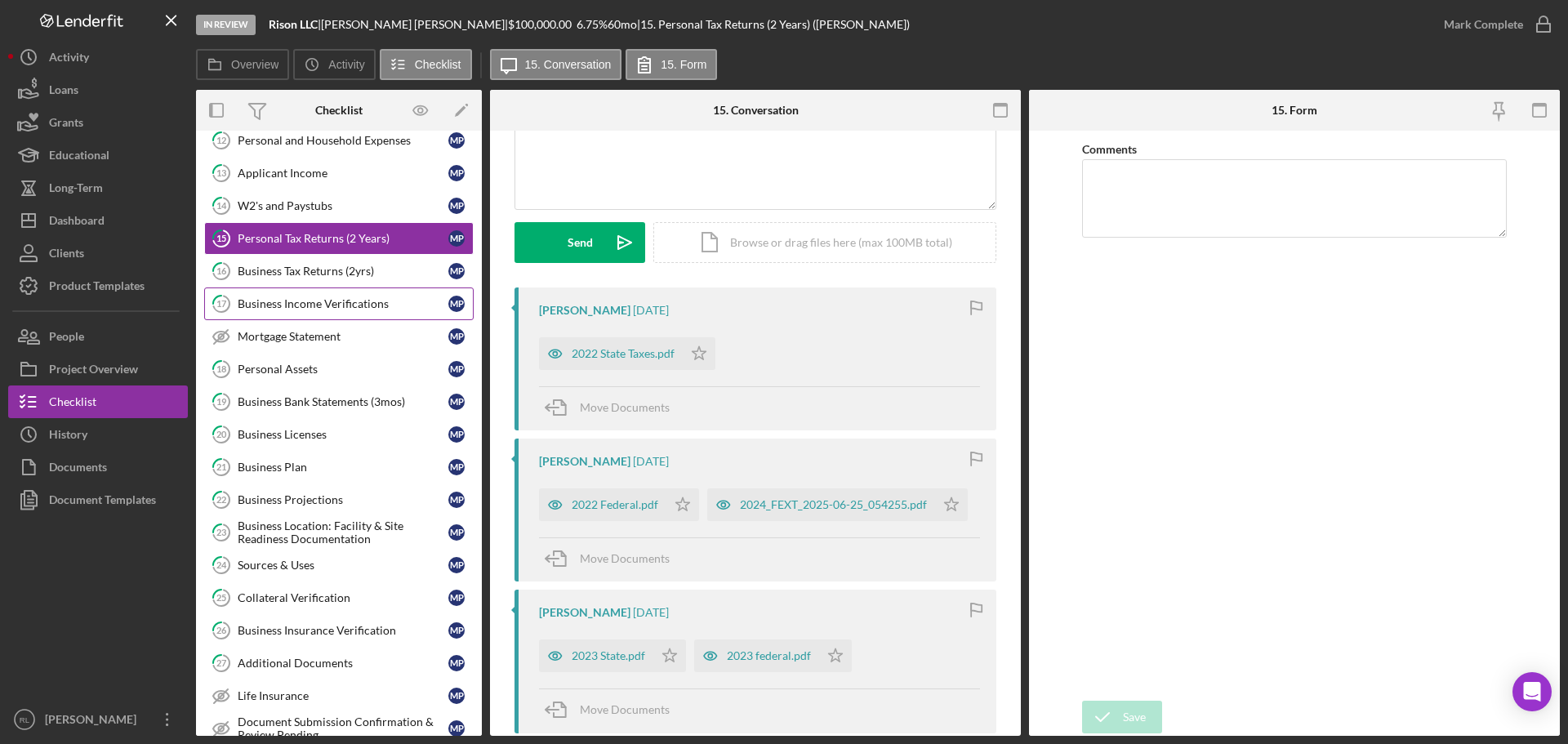
click at [330, 306] on div "Business Income Verifications" at bounding box center [343, 304] width 211 height 13
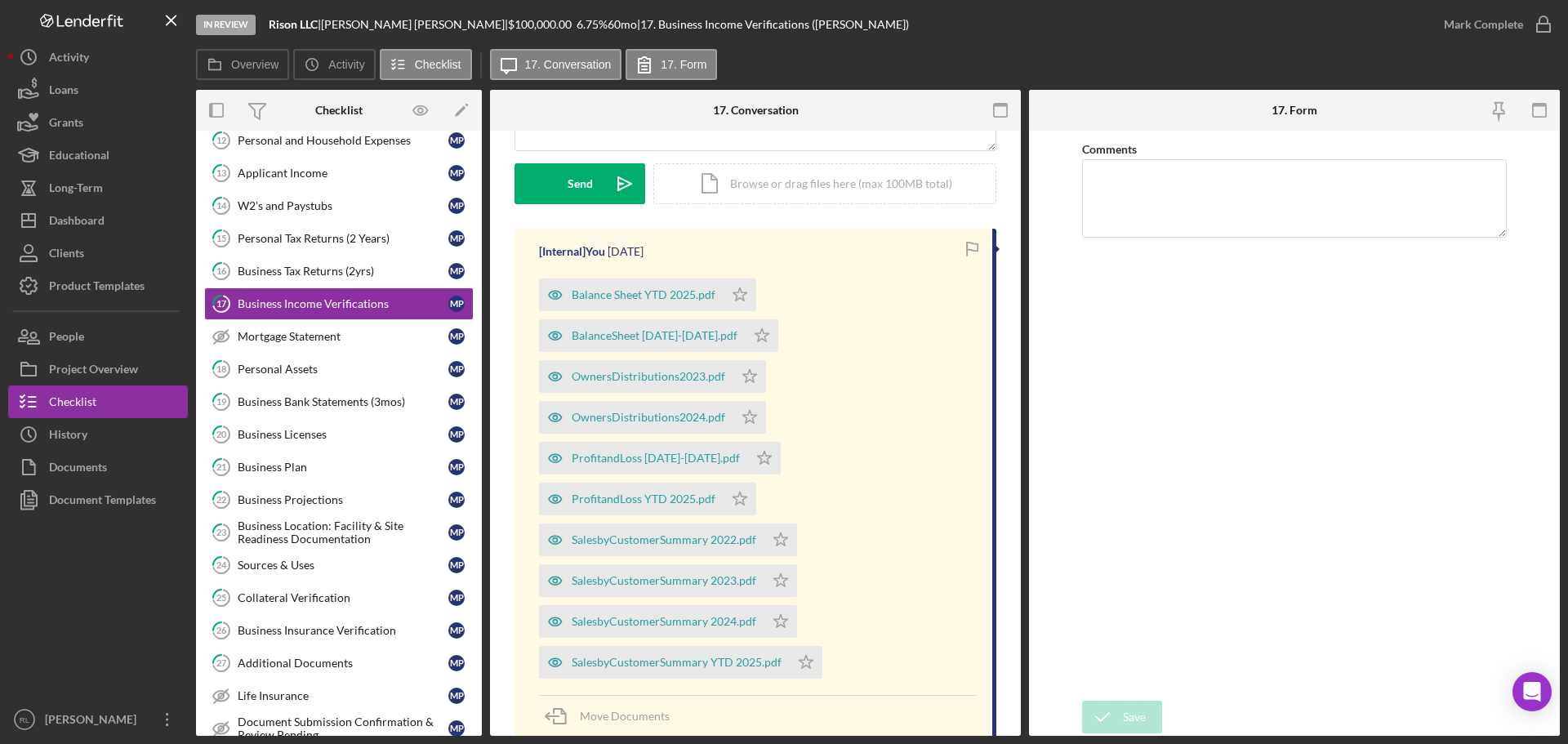
scroll to position [245, 0]
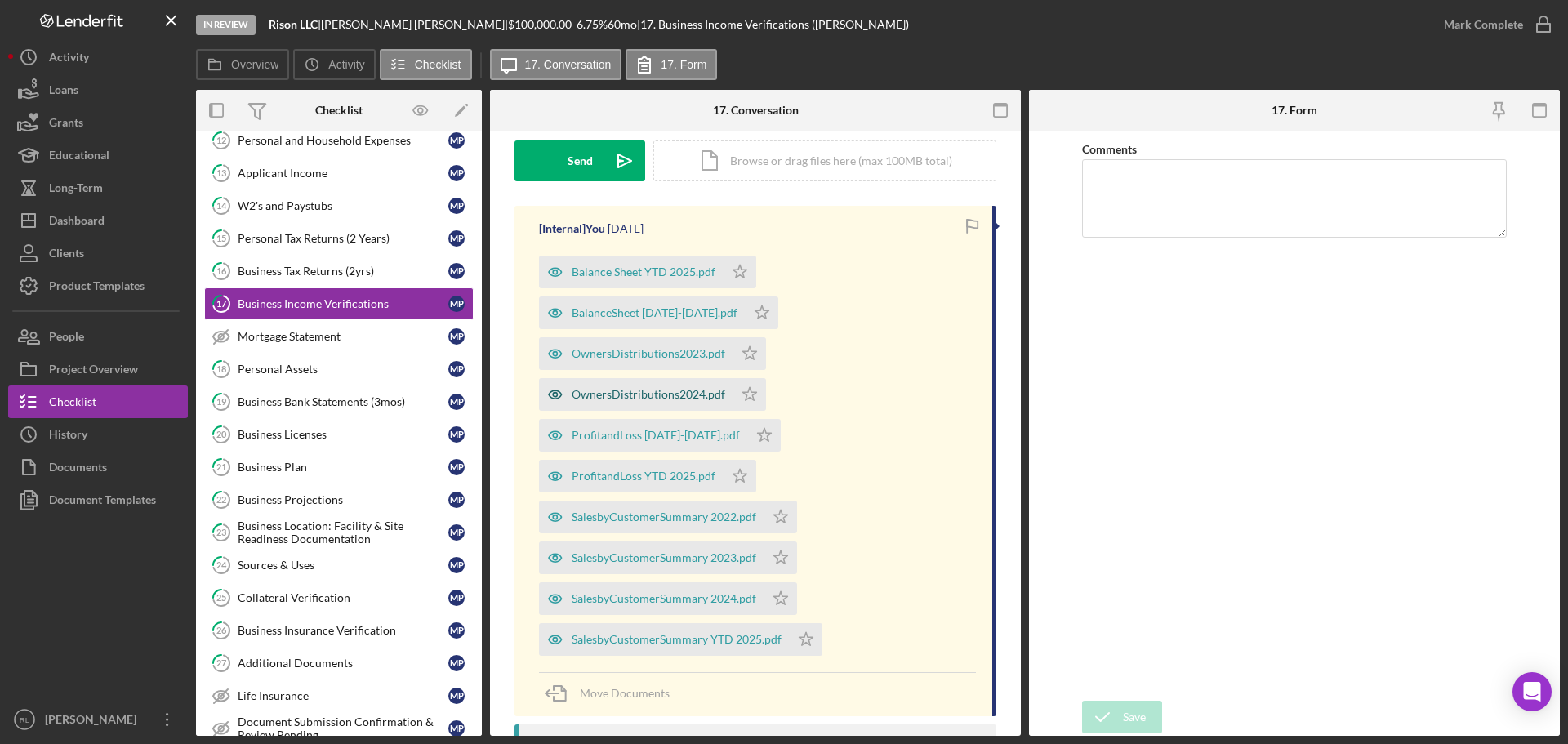
click at [649, 389] on div "OwnersDistributions2024.pdf" at bounding box center [649, 395] width 153 height 13
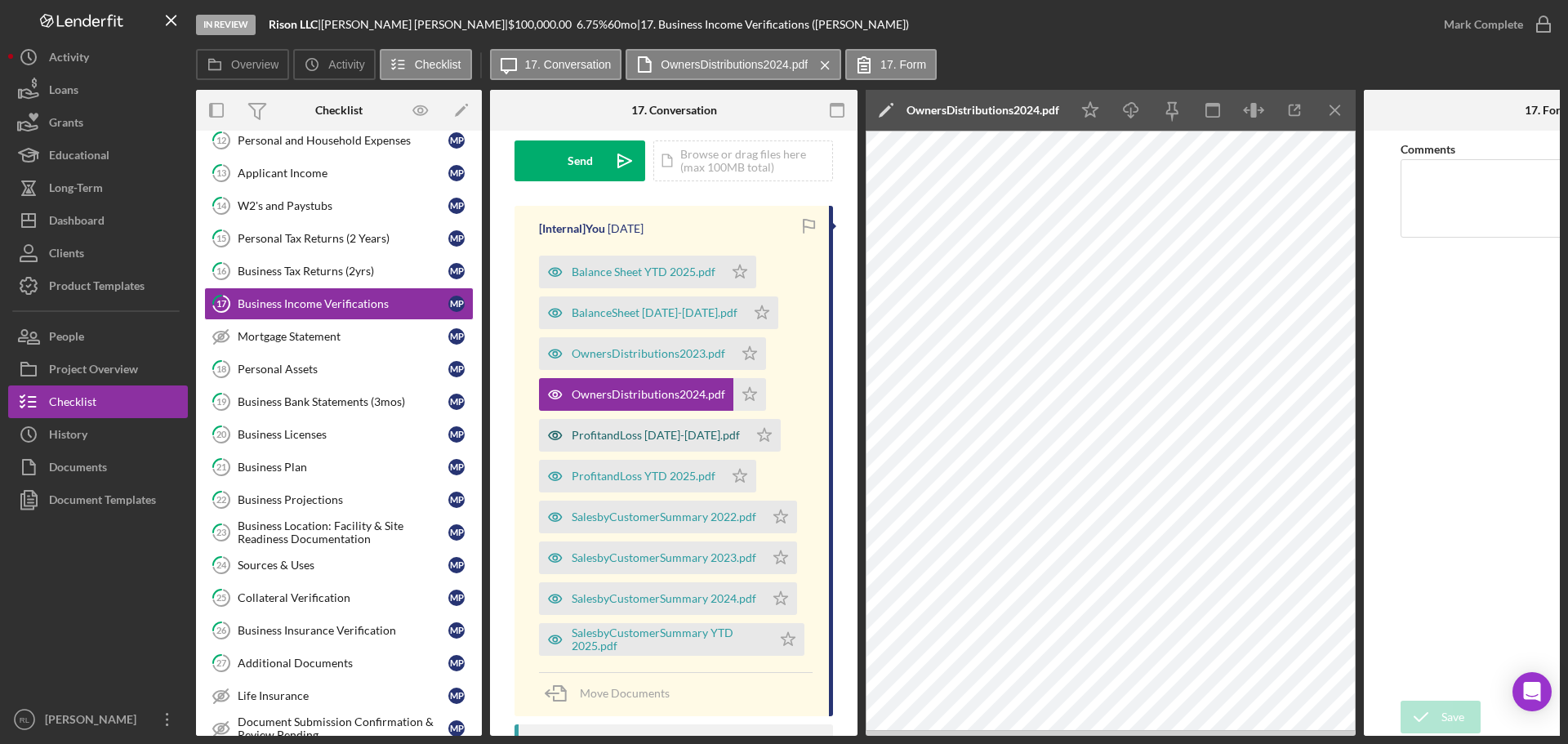
click at [638, 434] on div "ProfitandLoss [DATE]-[DATE].pdf" at bounding box center [656, 435] width 169 height 13
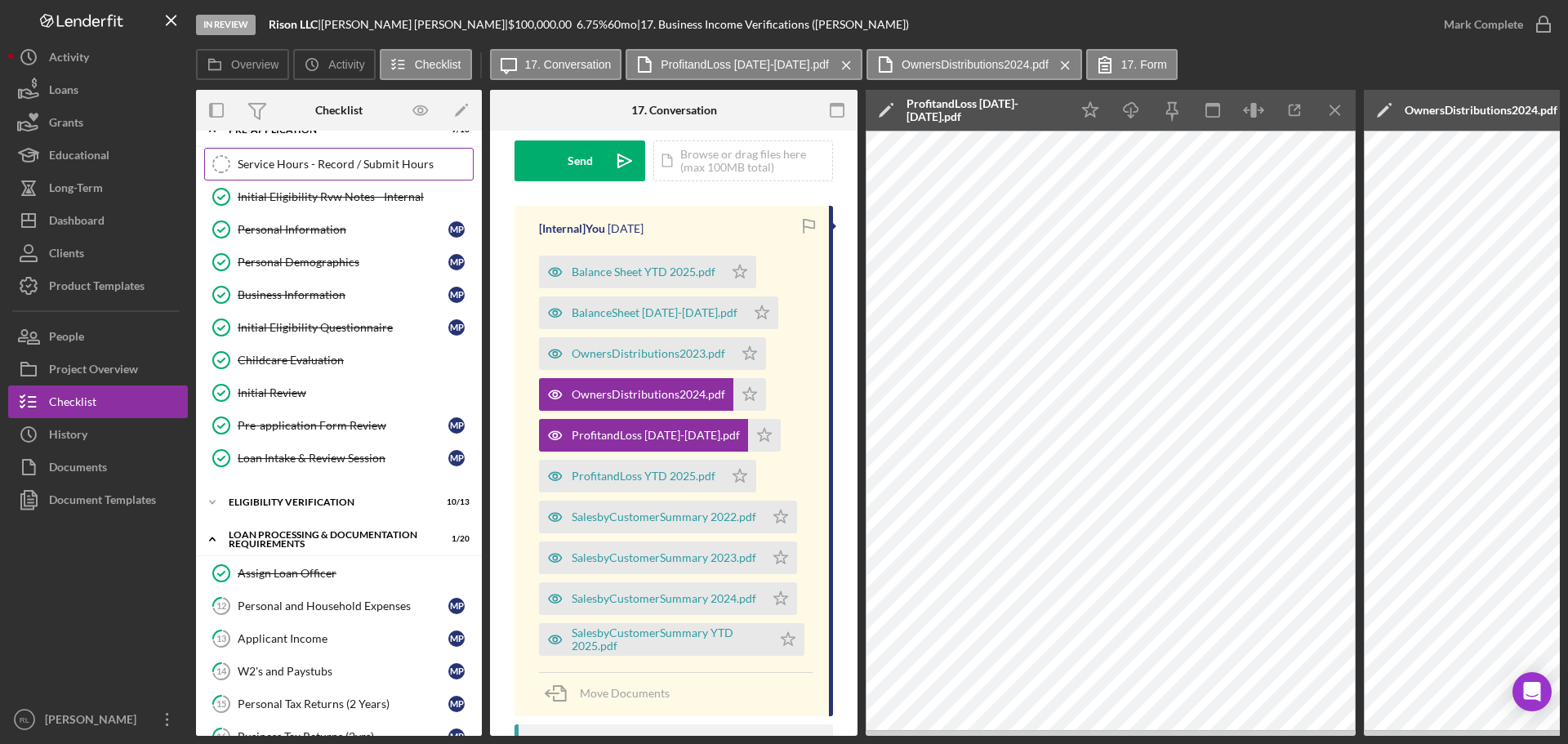
scroll to position [0, 0]
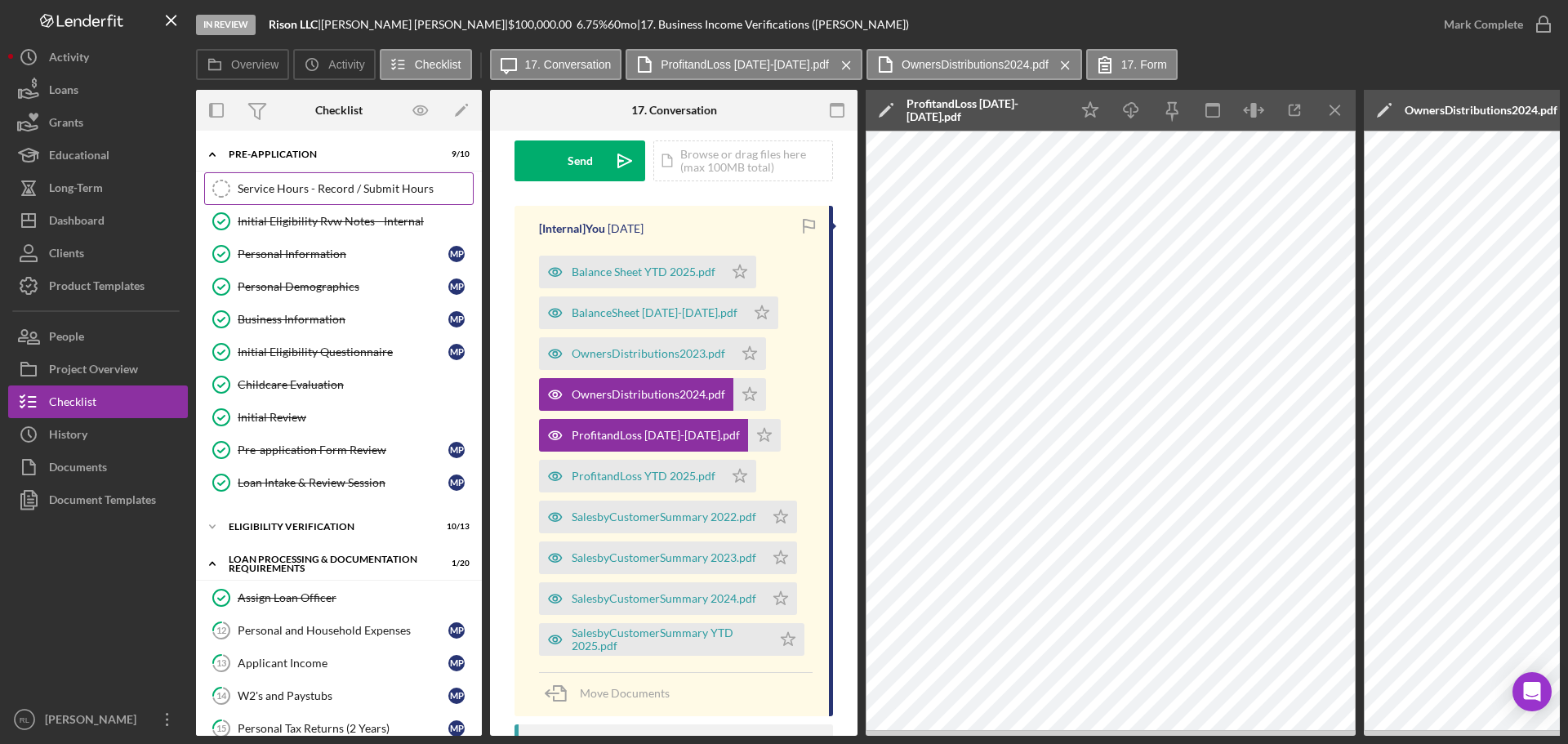
click at [298, 195] on div "Service Hours - Record / Submit Hours" at bounding box center [355, 188] width 235 height 13
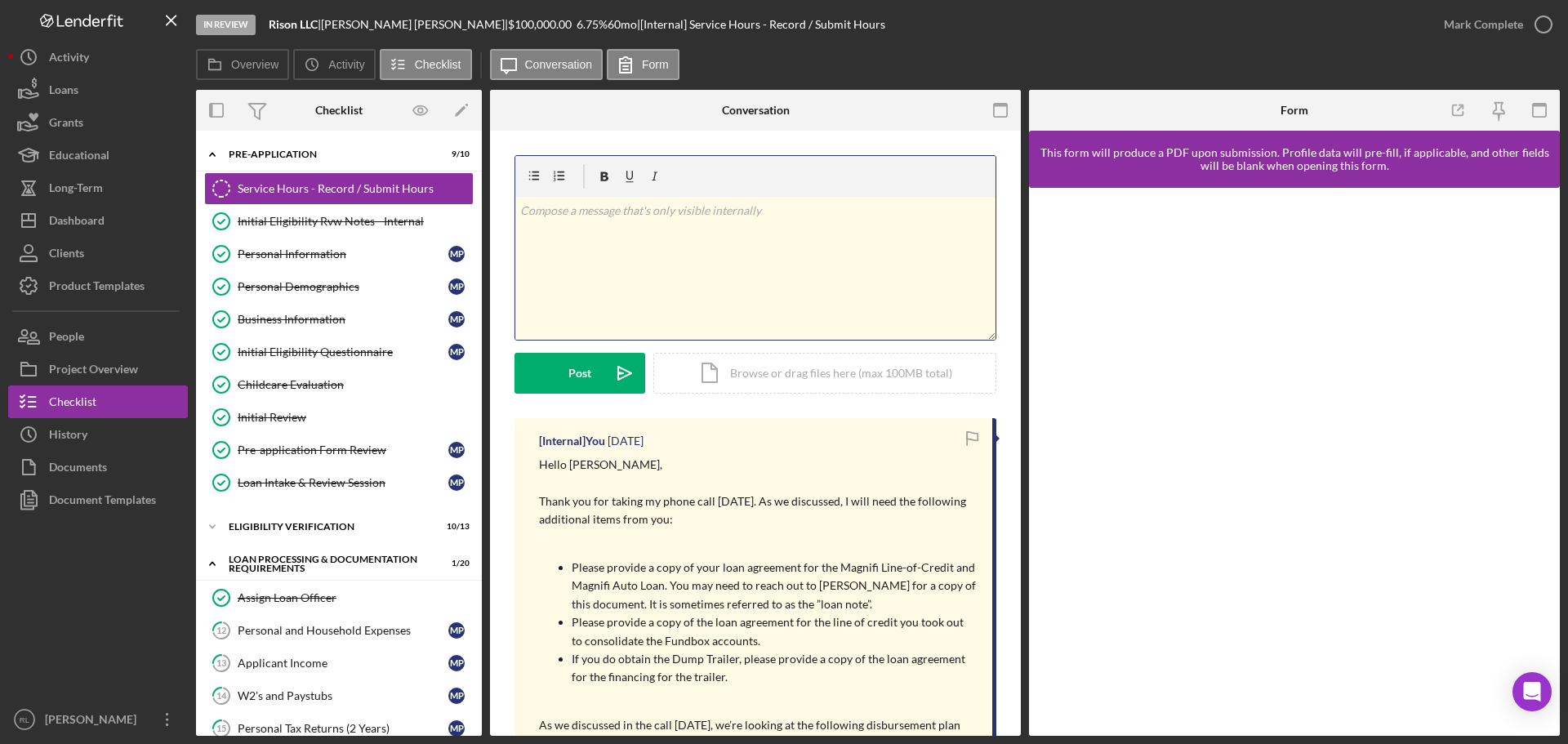
click at [693, 270] on div "v Color teal Color pink Remove color Add row above Add row below Add column bef…" at bounding box center [755, 268] width 480 height 143
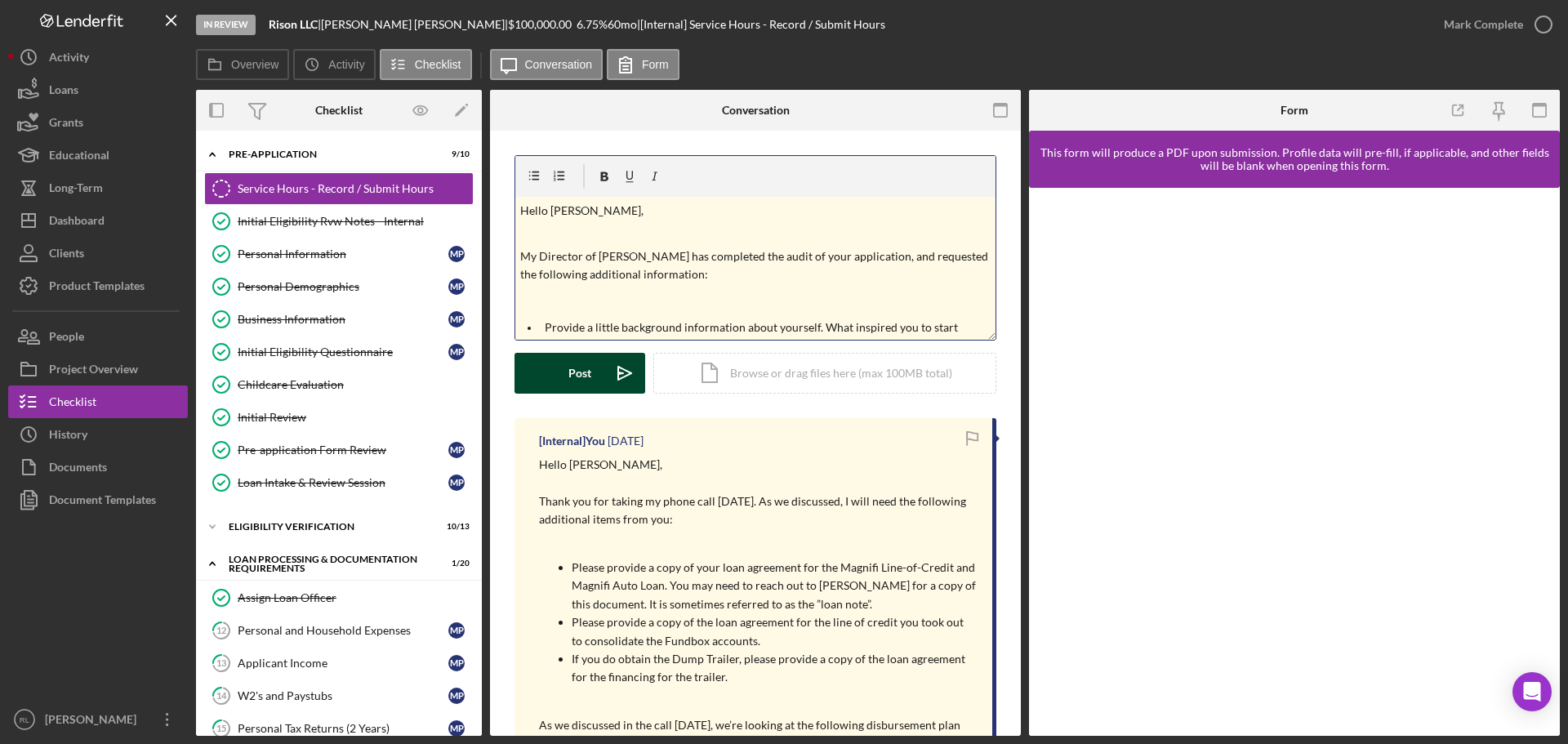
click at [584, 368] on div "Post" at bounding box center [579, 373] width 23 height 41
